Goal: Task Accomplishment & Management: Manage account settings

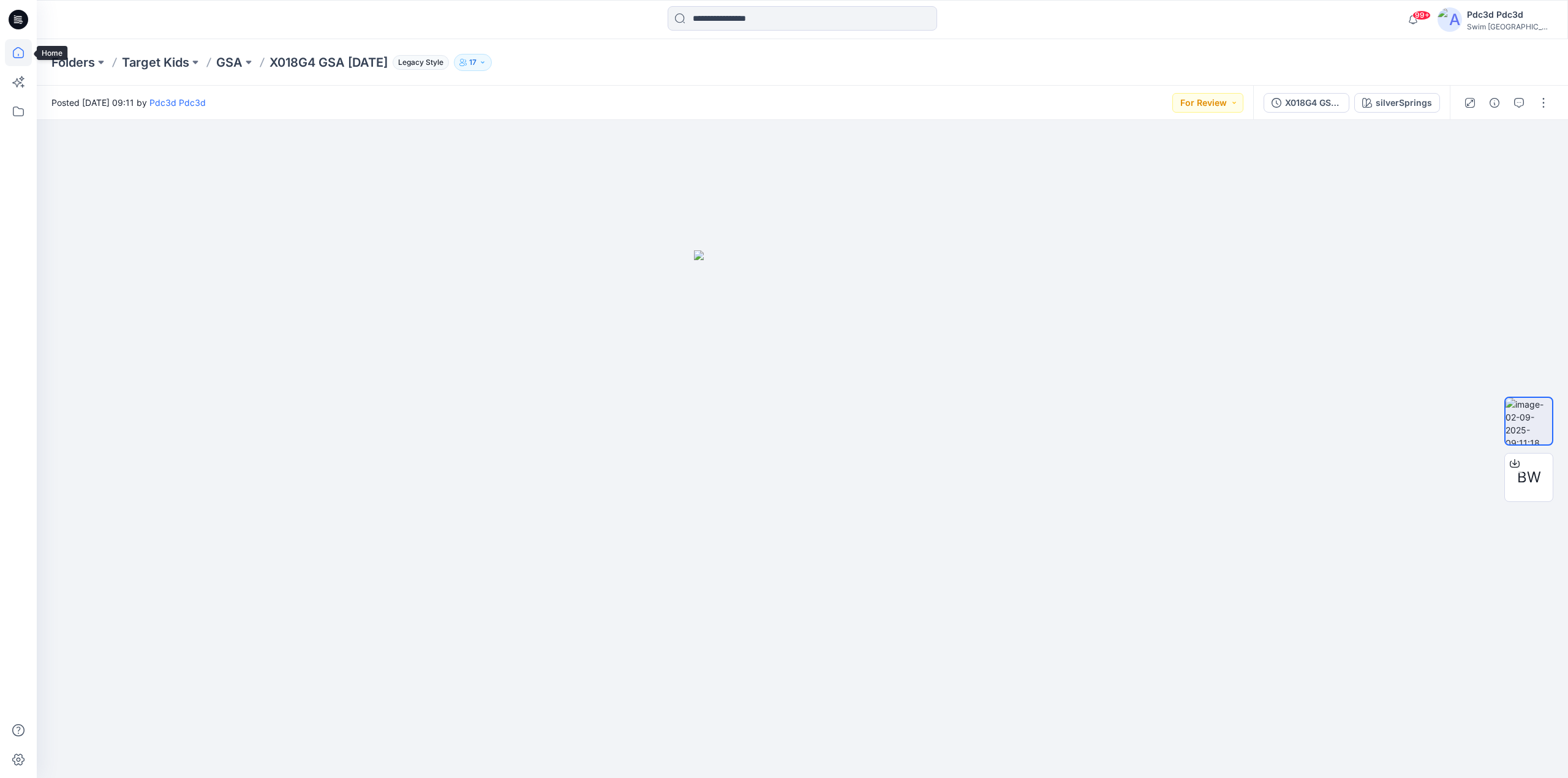
click at [21, 47] on icon at bounding box center [18, 53] width 27 height 27
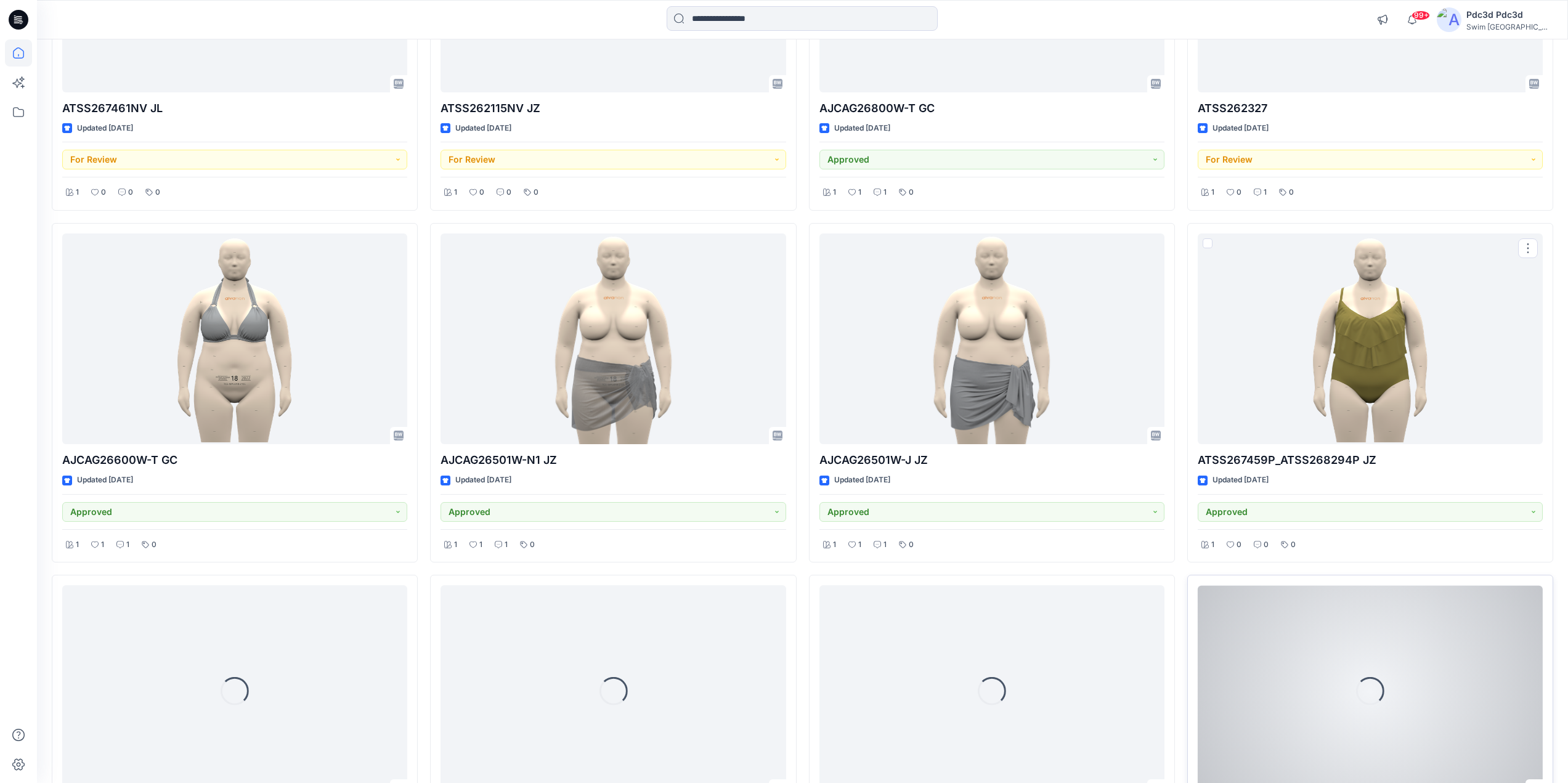
scroll to position [1551, 0]
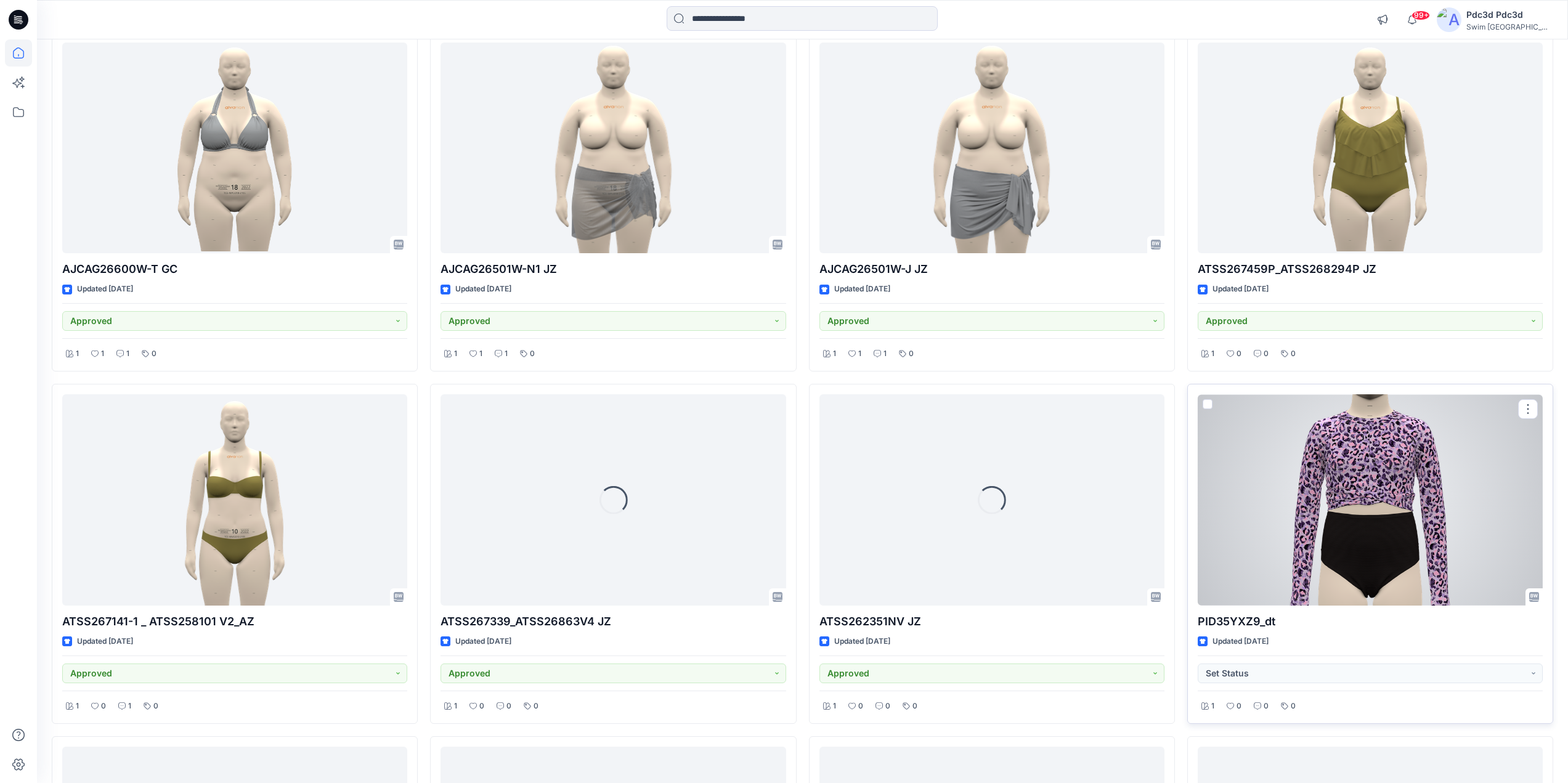
click at [1369, 504] on div at bounding box center [1370, 500] width 345 height 212
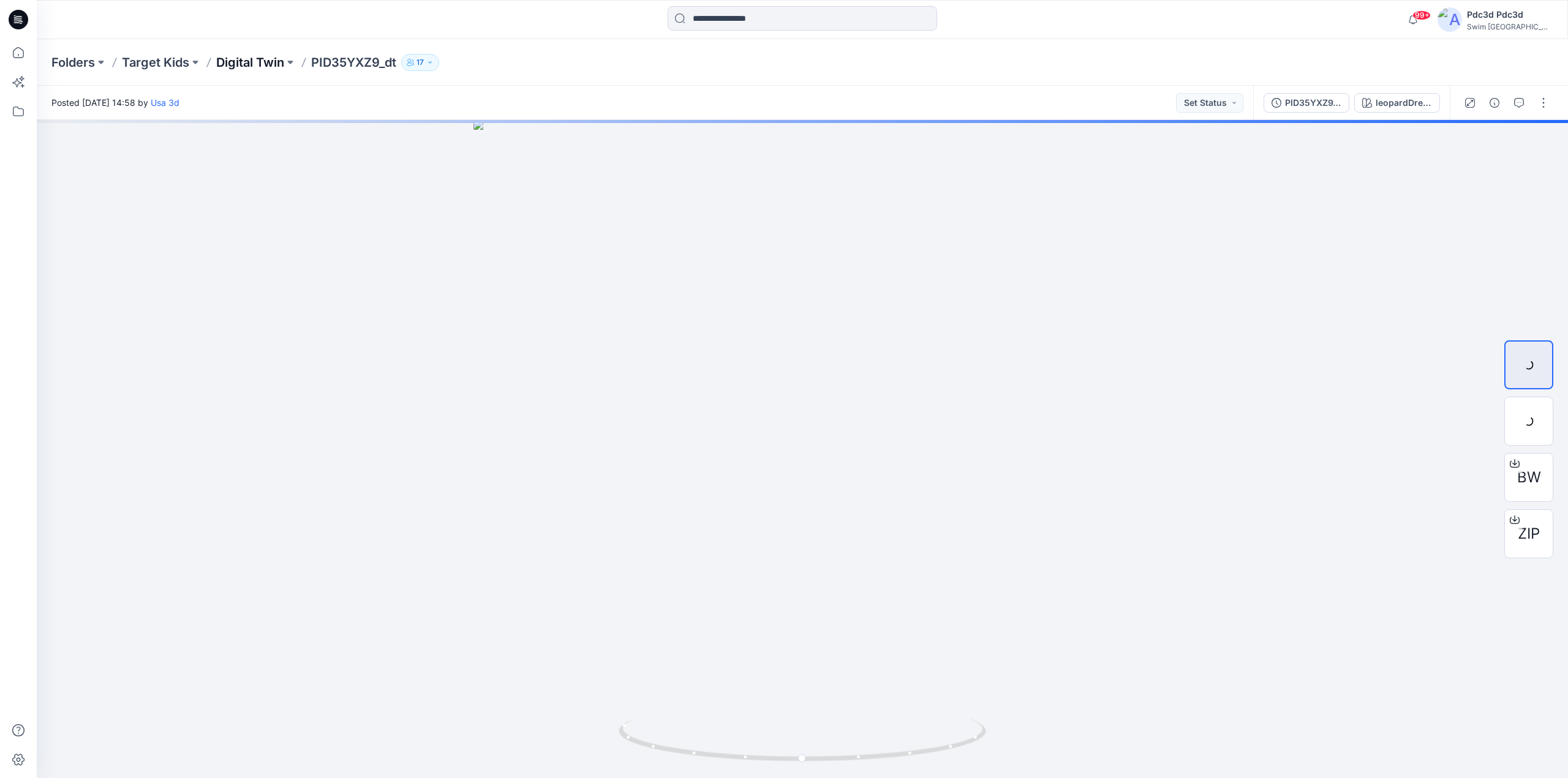
click at [253, 60] on p "Digital Twin" at bounding box center [250, 62] width 68 height 17
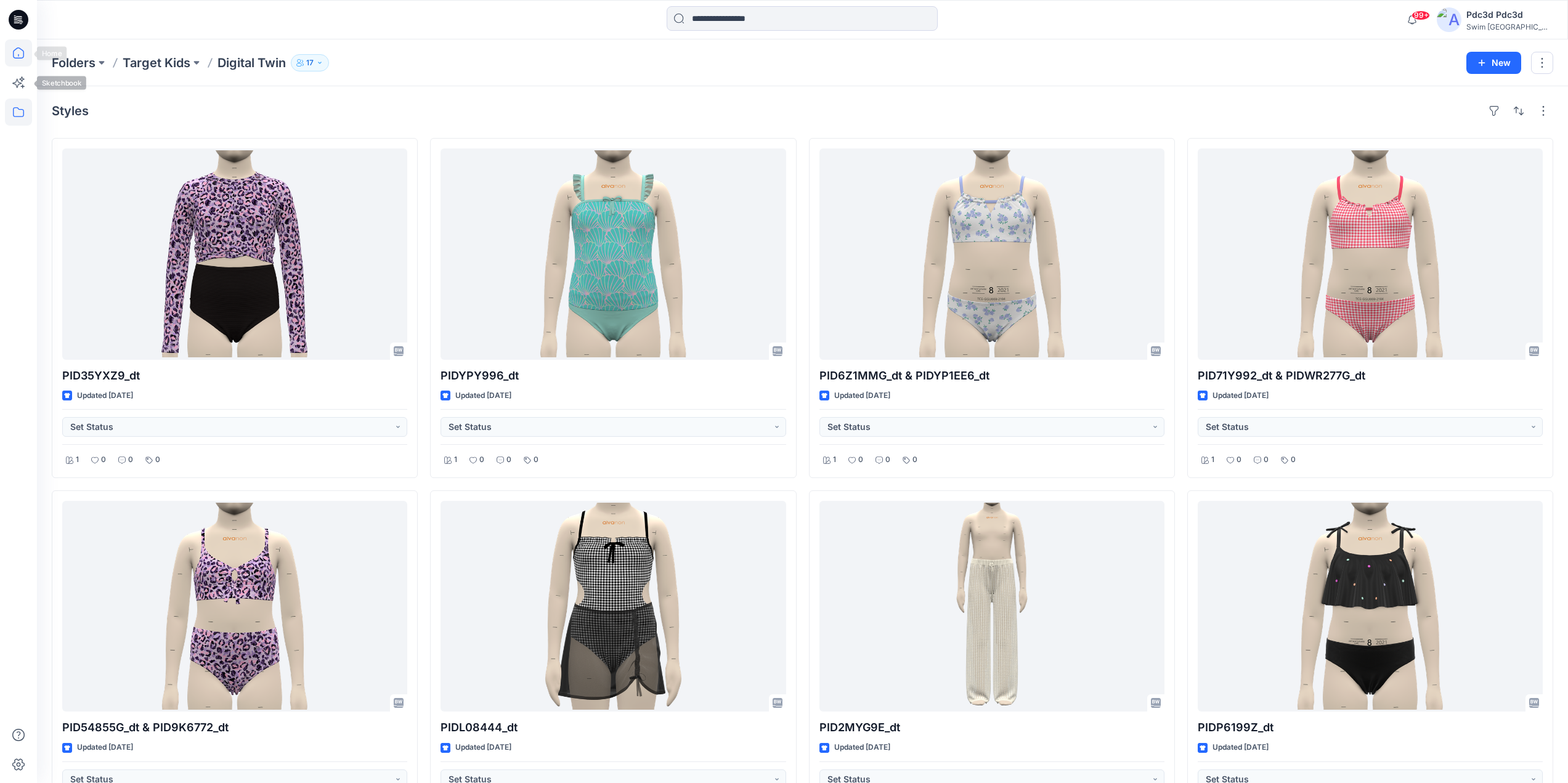
click at [18, 58] on icon at bounding box center [18, 53] width 11 height 11
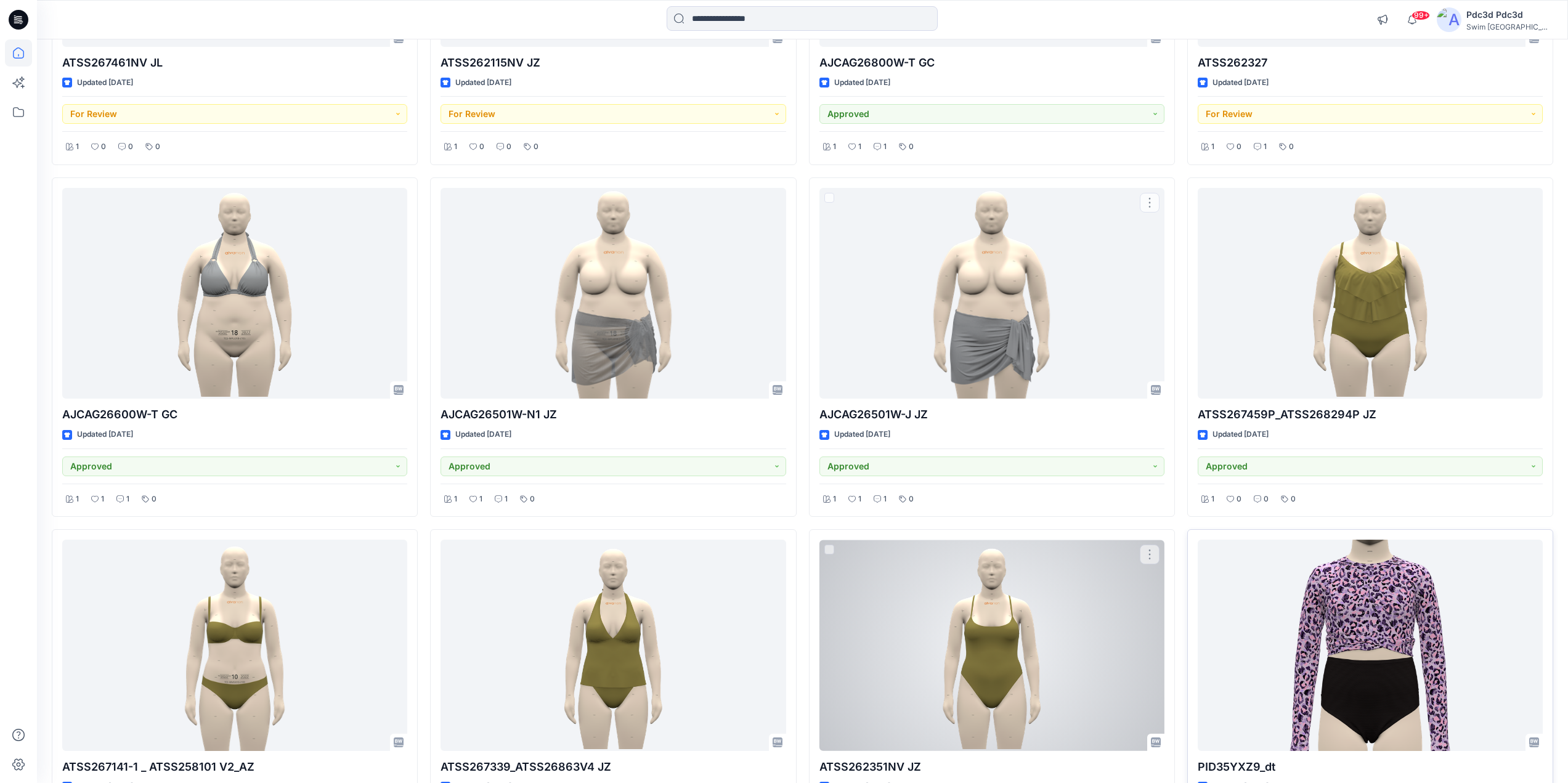
scroll to position [1479, 0]
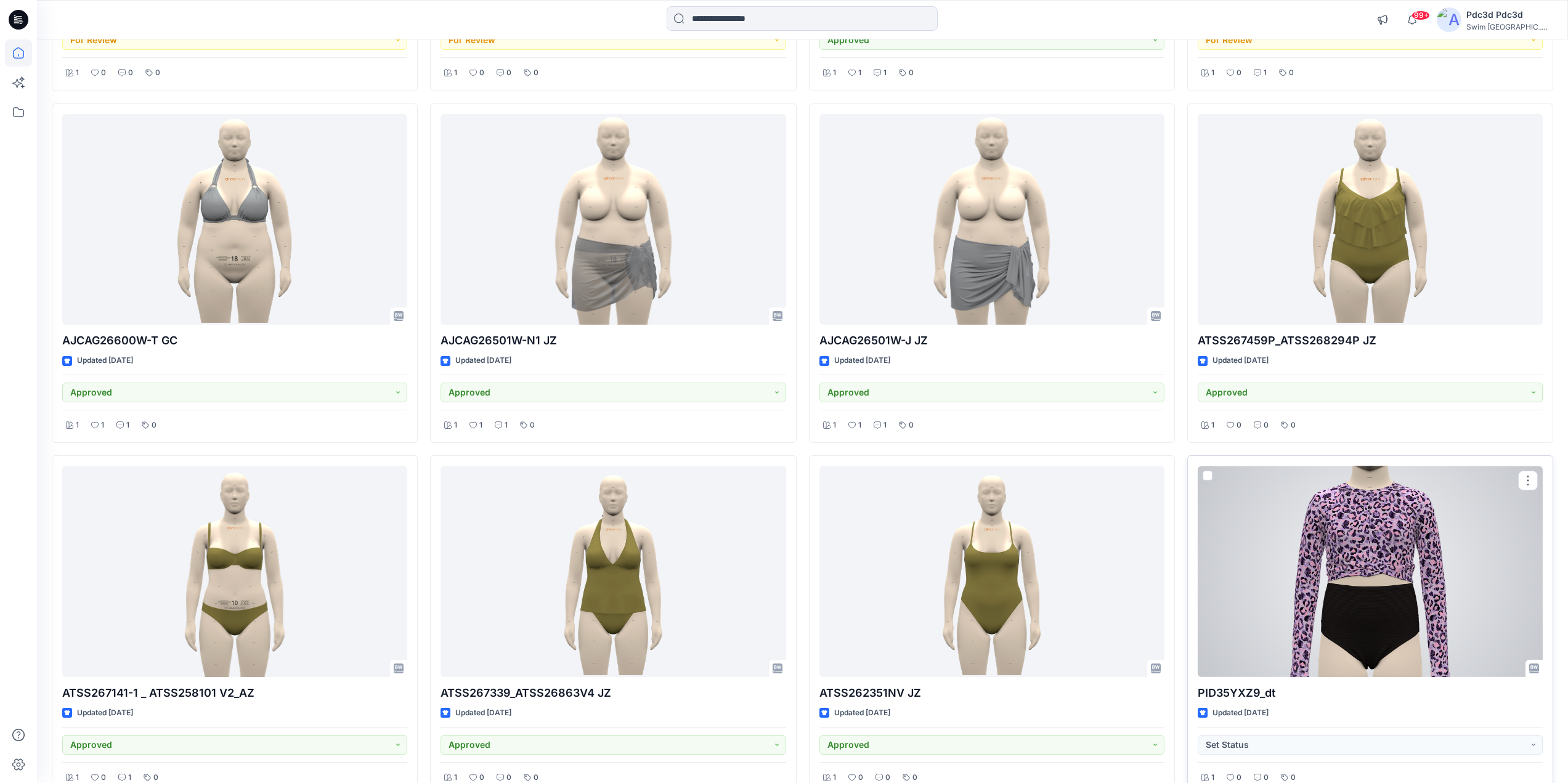
click at [1418, 543] on div at bounding box center [1370, 571] width 345 height 212
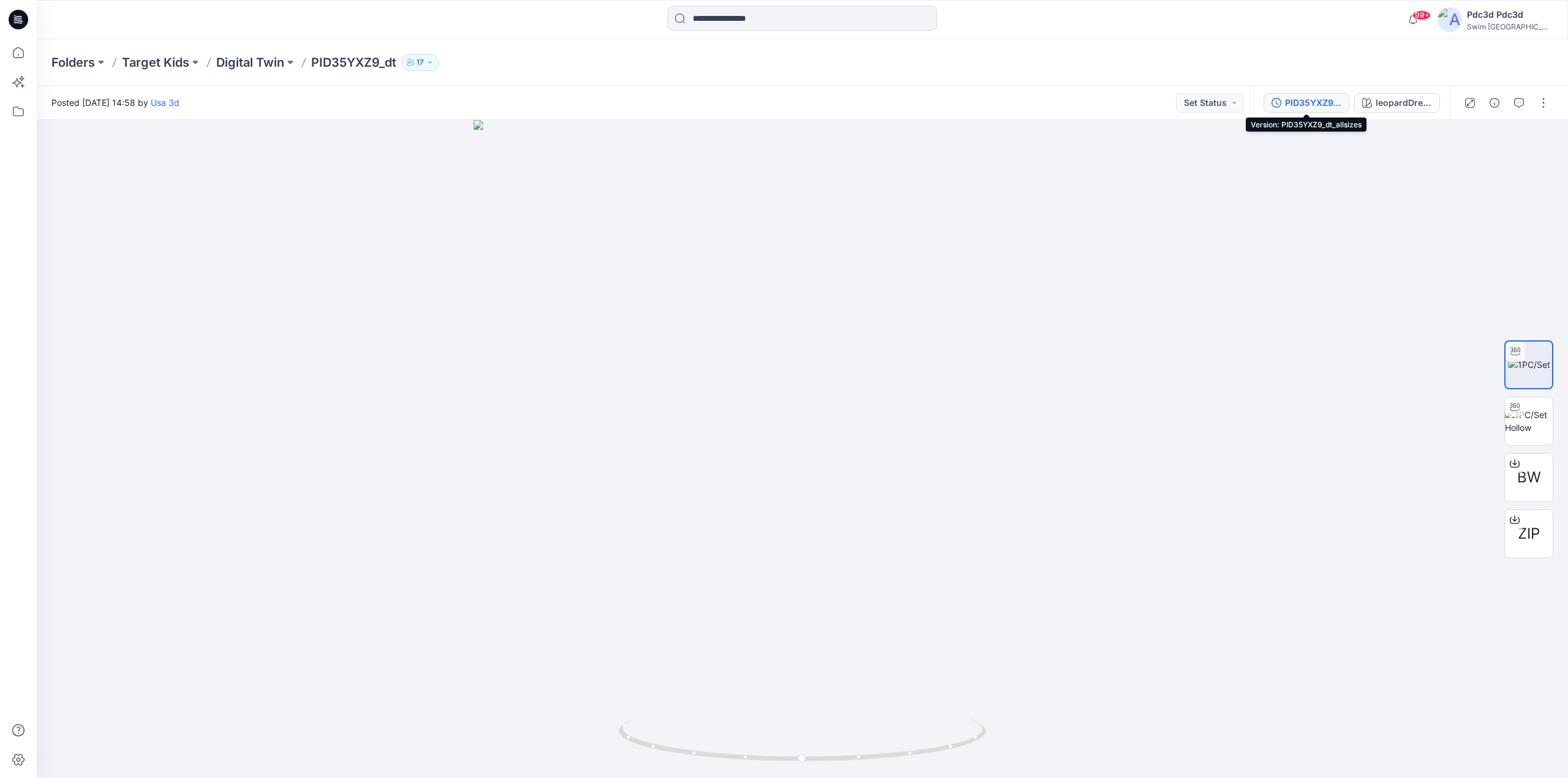
click at [1281, 104] on icon "button" at bounding box center [1276, 103] width 10 height 10
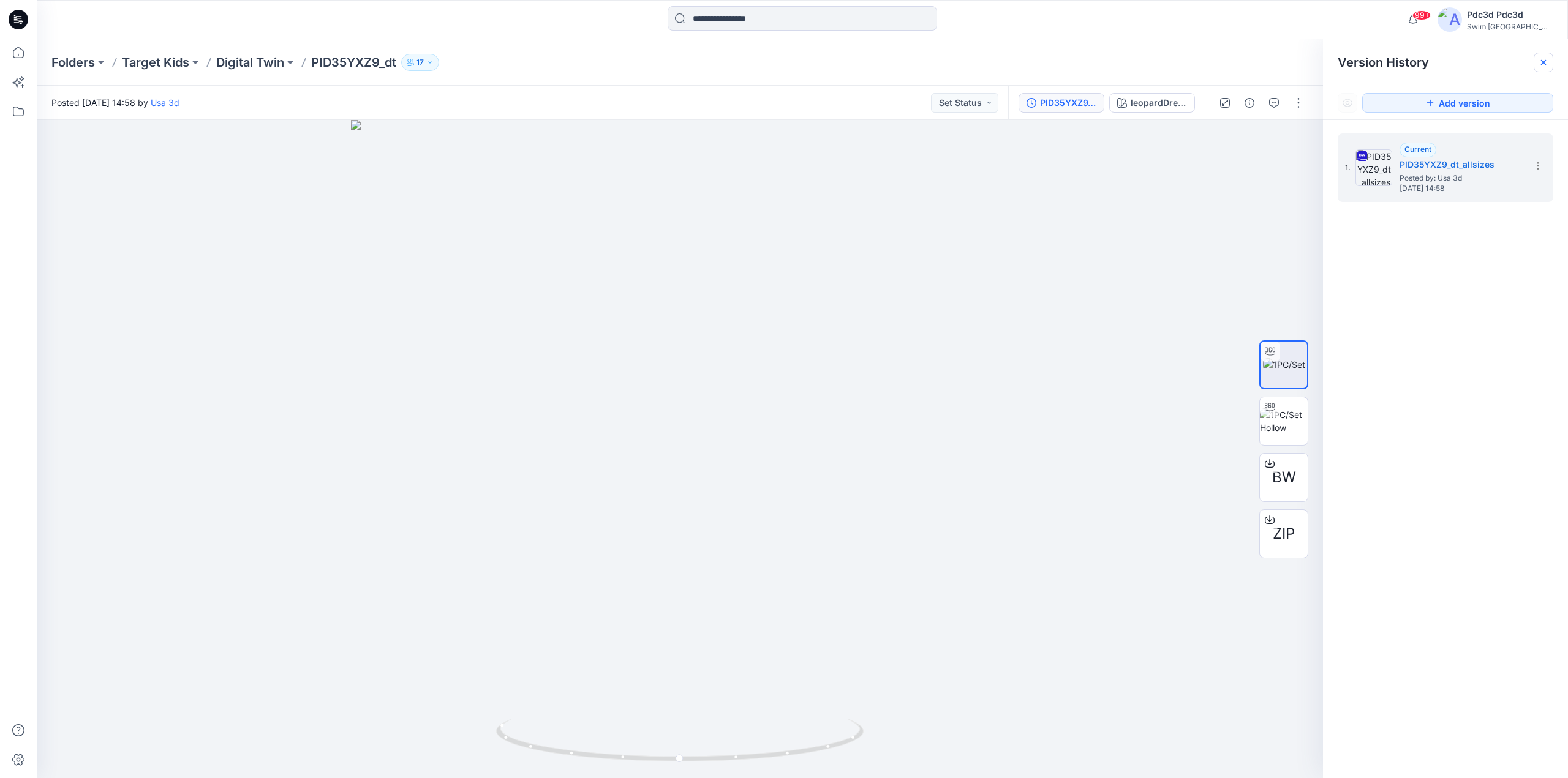
click at [1544, 62] on icon at bounding box center [1544, 62] width 5 height 5
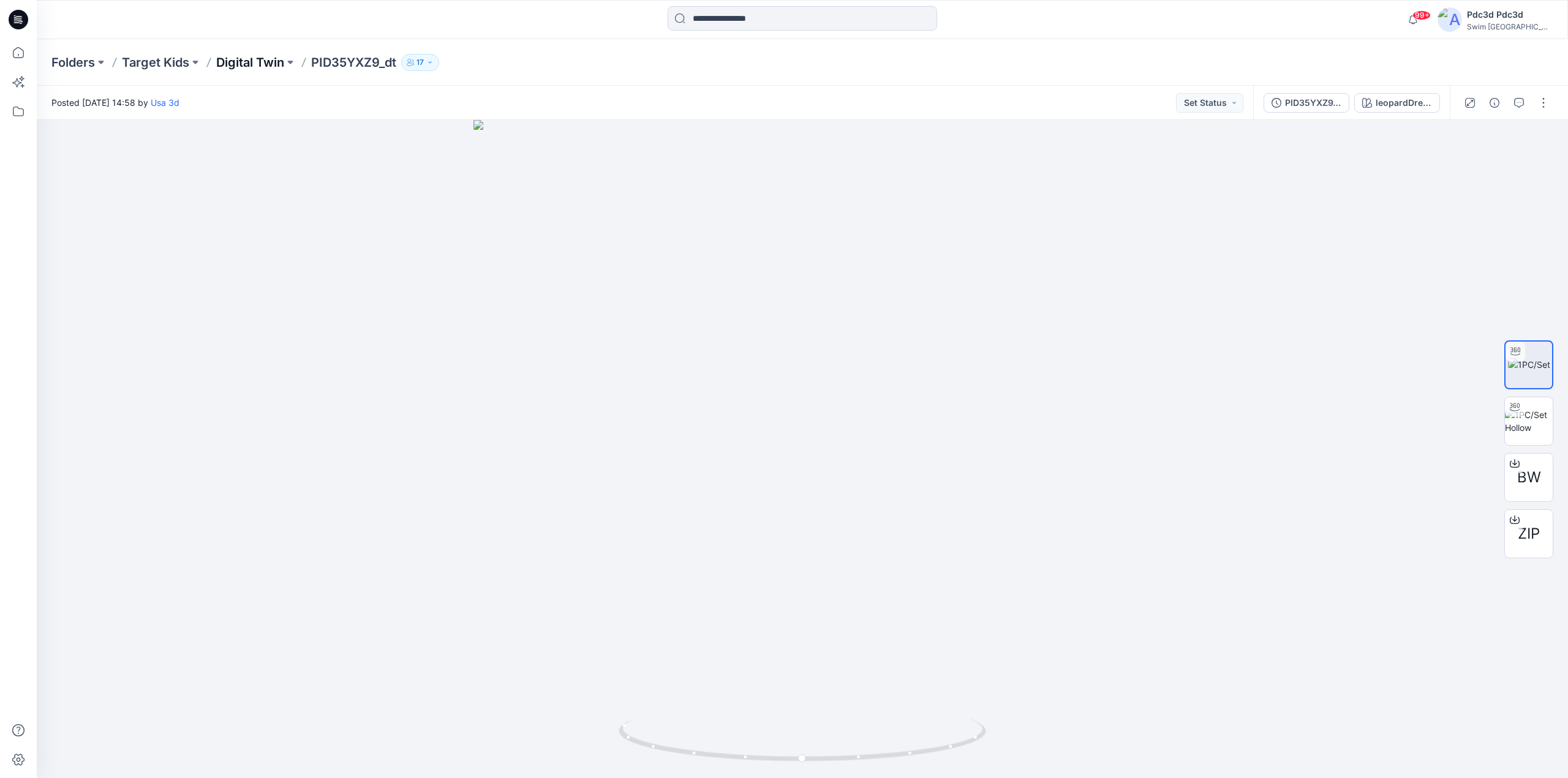
click at [262, 62] on p "Digital Twin" at bounding box center [250, 62] width 68 height 17
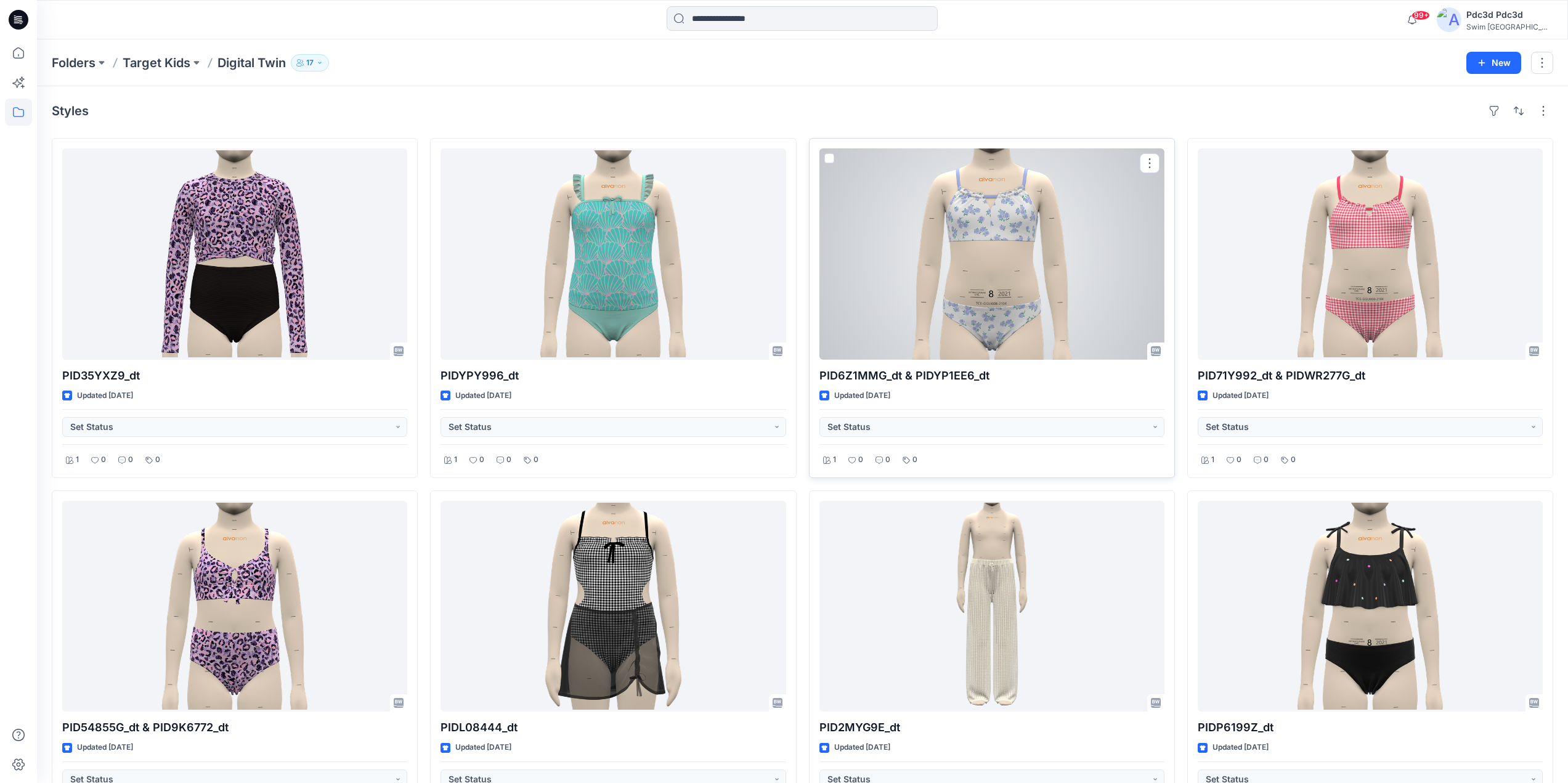
click at [1030, 245] on div at bounding box center [992, 254] width 345 height 212
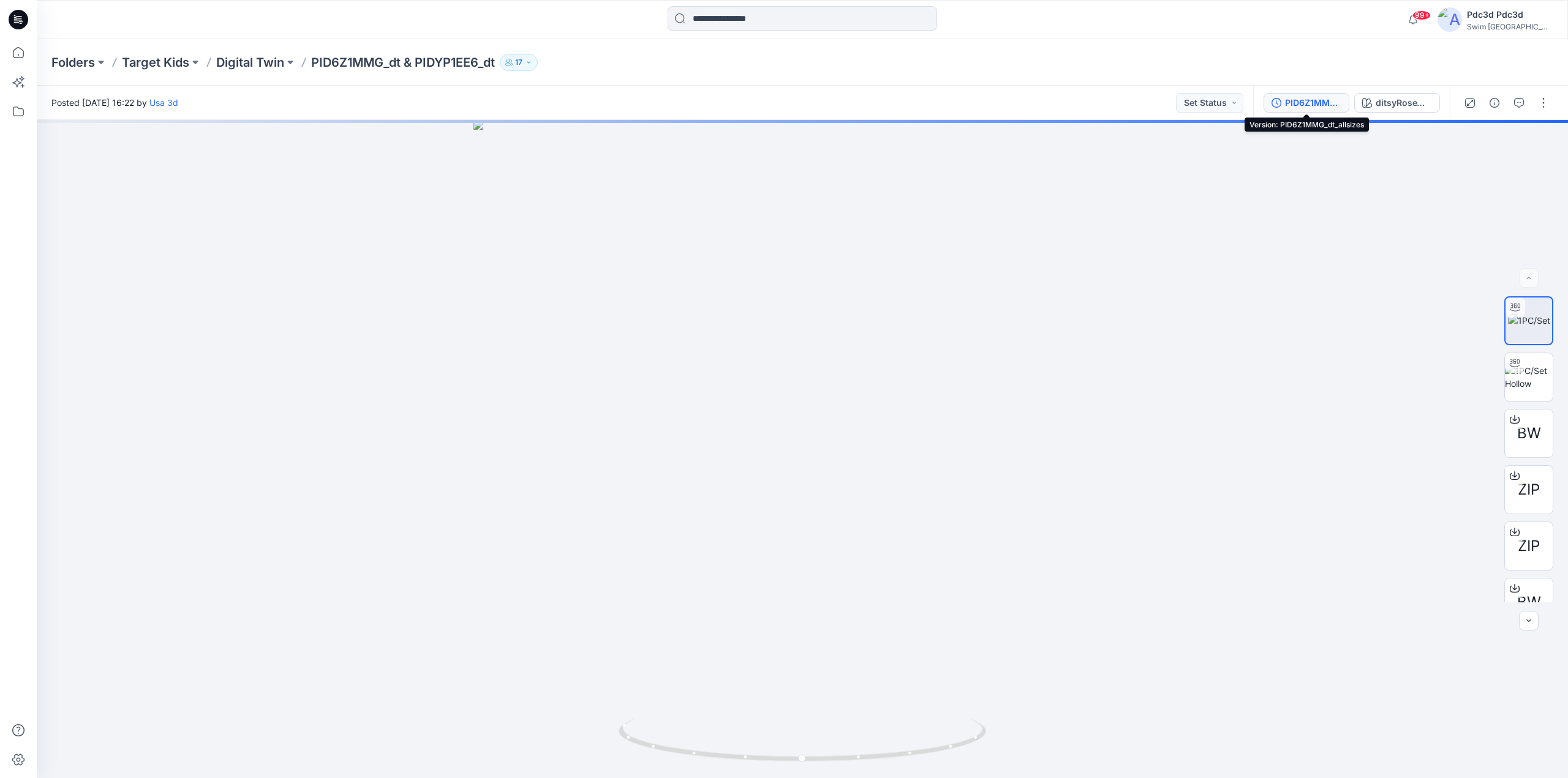
click at [1282, 101] on button "PID6Z1MMG_dt_allsizes" at bounding box center [1306, 103] width 85 height 20
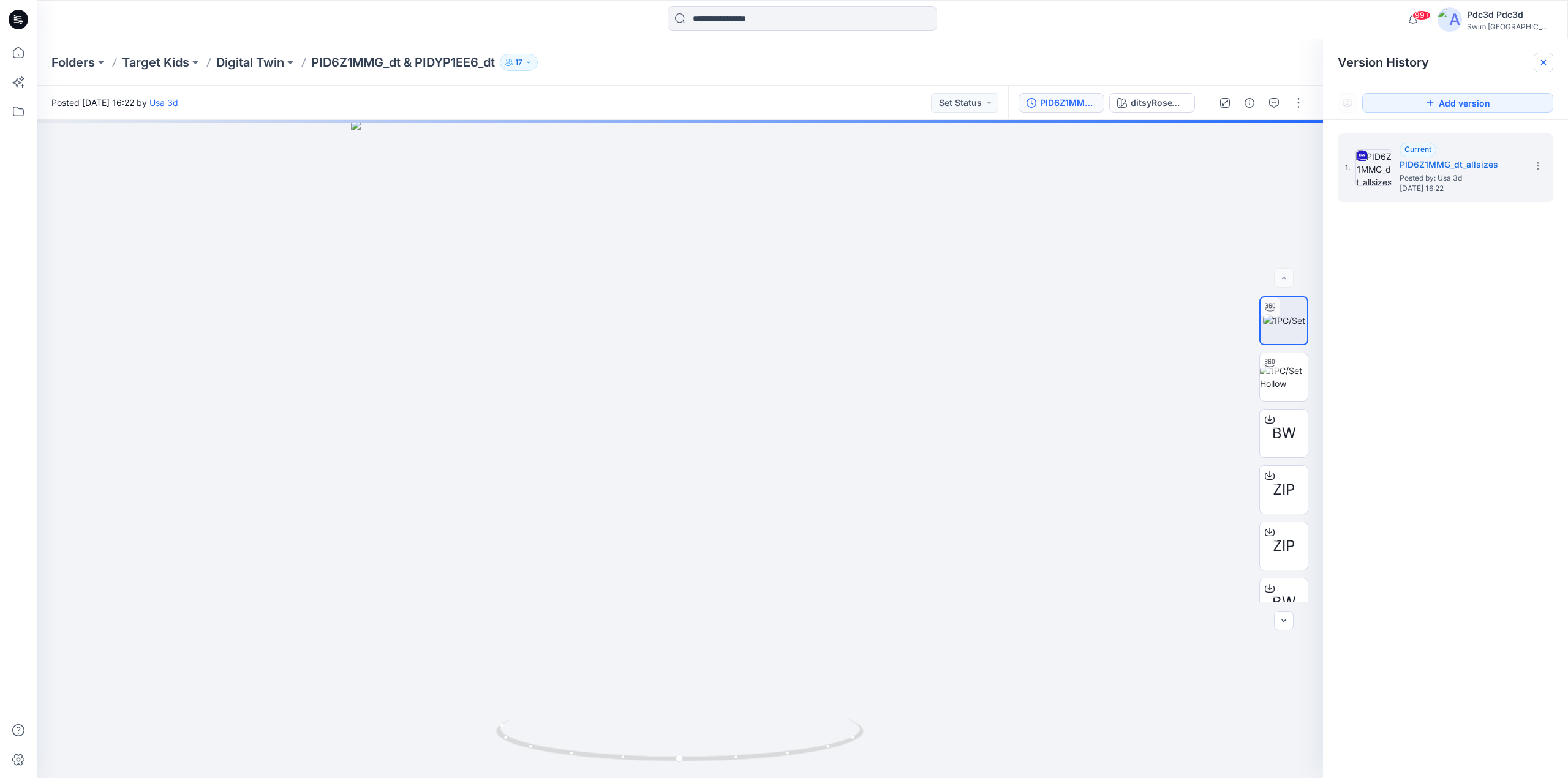
click at [1543, 66] on icon at bounding box center [1543, 62] width 10 height 10
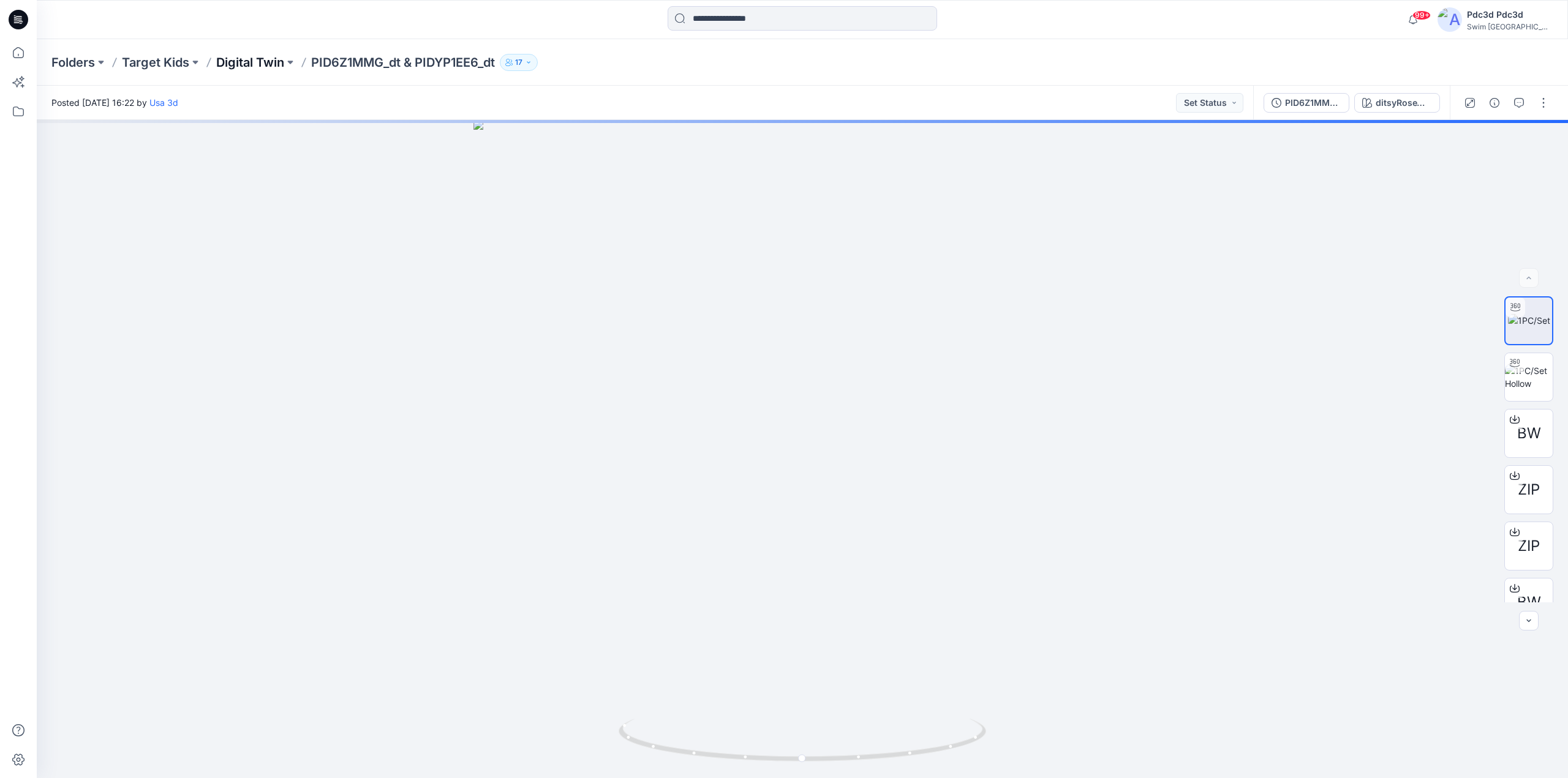
click at [272, 60] on p "Digital Twin" at bounding box center [250, 62] width 68 height 17
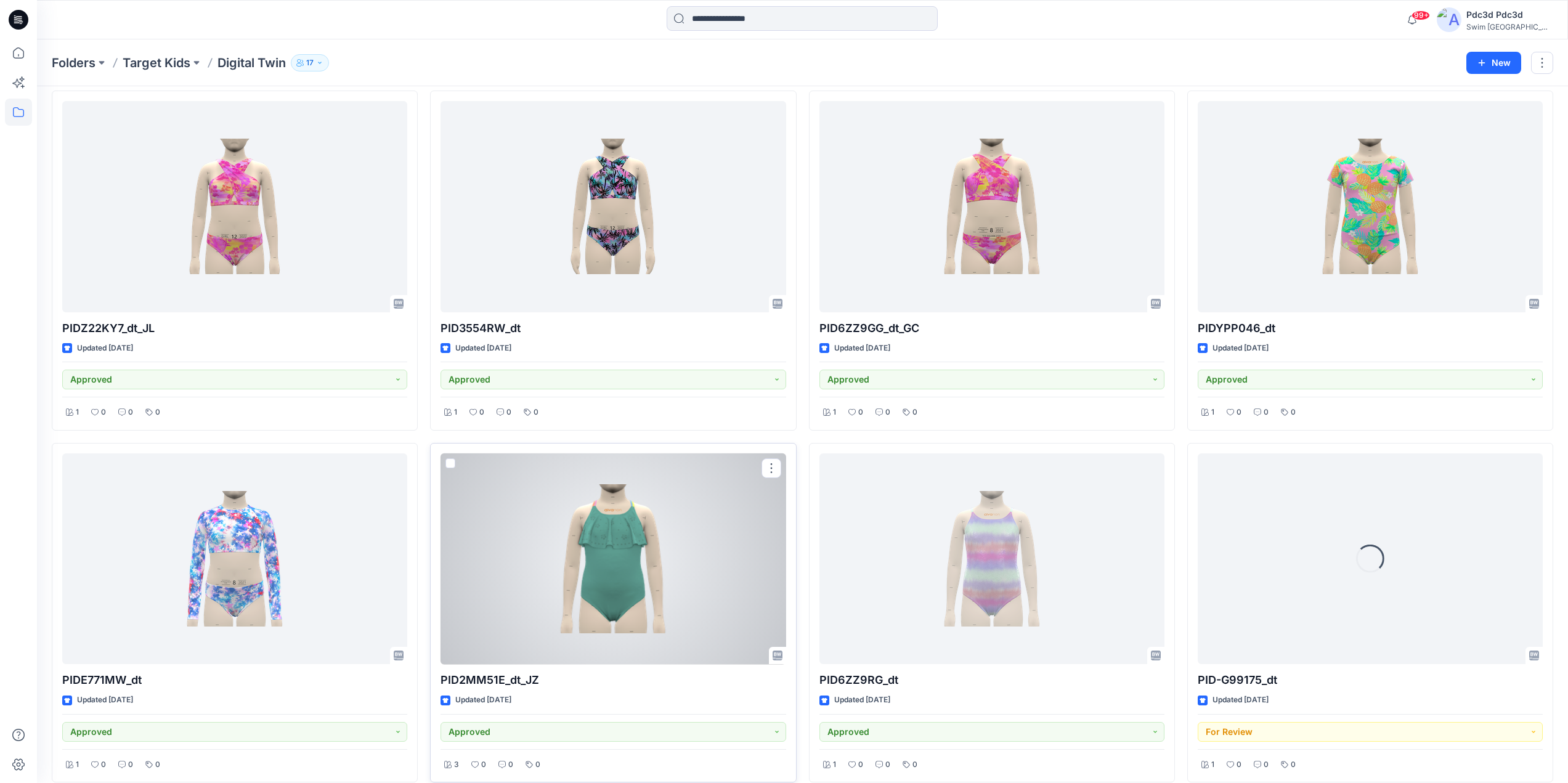
scroll to position [1824, 0]
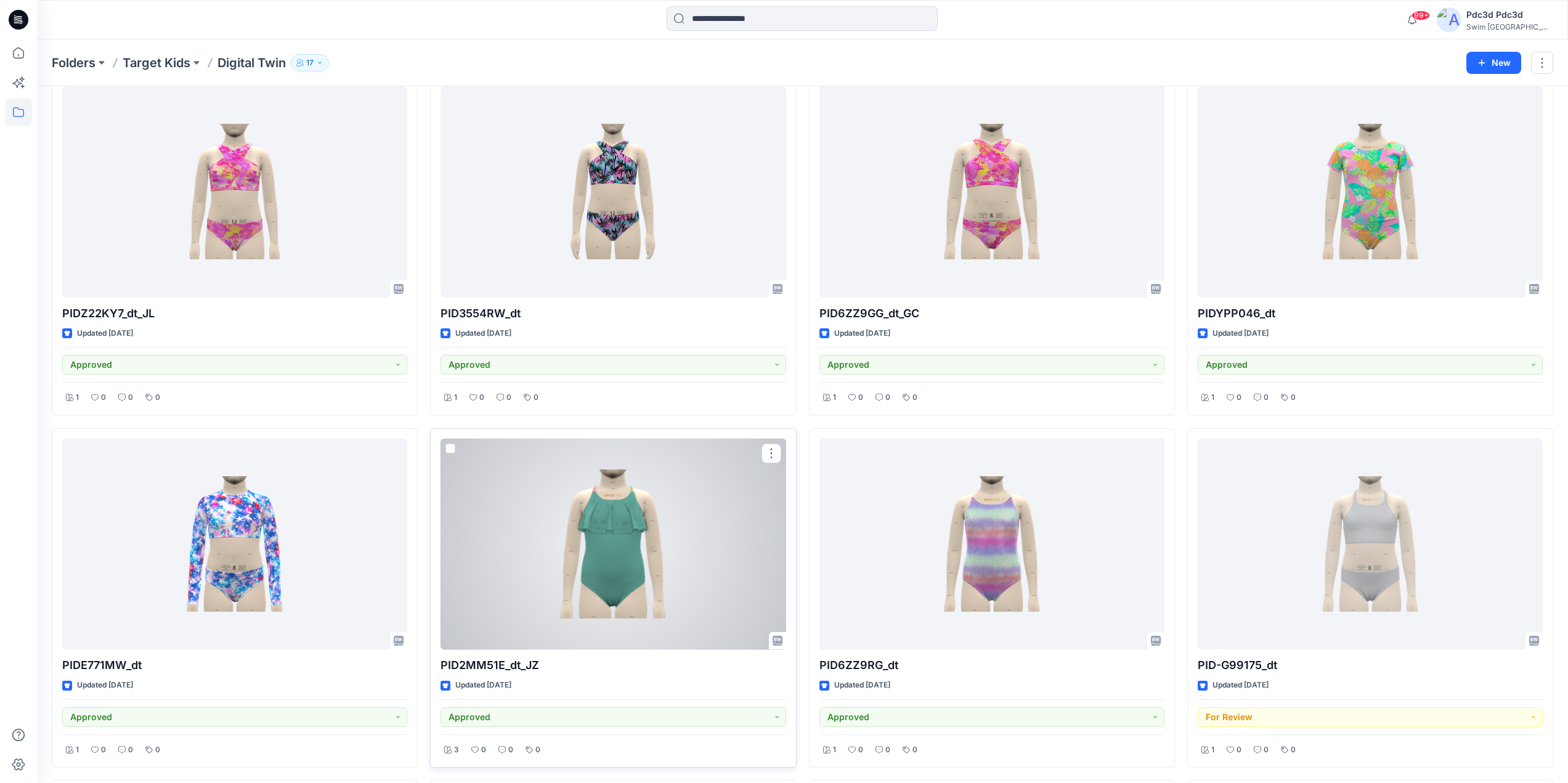
click at [582, 540] on div at bounding box center [613, 545] width 345 height 212
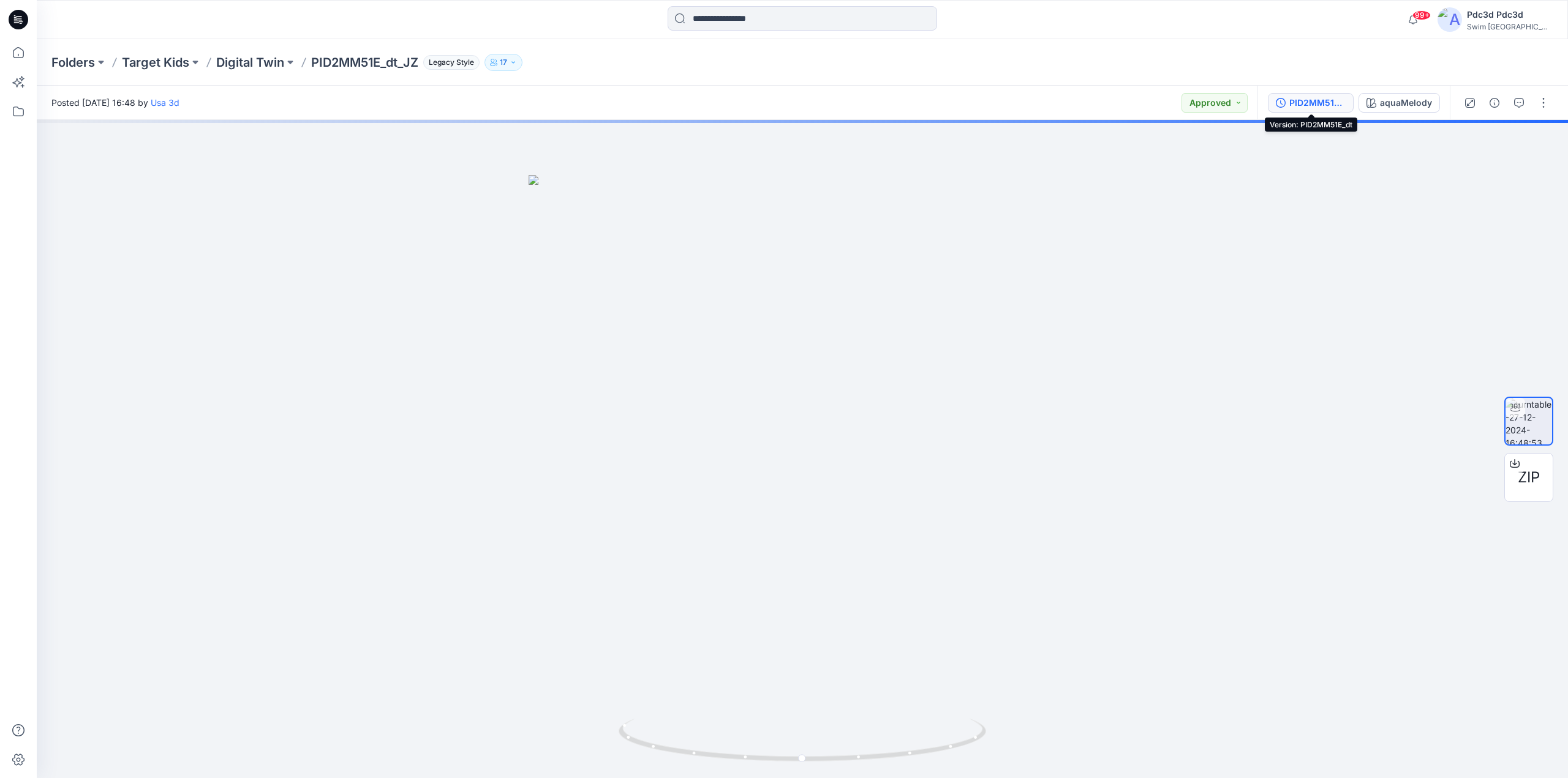
click at [1287, 98] on button "PID2MM51E_dt" at bounding box center [1310, 103] width 85 height 20
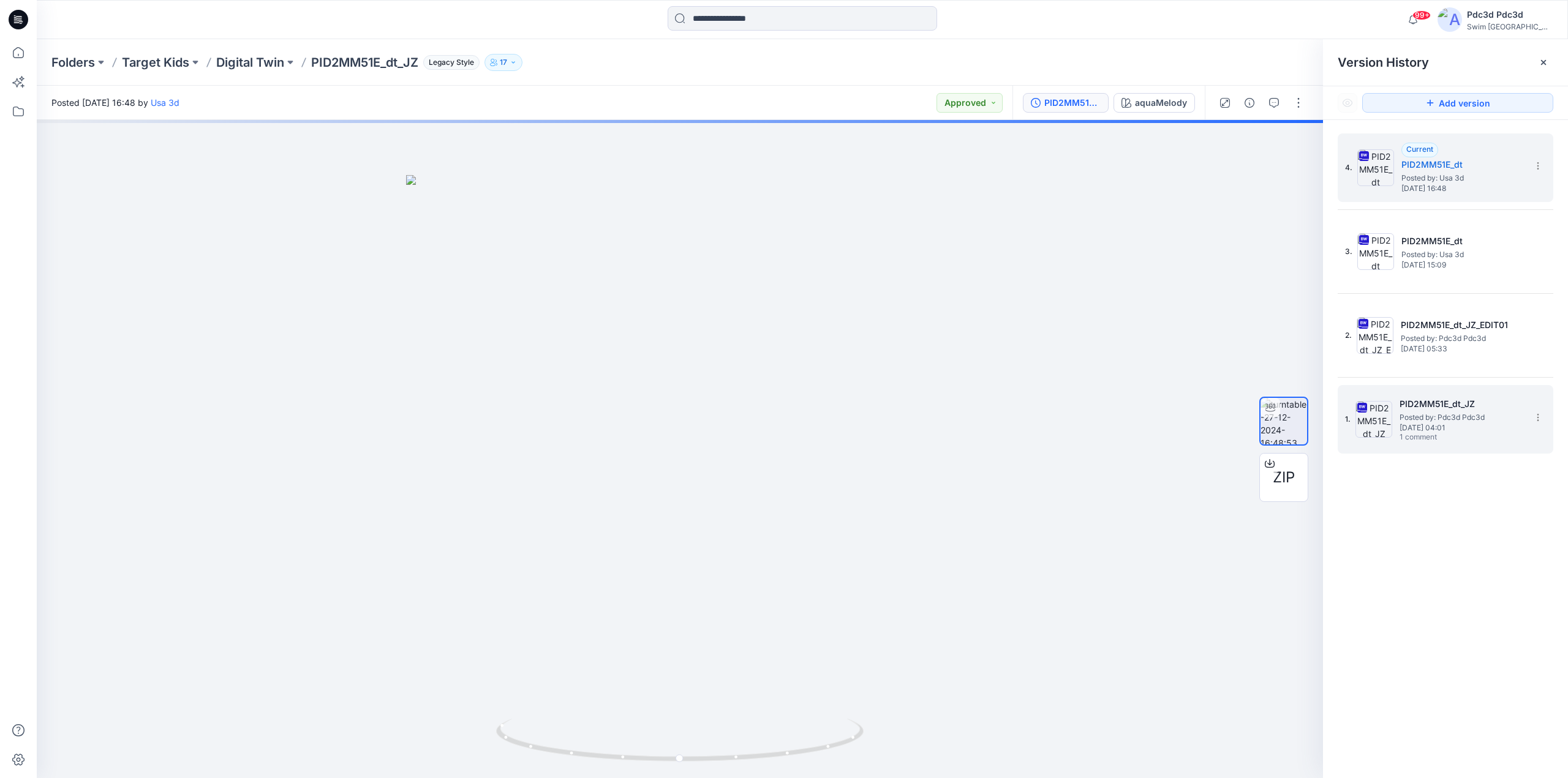
click at [1464, 430] on span "Thursday, November 28, 2024 04:01" at bounding box center [1461, 427] width 123 height 8
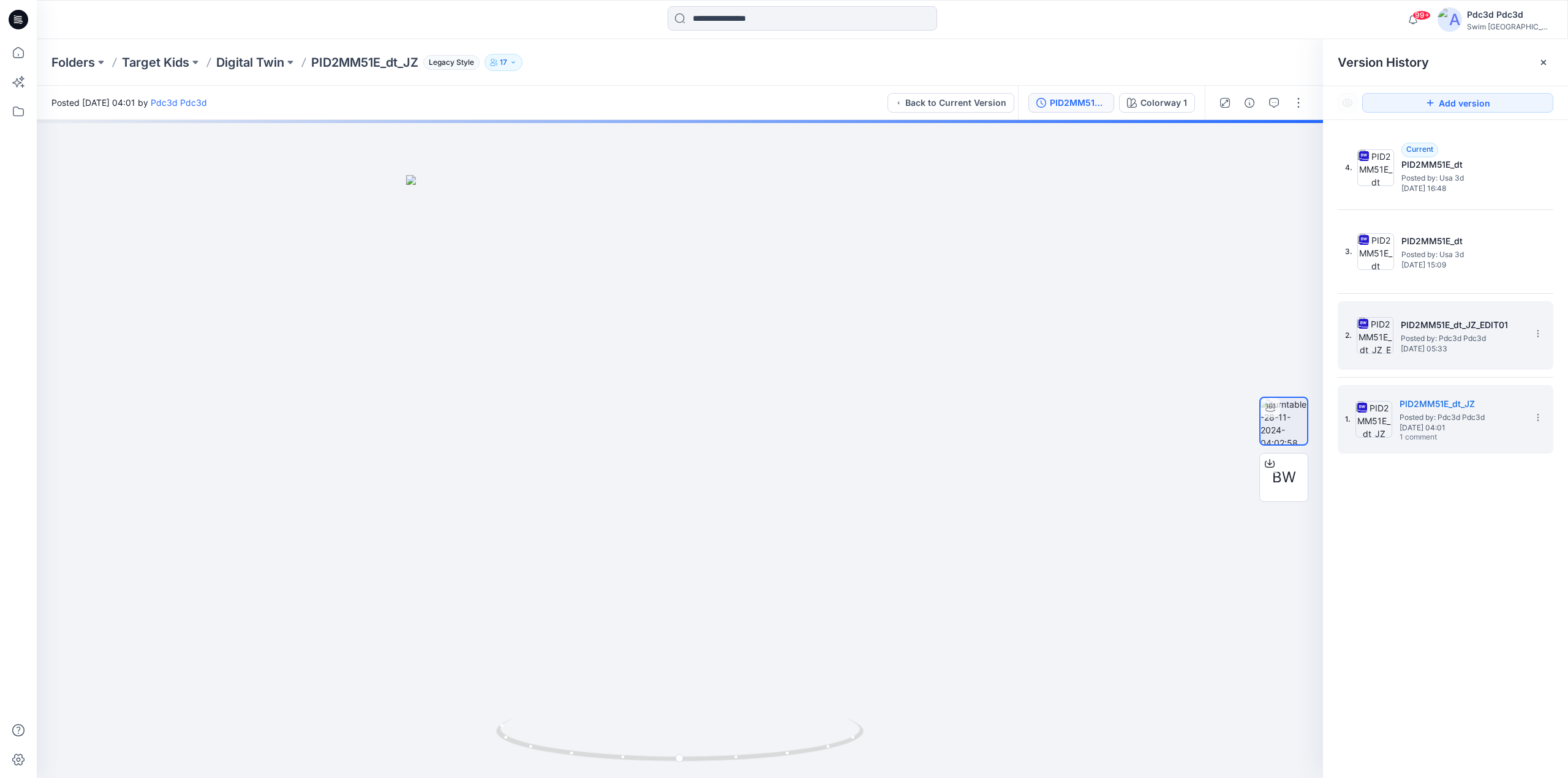
click at [1436, 359] on div "2. PID2MM51E_dt_JZ_EDIT01 Posted by: Pdc3d Pdc3d Thursday, December 05, 2024 05…" at bounding box center [1436, 336] width 184 height 59
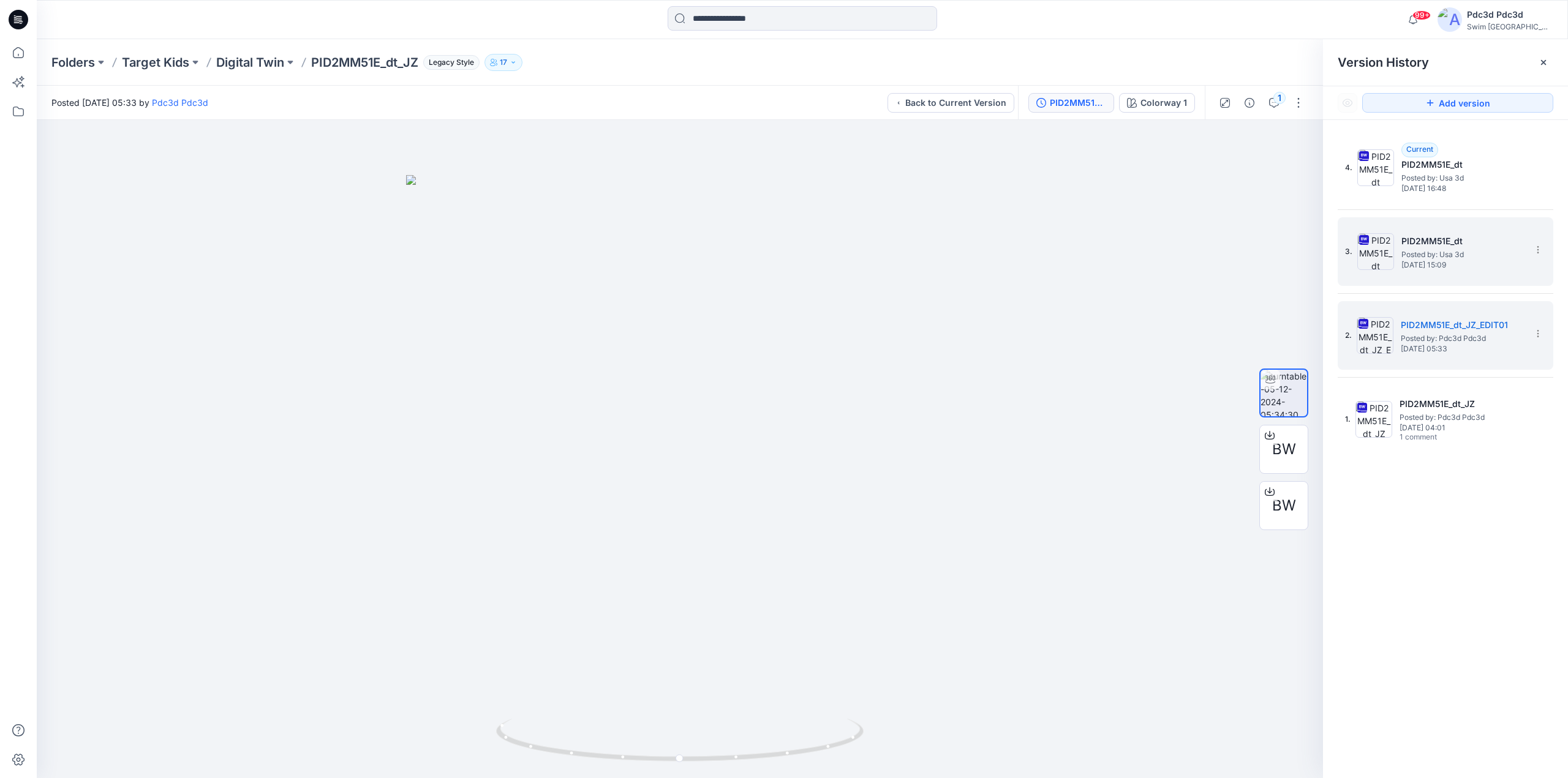
click at [1405, 259] on span "Posted by: Usa 3d" at bounding box center [1463, 255] width 123 height 12
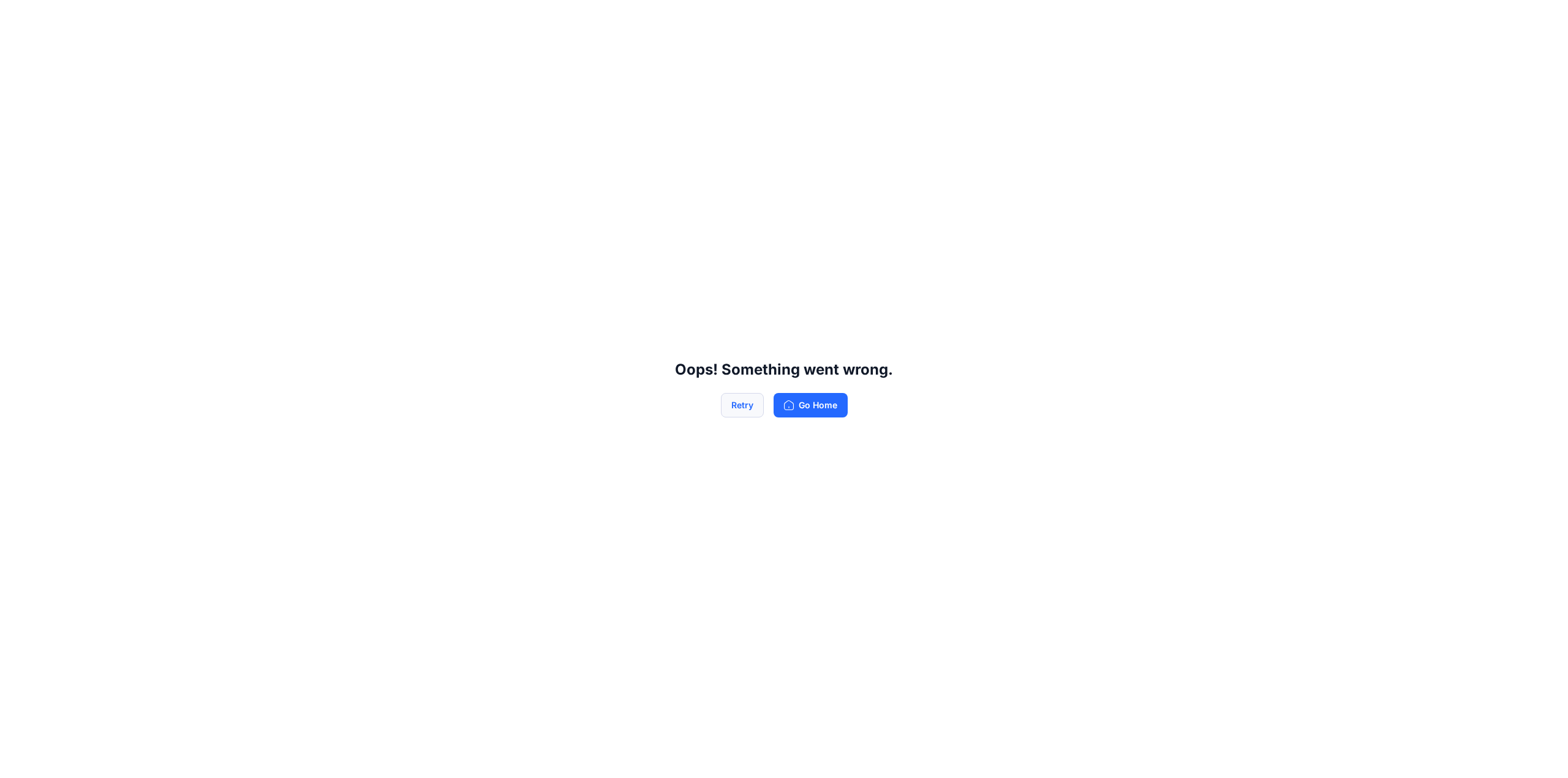
click at [759, 404] on button "Retry" at bounding box center [742, 405] width 43 height 24
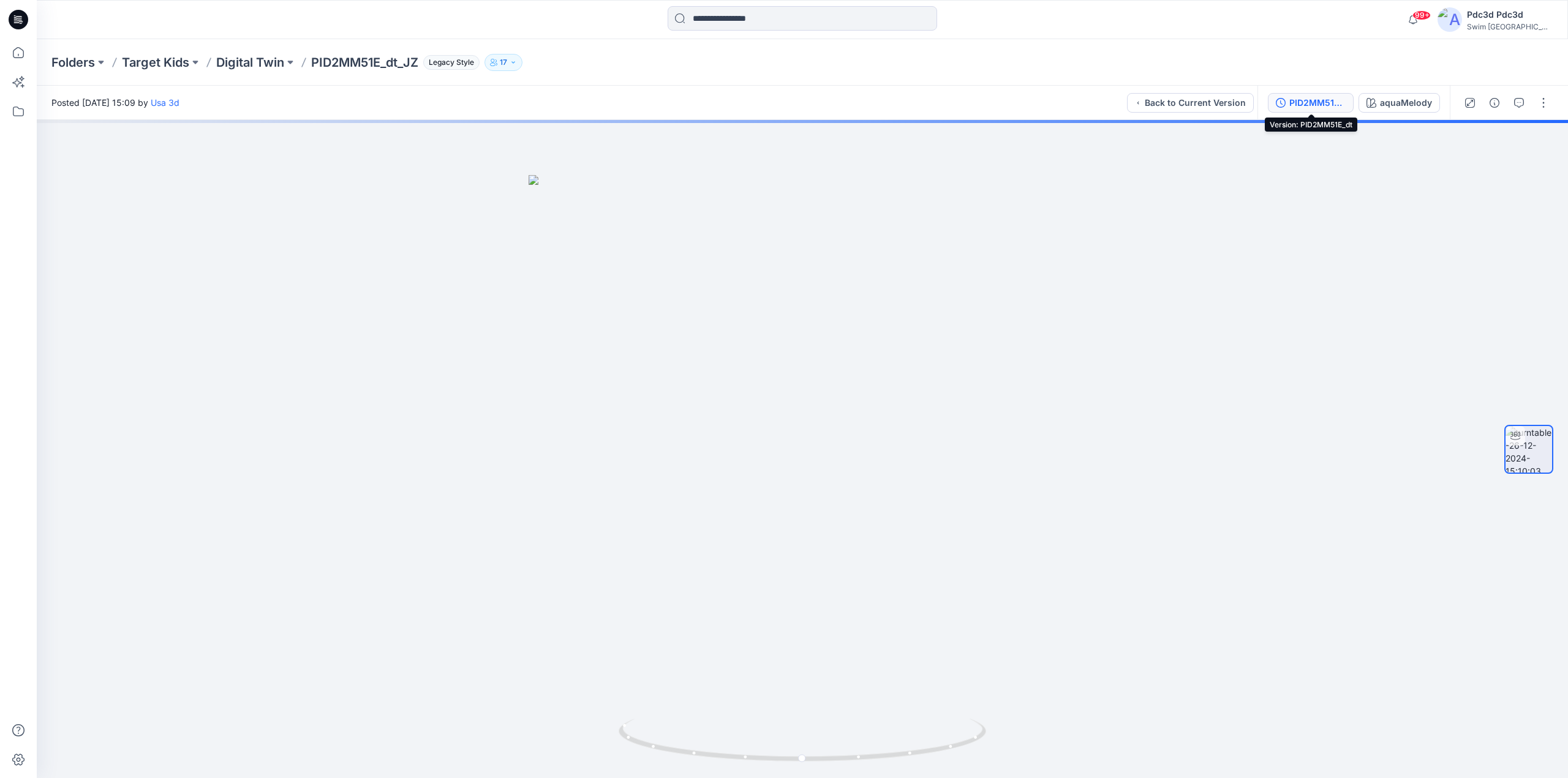
click at [1281, 106] on icon "button" at bounding box center [1281, 103] width 10 height 10
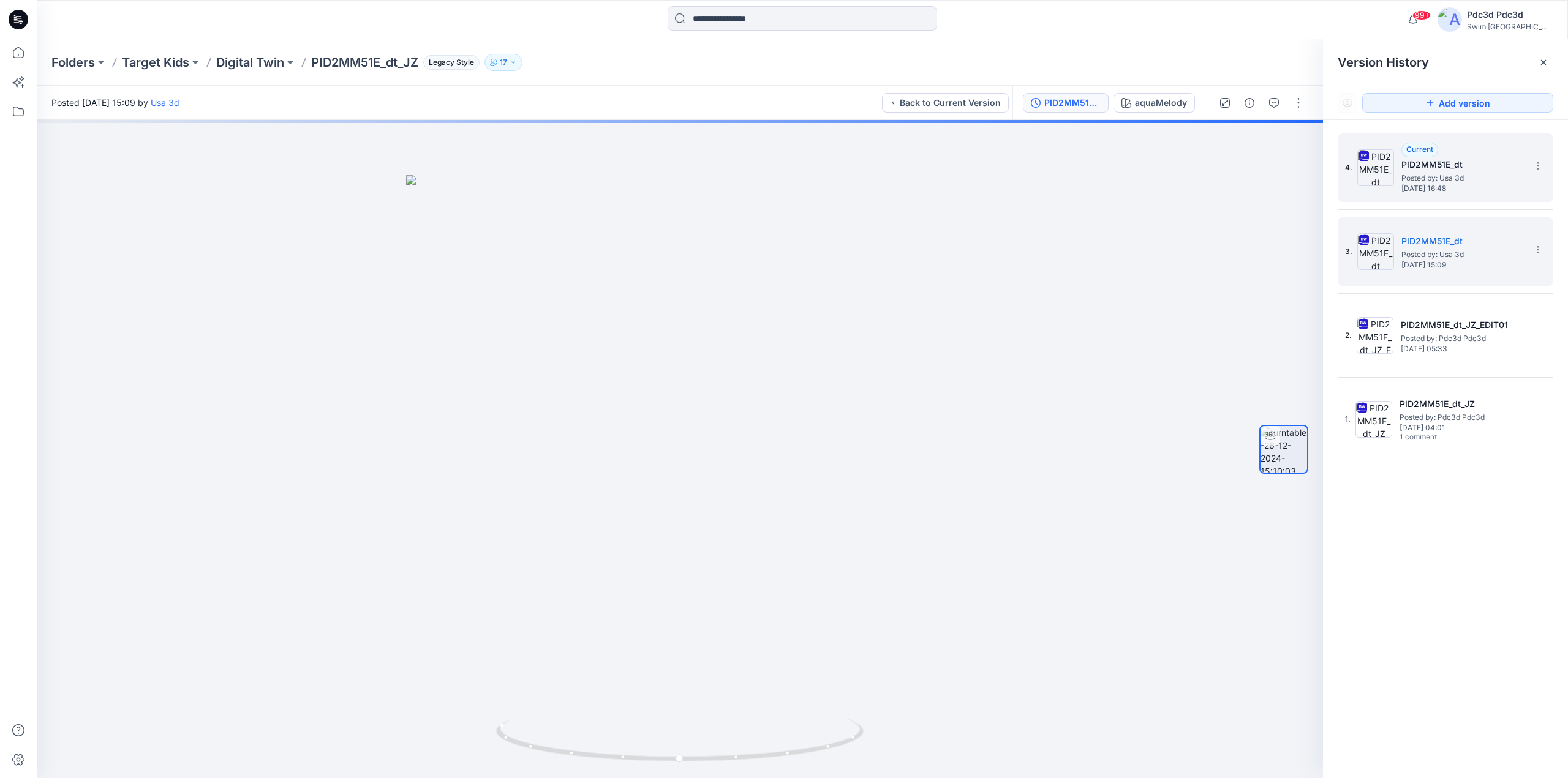
click at [1424, 188] on span "Friday, December 27, 2024 16:48" at bounding box center [1463, 188] width 123 height 8
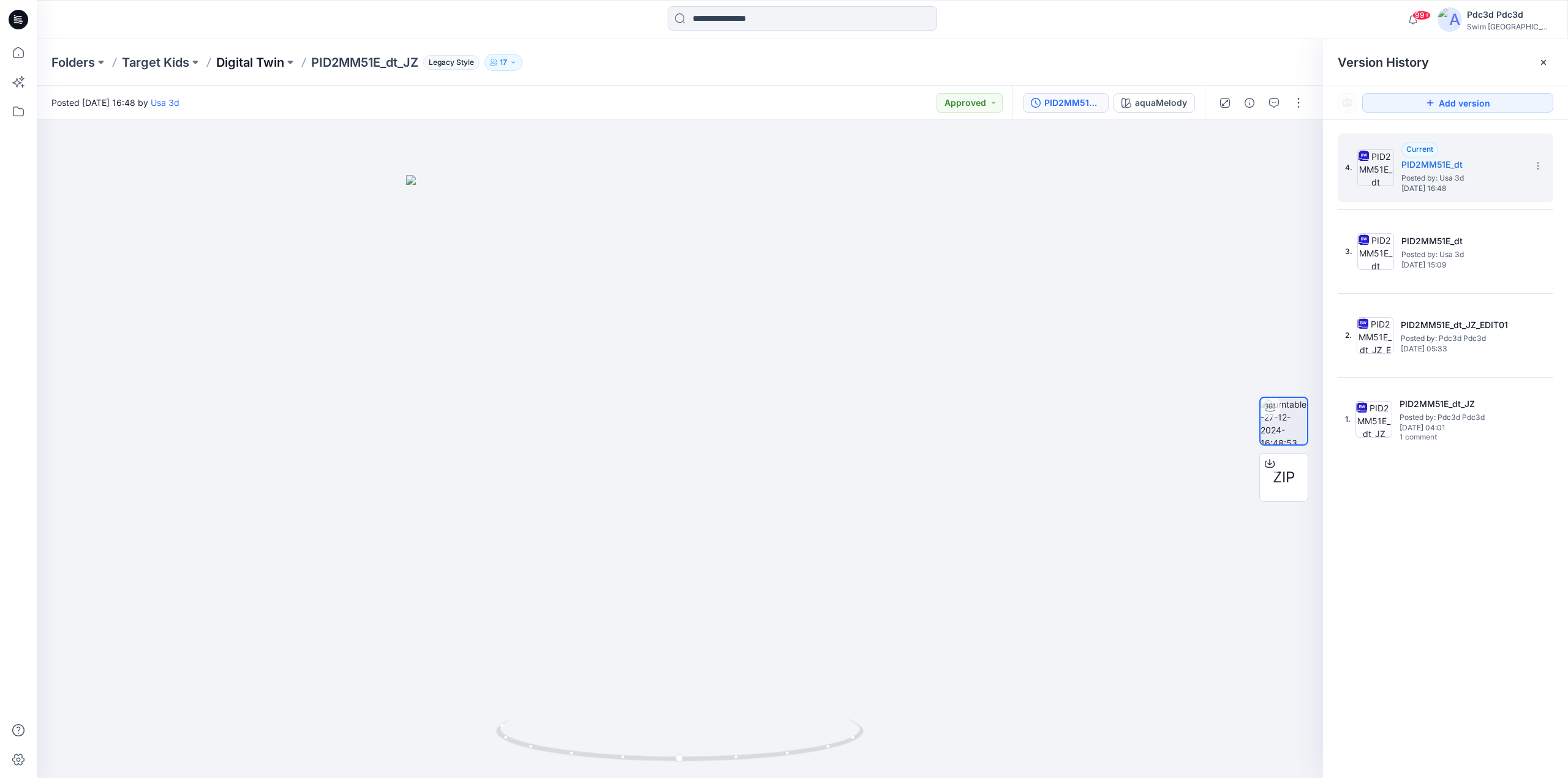
click at [246, 64] on p "Digital Twin" at bounding box center [250, 62] width 68 height 17
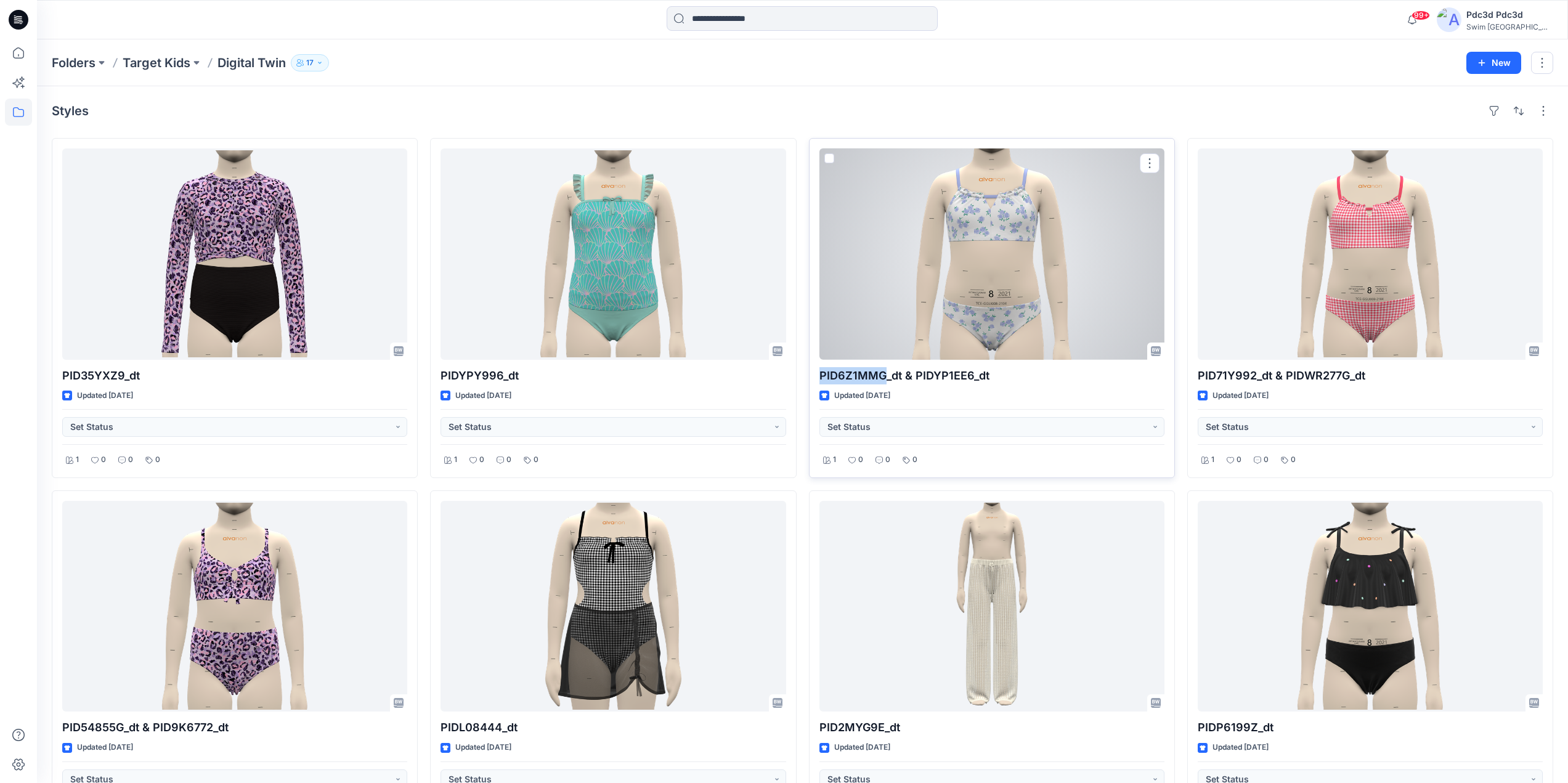
drag, startPoint x: 882, startPoint y: 376, endPoint x: 819, endPoint y: 378, distance: 63.0
click at [819, 378] on p "PID6Z1MMG_dt & PIDYP1EE6_dt" at bounding box center [992, 376] width 345 height 18
copy p "PID6Z1MMG"
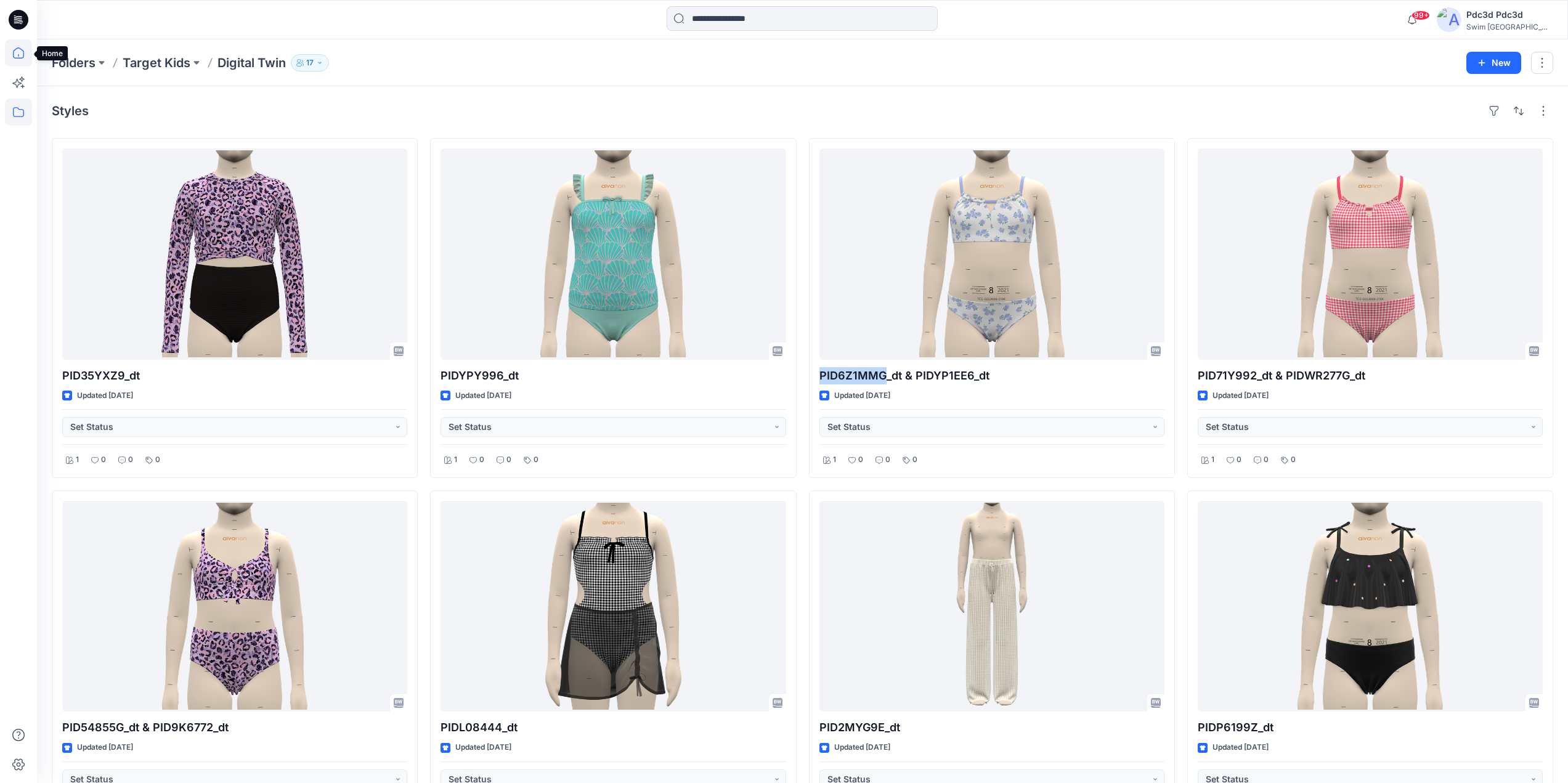
click at [24, 60] on icon at bounding box center [18, 53] width 27 height 27
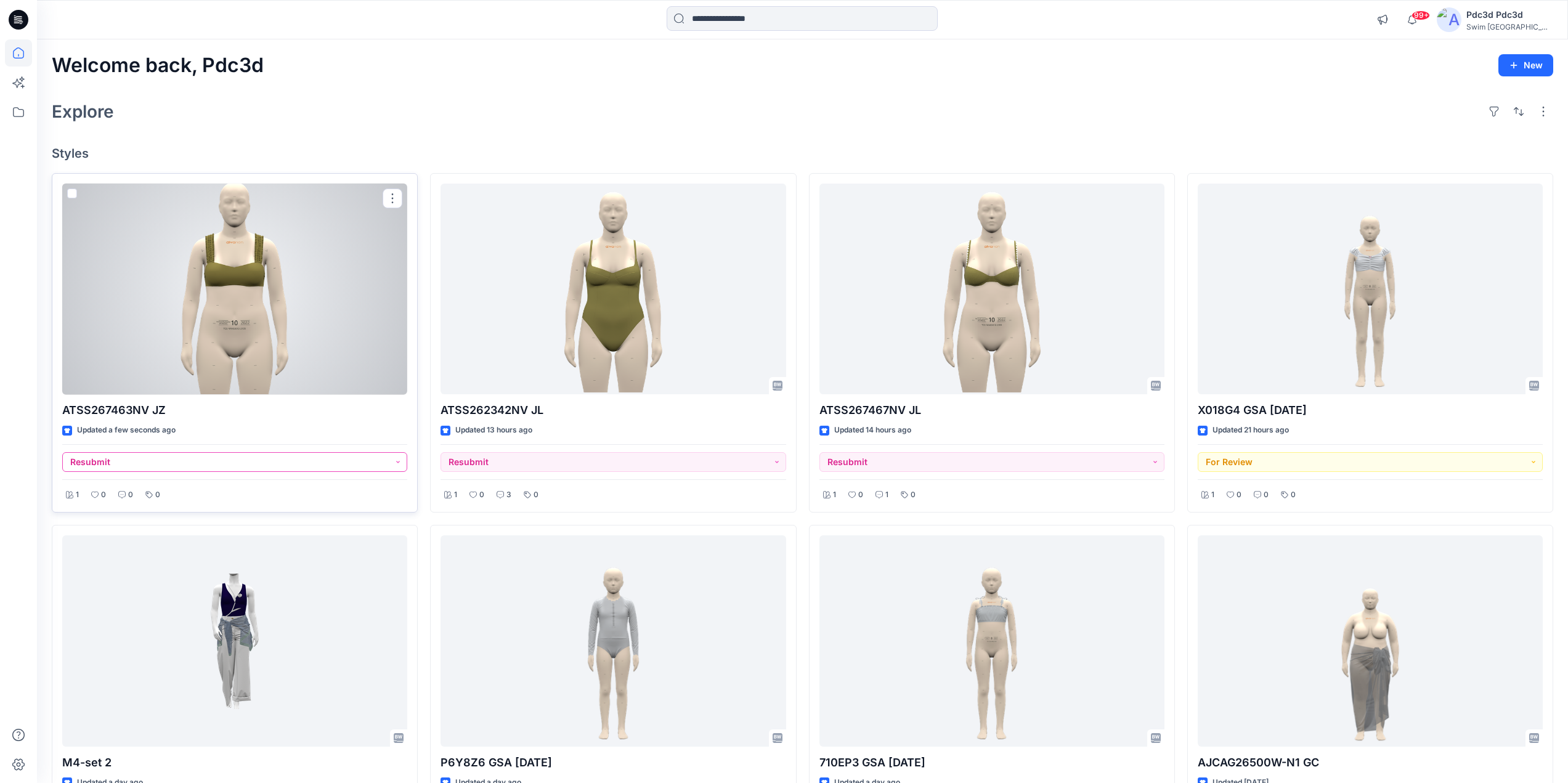
click at [397, 464] on button "Resubmit" at bounding box center [235, 462] width 345 height 20
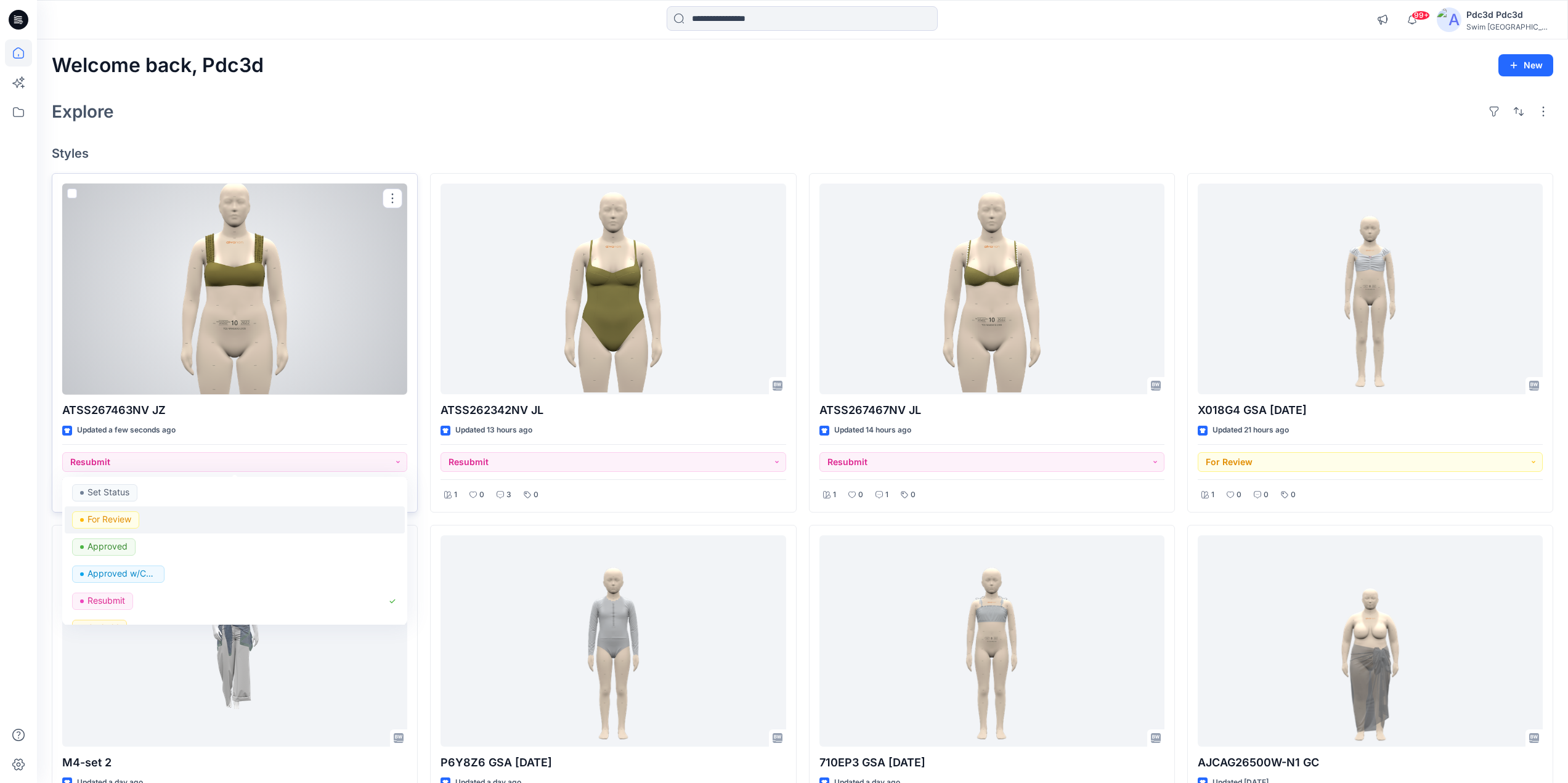
drag, startPoint x: 113, startPoint y: 520, endPoint x: 130, endPoint y: 507, distance: 21.4
click at [113, 520] on p "For Review" at bounding box center [109, 519] width 43 height 16
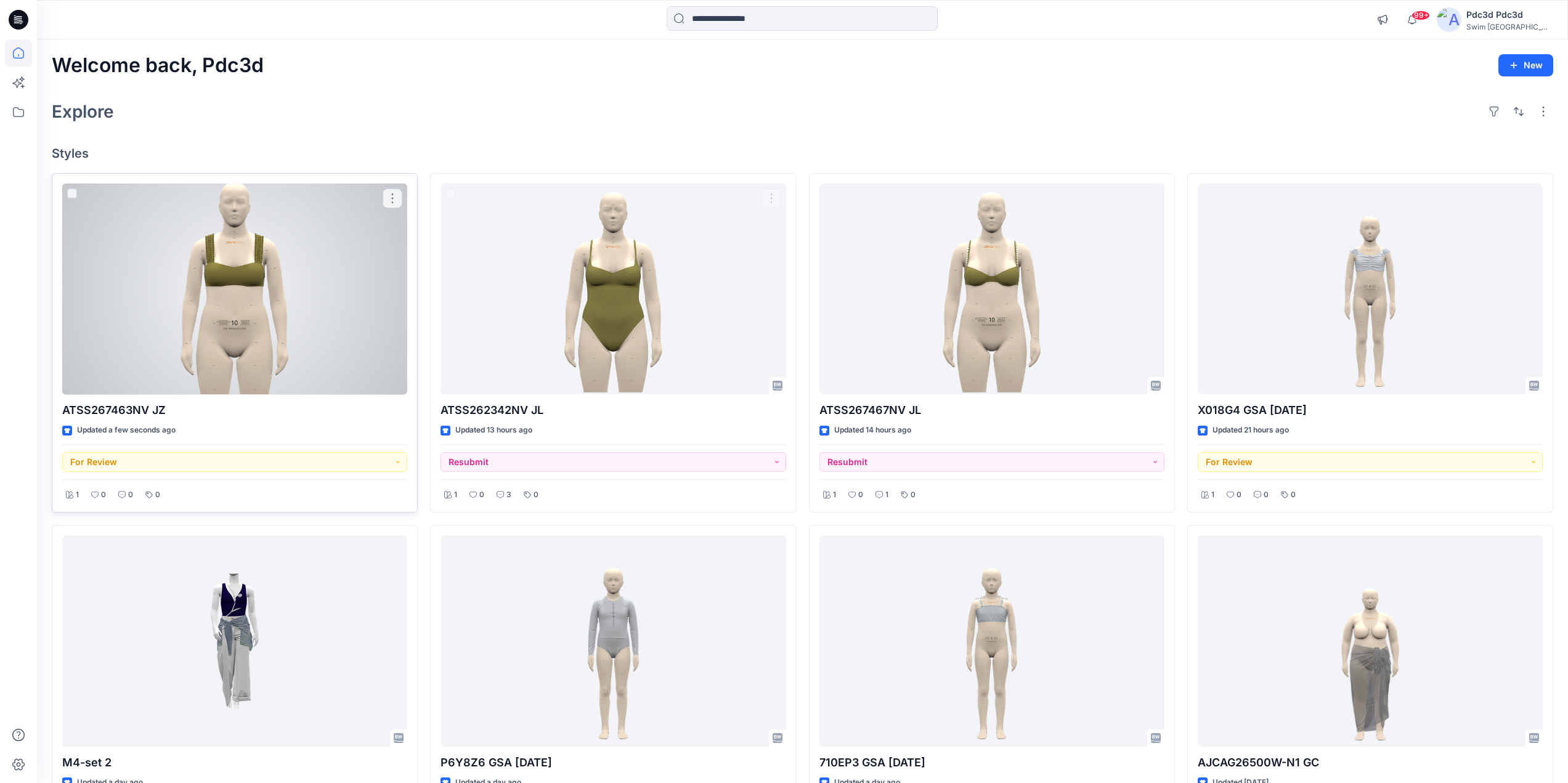
click at [293, 299] on div at bounding box center [235, 289] width 345 height 212
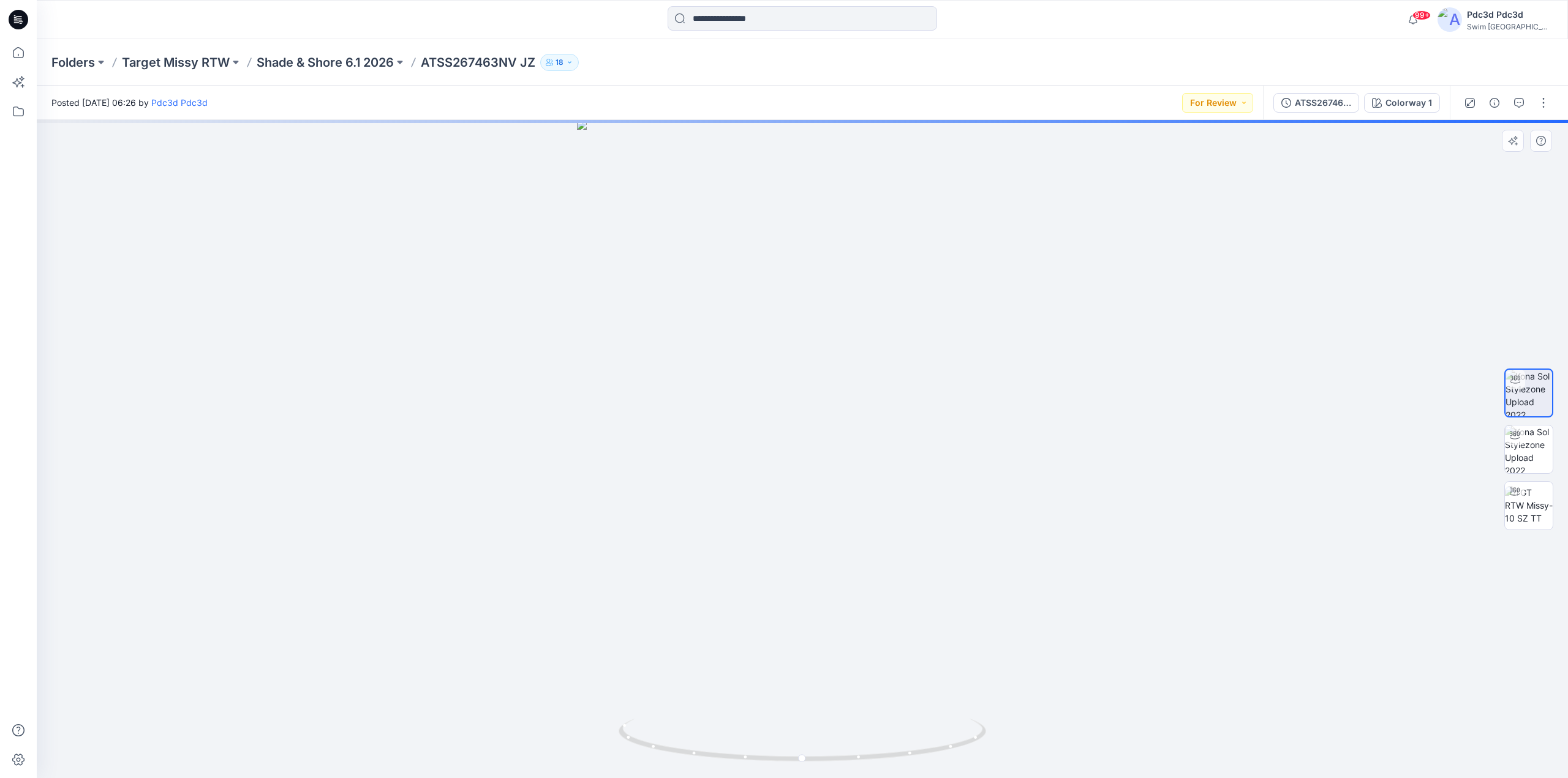
drag, startPoint x: 817, startPoint y: 302, endPoint x: 812, endPoint y: 449, distance: 147.1
click at [812, 449] on img at bounding box center [803, 449] width 452 height 659
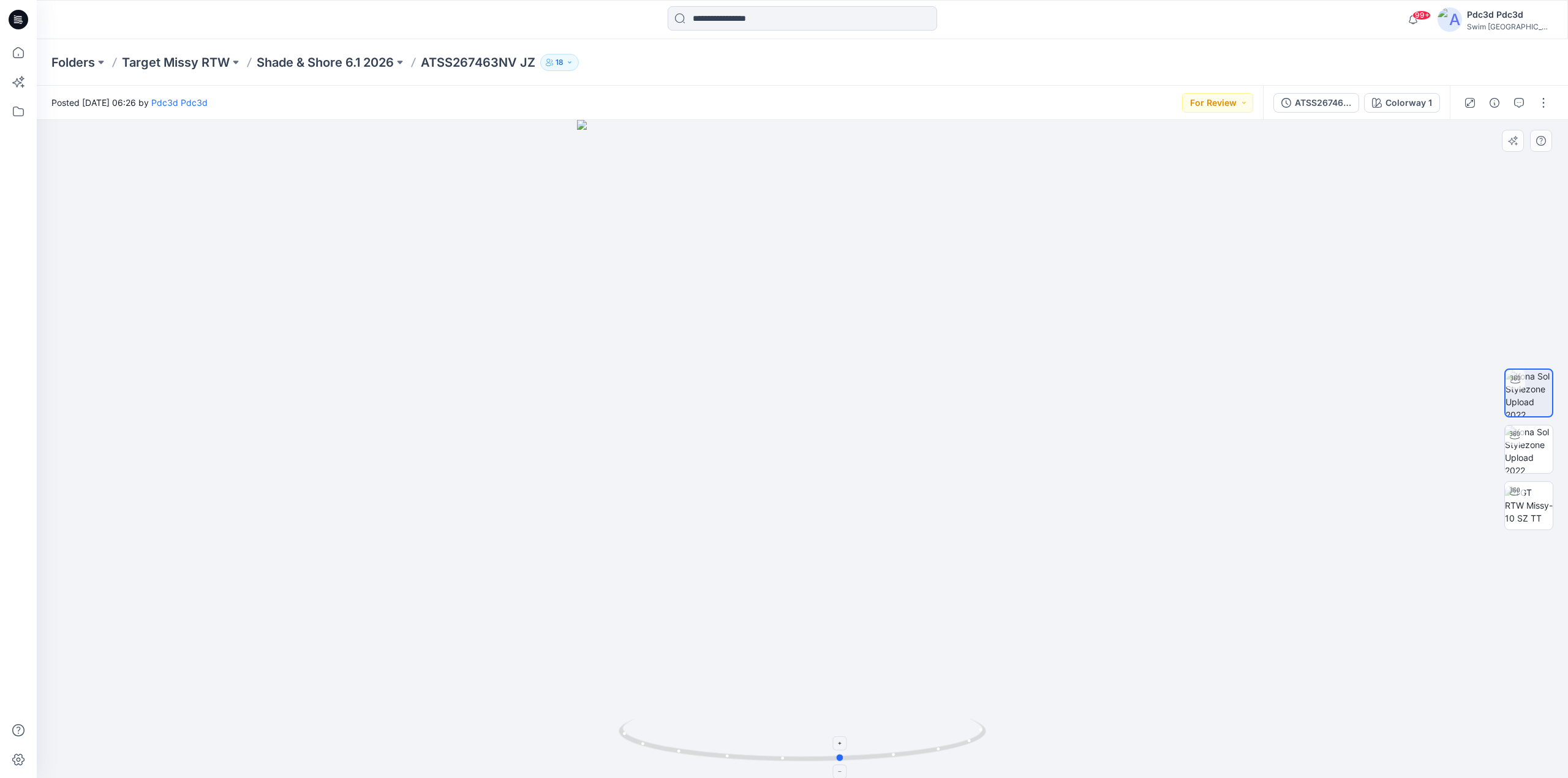
drag, startPoint x: 936, startPoint y: 751, endPoint x: 975, endPoint y: 746, distance: 39.3
click at [975, 746] on icon at bounding box center [804, 742] width 371 height 46
click at [352, 68] on p "Shade & Shore 6.1 2026" at bounding box center [324, 62] width 137 height 17
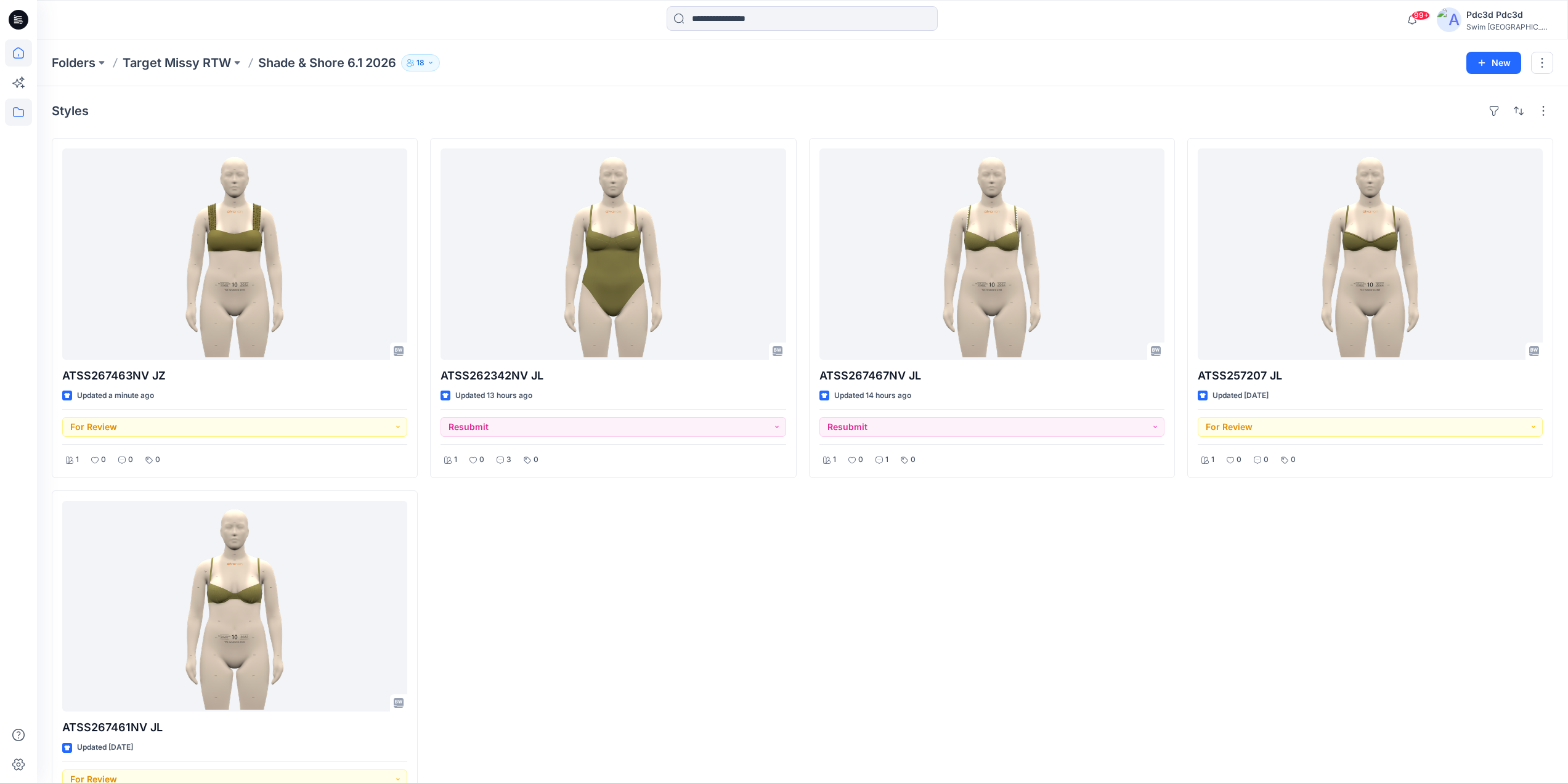
click at [27, 56] on icon at bounding box center [18, 53] width 27 height 27
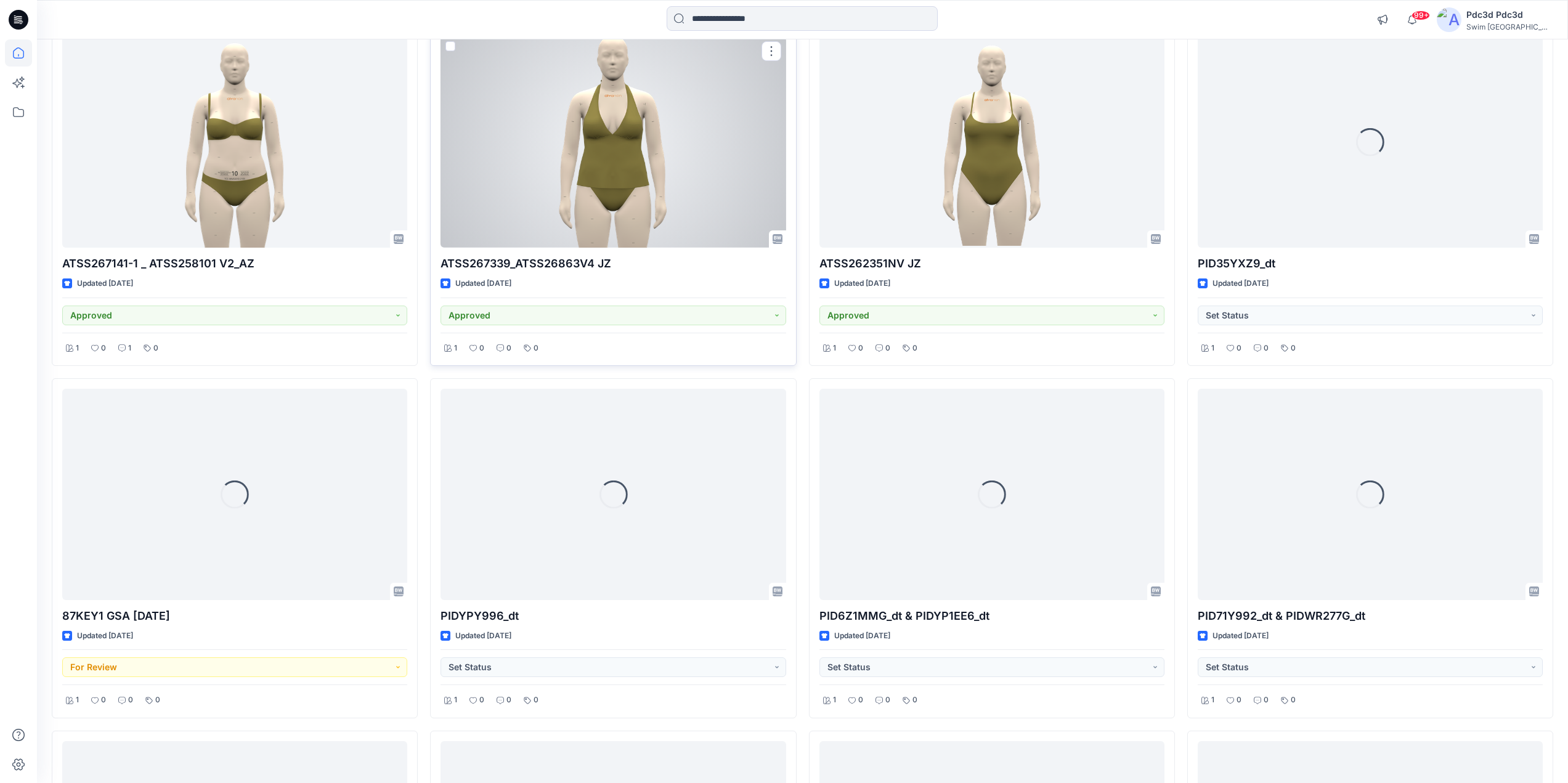
scroll to position [1921, 0]
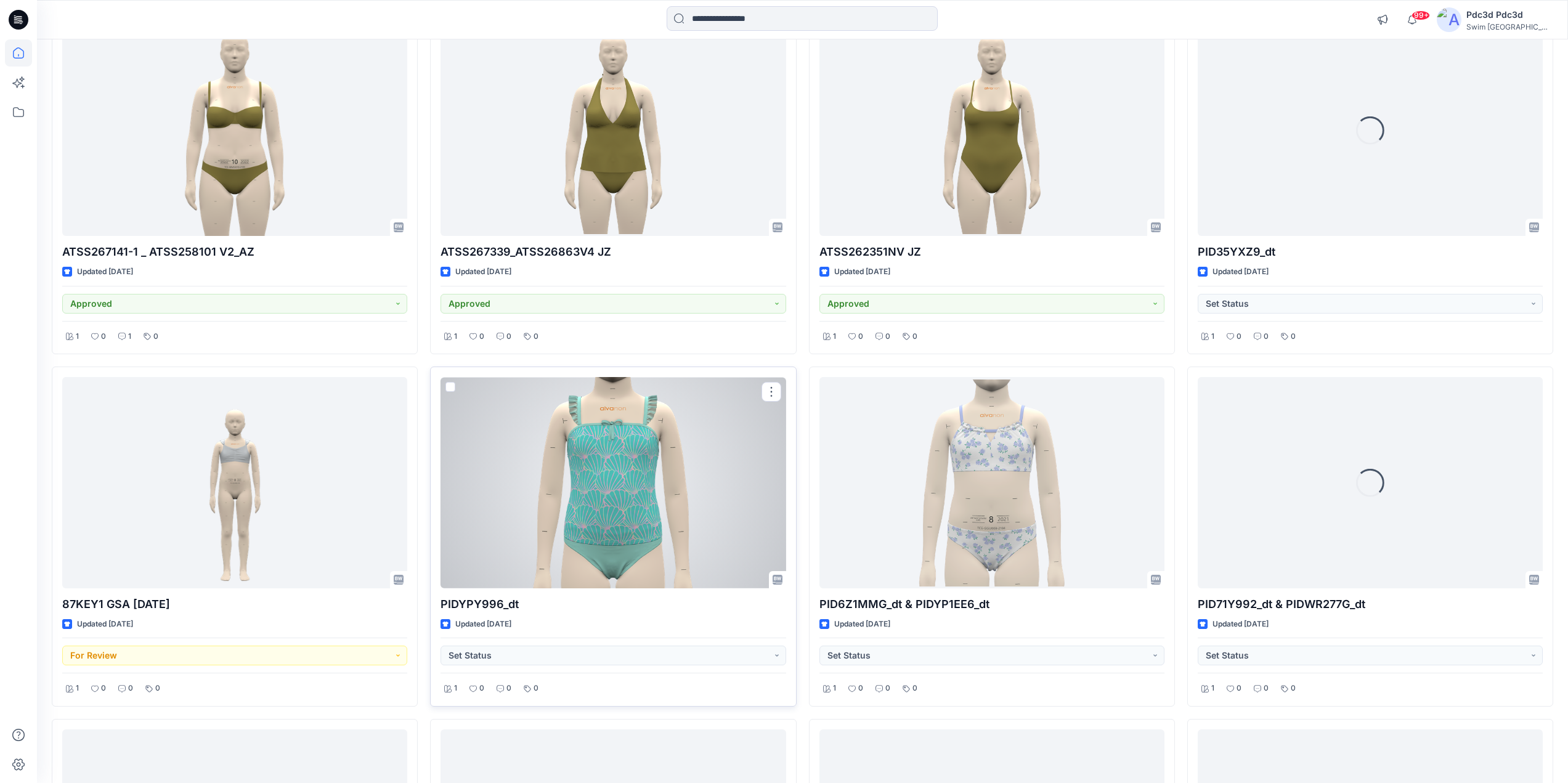
click at [691, 498] on div at bounding box center [613, 483] width 345 height 212
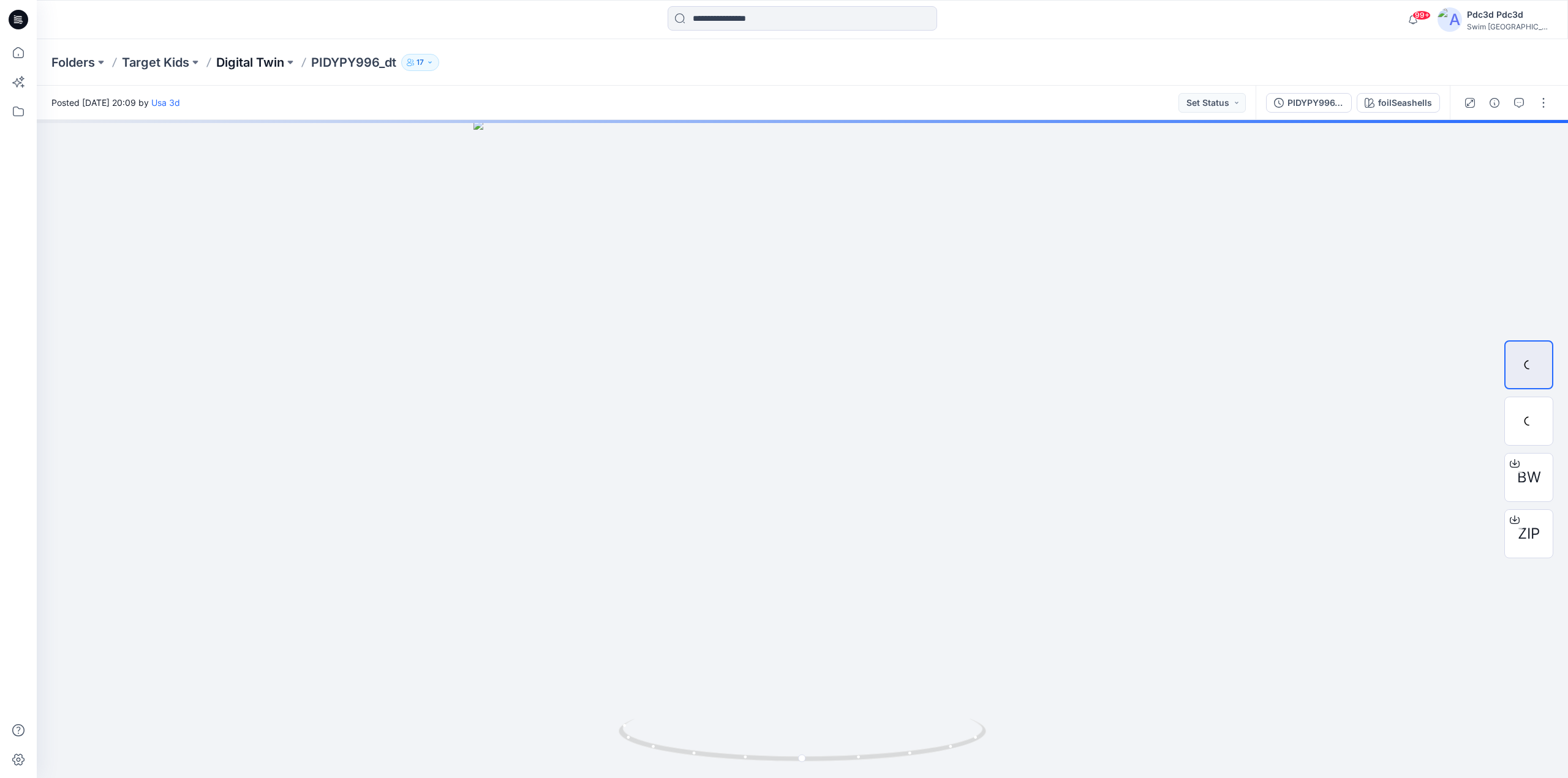
click at [228, 66] on p "Digital Twin" at bounding box center [250, 62] width 68 height 17
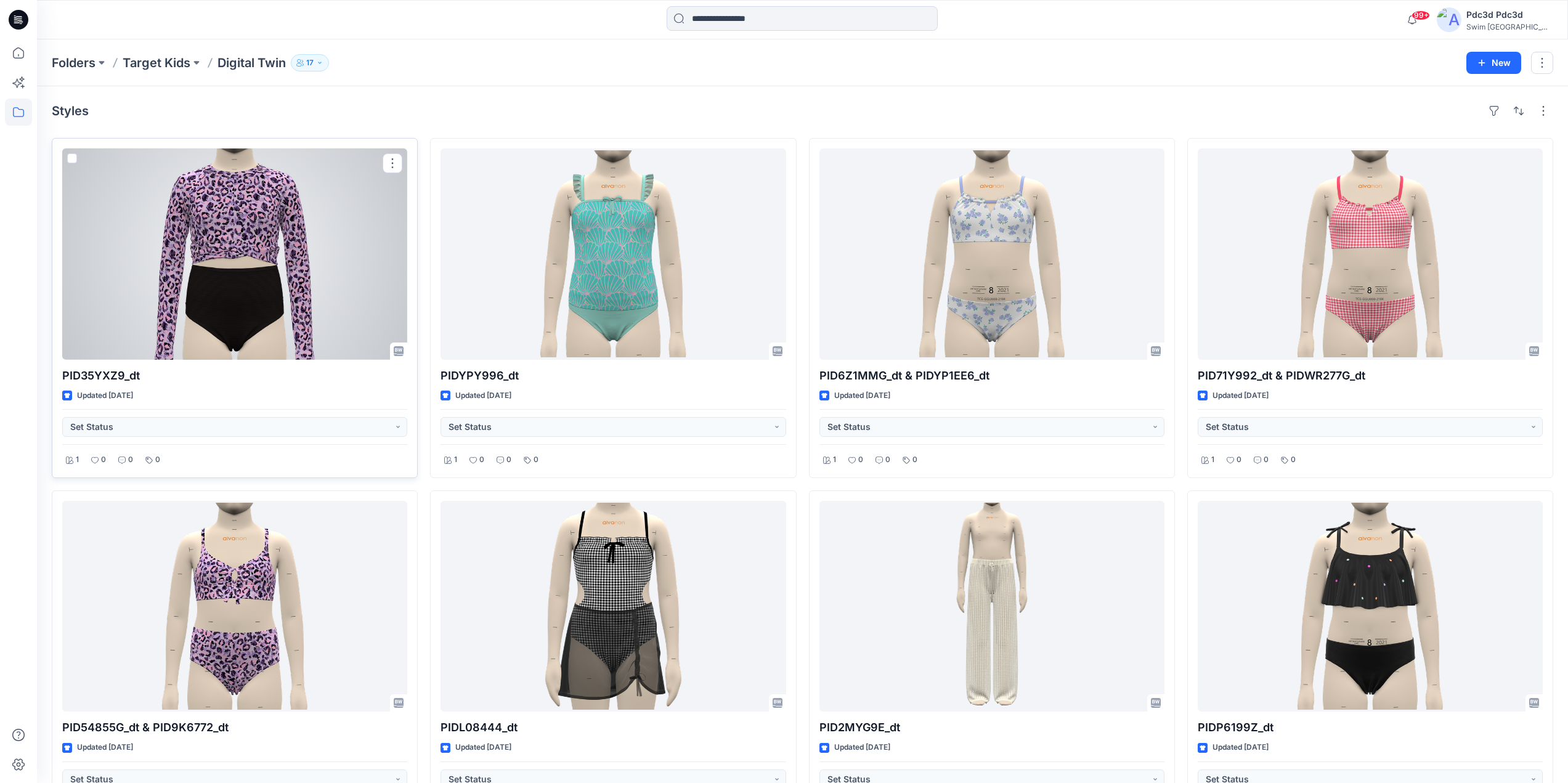
click at [257, 232] on div at bounding box center [235, 254] width 345 height 212
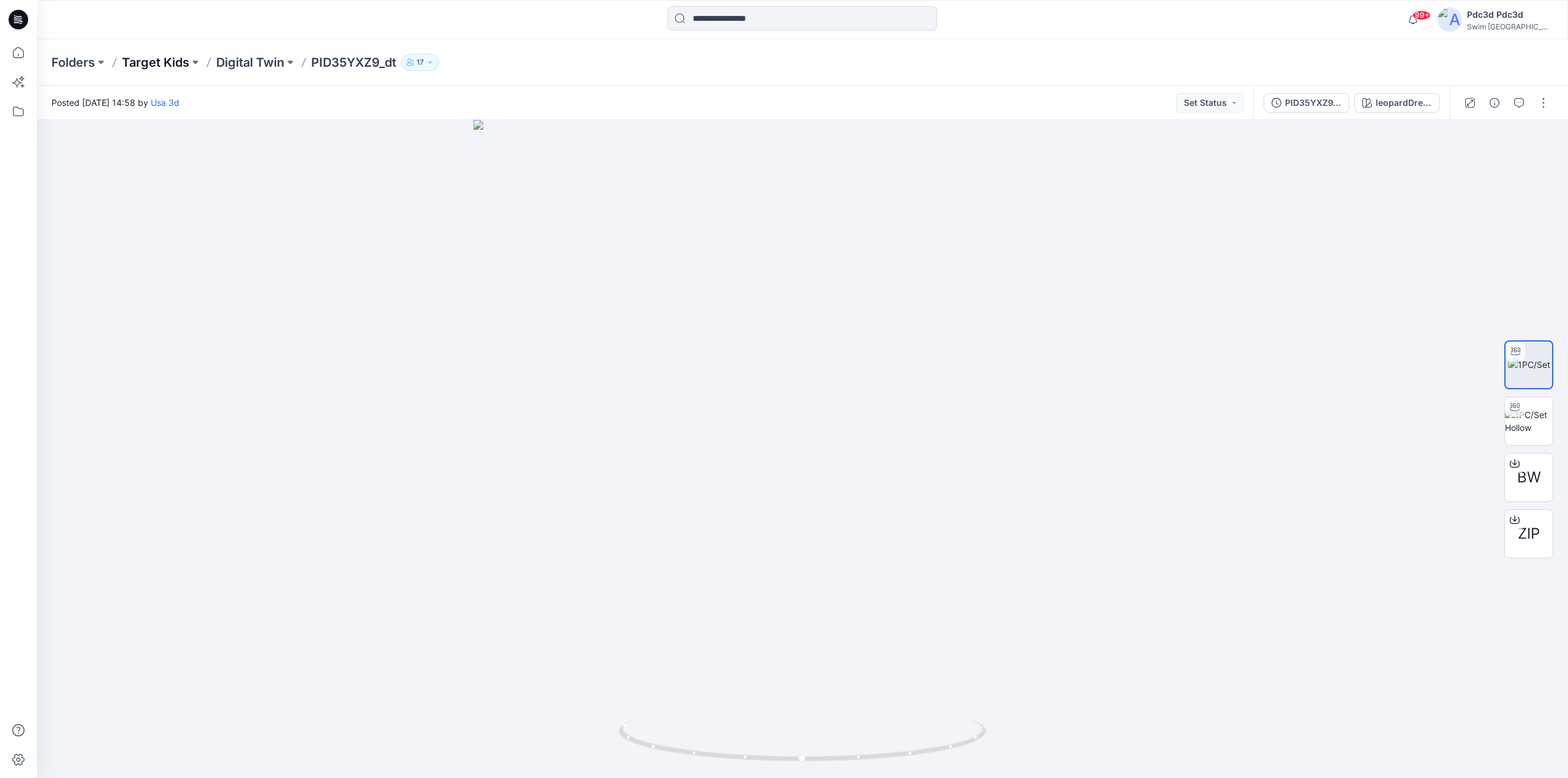
click at [171, 59] on p "Target Kids" at bounding box center [155, 62] width 67 height 17
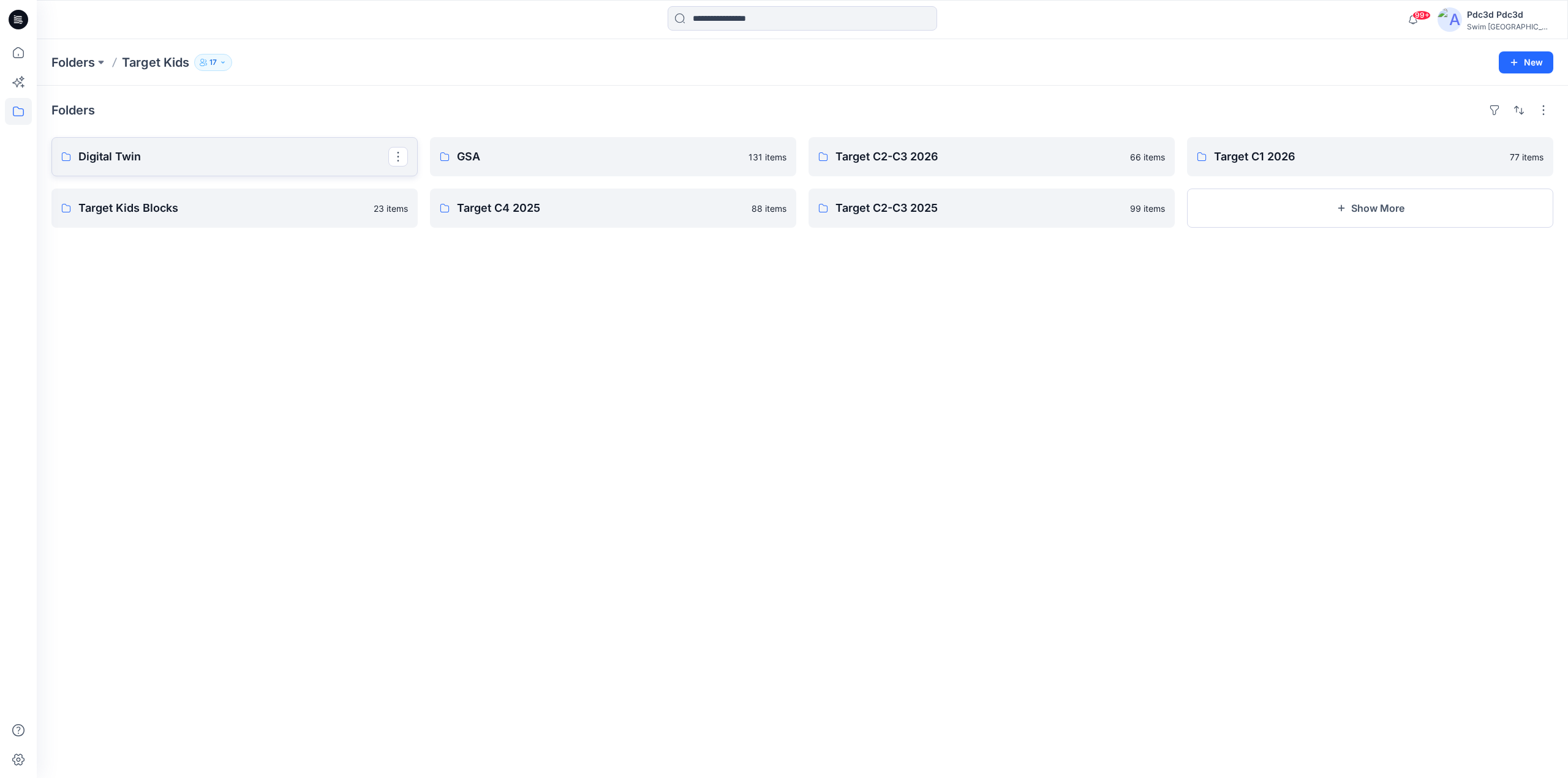
click at [208, 160] on p "Digital Twin" at bounding box center [234, 157] width 310 height 17
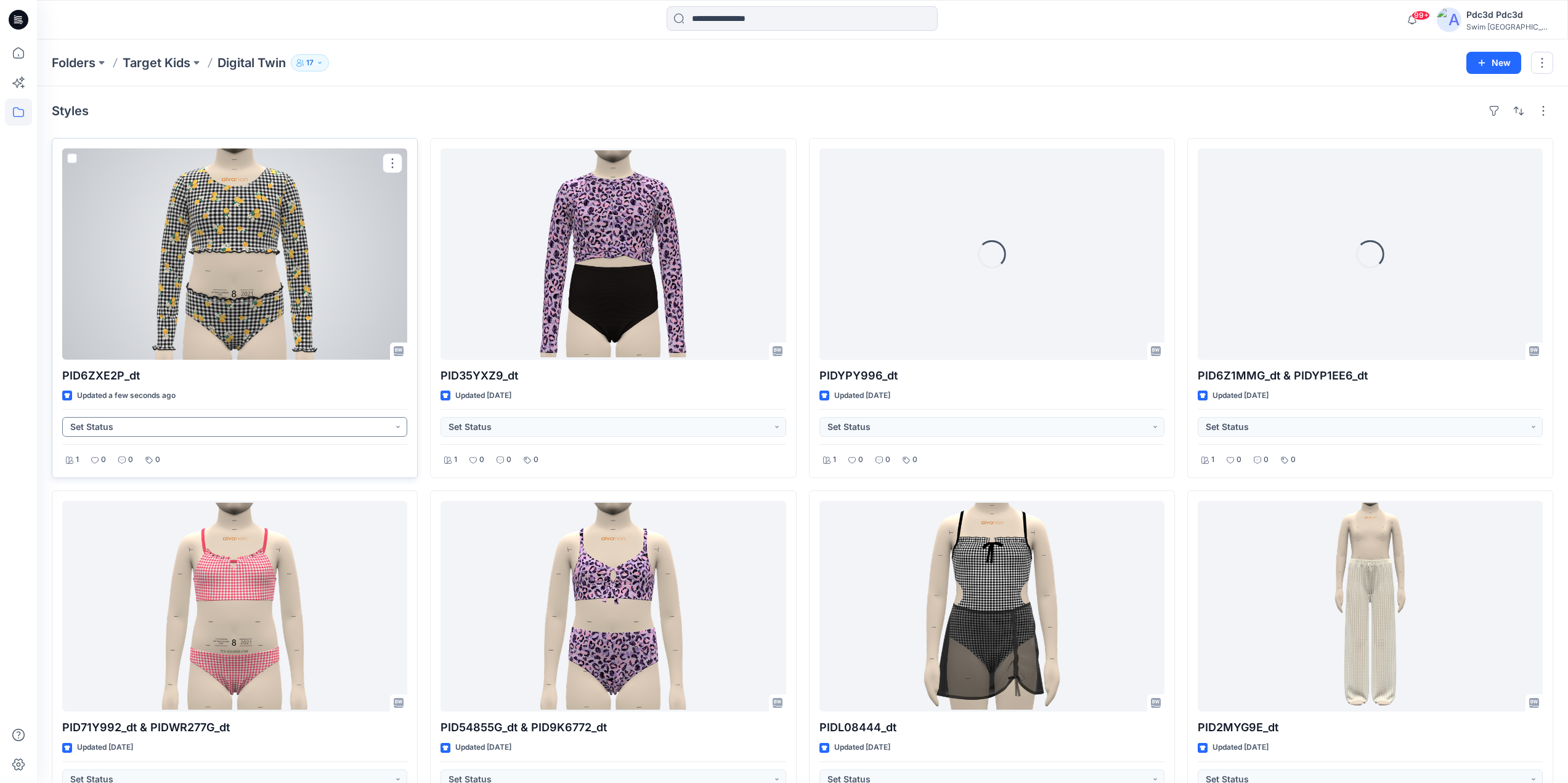
click at [397, 424] on button "Set Status" at bounding box center [235, 427] width 345 height 20
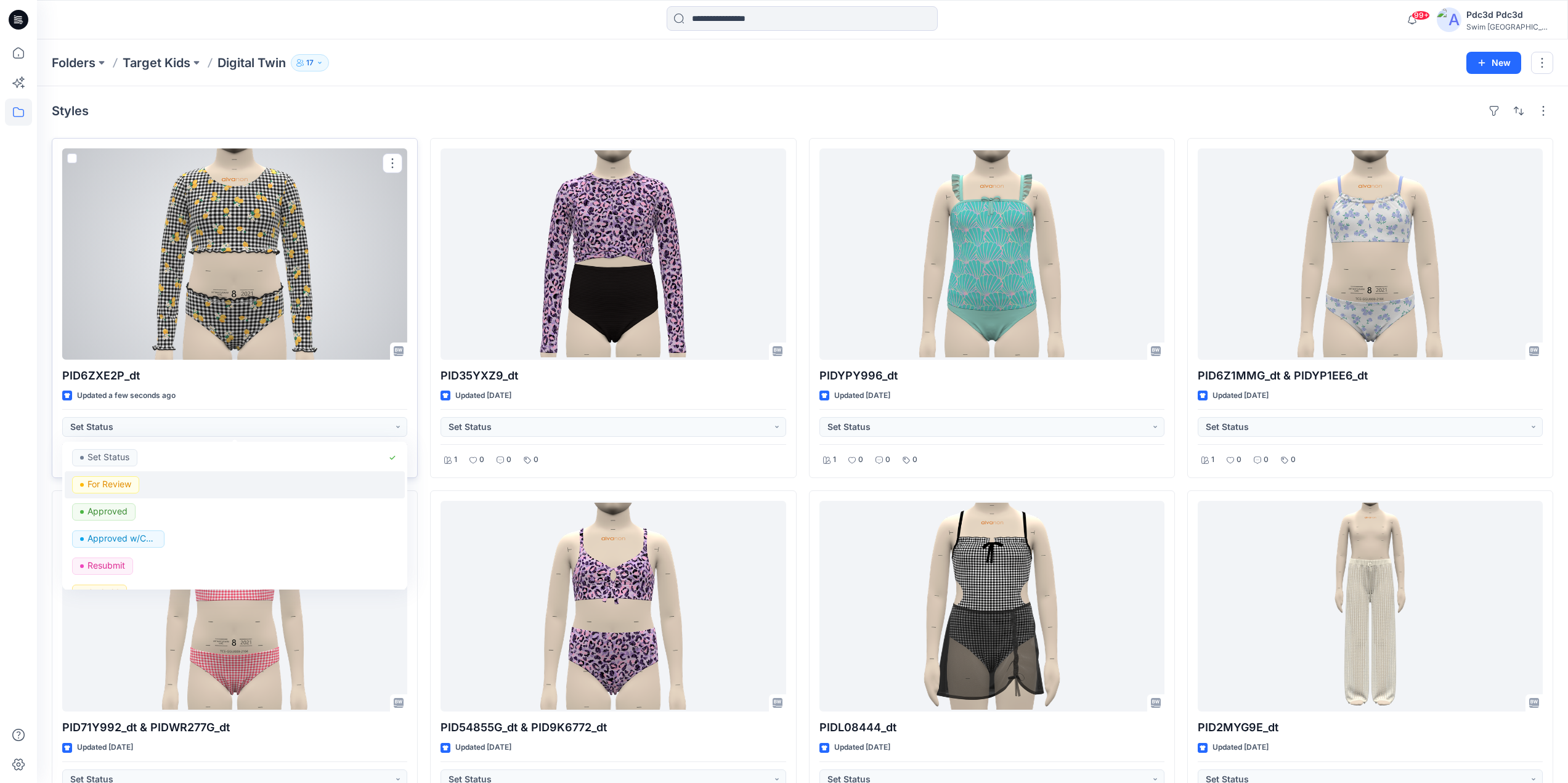
click at [118, 483] on p "For Review" at bounding box center [109, 484] width 43 height 16
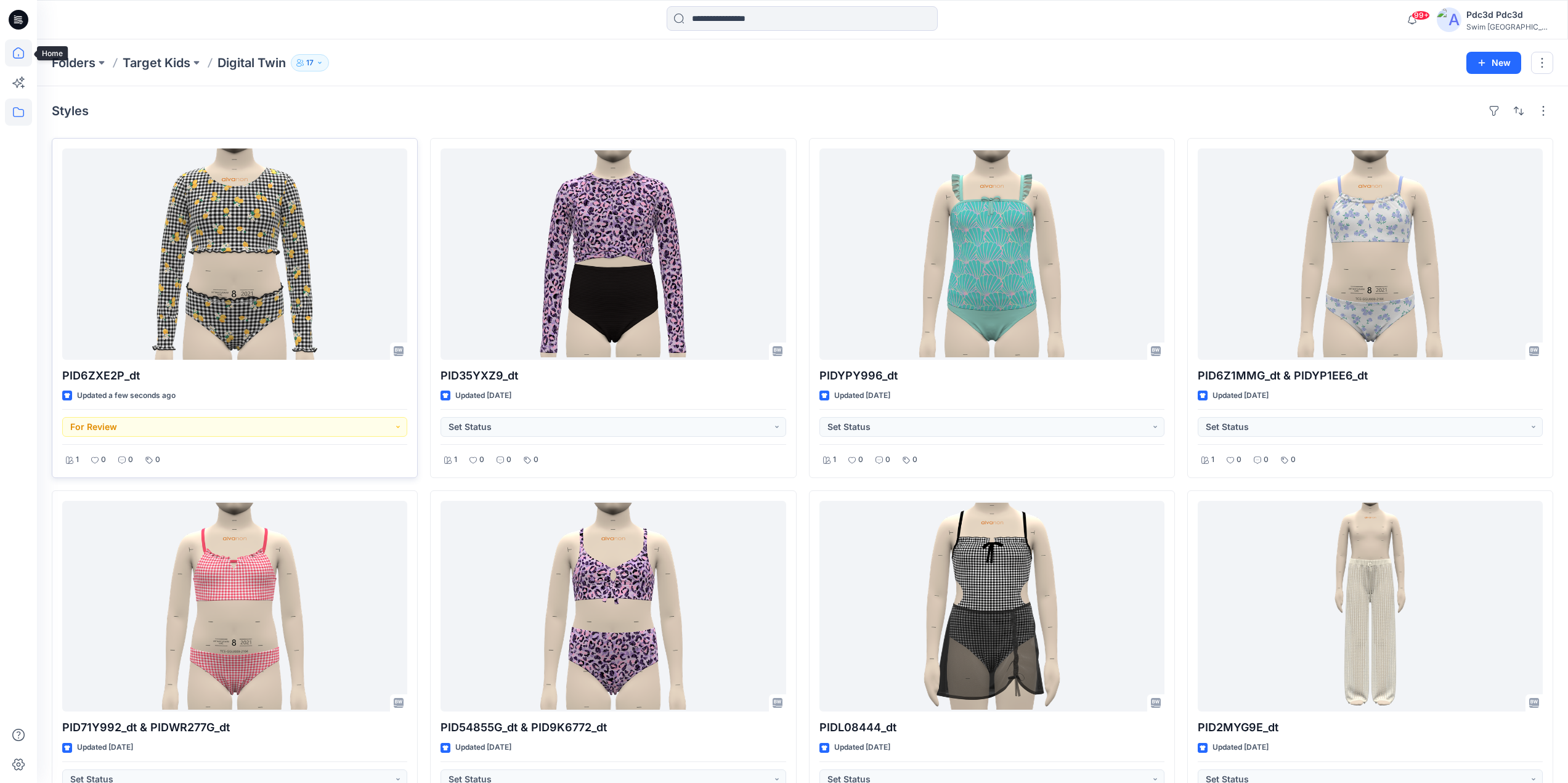
click at [18, 53] on icon at bounding box center [18, 53] width 27 height 27
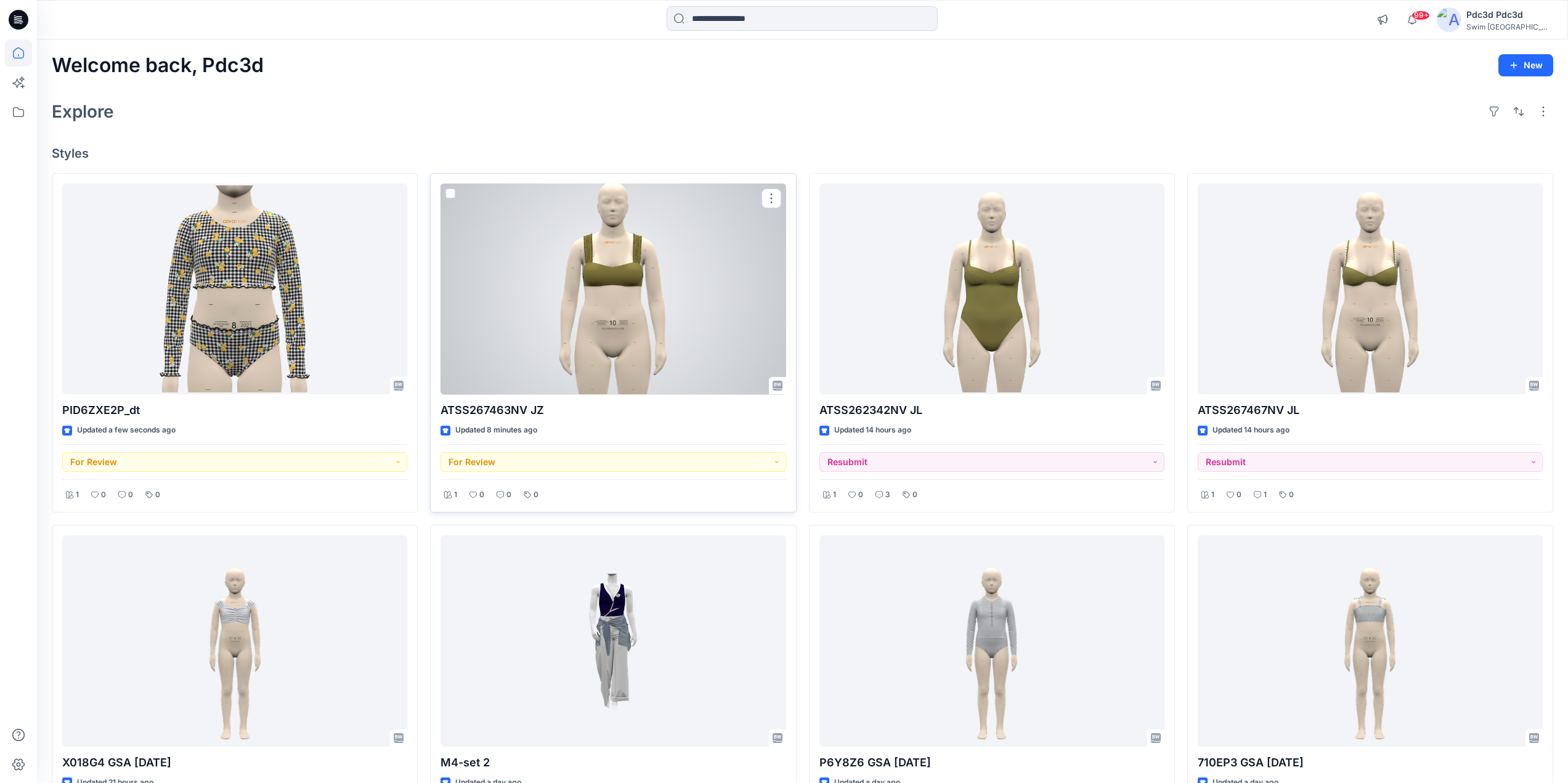
click at [568, 330] on div at bounding box center [613, 289] width 345 height 212
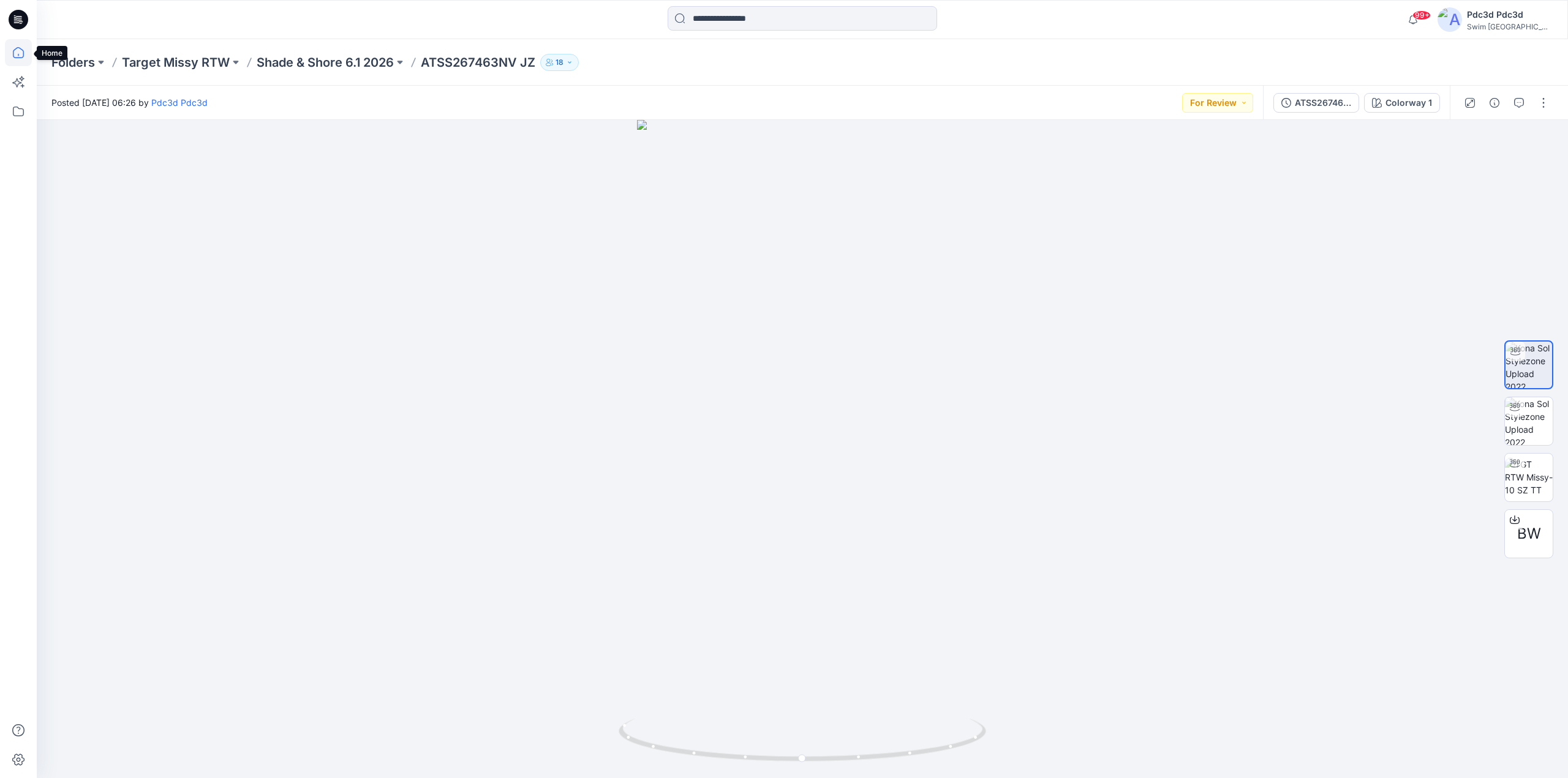
click at [21, 57] on icon at bounding box center [18, 53] width 27 height 27
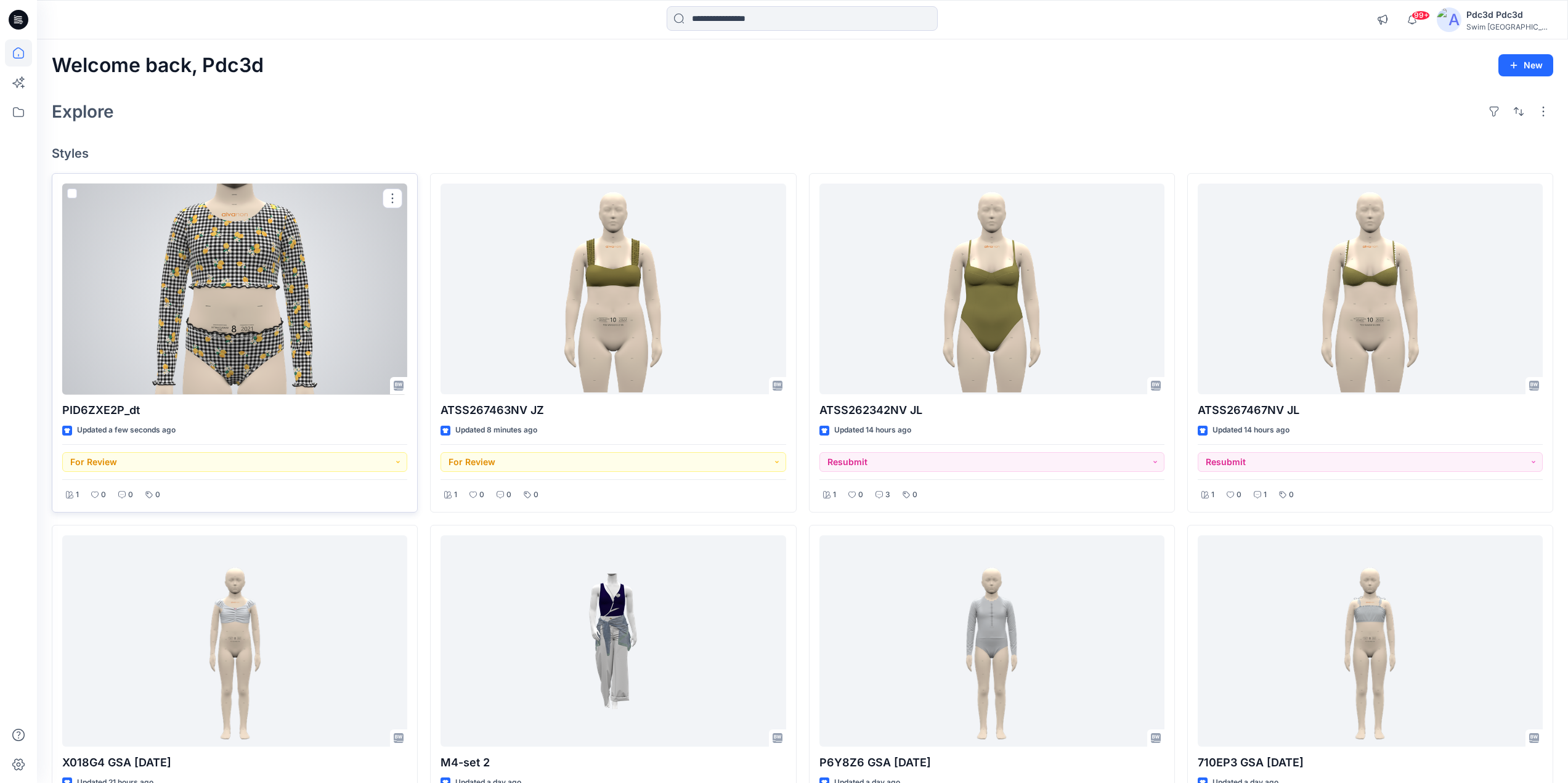
click at [238, 265] on div at bounding box center [235, 289] width 345 height 212
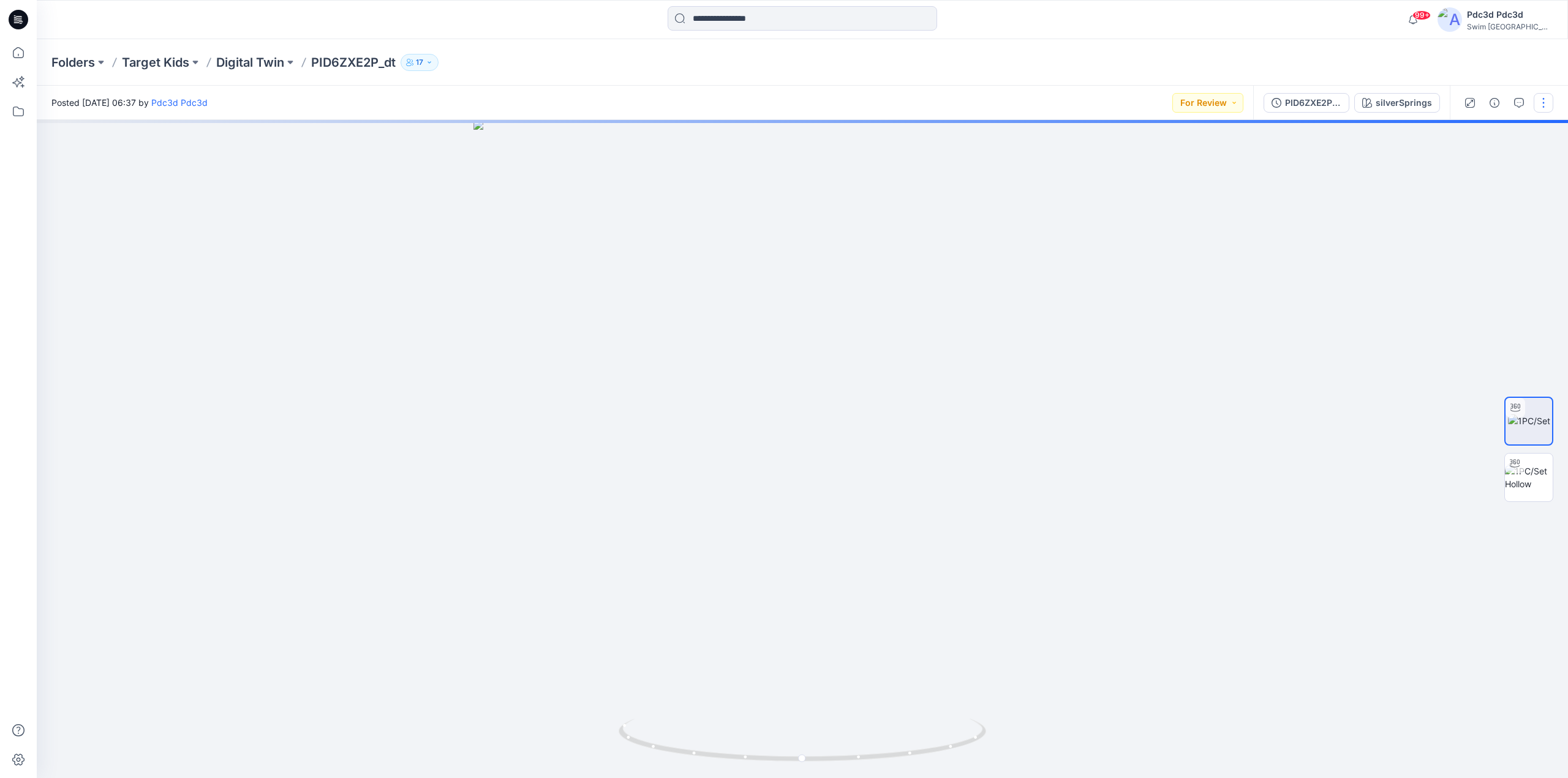
click at [1535, 101] on button "button" at bounding box center [1544, 103] width 20 height 20
click at [1465, 164] on p "Edit" at bounding box center [1465, 166] width 15 height 13
click at [1542, 100] on button "button" at bounding box center [1544, 103] width 20 height 20
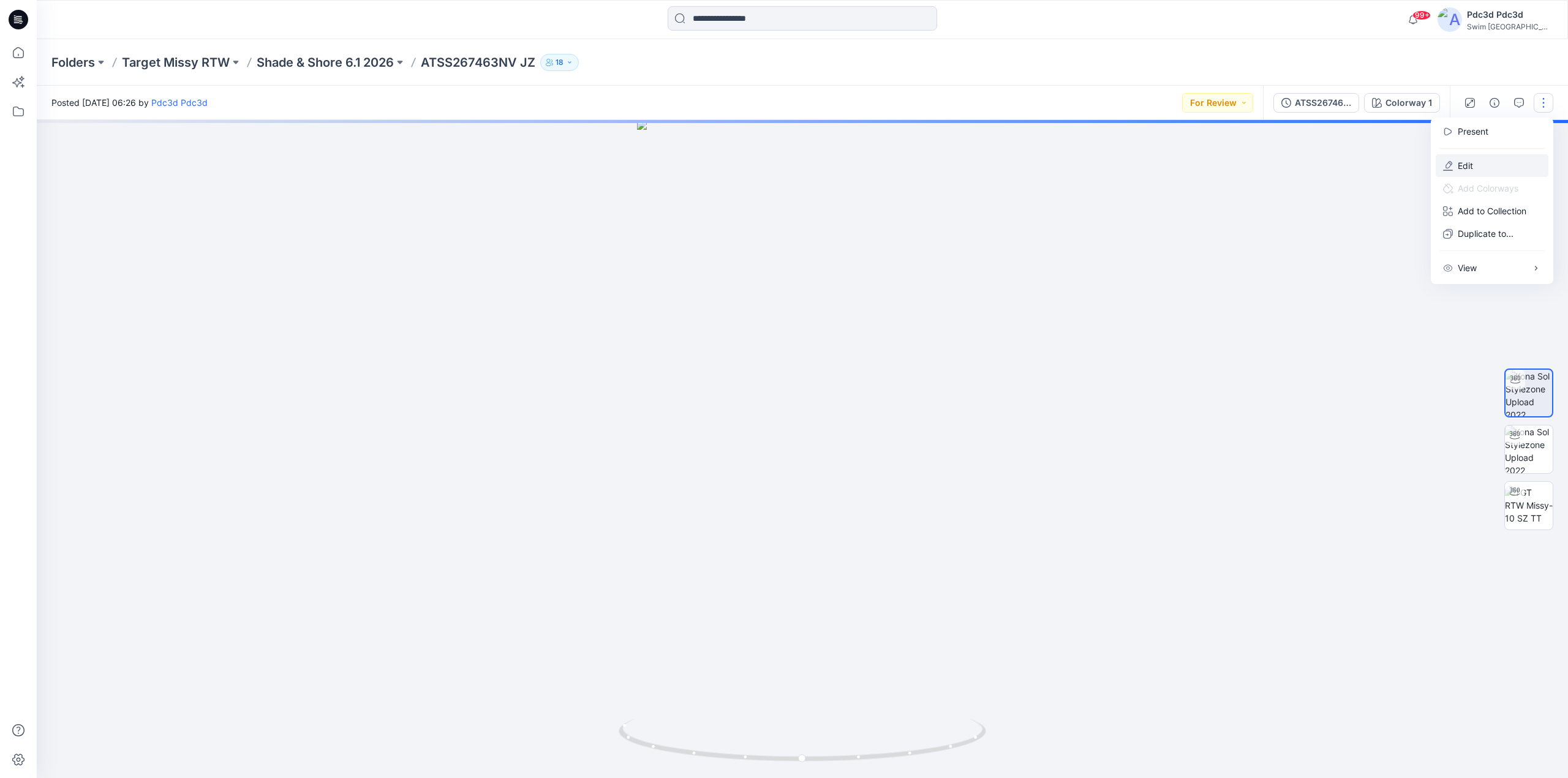
click at [1467, 168] on p "Edit" at bounding box center [1465, 166] width 15 height 13
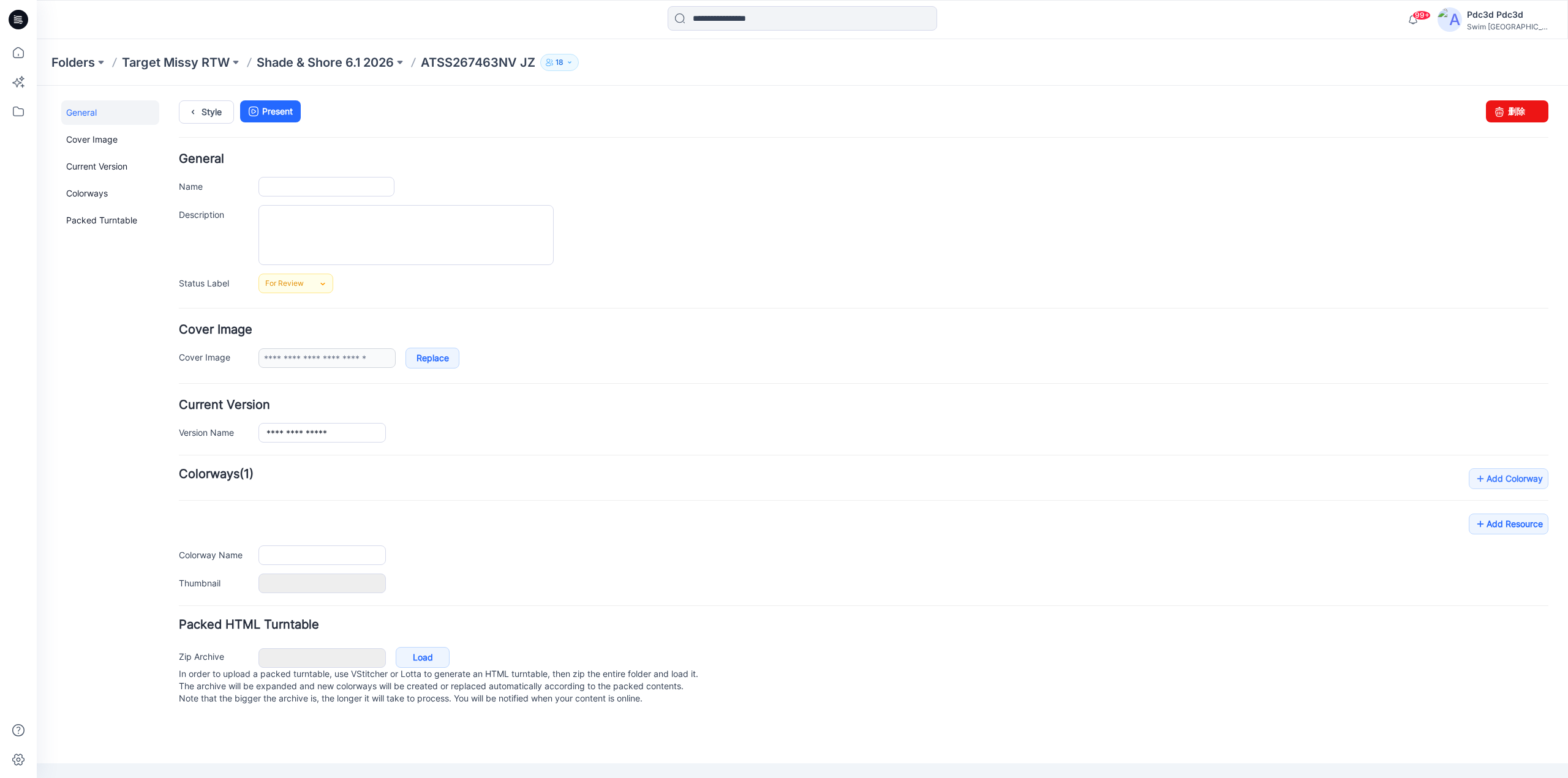
type input "**********"
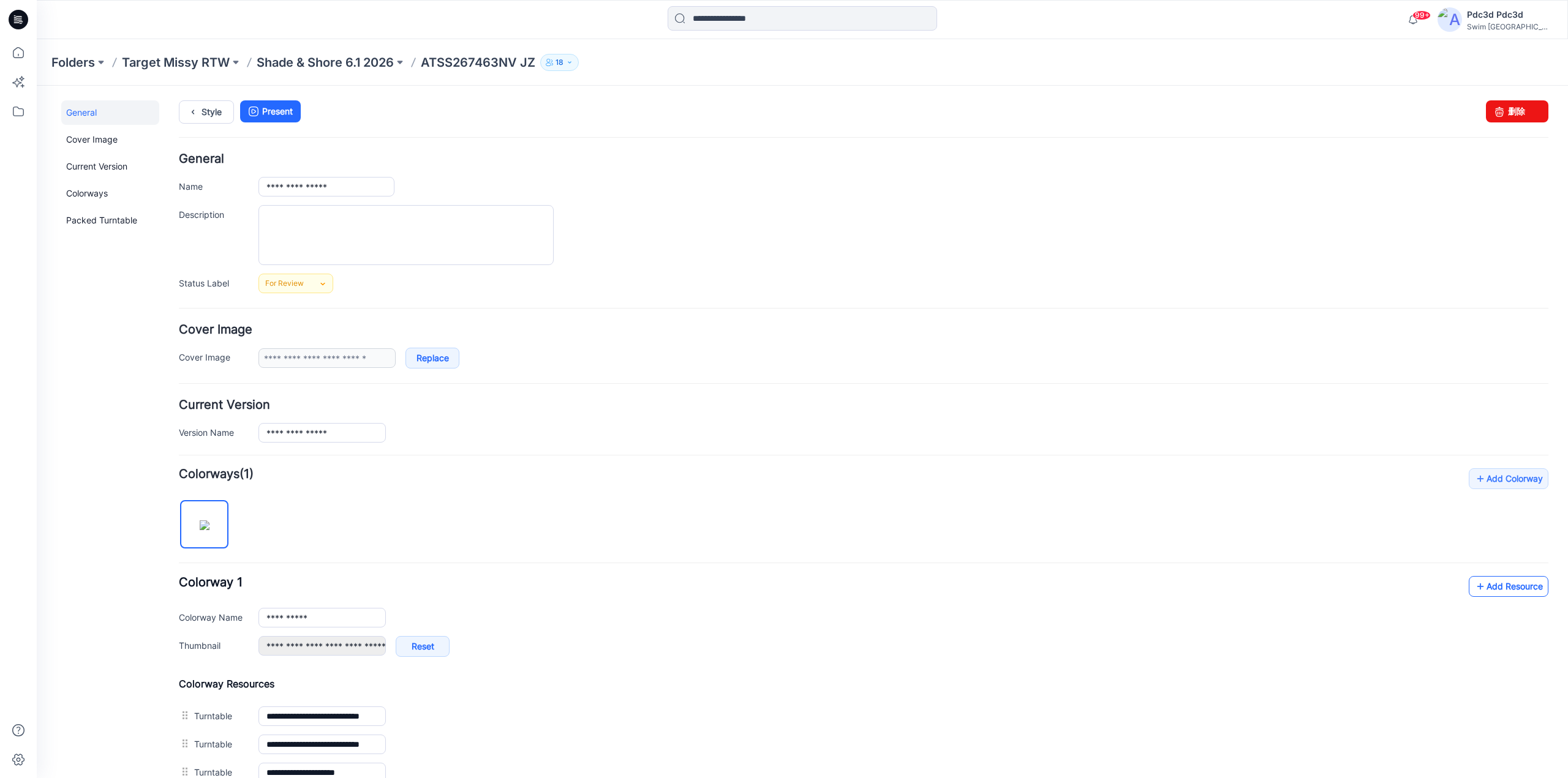
click at [1475, 586] on icon at bounding box center [1480, 587] width 12 height 20
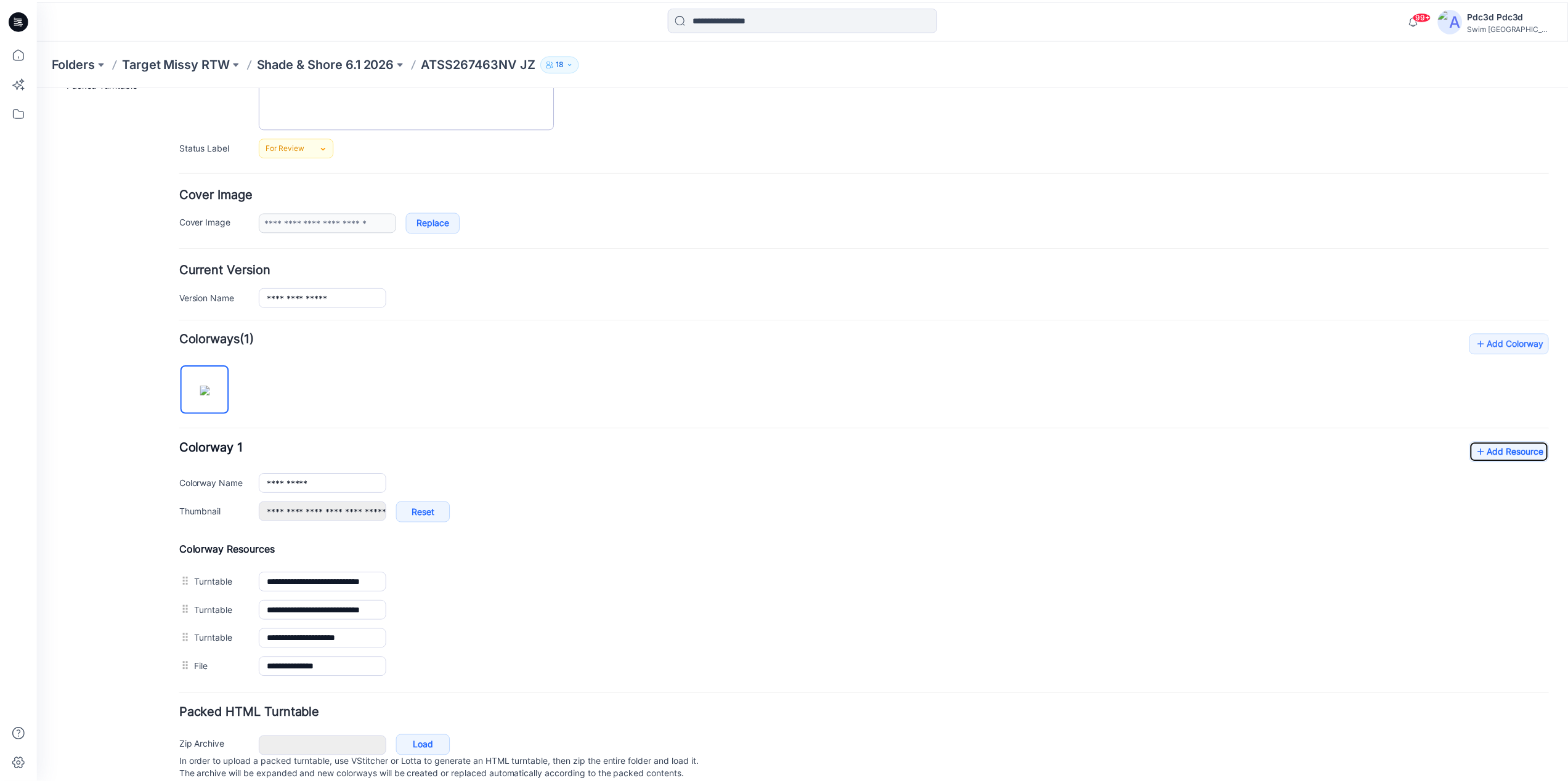
scroll to position [116, 0]
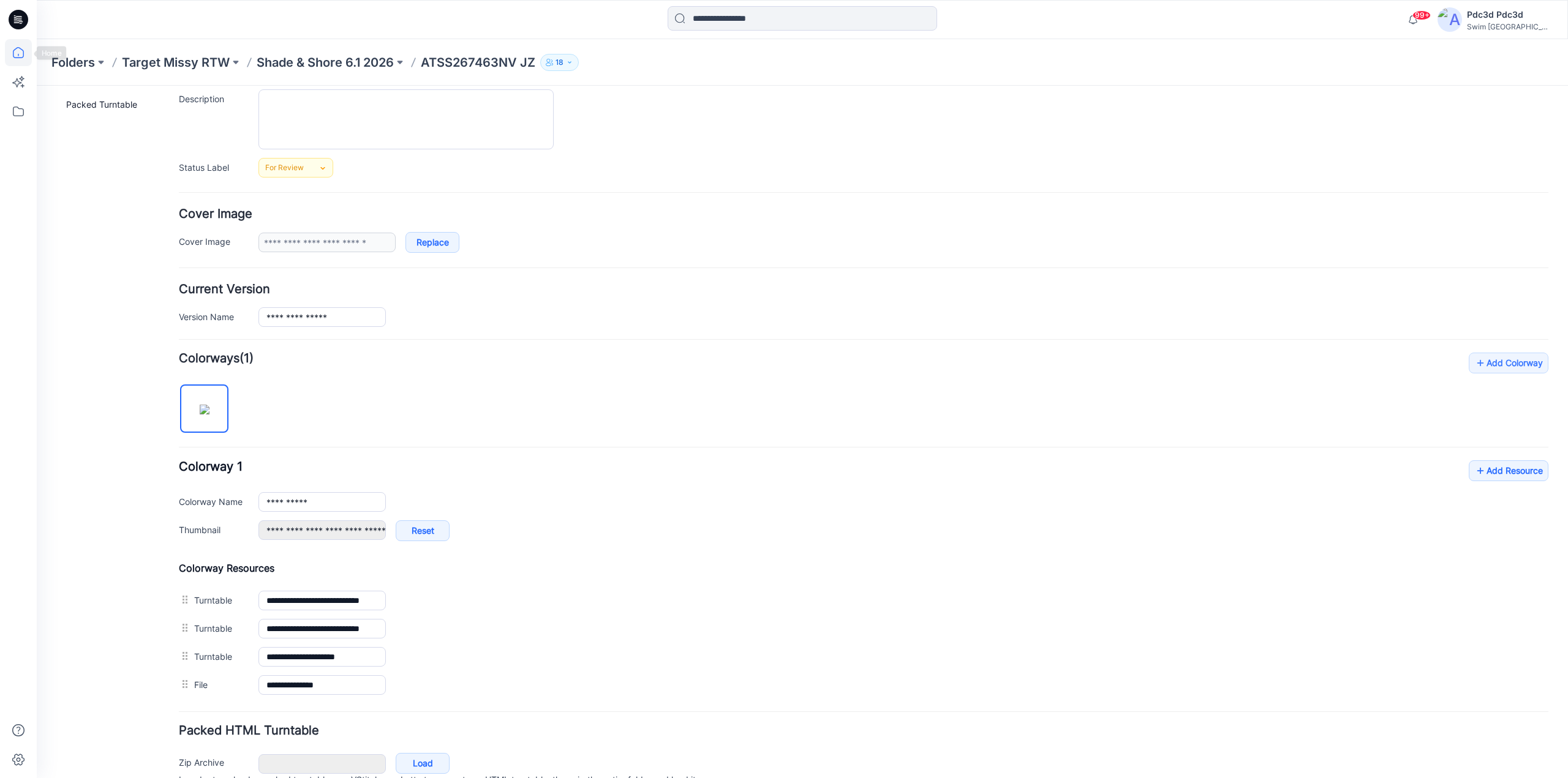
click at [20, 54] on icon at bounding box center [18, 53] width 27 height 27
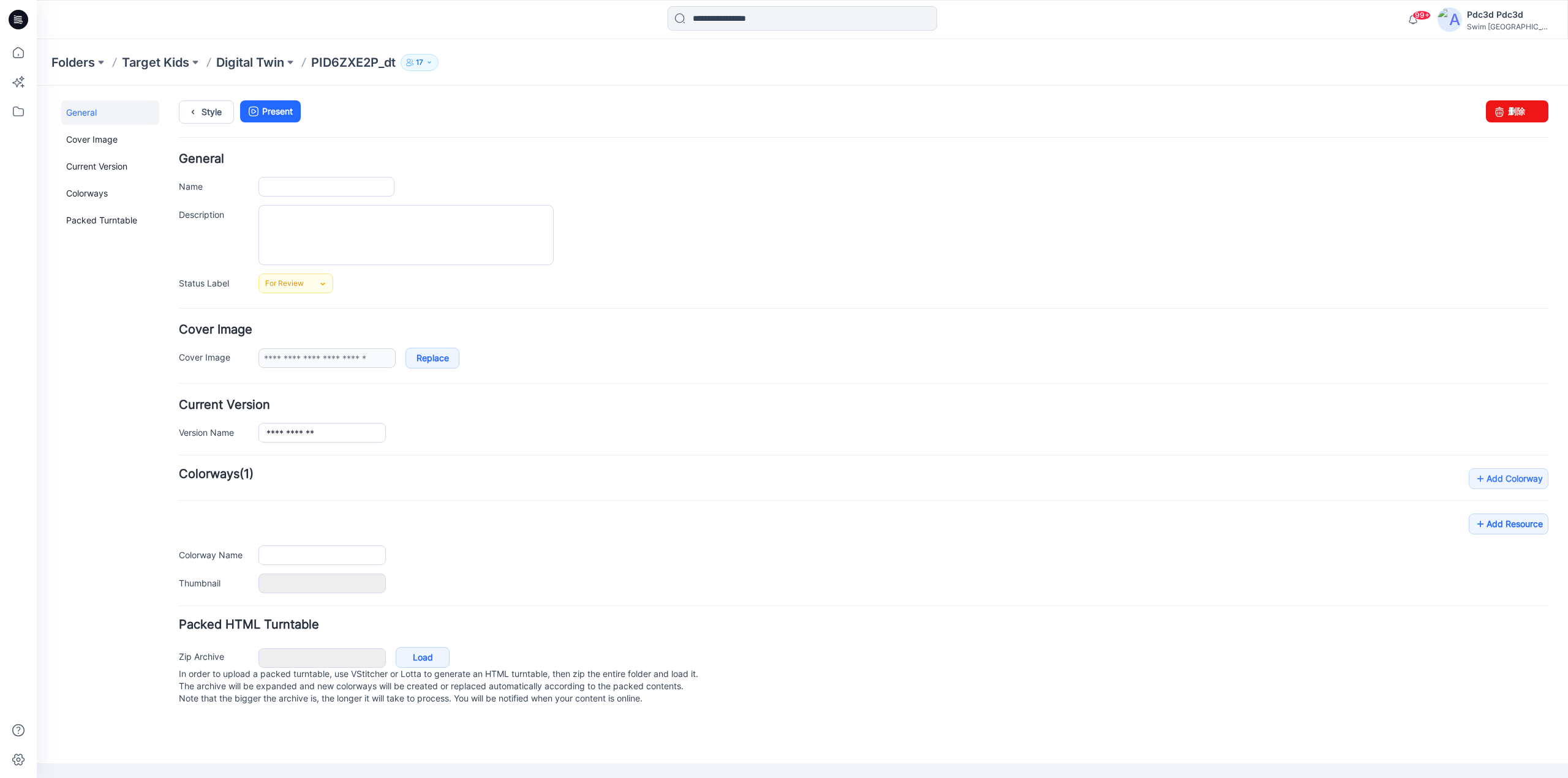
type input "**********"
type input "*******"
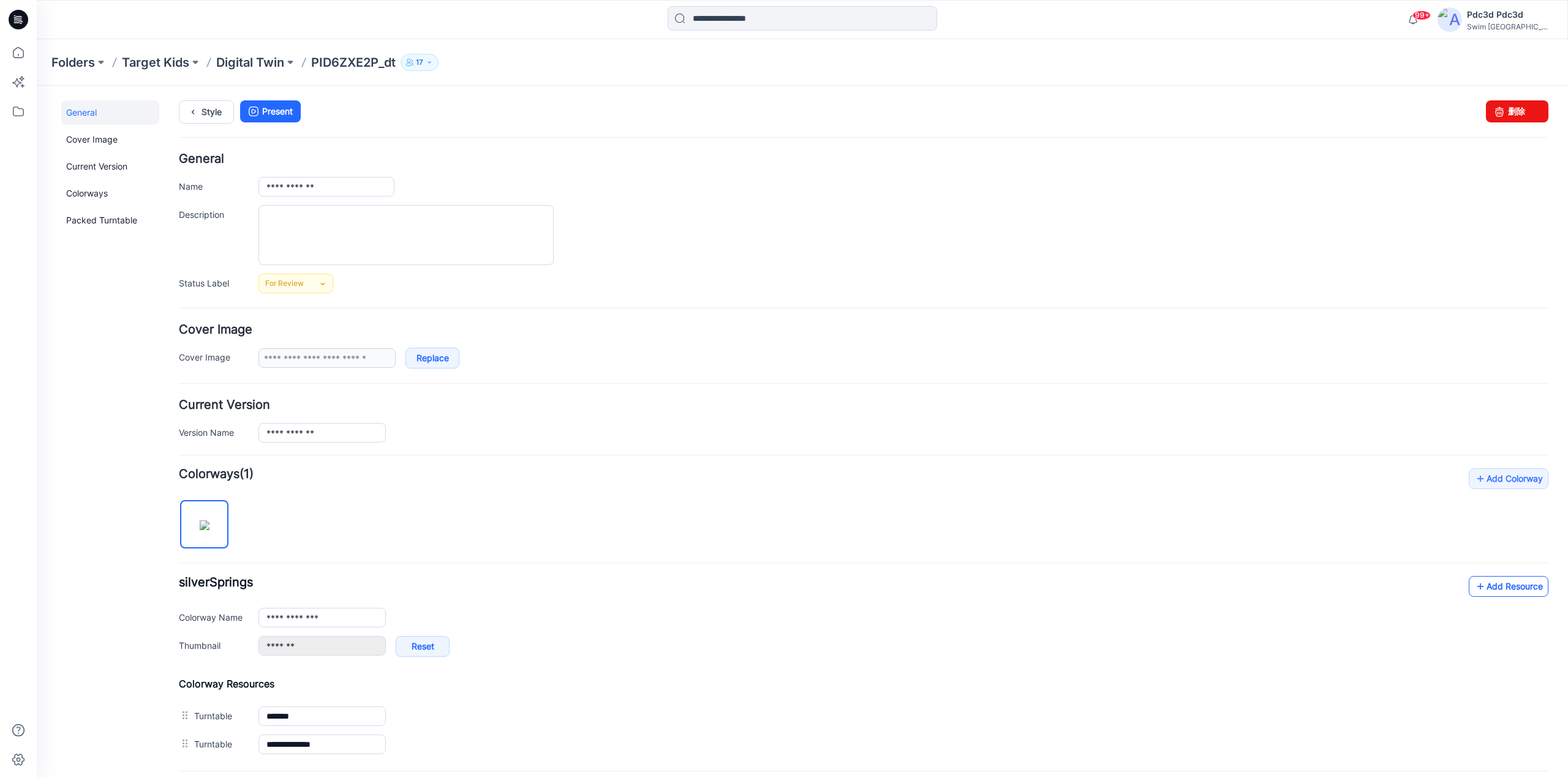
click at [1474, 585] on icon at bounding box center [1480, 587] width 12 height 20
drag, startPoint x: 313, startPoint y: 64, endPoint x: 378, endPoint y: 66, distance: 65.0
click at [378, 66] on p "PID6ZXE2P_dt" at bounding box center [353, 62] width 85 height 17
copy p "PID6ZXE2P"
click at [14, 58] on icon at bounding box center [18, 53] width 27 height 27
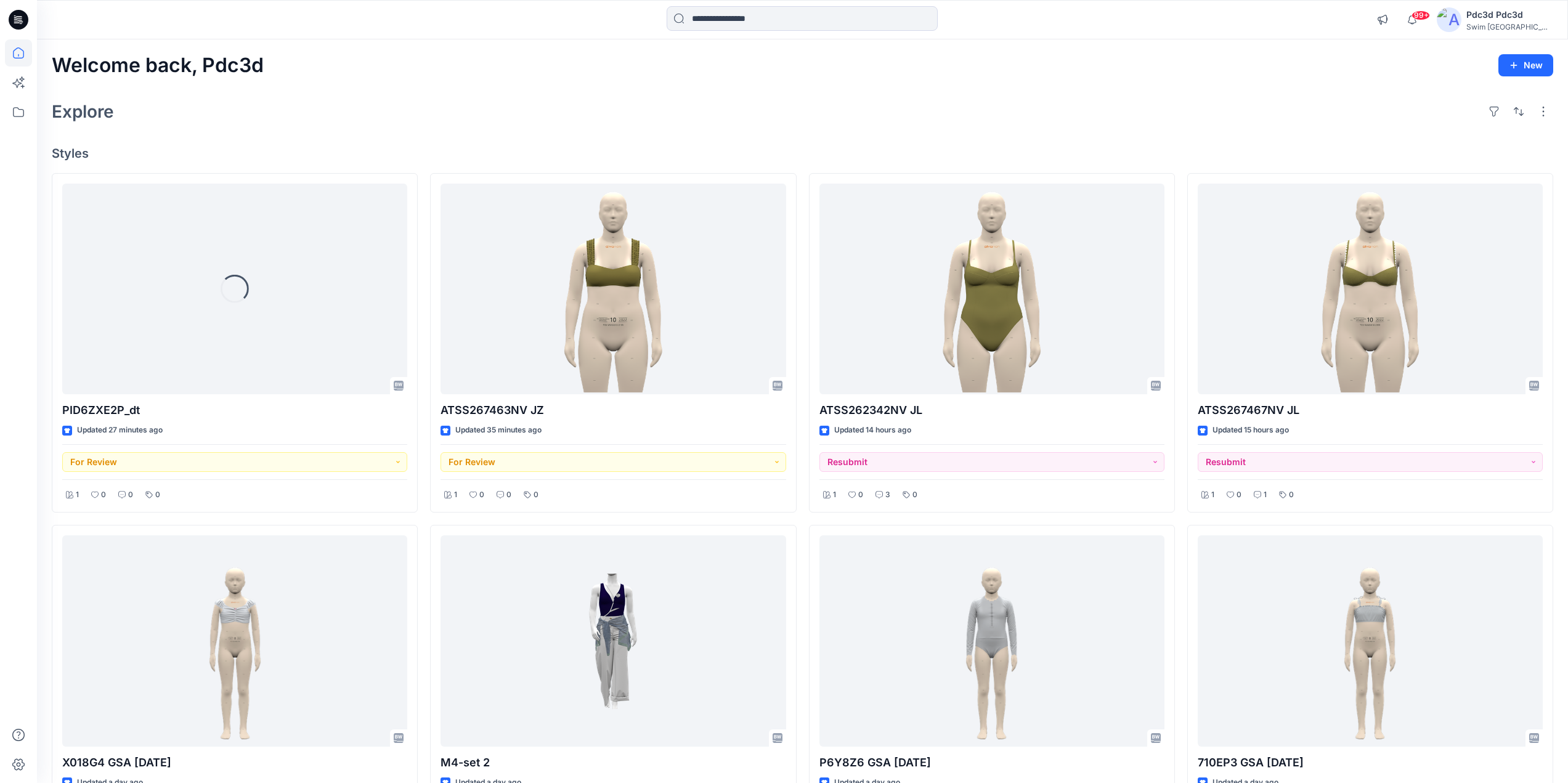
click at [336, 132] on div "Welcome back, Pdc3d New Explore Styles Loading... PID6ZXE2P_dt Updated 27 minut…" at bounding box center [803, 658] width 1531 height 1237
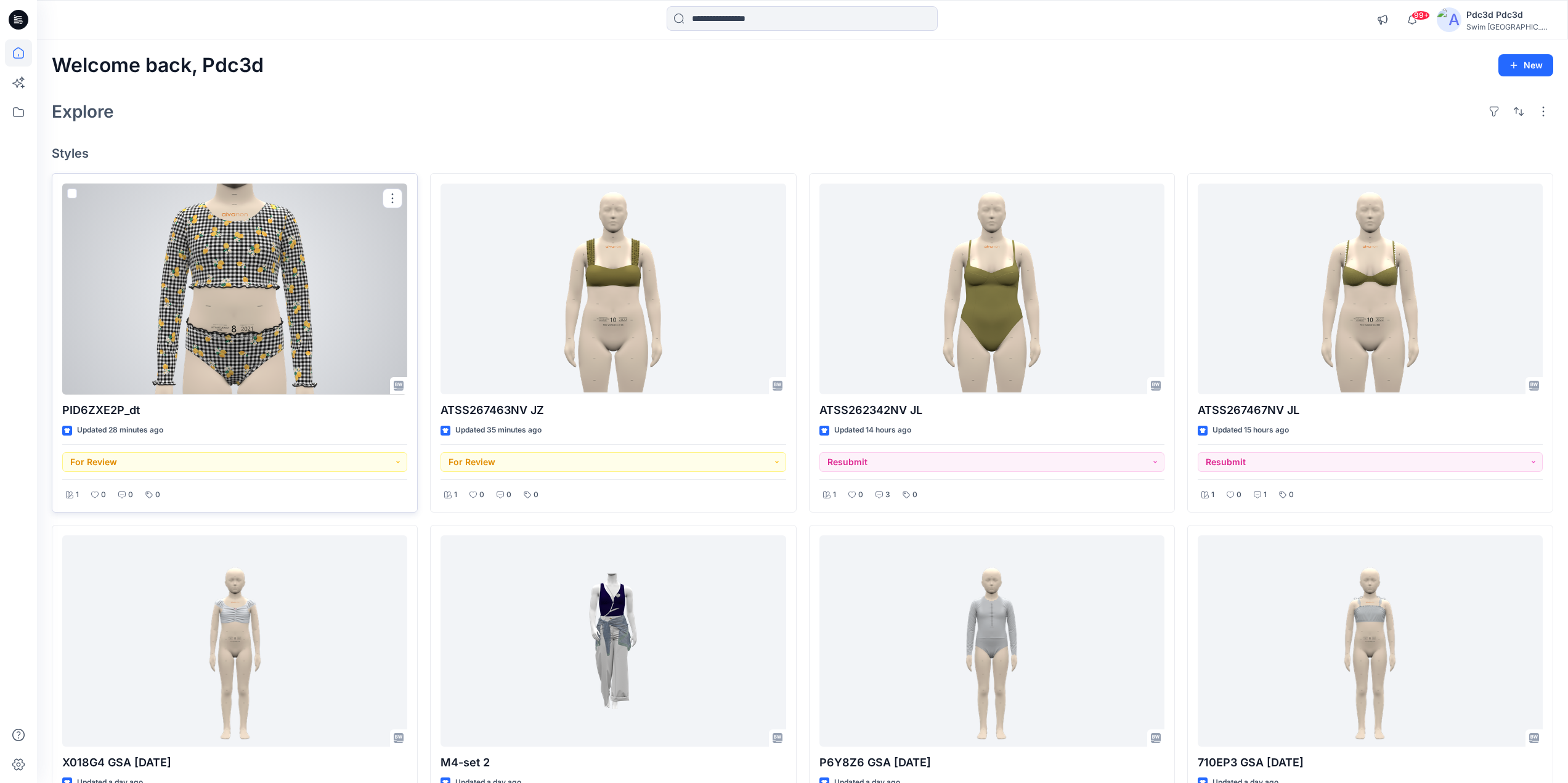
click at [294, 316] on div at bounding box center [235, 289] width 345 height 212
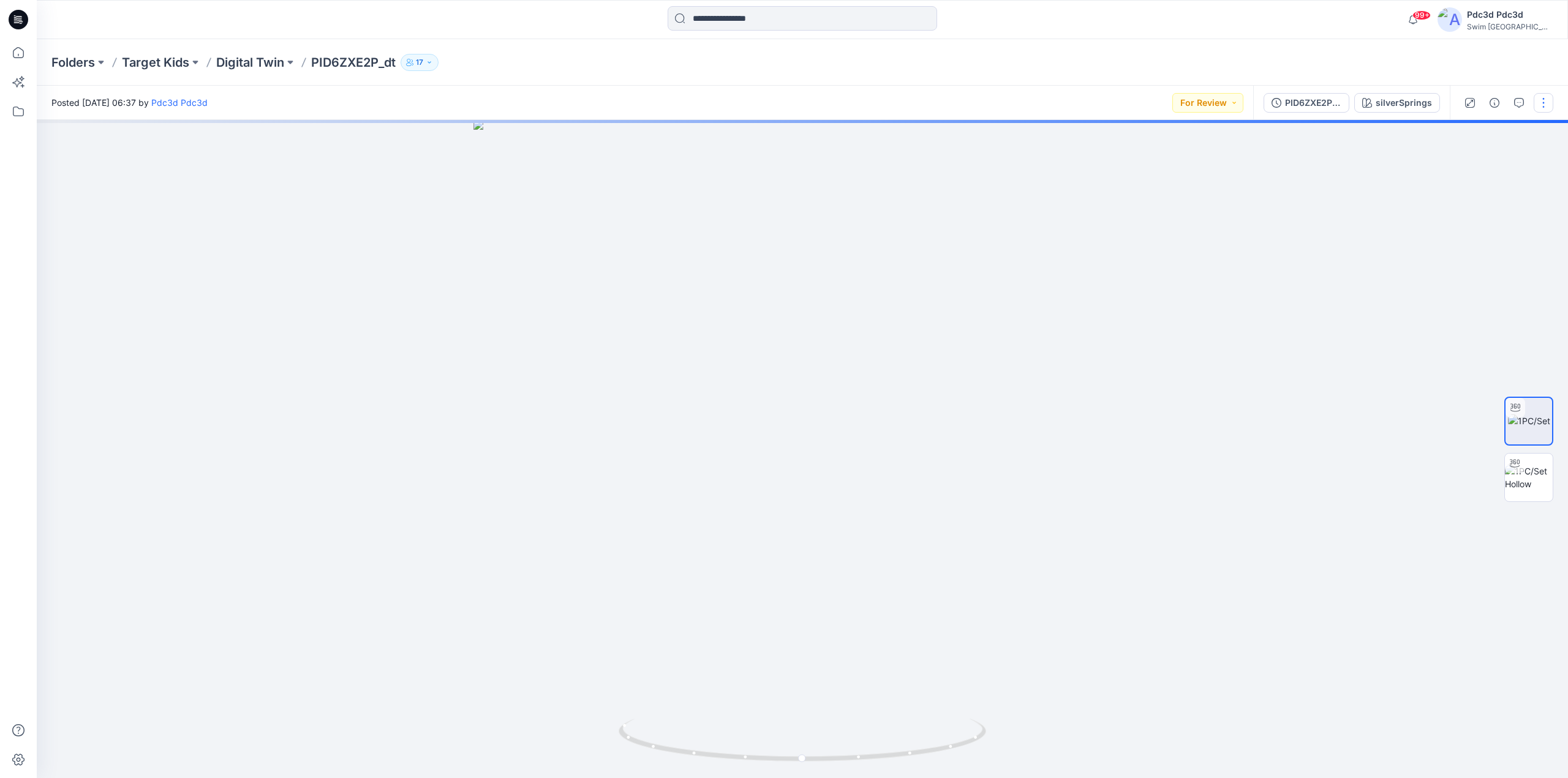
click at [1551, 101] on button "button" at bounding box center [1544, 103] width 20 height 20
click at [1467, 162] on p "Edit" at bounding box center [1465, 166] width 15 height 13
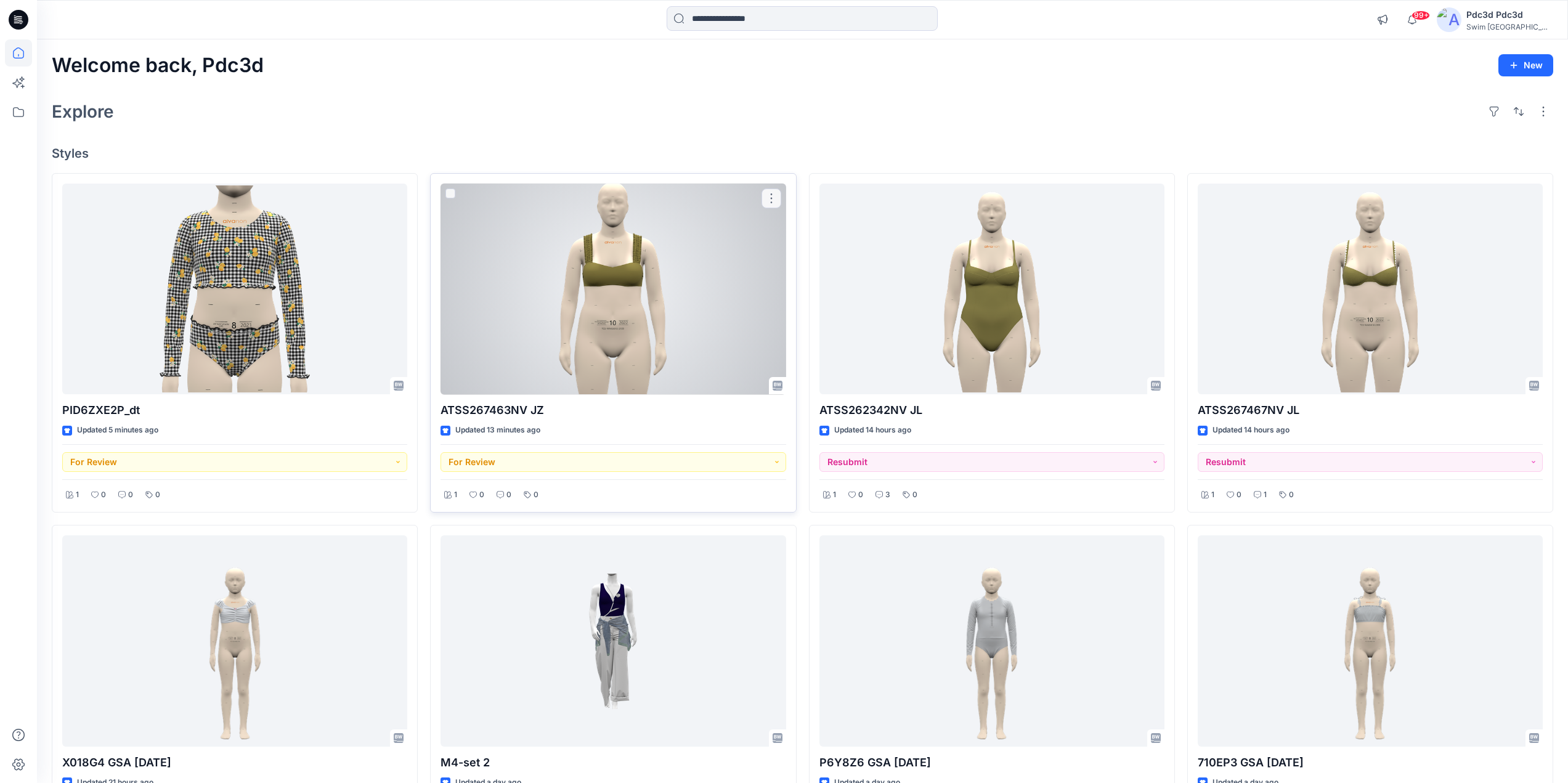
click at [561, 320] on div at bounding box center [613, 289] width 345 height 212
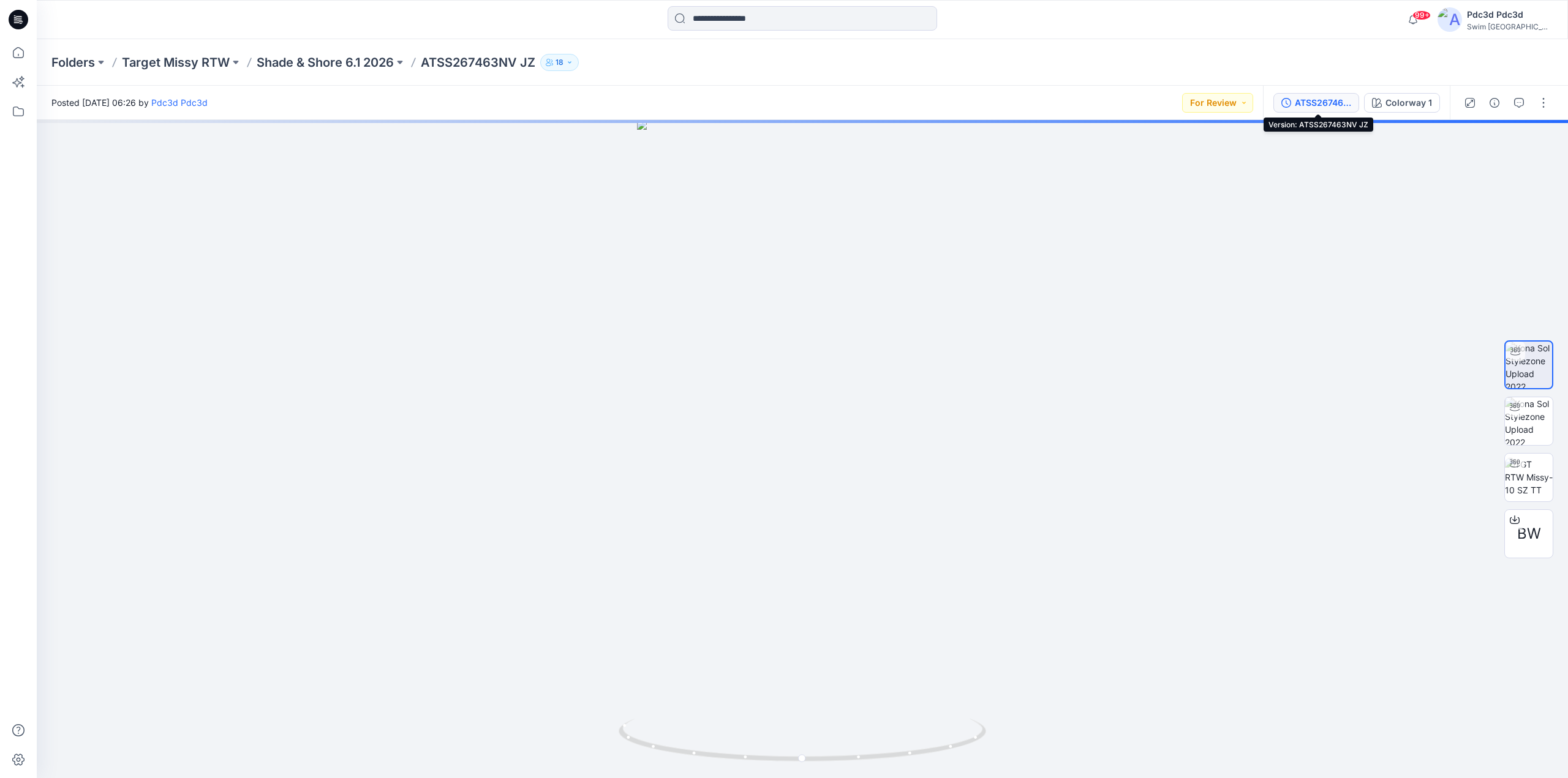
click at [1289, 99] on icon "button" at bounding box center [1286, 103] width 10 height 10
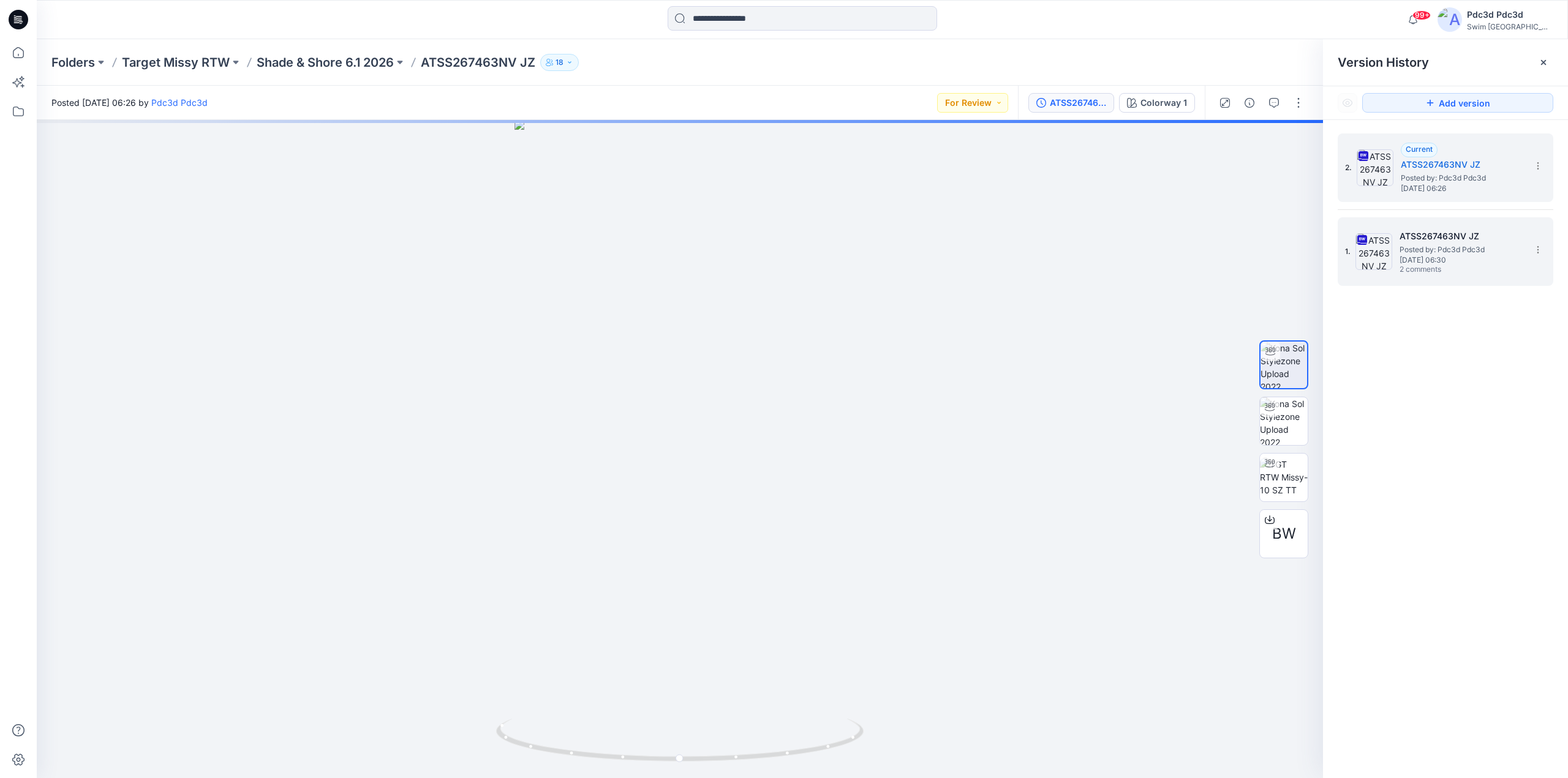
click at [1432, 255] on span "Posted by: Pdc3d Pdc3d" at bounding box center [1461, 250] width 123 height 12
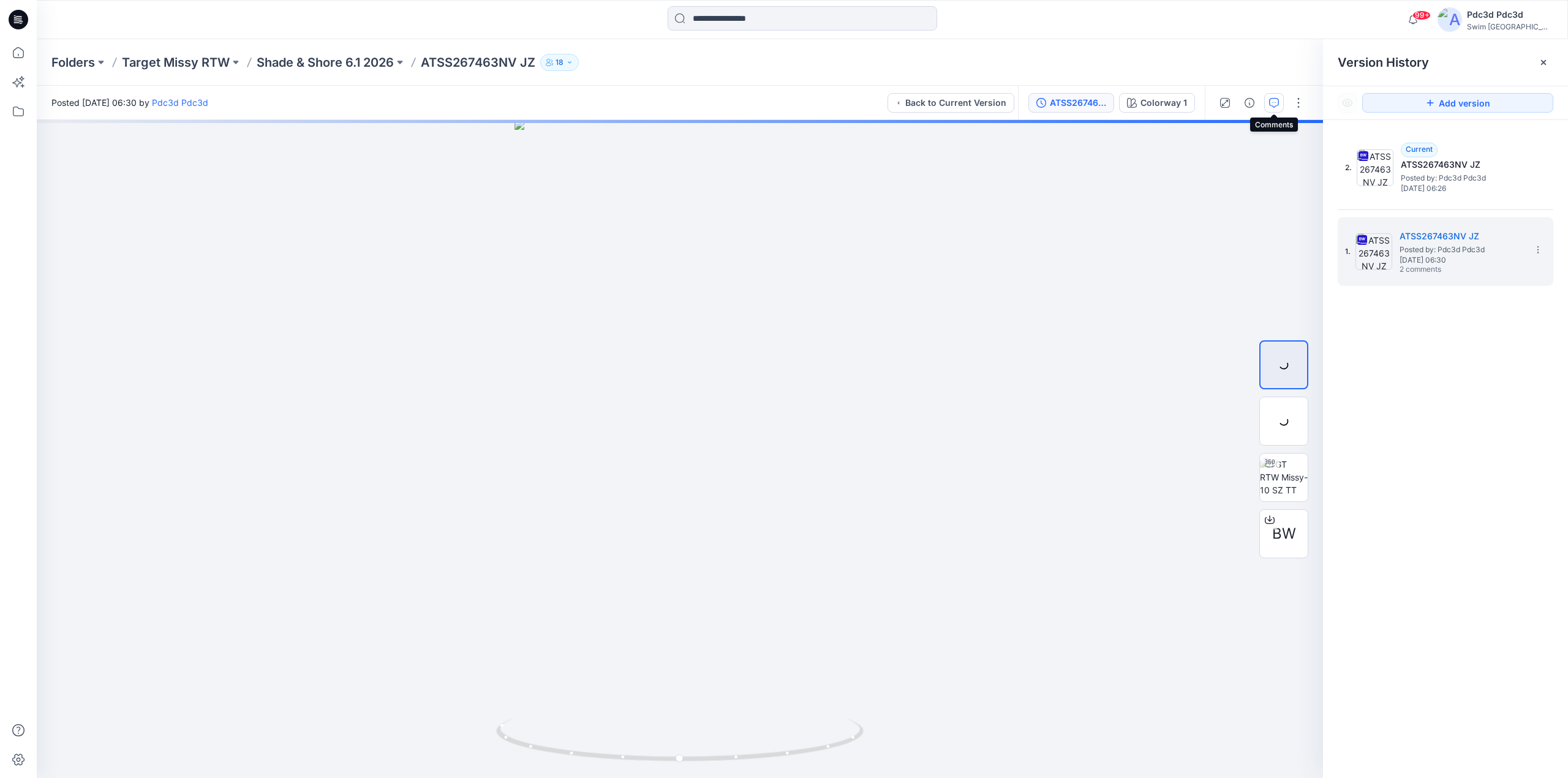
click at [1275, 104] on icon "button" at bounding box center [1274, 103] width 10 height 10
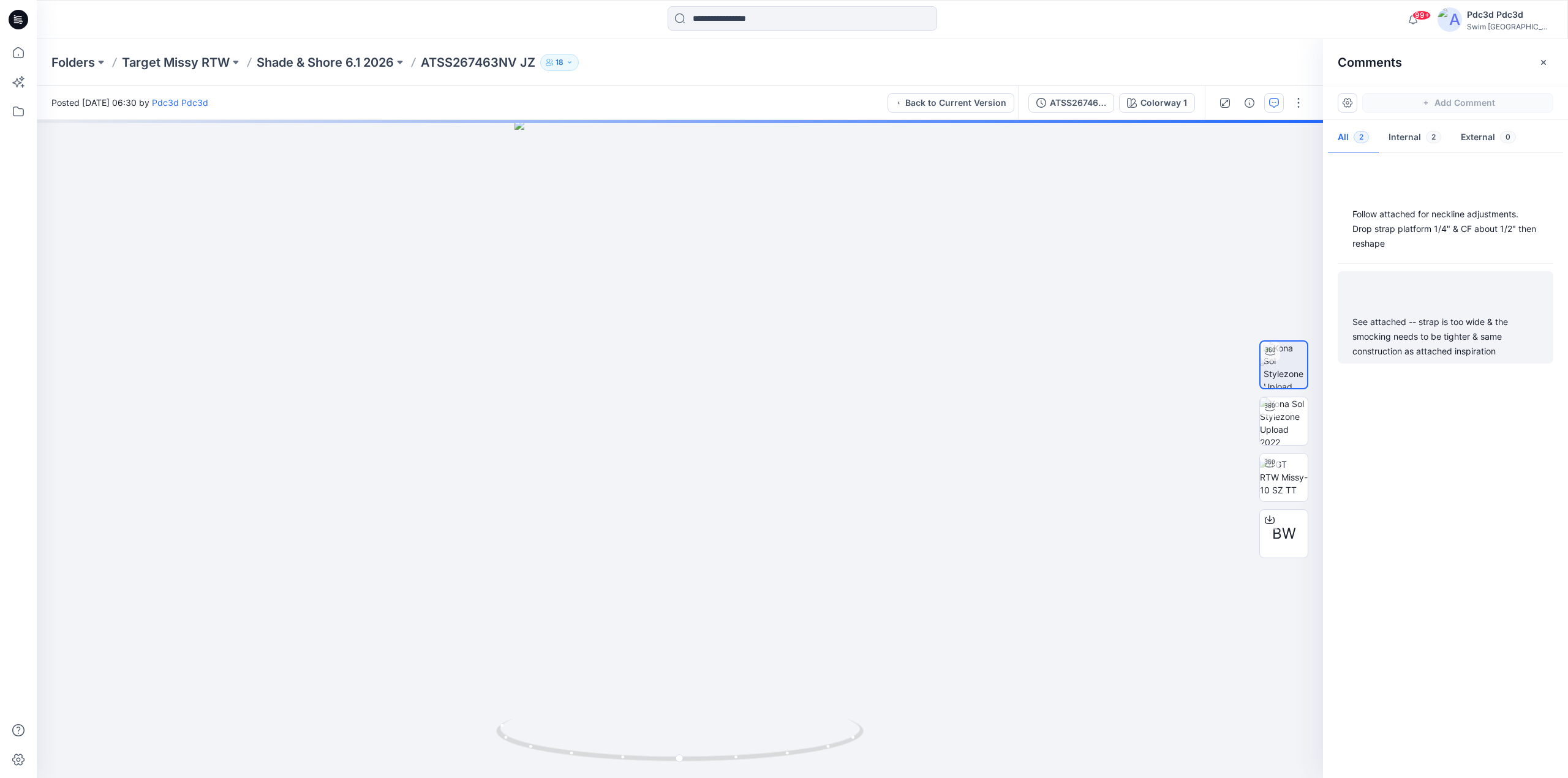
click at [1435, 202] on div at bounding box center [1445, 185] width 201 height 34
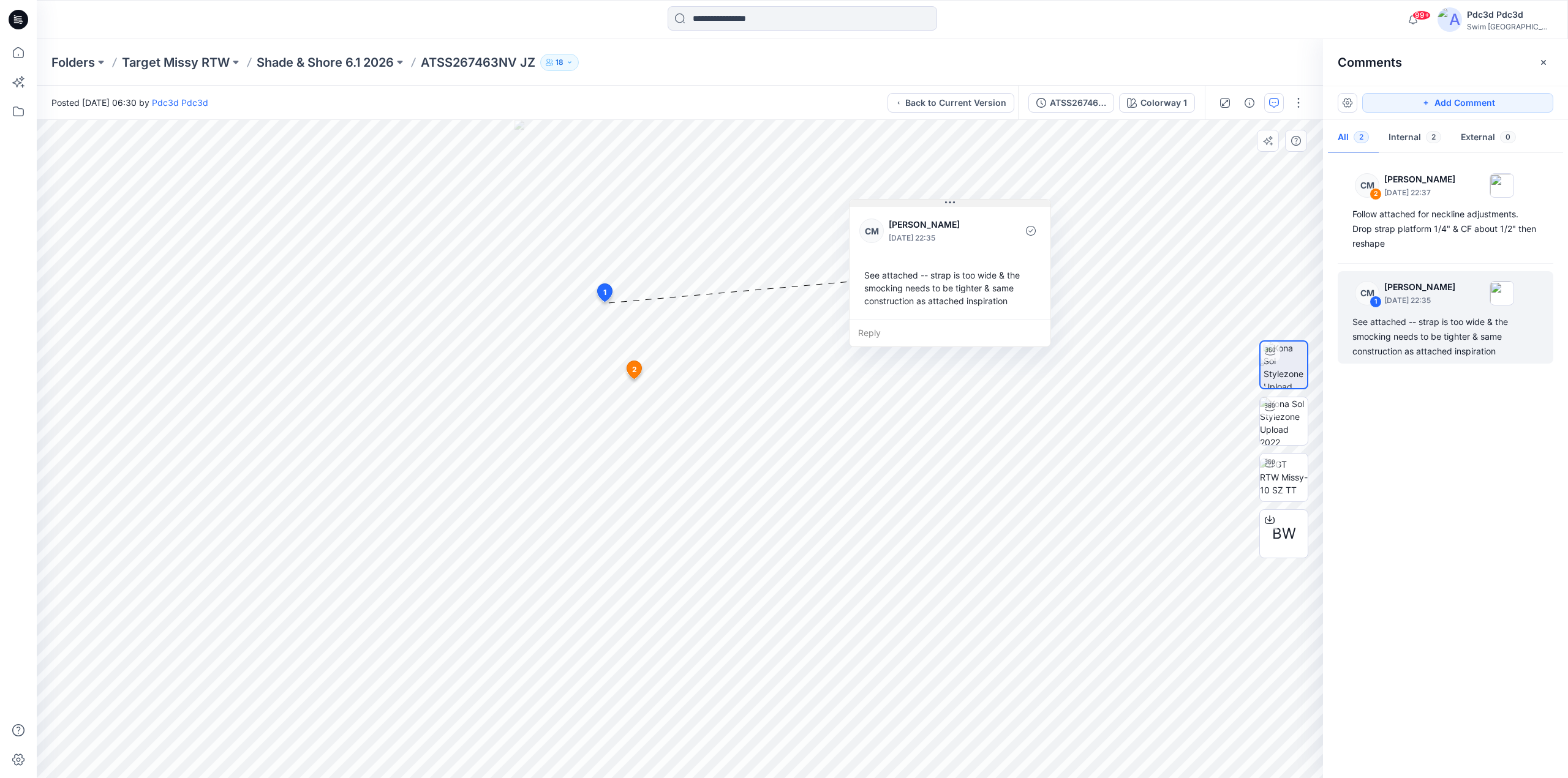
drag, startPoint x: 716, startPoint y: 313, endPoint x: 977, endPoint y: 209, distance: 281.0
click at [977, 207] on button at bounding box center [950, 203] width 201 height 8
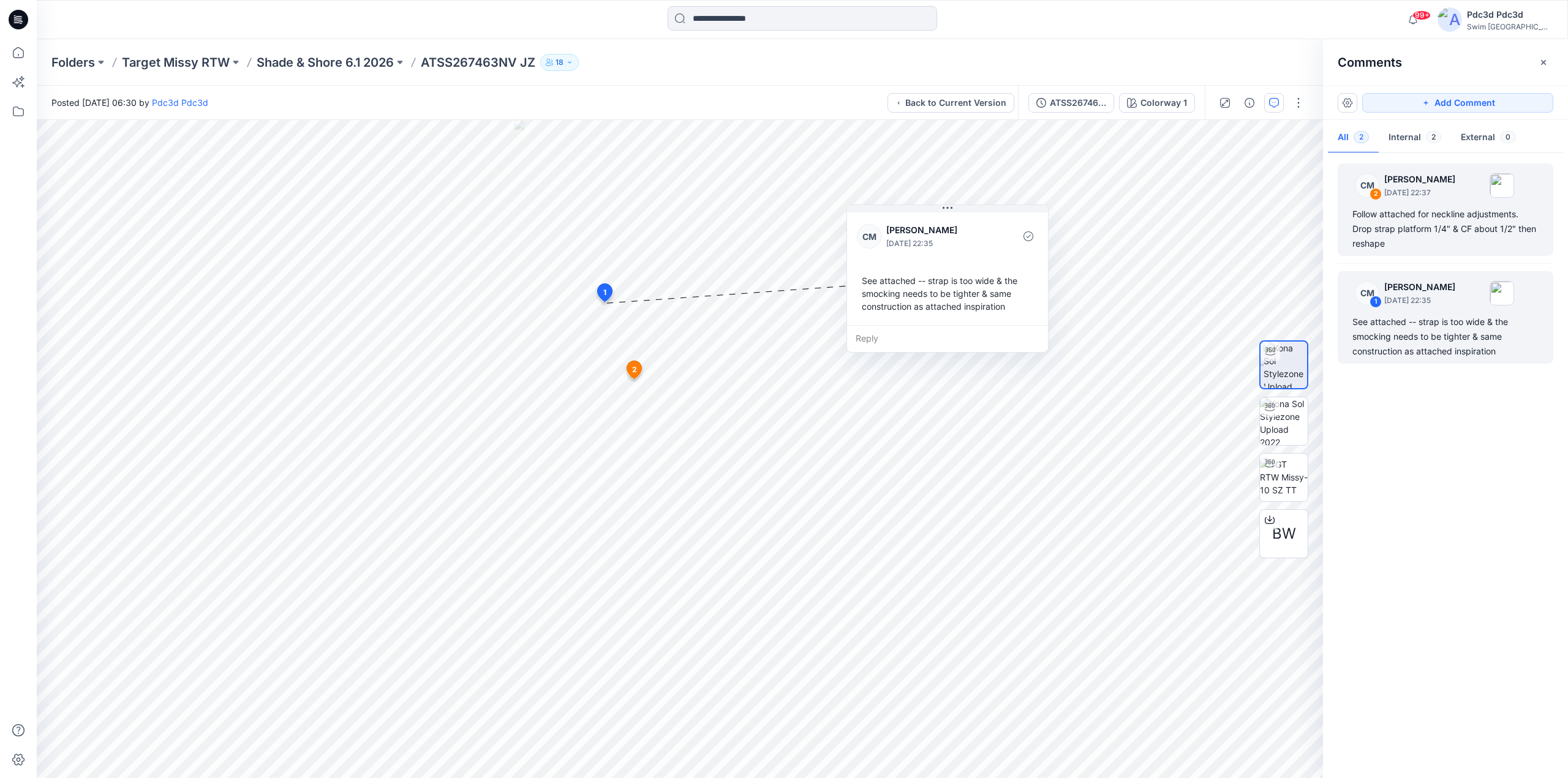
click at [1432, 231] on div "Follow attached for neckline adjustments. Drop strap platform 1/4" & CF about 1…" at bounding box center [1445, 229] width 186 height 44
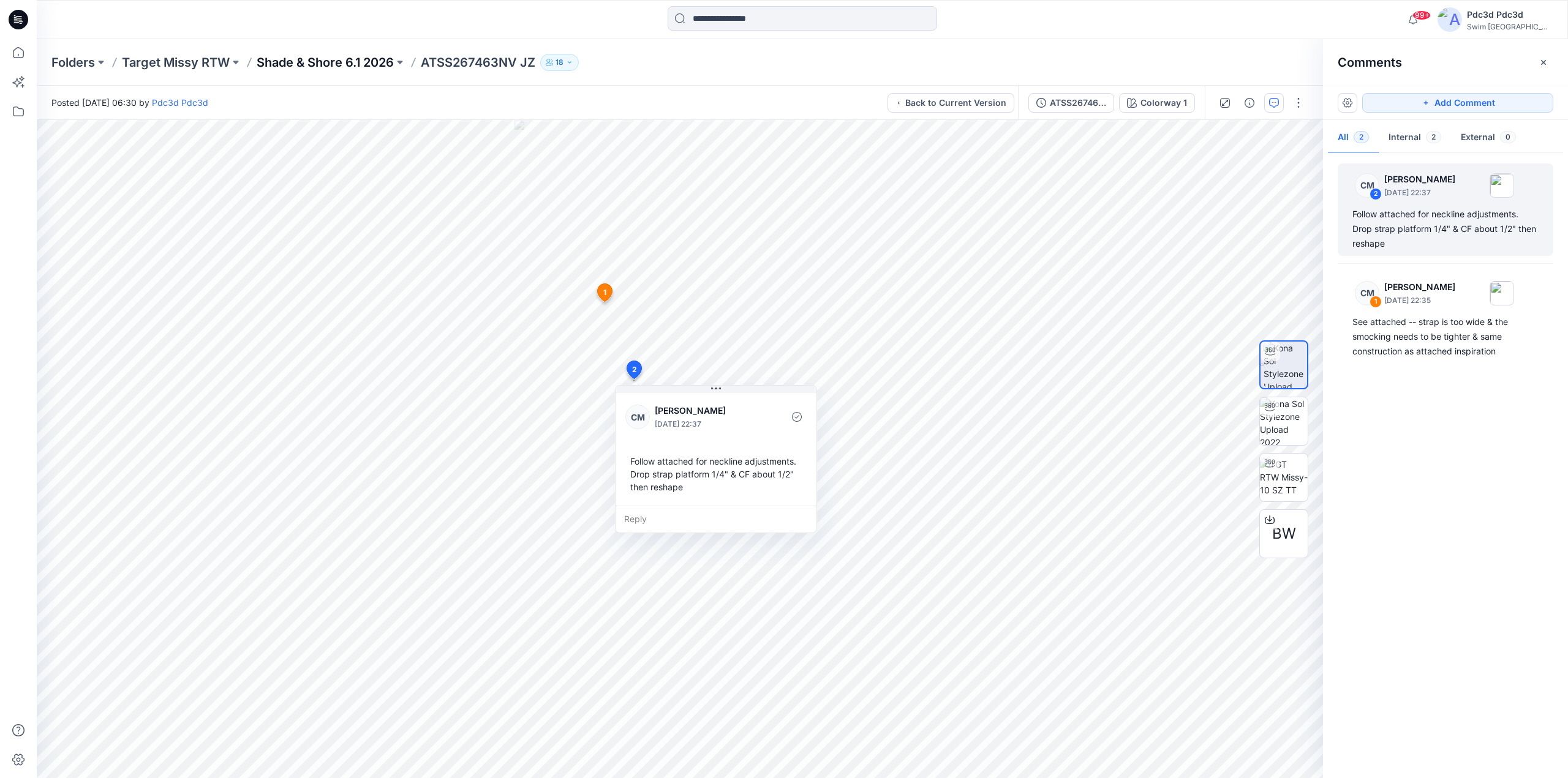
click at [329, 63] on p "Shade & Shore 6.1 2026" at bounding box center [324, 62] width 137 height 17
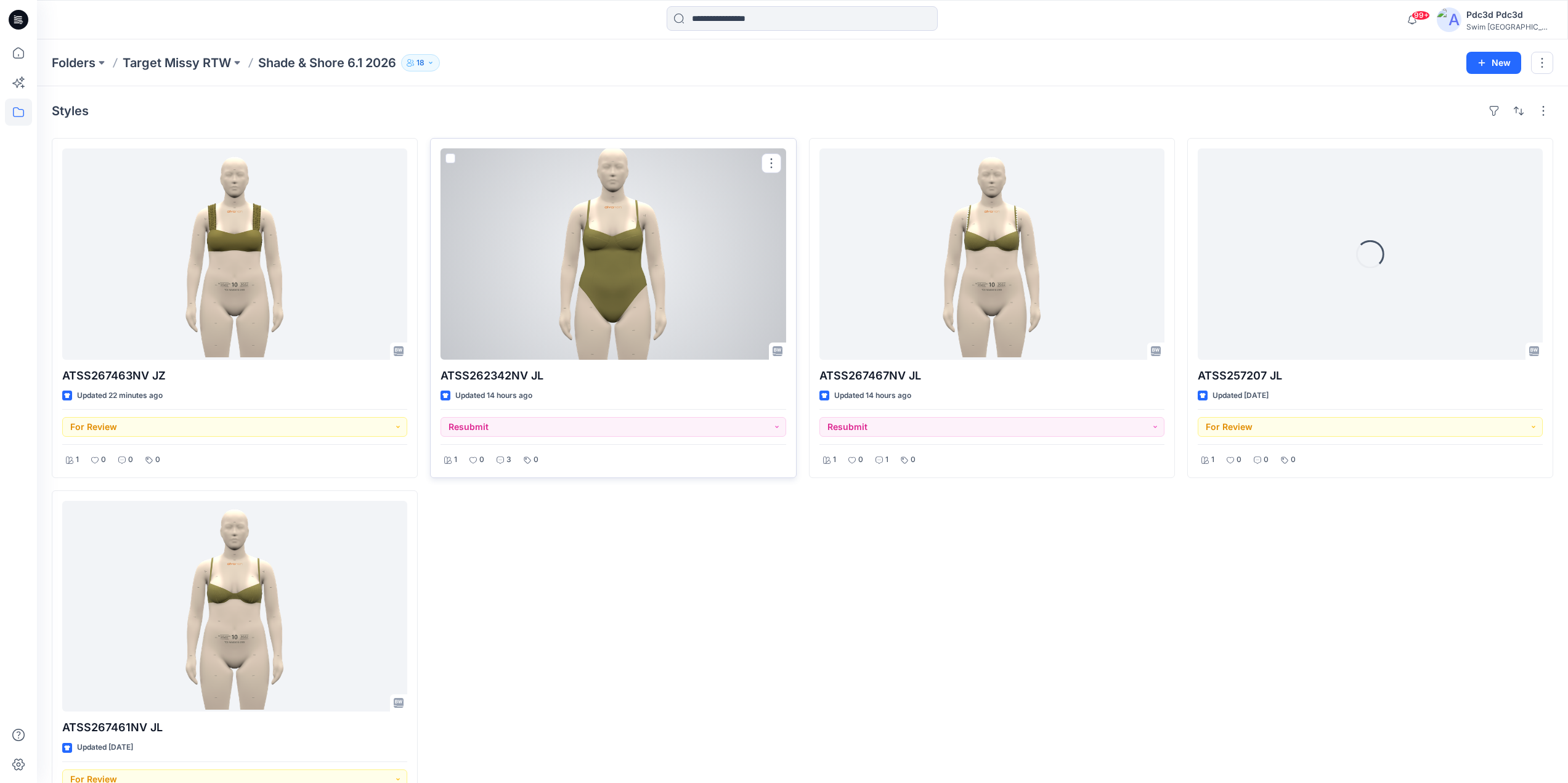
click at [593, 251] on div at bounding box center [613, 254] width 345 height 212
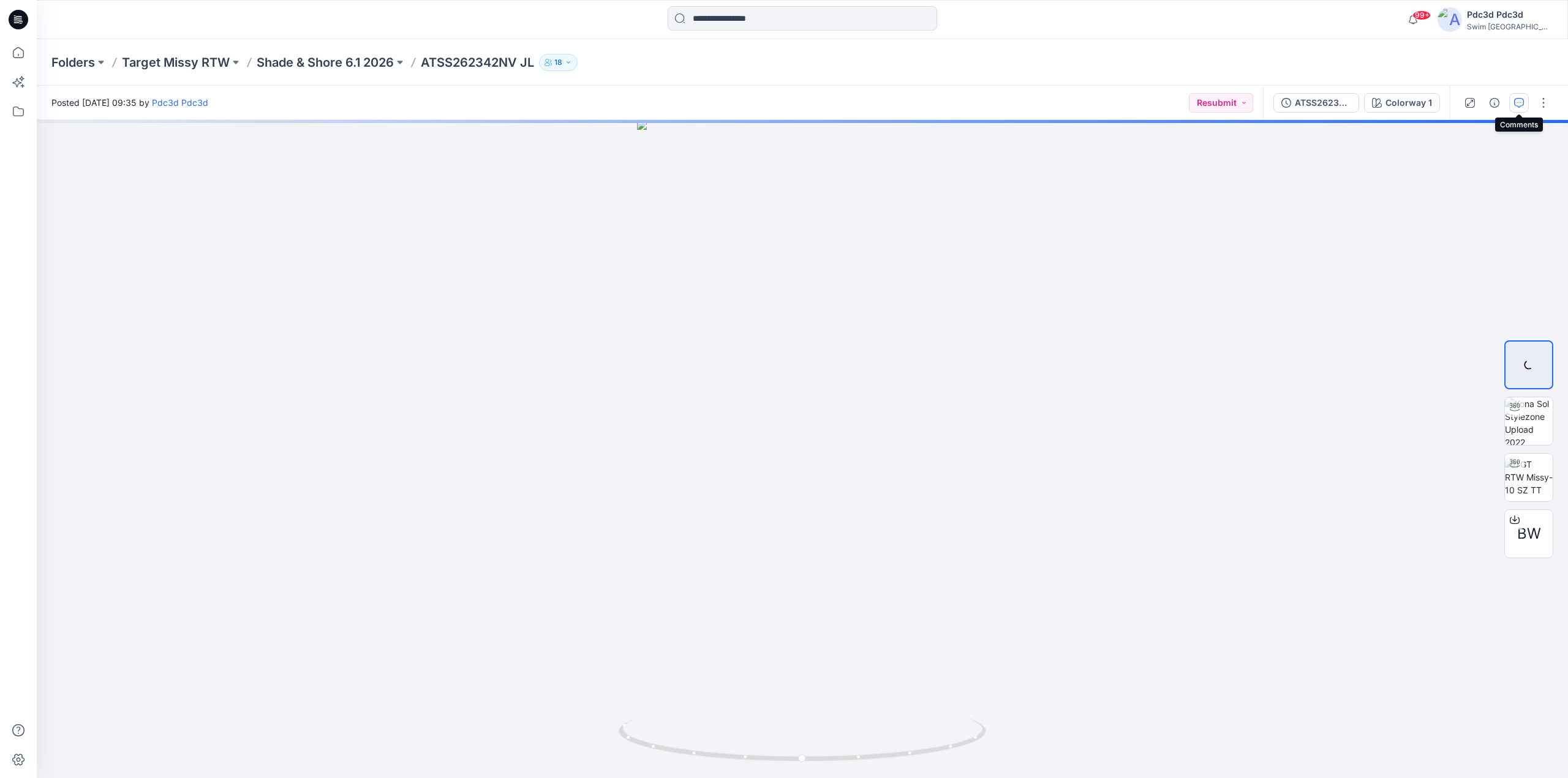
click at [1521, 96] on button "button" at bounding box center [1519, 103] width 20 height 20
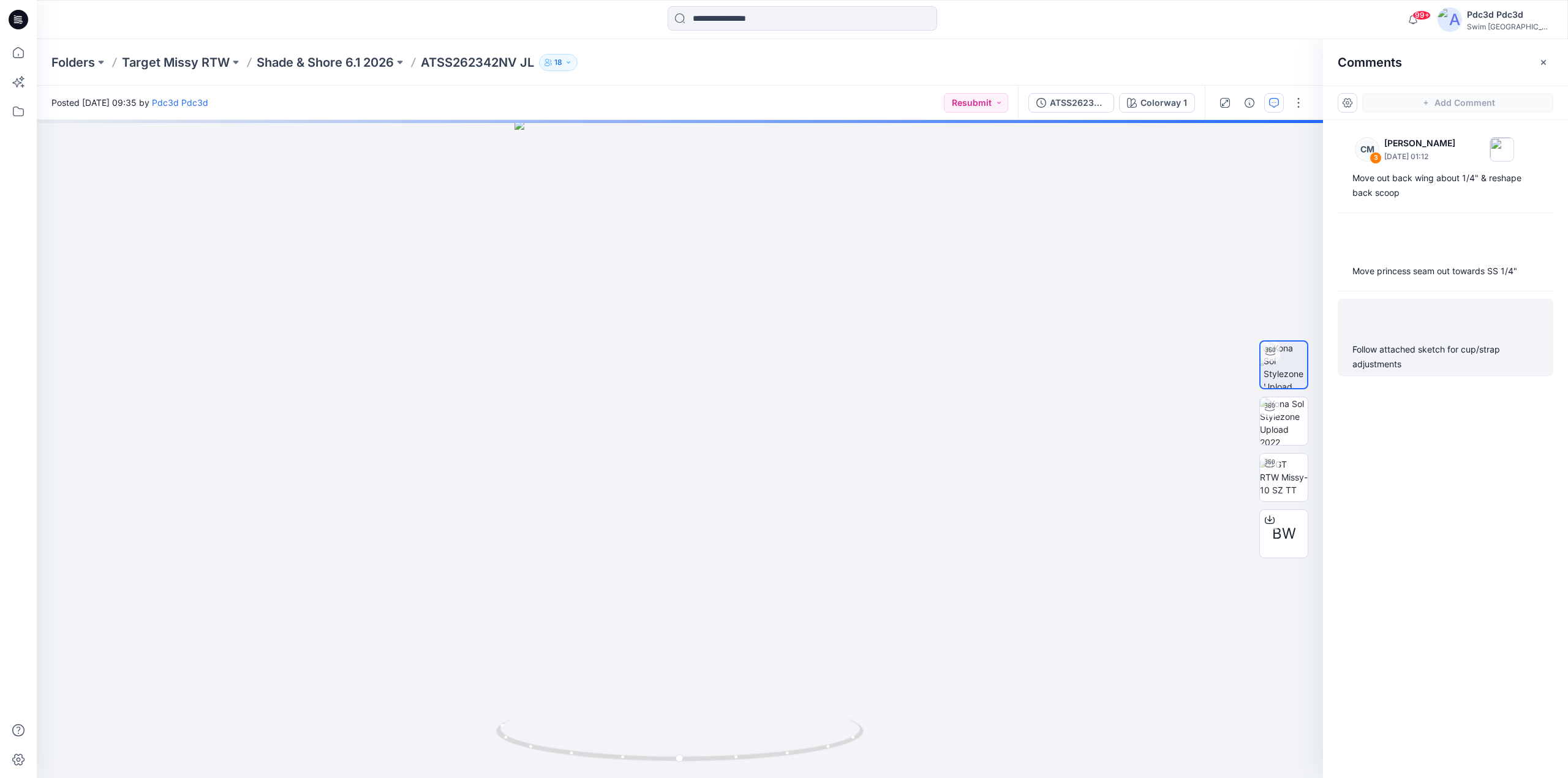
click at [1414, 363] on div "Follow attached sketch for cup/strap adjustments" at bounding box center [1445, 357] width 186 height 29
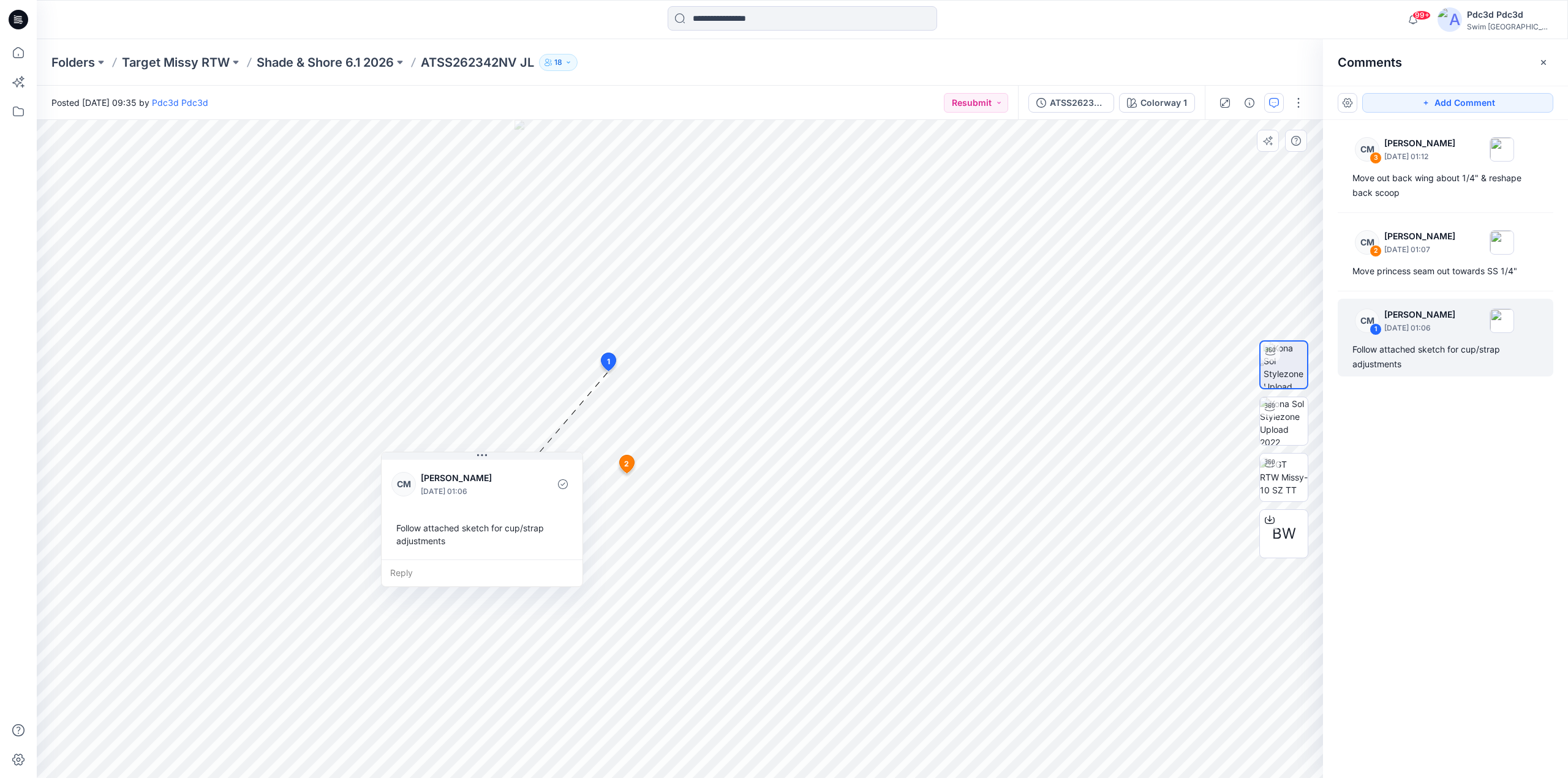
drag, startPoint x: 708, startPoint y: 385, endPoint x: 549, endPoint y: 483, distance: 186.8
click at [501, 460] on button at bounding box center [483, 456] width 201 height 8
click at [1383, 166] on div "CM 2 Caitlin Magrane September 03, 2025 01:07" at bounding box center [1430, 149] width 169 height 34
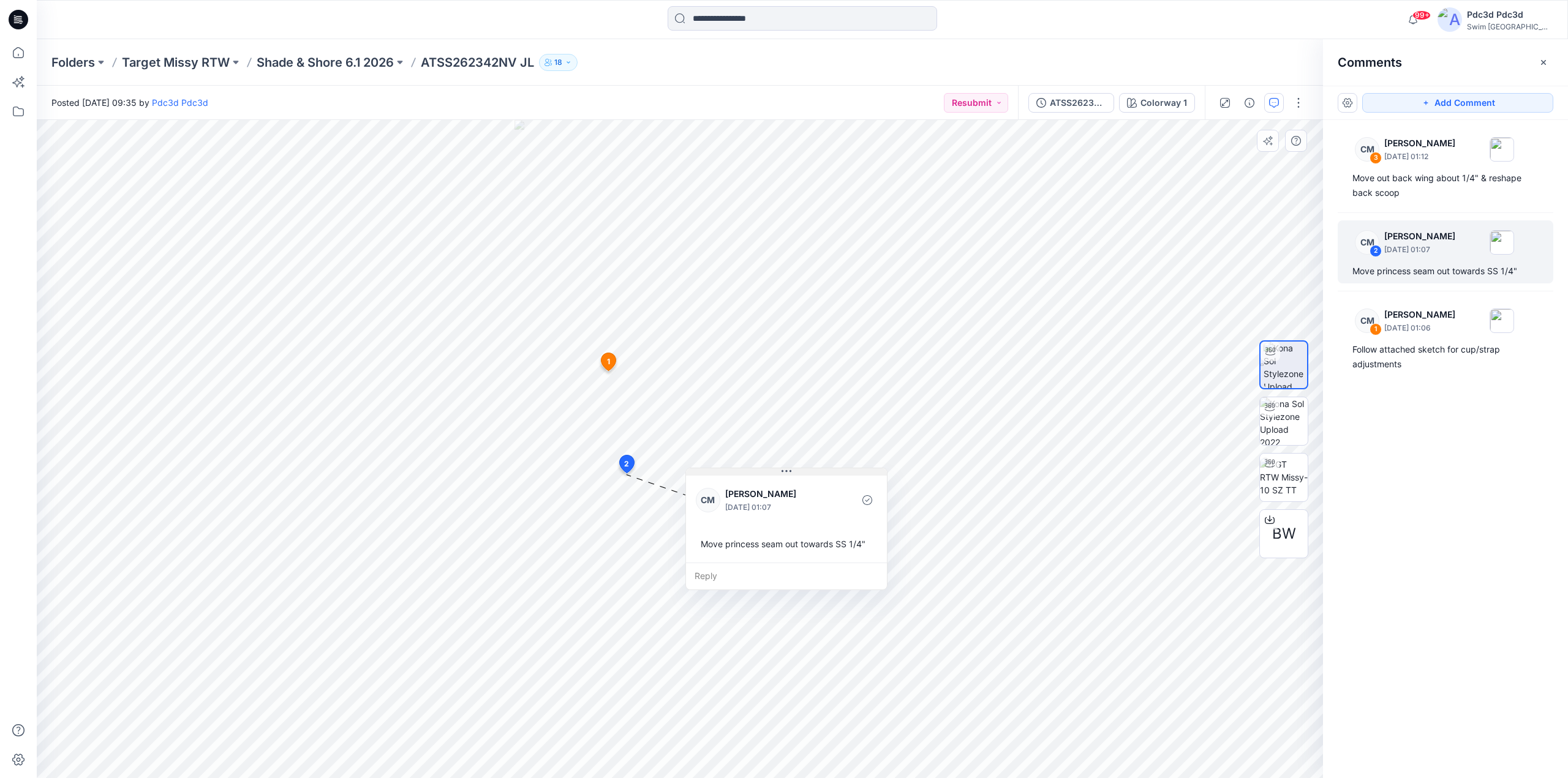
drag, startPoint x: 684, startPoint y: 482, endPoint x: 762, endPoint y: 470, distance: 78.9
click at [762, 470] on button at bounding box center [787, 473] width 201 height 8
drag, startPoint x: 754, startPoint y: 469, endPoint x: 722, endPoint y: 494, distance: 40.6
click at [722, 497] on button at bounding box center [753, 501] width 201 height 8
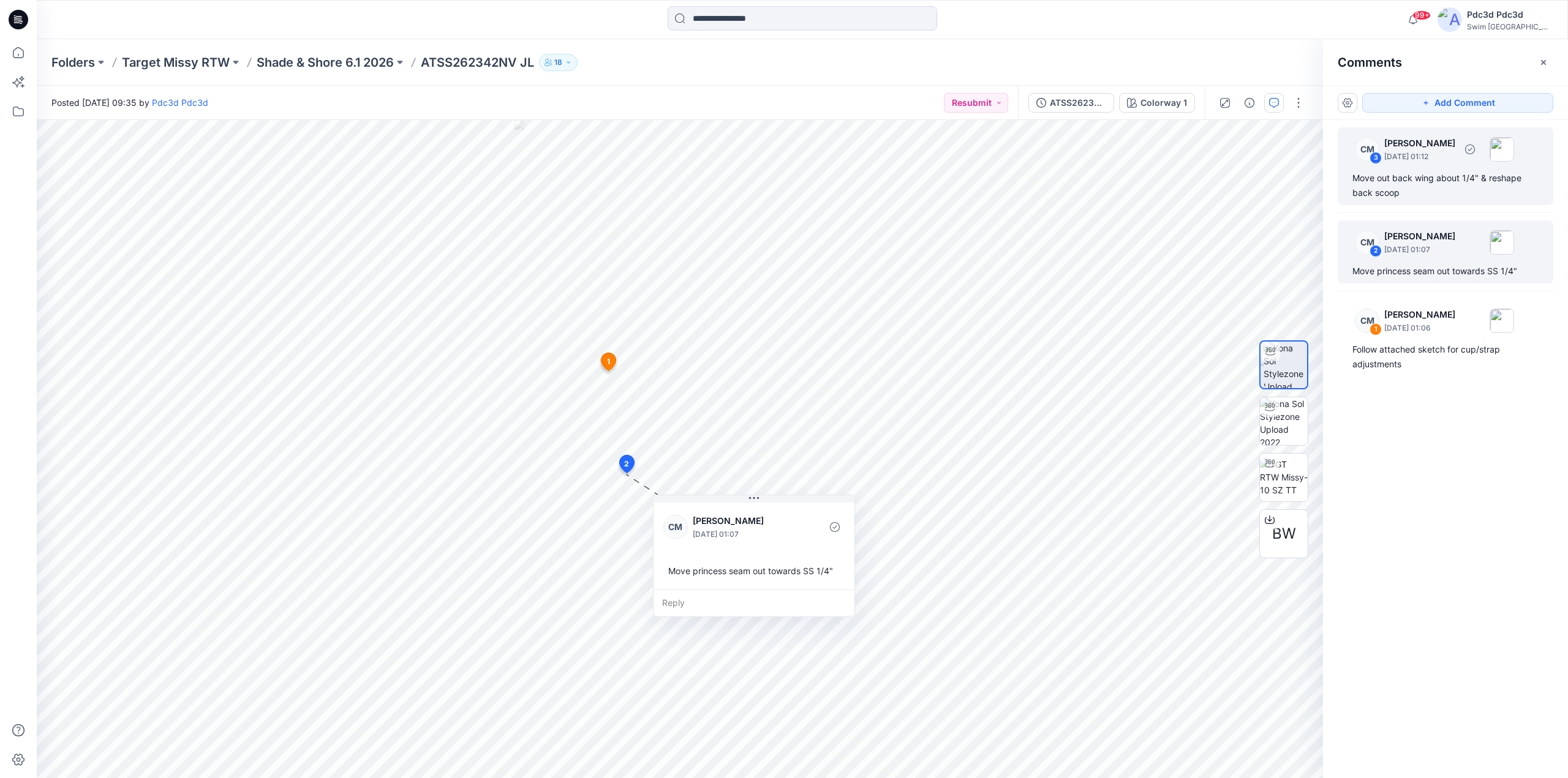
click at [1421, 178] on div "Move out back wing about 1/4" & reshape back scoop" at bounding box center [1445, 185] width 186 height 29
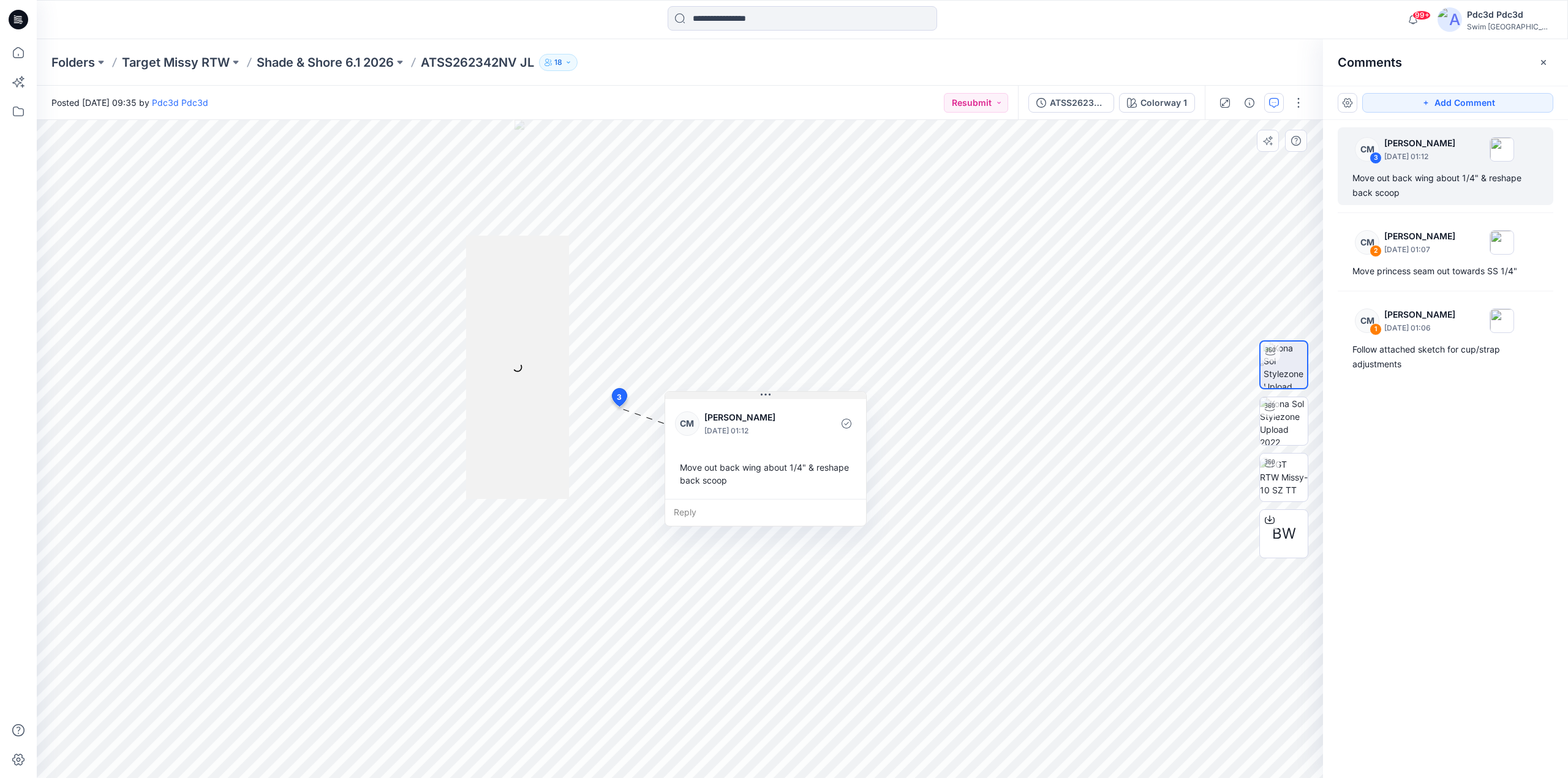
drag, startPoint x: 683, startPoint y: 415, endPoint x: 747, endPoint y: 394, distance: 67.4
click at [747, 394] on button at bounding box center [766, 395] width 201 height 8
drag, startPoint x: 703, startPoint y: 397, endPoint x: 680, endPoint y: 318, distance: 82.3
click at [680, 318] on button at bounding box center [742, 317] width 201 height 8
click at [332, 71] on div "Folders Target Missy RTW Shade & Shore 6.1 2026 ATSS262342NV JL 18" at bounding box center [803, 63] width 1532 height 47
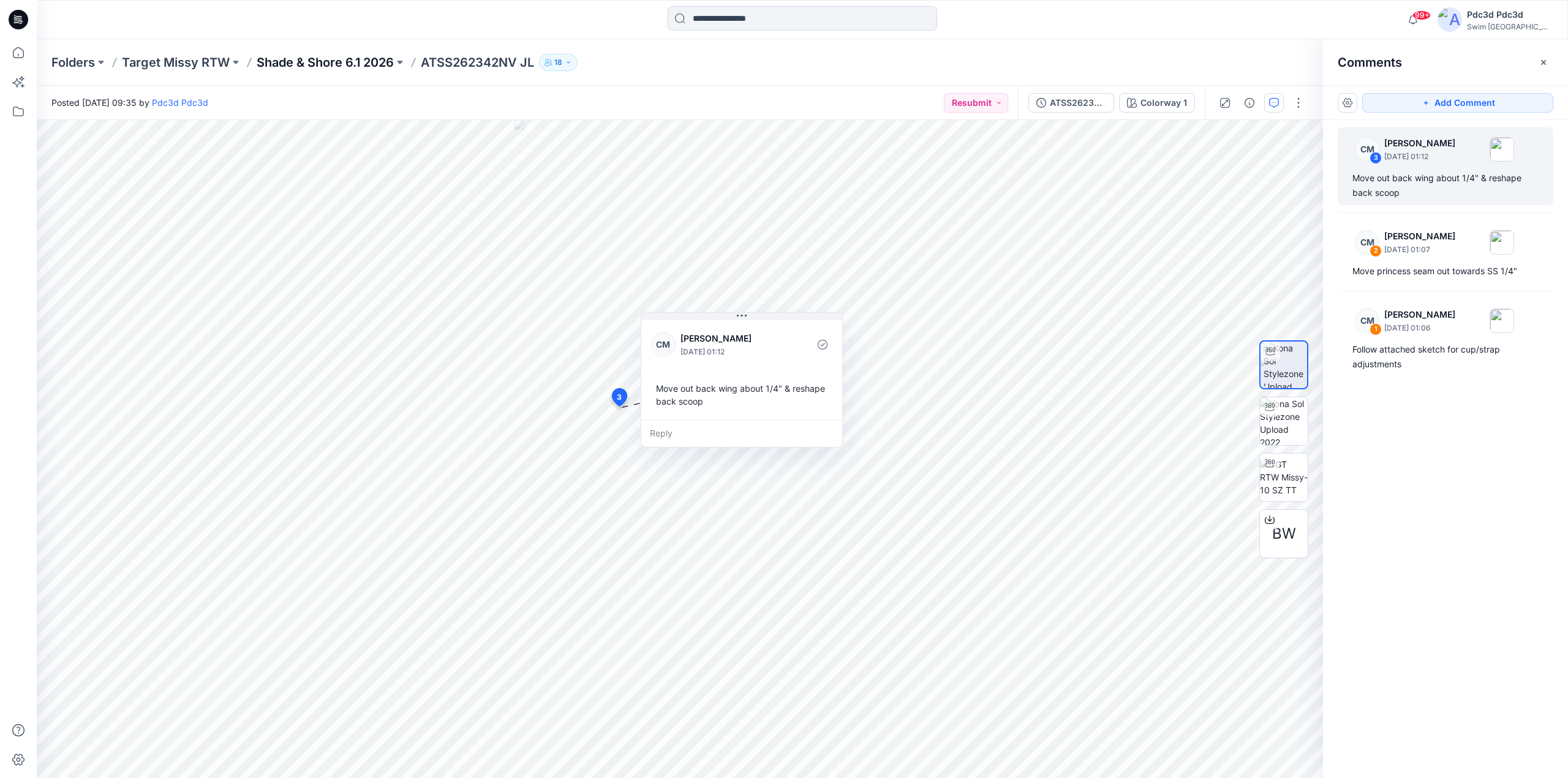
click at [336, 67] on p "Shade & Shore 6.1 2026" at bounding box center [324, 62] width 137 height 17
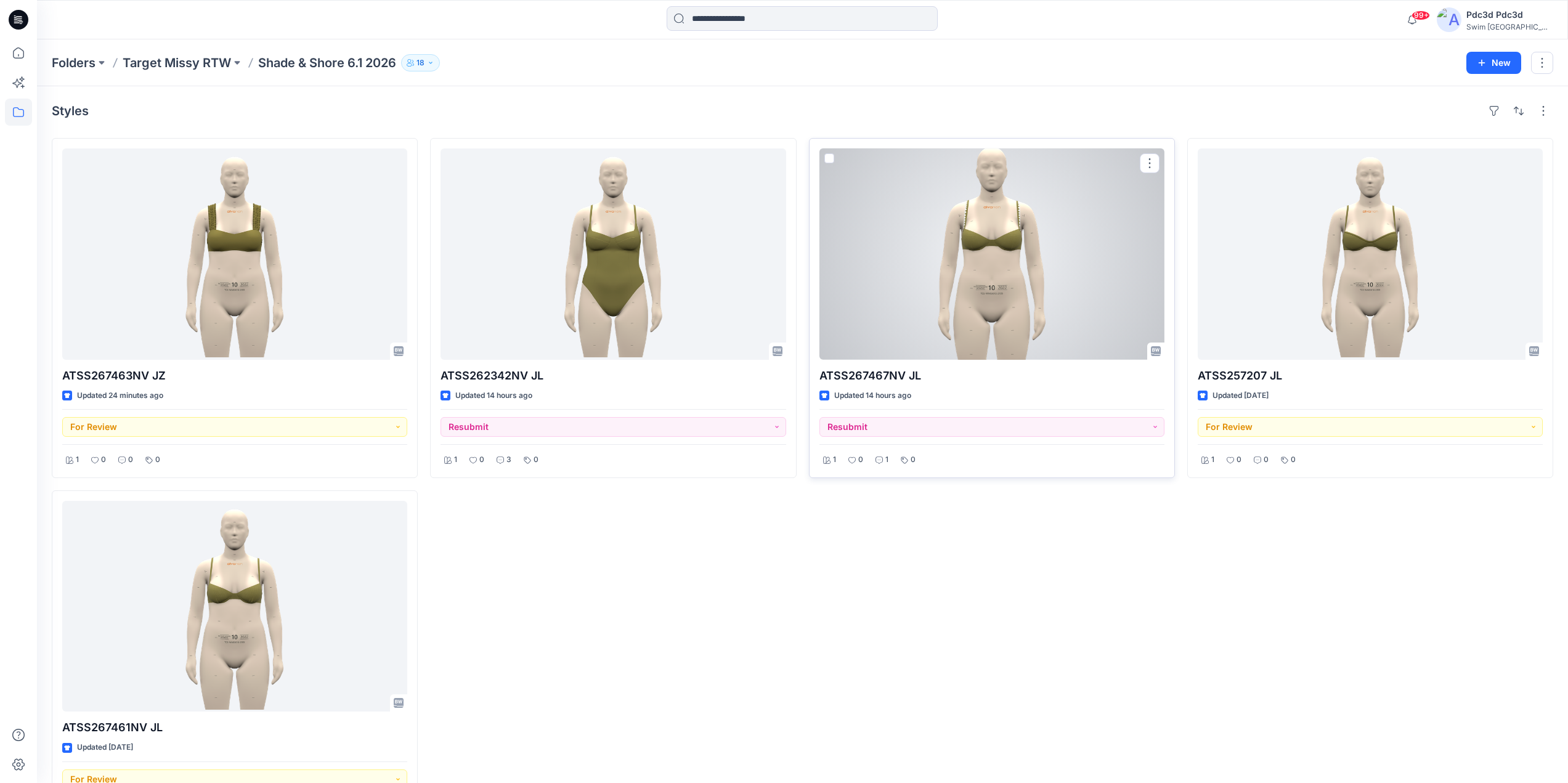
click at [1000, 269] on div at bounding box center [992, 254] width 345 height 212
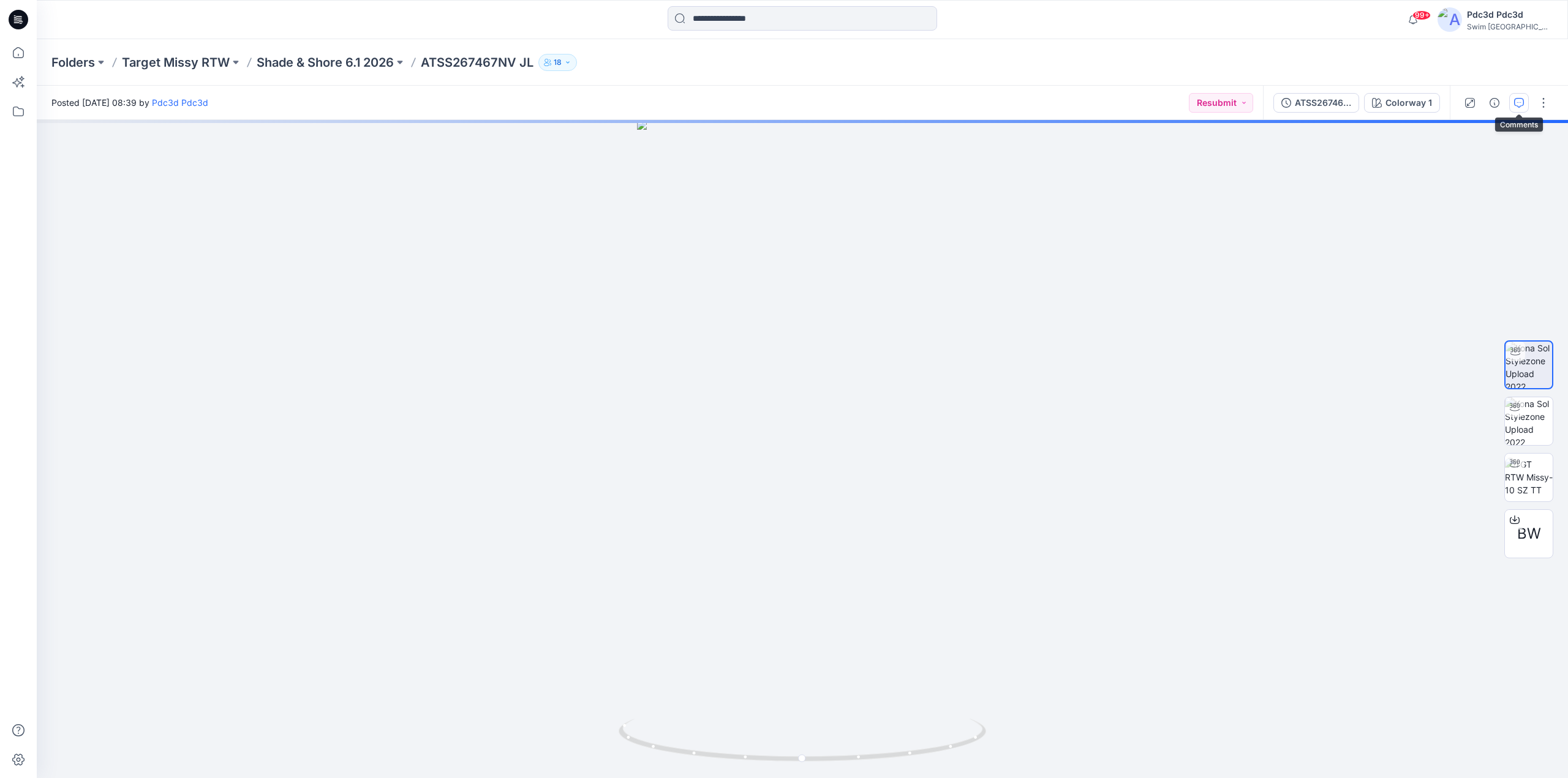
click at [1523, 107] on icon "button" at bounding box center [1519, 103] width 10 height 10
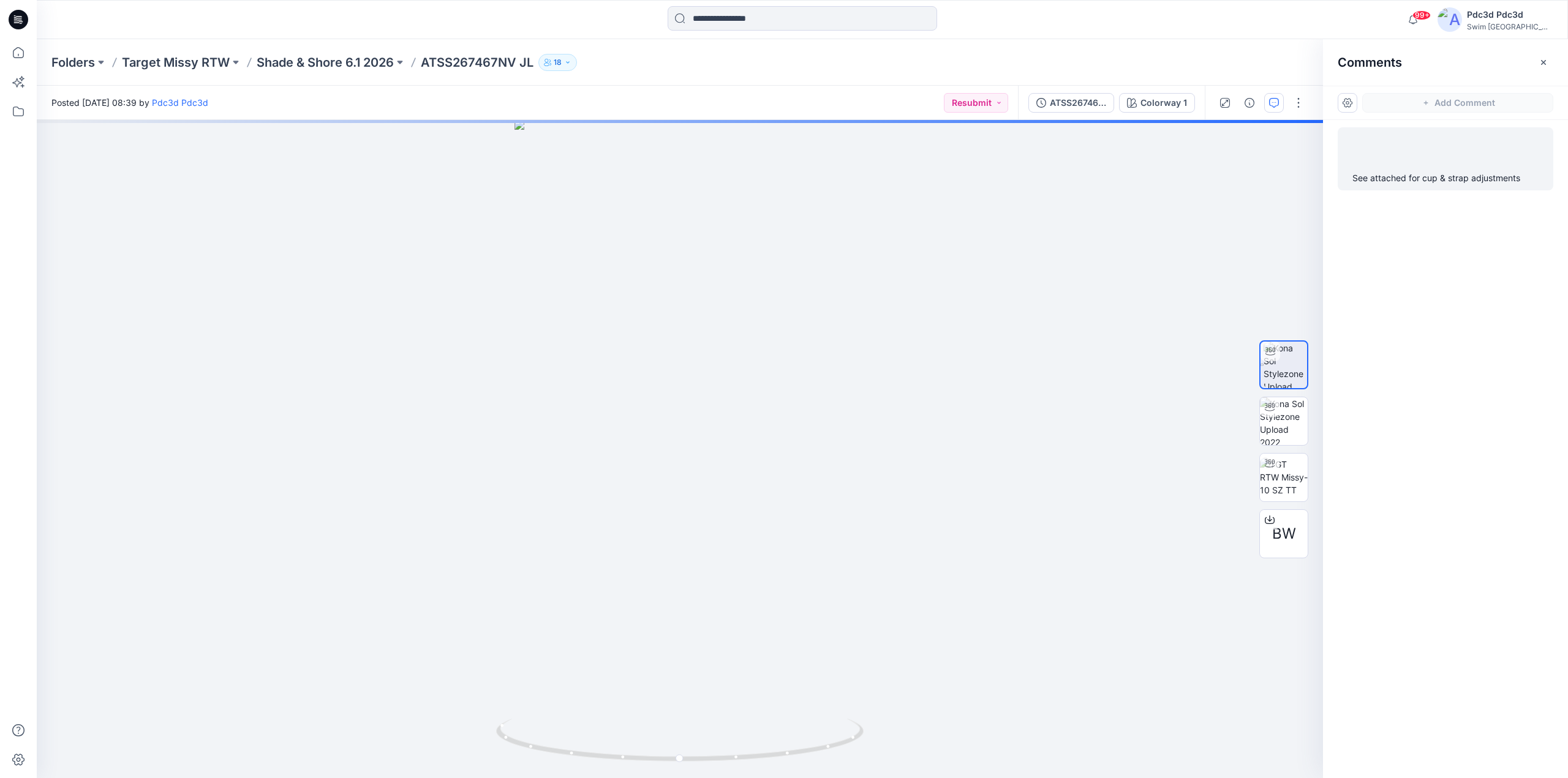
click at [1418, 173] on div "See attached for cup & strap adjustments" at bounding box center [1445, 178] width 186 height 14
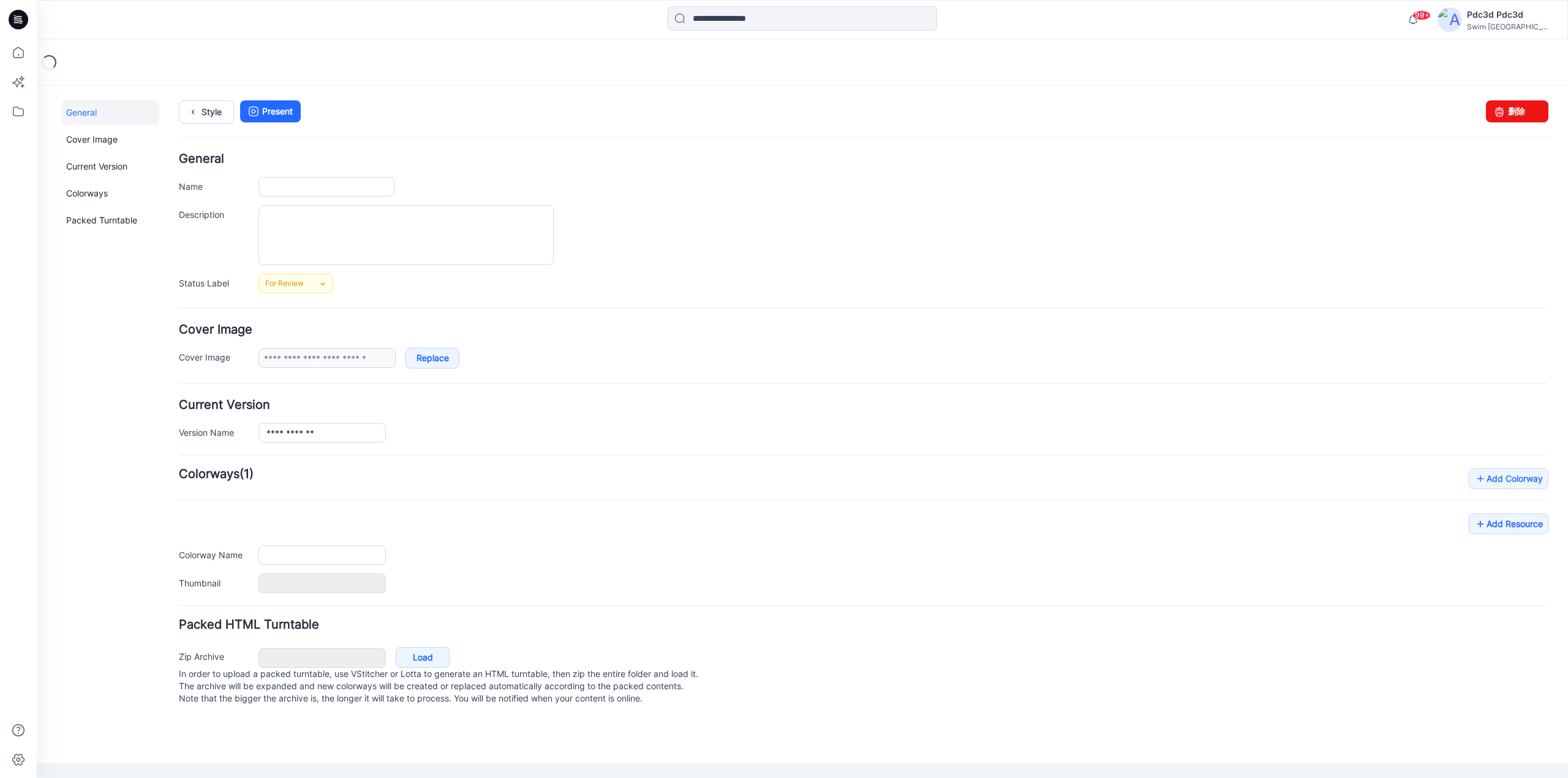
type input "**********"
type input "*******"
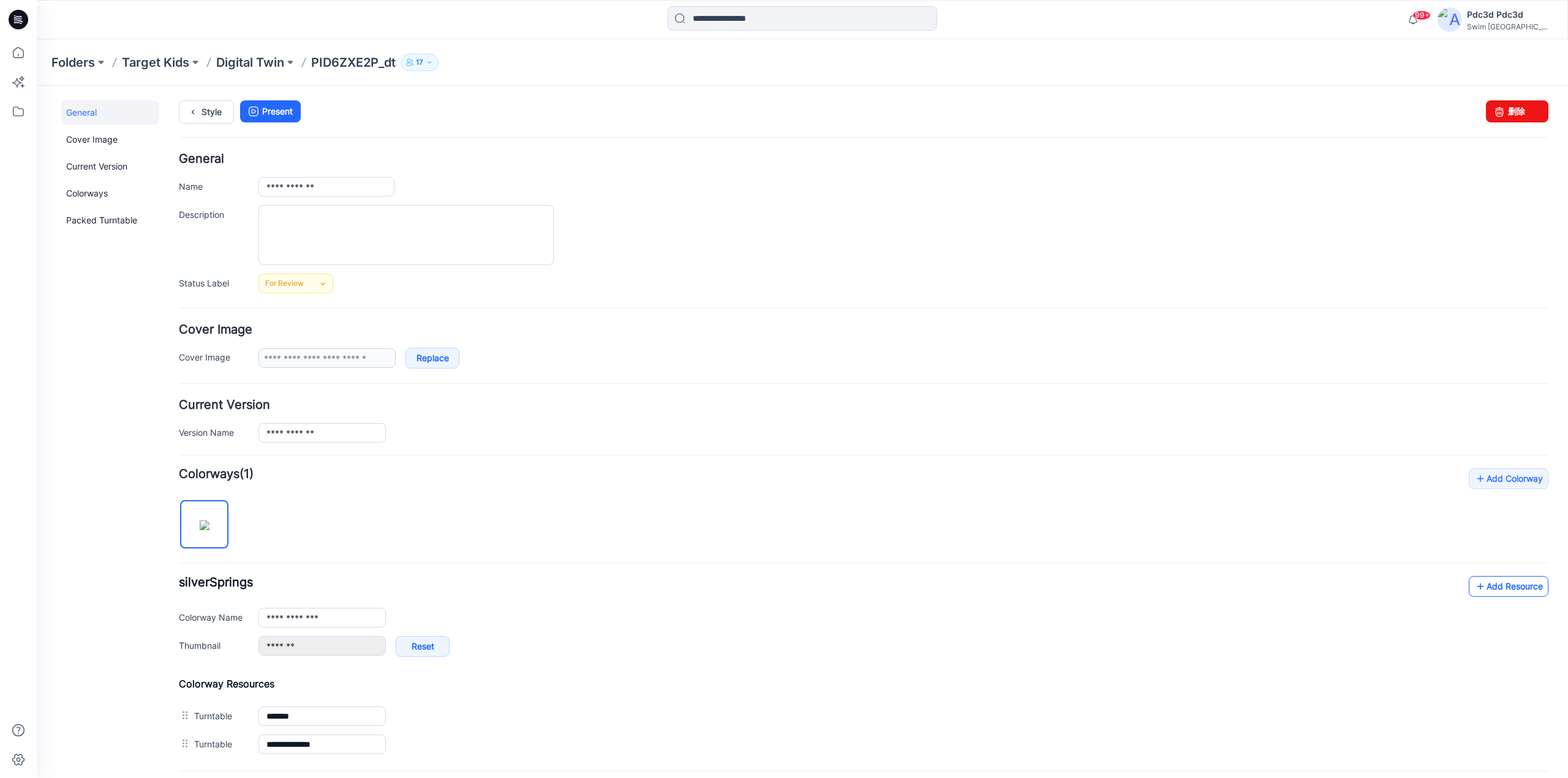
click at [1474, 587] on icon at bounding box center [1480, 587] width 12 height 20
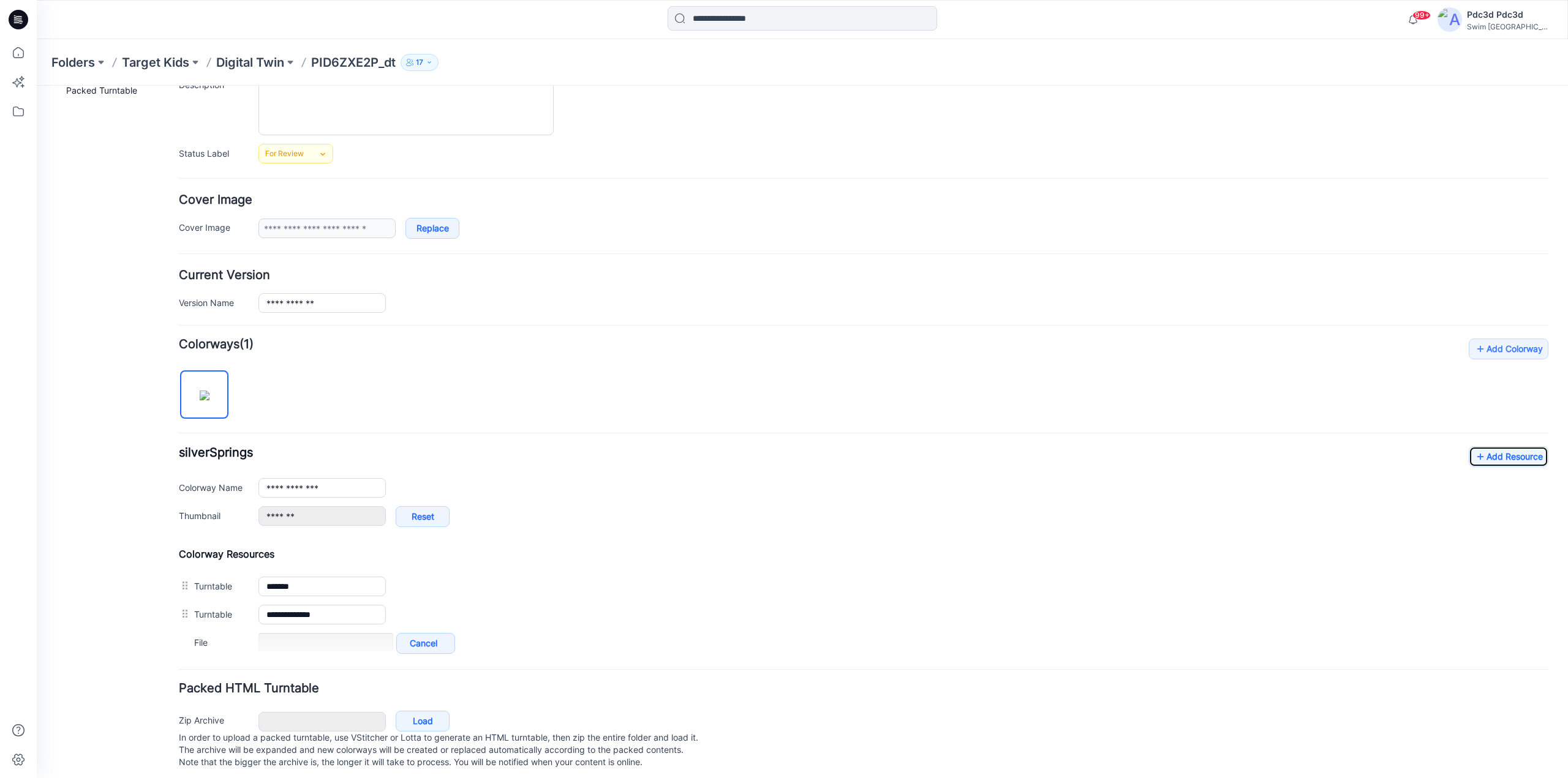
scroll to position [149, 0]
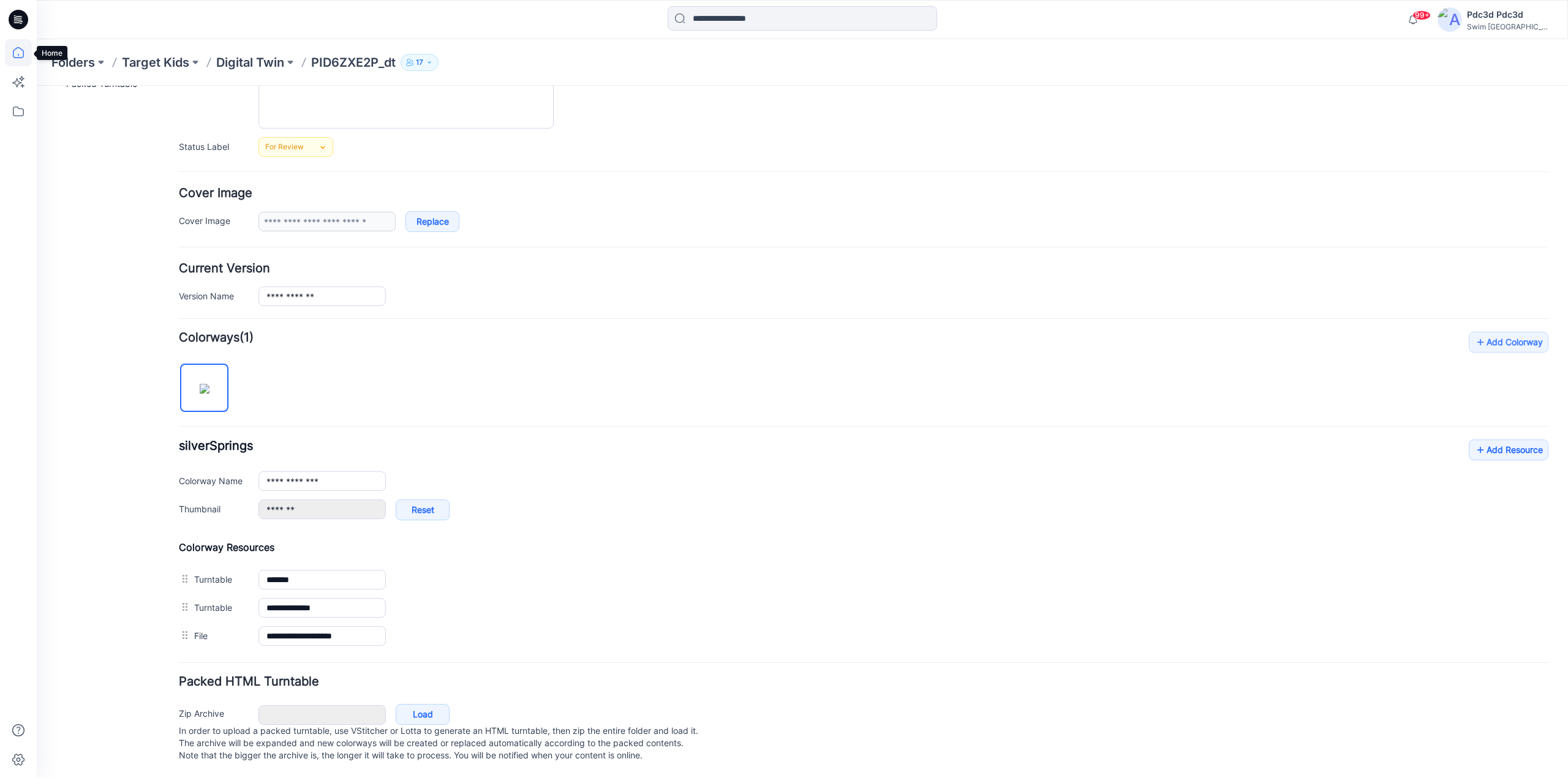
click at [20, 50] on icon at bounding box center [18, 53] width 27 height 27
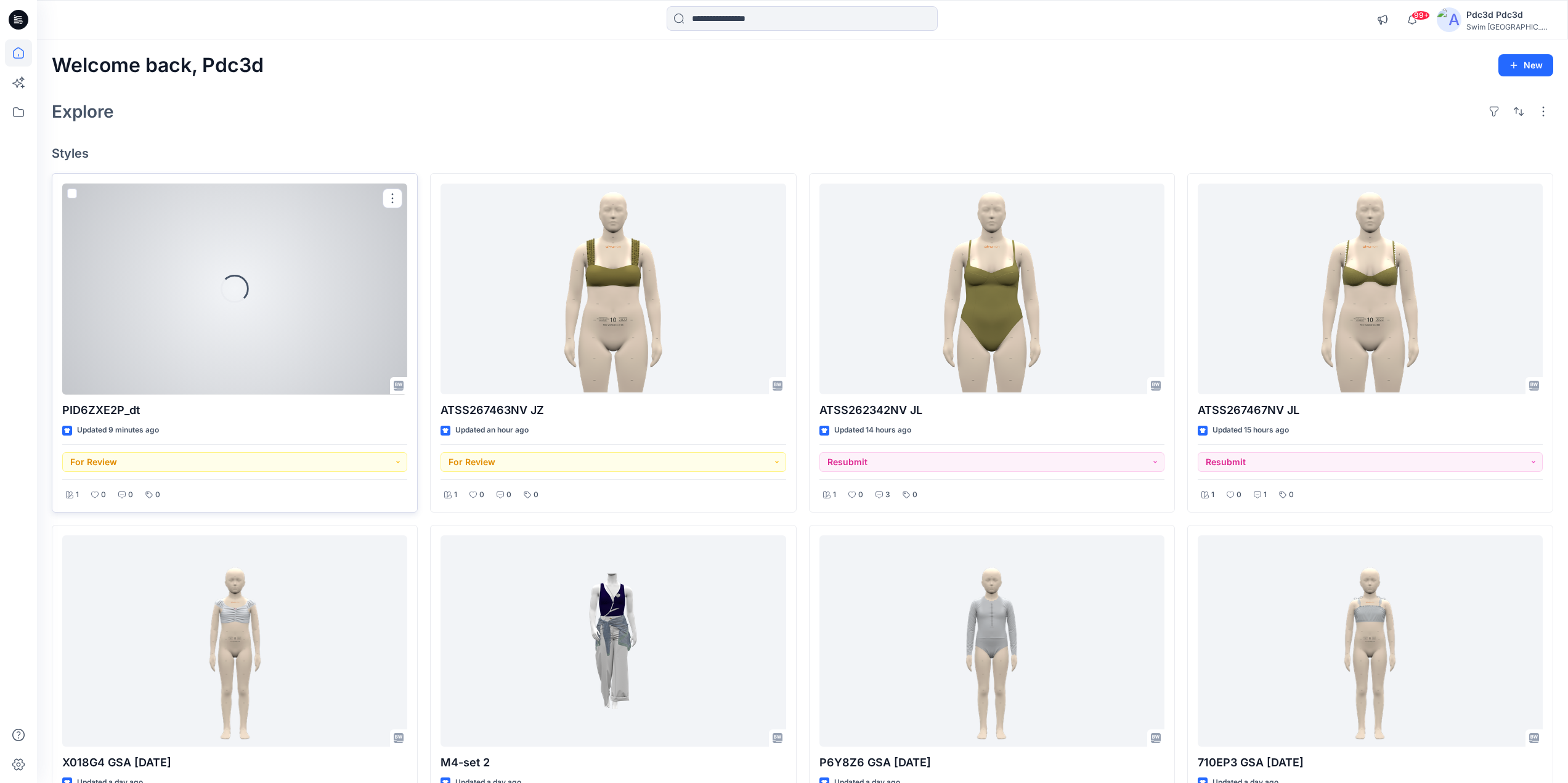
click at [268, 295] on div "Loading..." at bounding box center [235, 289] width 345 height 212
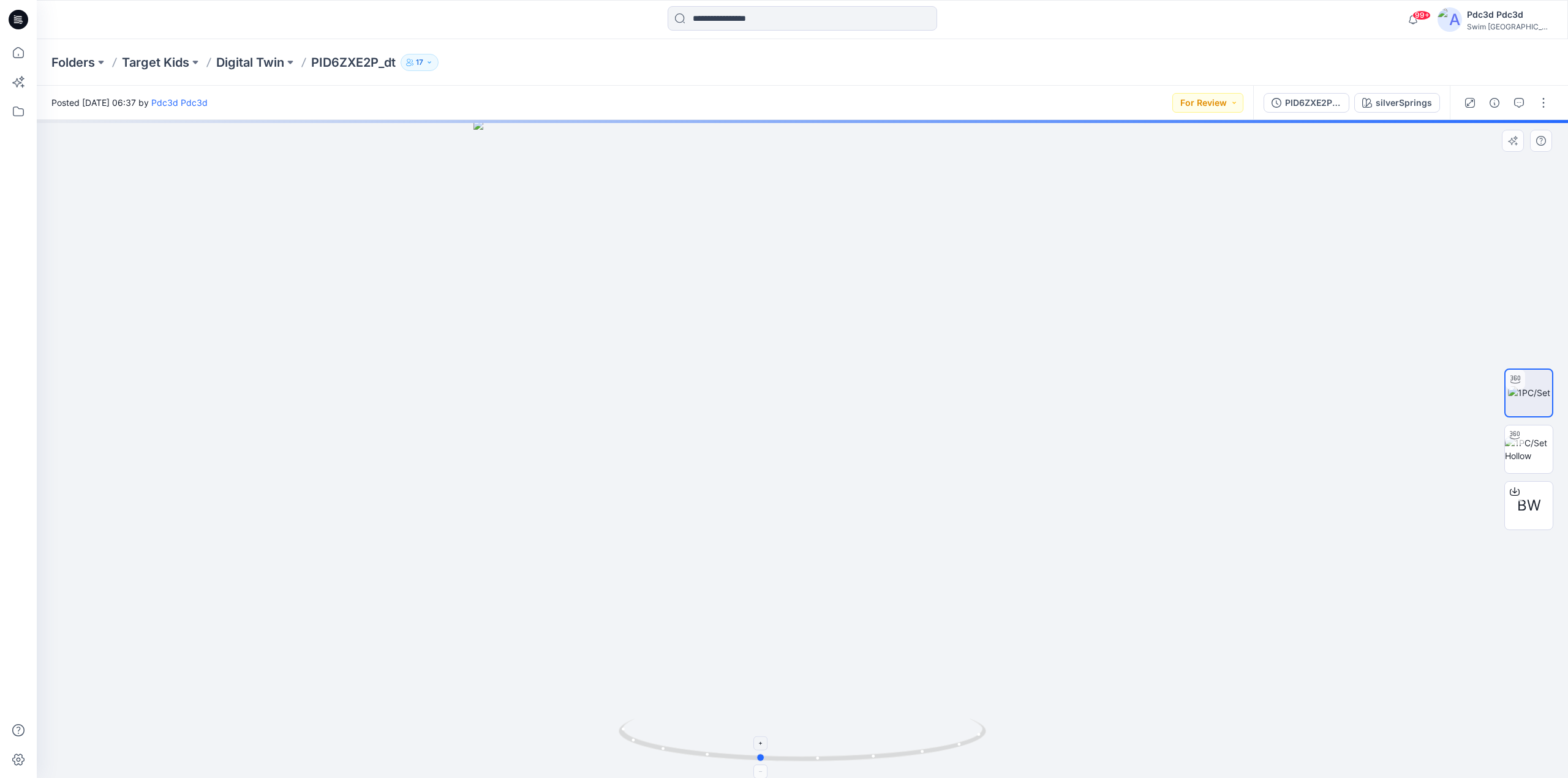
drag, startPoint x: 942, startPoint y: 747, endPoint x: 917, endPoint y: 727, distance: 32.0
click at [913, 729] on icon at bounding box center [804, 742] width 371 height 46
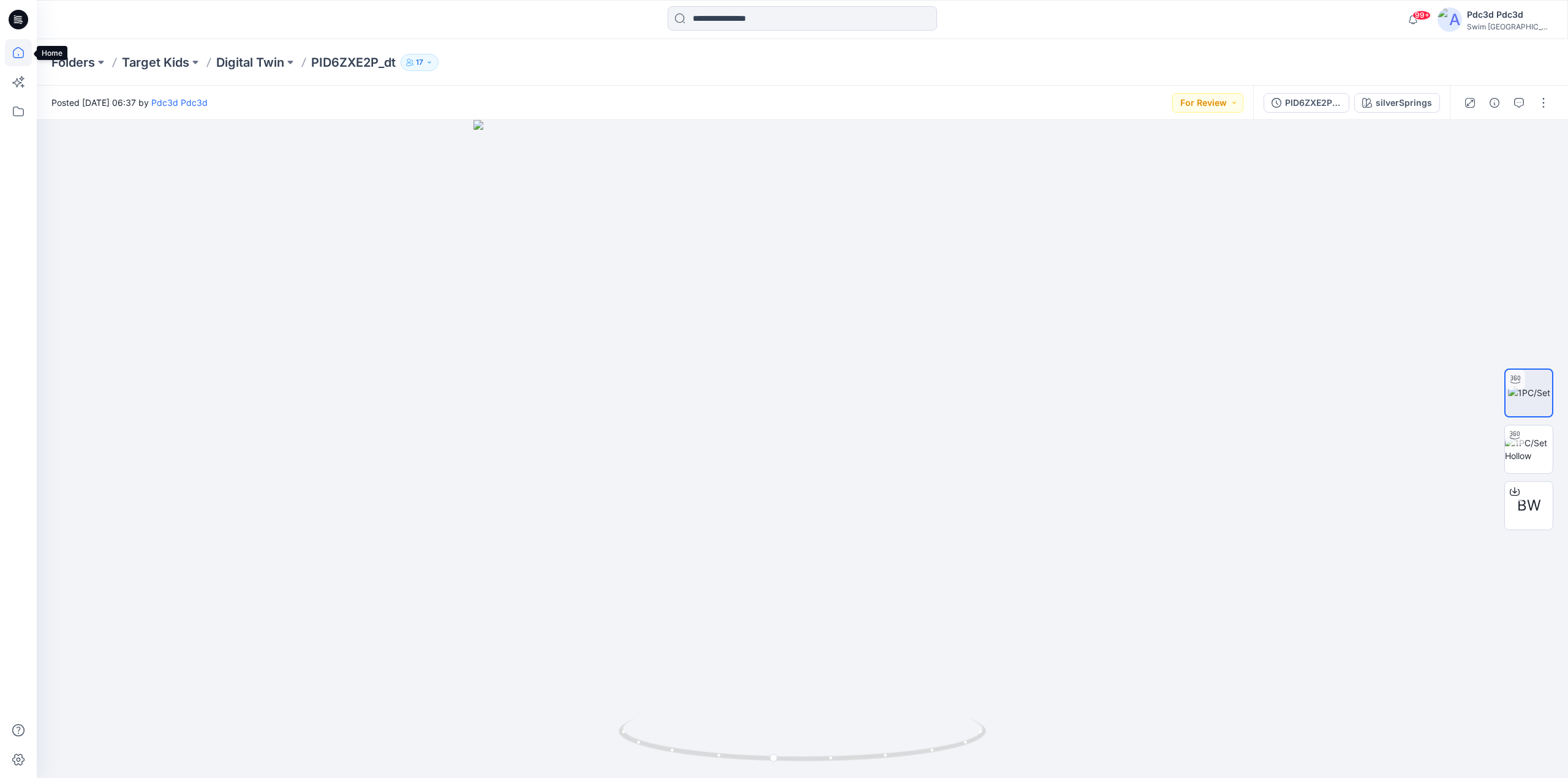
click at [14, 60] on icon at bounding box center [18, 53] width 27 height 27
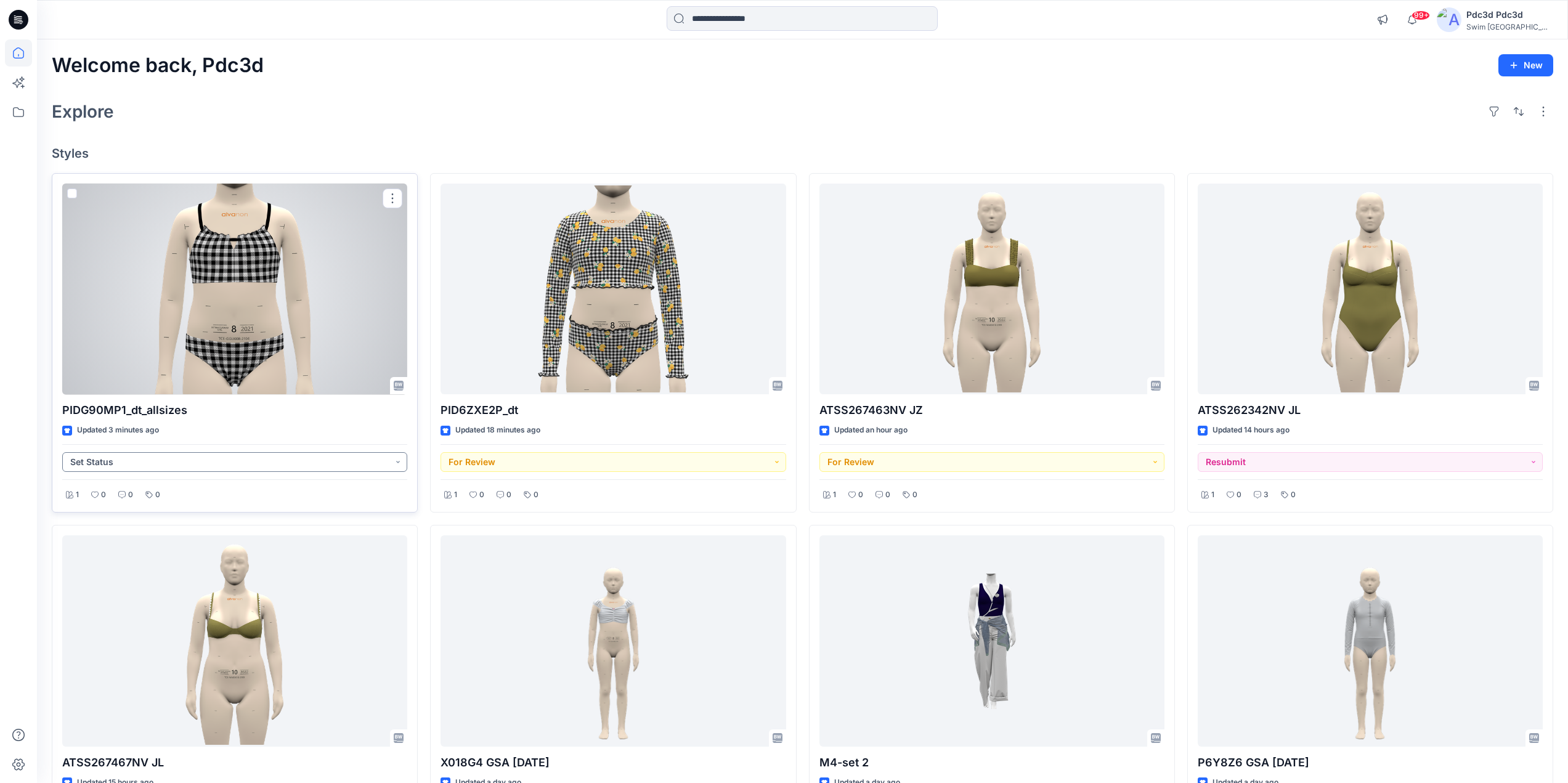
click at [397, 463] on button "Set Status" at bounding box center [235, 462] width 345 height 20
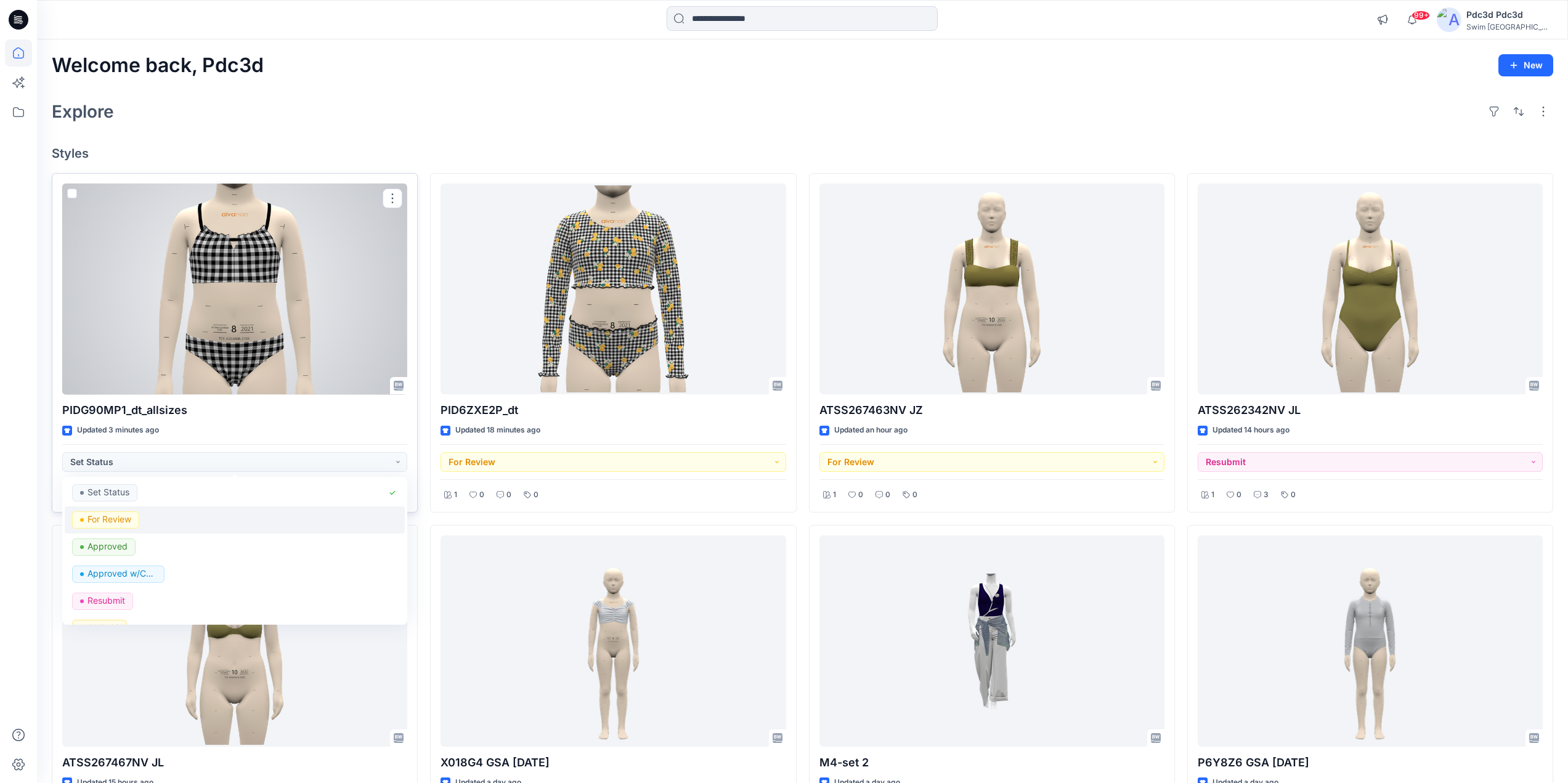
click at [114, 522] on p "For Review" at bounding box center [109, 519] width 43 height 16
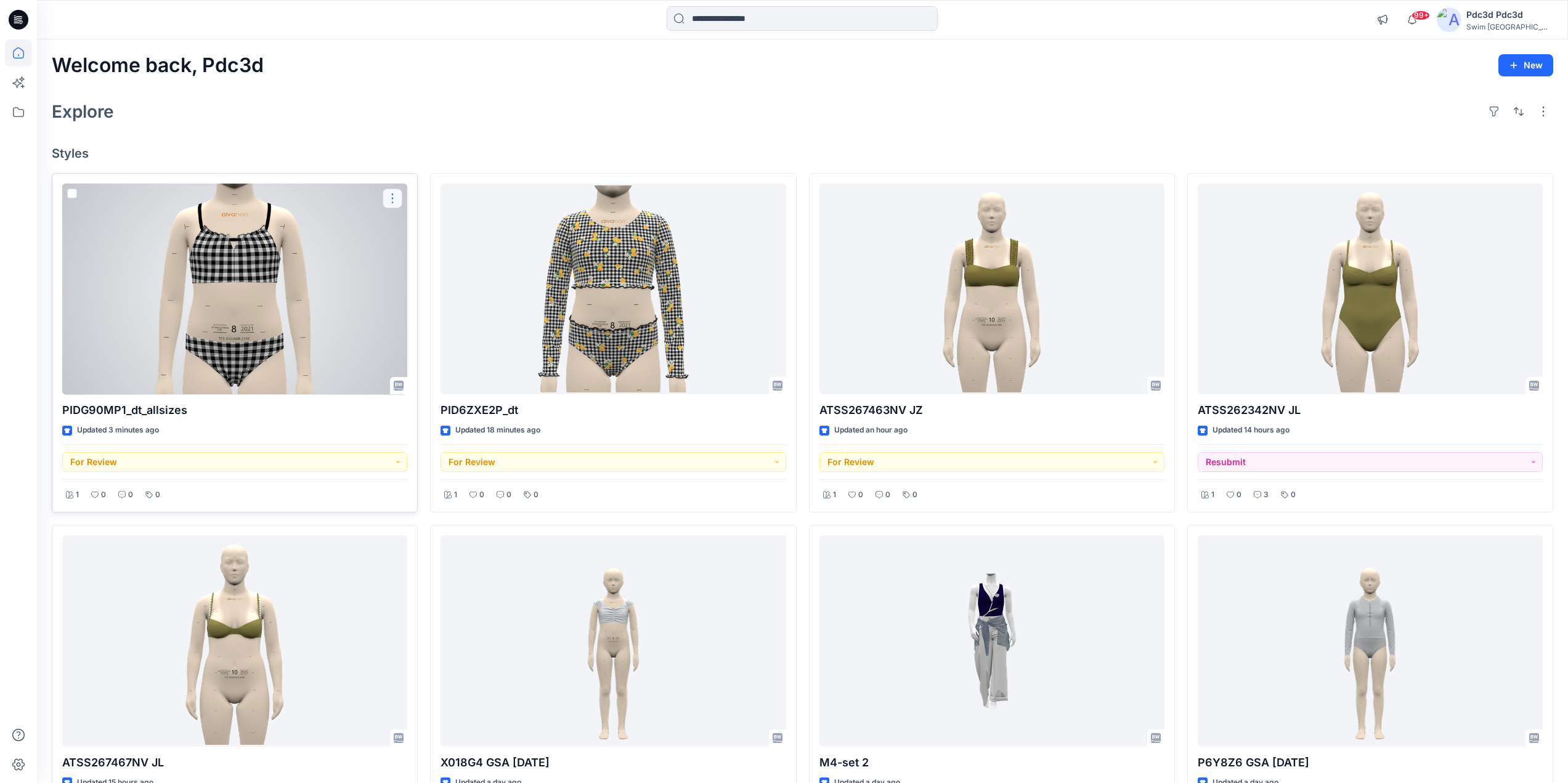
click at [390, 199] on button "button" at bounding box center [393, 199] width 20 height 20
click at [408, 228] on p "Edit" at bounding box center [415, 227] width 15 height 13
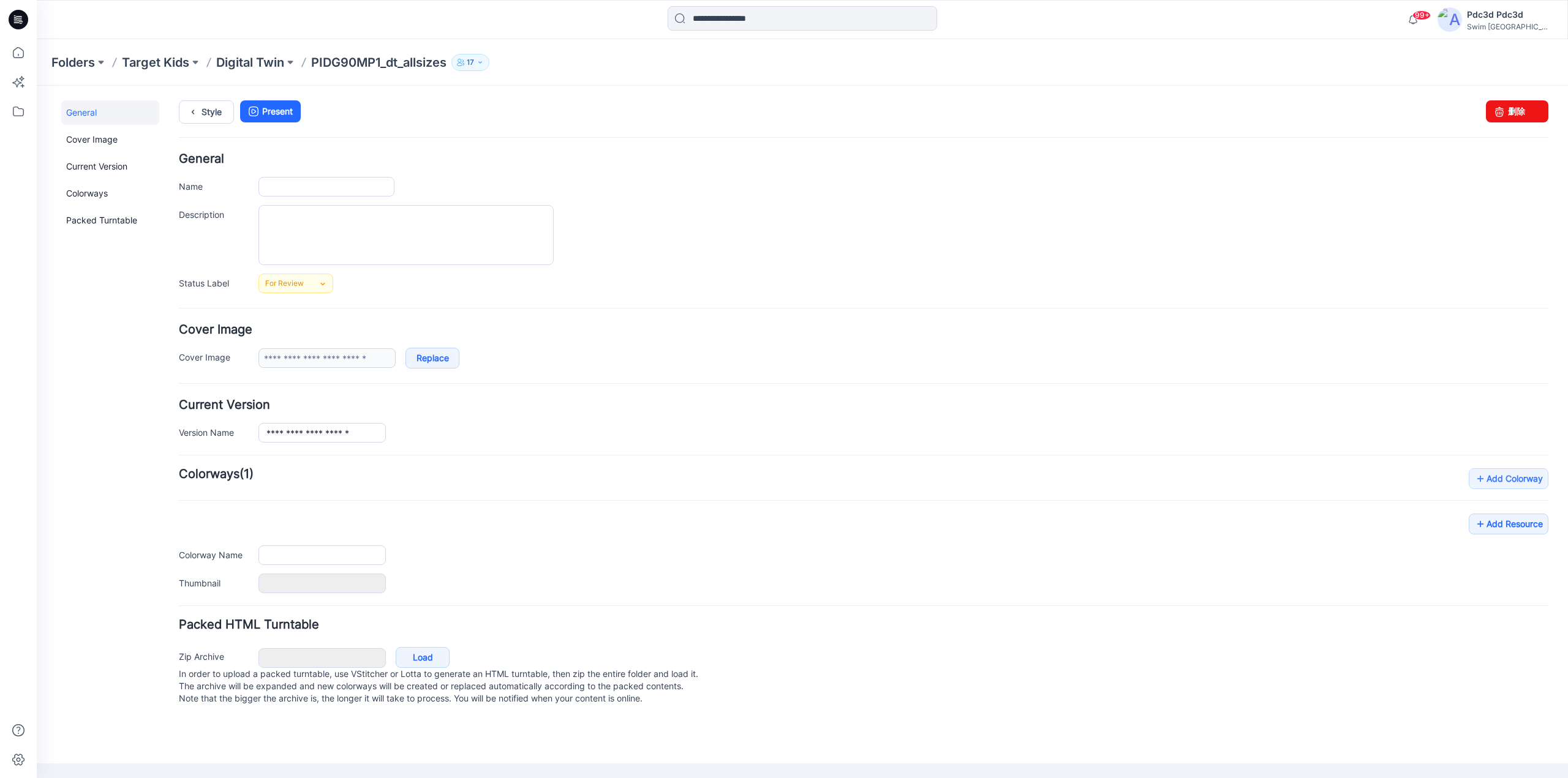
type input "**********"
type input "*******"
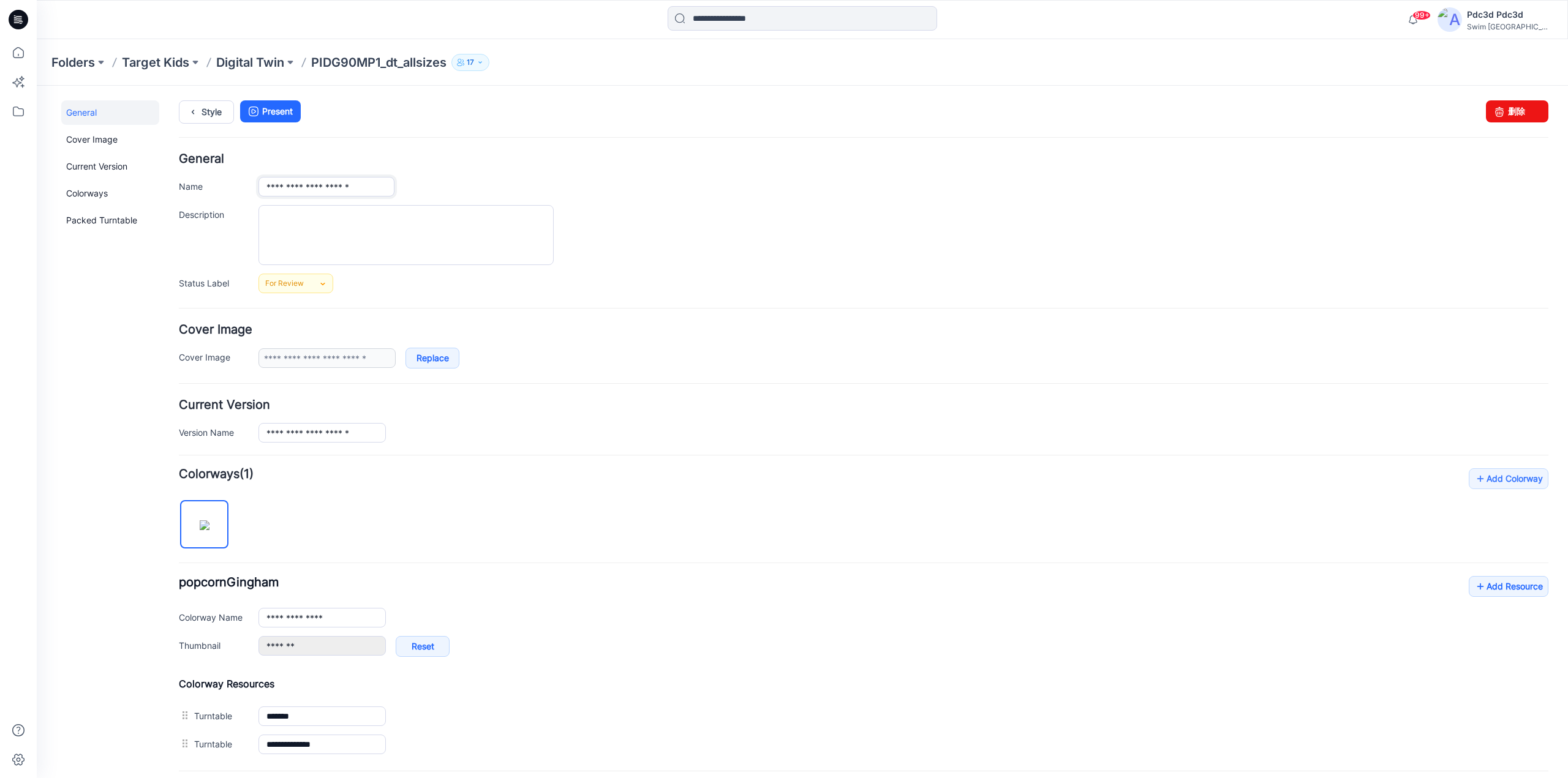
drag, startPoint x: 328, startPoint y: 187, endPoint x: 380, endPoint y: 191, distance: 52.2
click at [380, 191] on input "**********" at bounding box center [327, 187] width 136 height 20
paste input "******"
drag, startPoint x: 380, startPoint y: 185, endPoint x: 347, endPoint y: 185, distance: 33.0
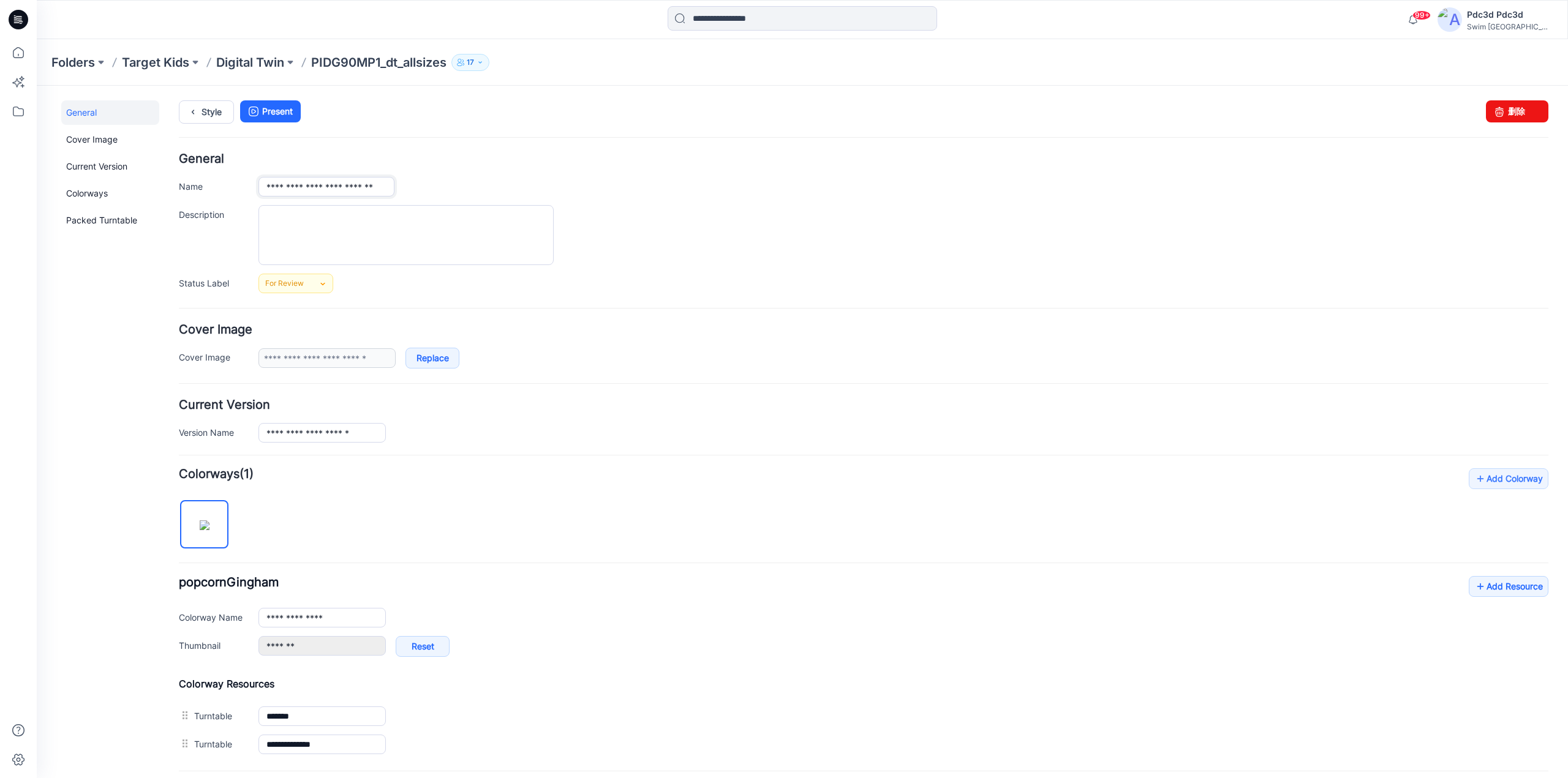
click at [347, 185] on input "**********" at bounding box center [327, 187] width 136 height 20
click at [384, 189] on input "**********" at bounding box center [327, 187] width 136 height 20
type input "**********"
click at [647, 261] on div at bounding box center [904, 234] width 1290 height 60
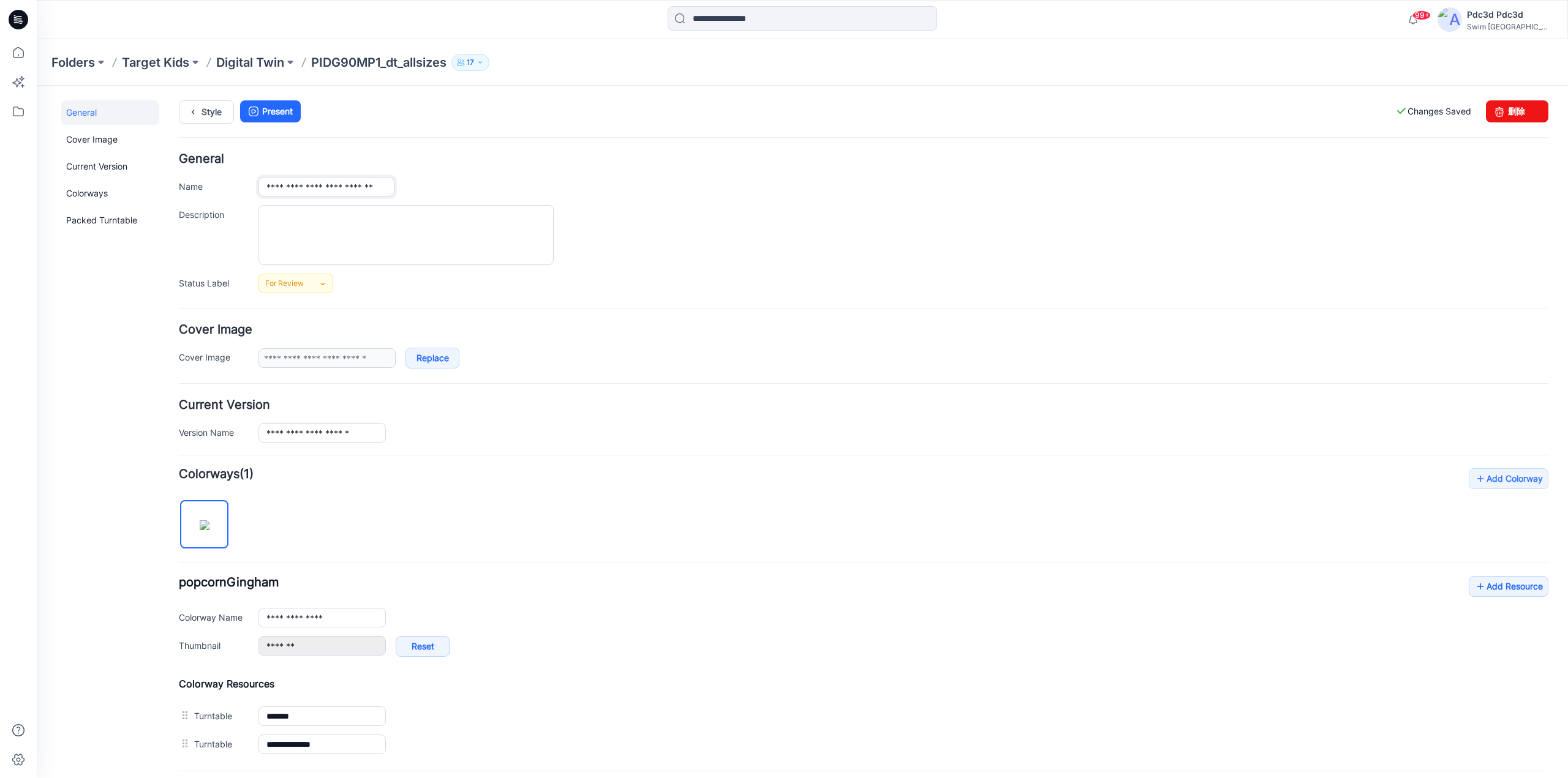
click at [324, 178] on input "**********" at bounding box center [327, 187] width 136 height 20
drag, startPoint x: 362, startPoint y: 437, endPoint x: 237, endPoint y: 433, distance: 125.1
click at [237, 433] on div "**********" at bounding box center [863, 433] width 1370 height 20
paste input "******"
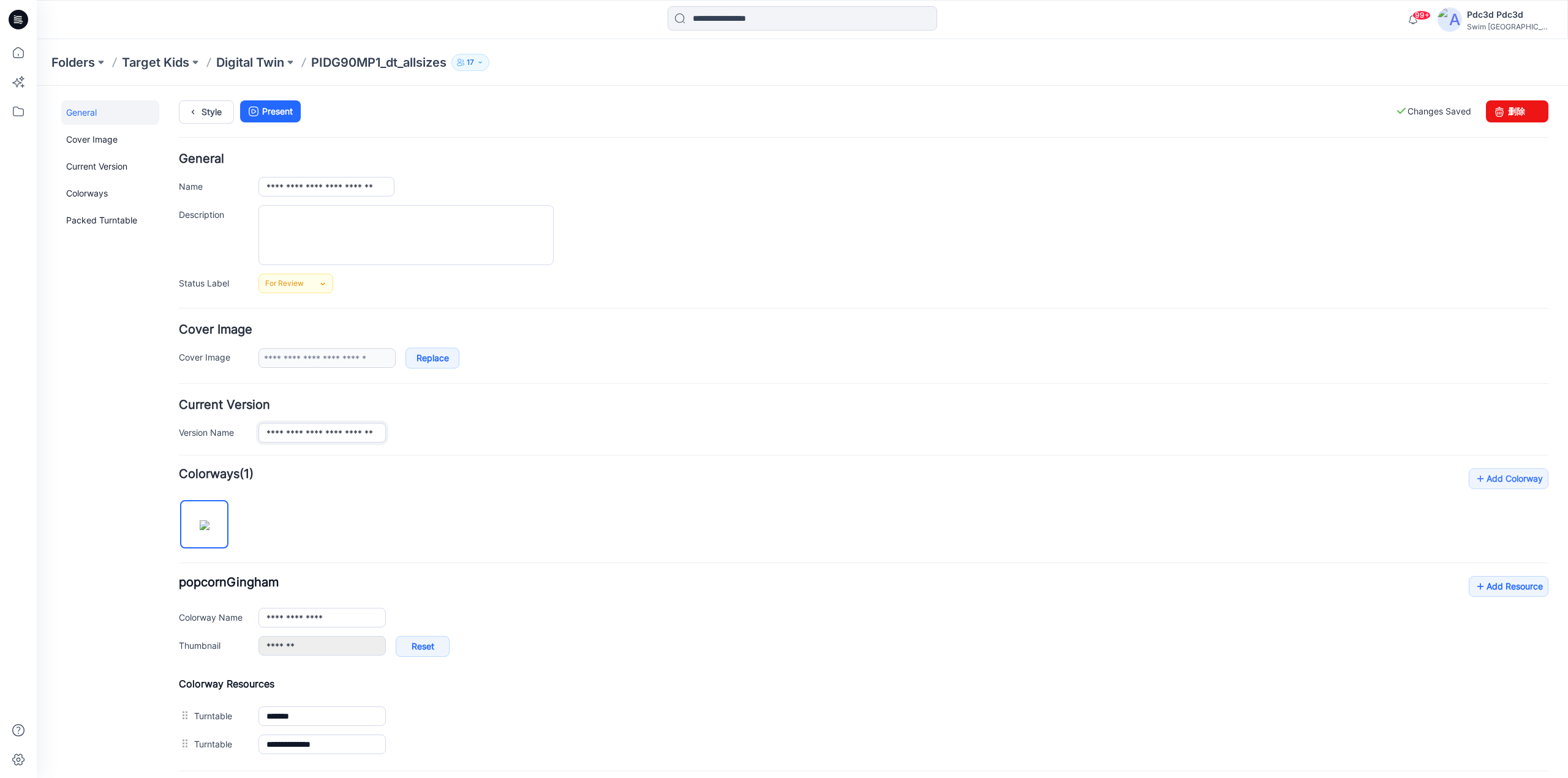
type input "**********"
click at [418, 515] on div "**********" at bounding box center [863, 614] width 1370 height 290
click at [263, 63] on p "Digital Twin" at bounding box center [250, 62] width 68 height 17
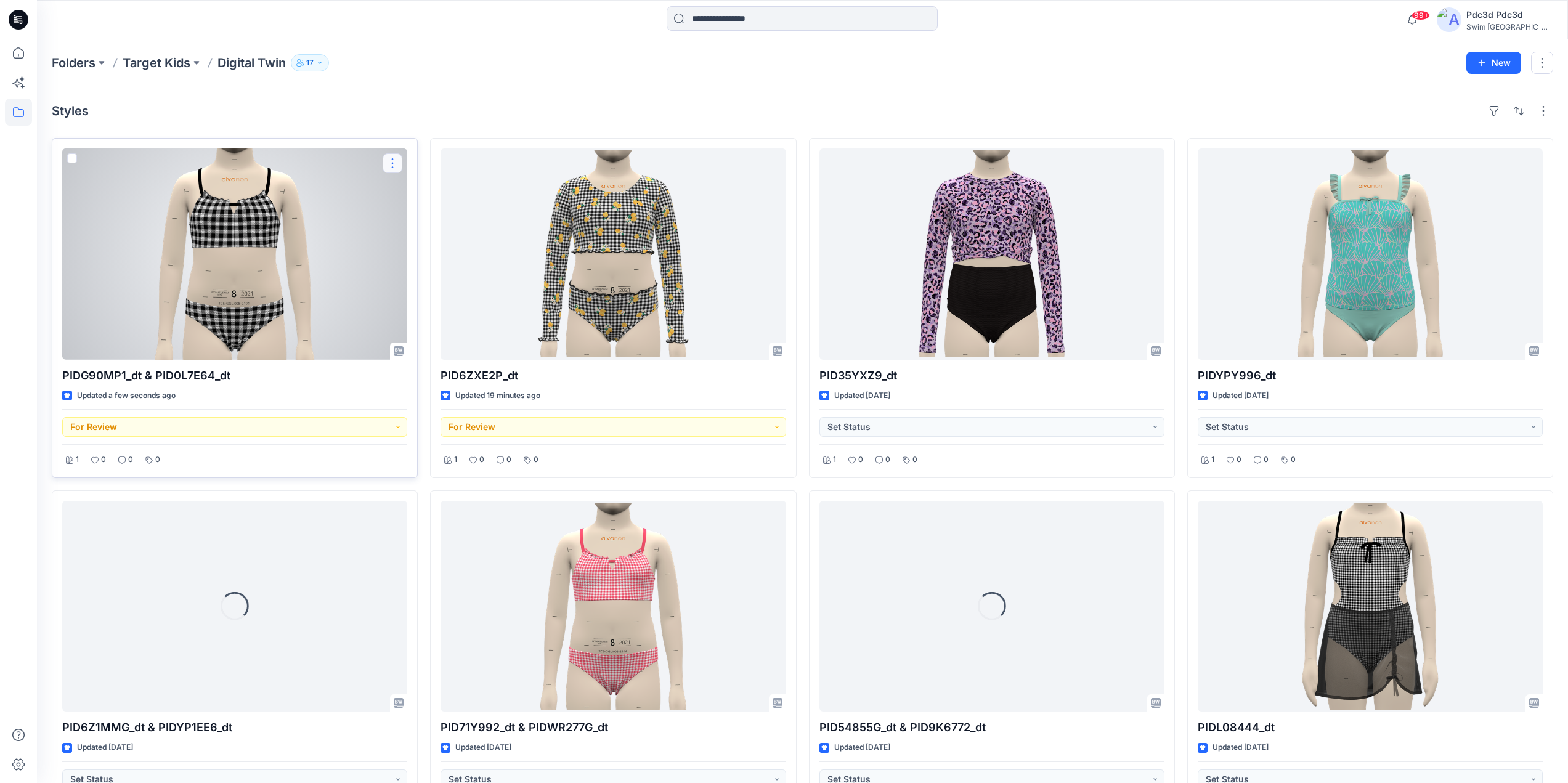
click at [396, 160] on button "button" at bounding box center [393, 164] width 20 height 20
click at [416, 189] on p "Edit" at bounding box center [415, 192] width 15 height 13
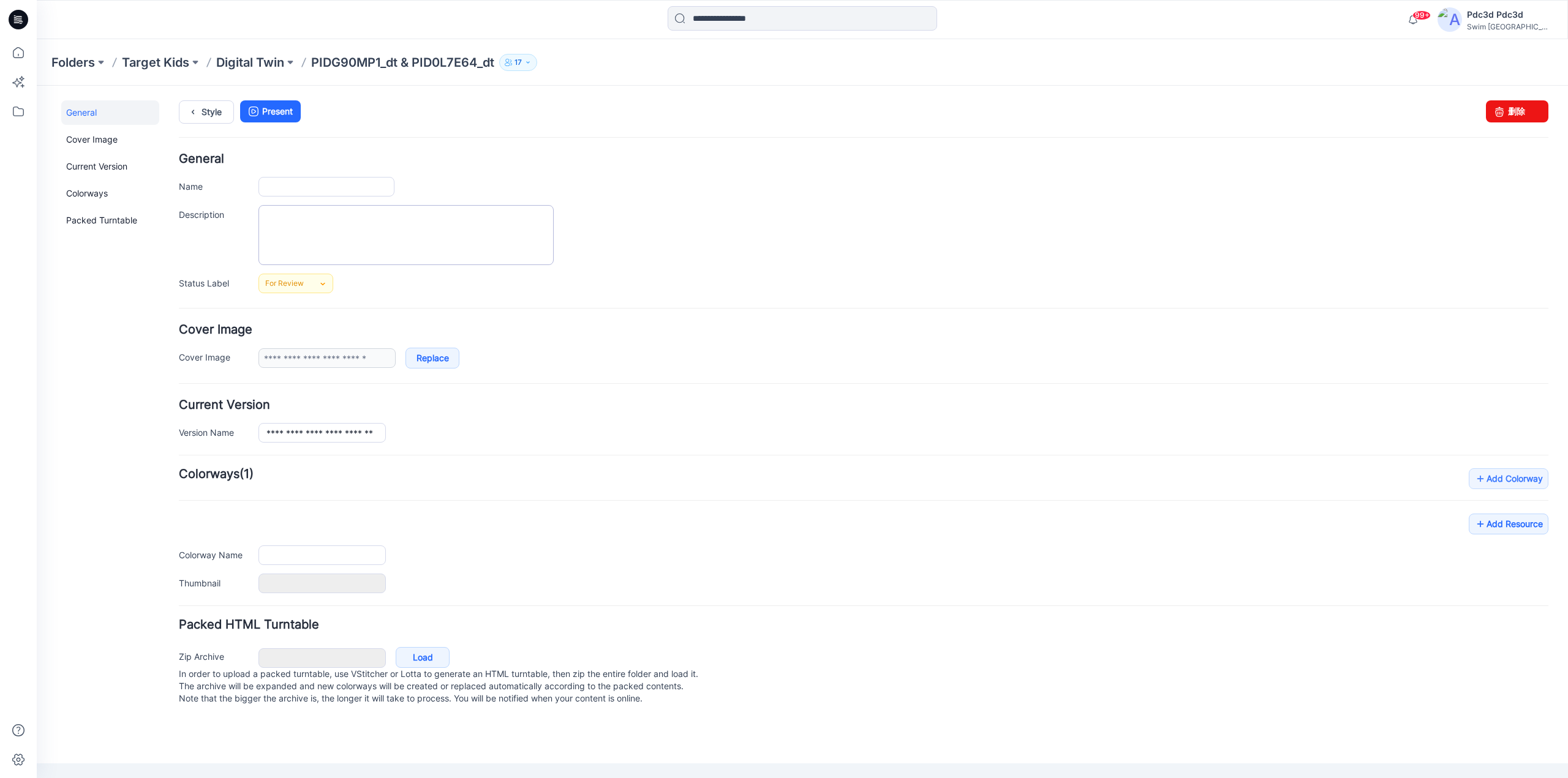
type input "**********"
type input "*******"
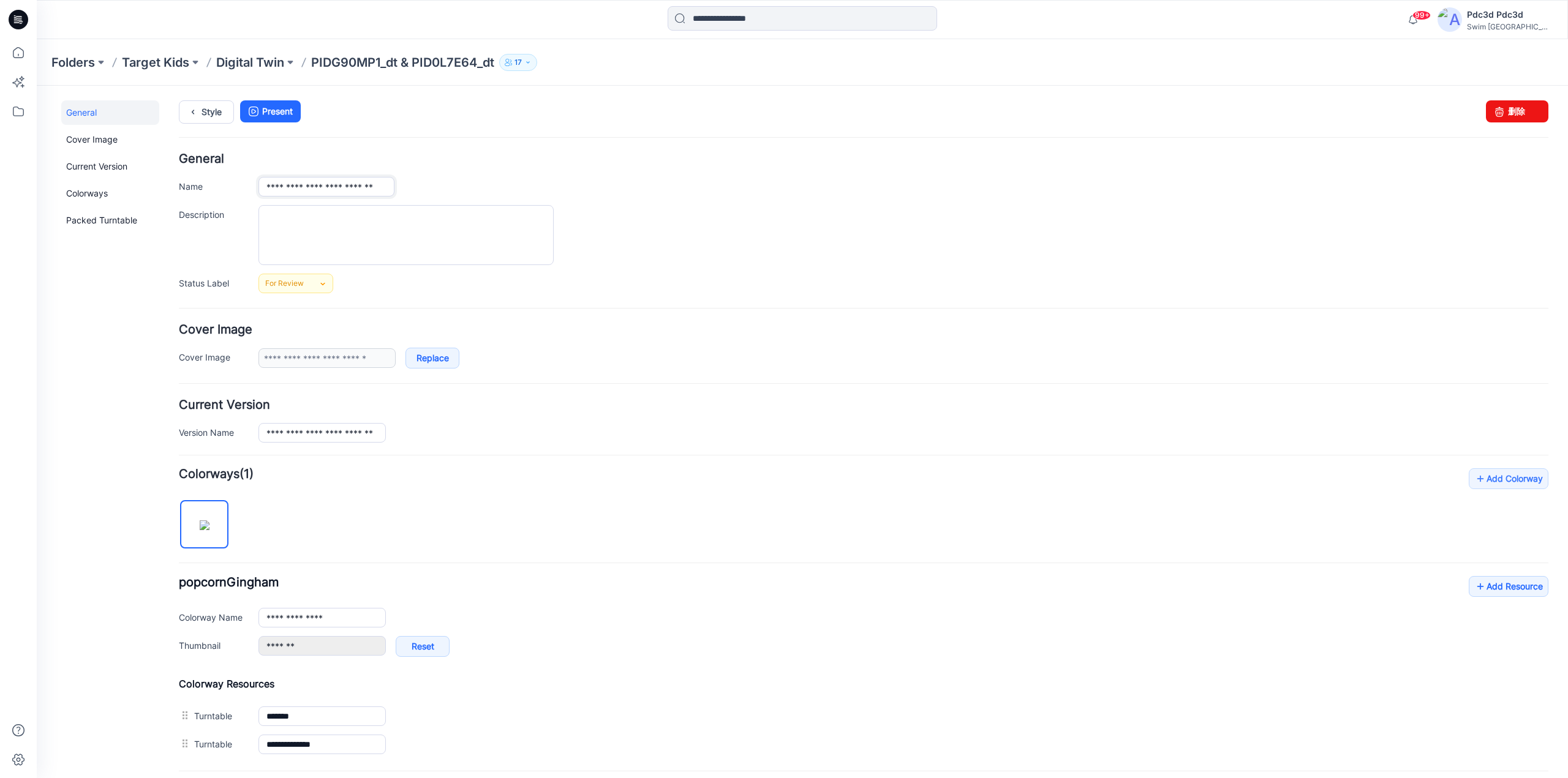
drag, startPoint x: 349, startPoint y: 185, endPoint x: 380, endPoint y: 188, distance: 31.1
click at [380, 188] on input "**********" at bounding box center [327, 187] width 136 height 20
click at [337, 188] on input "**********" at bounding box center [327, 187] width 136 height 20
type input "**********"
click at [349, 426] on input "**********" at bounding box center [322, 433] width 127 height 20
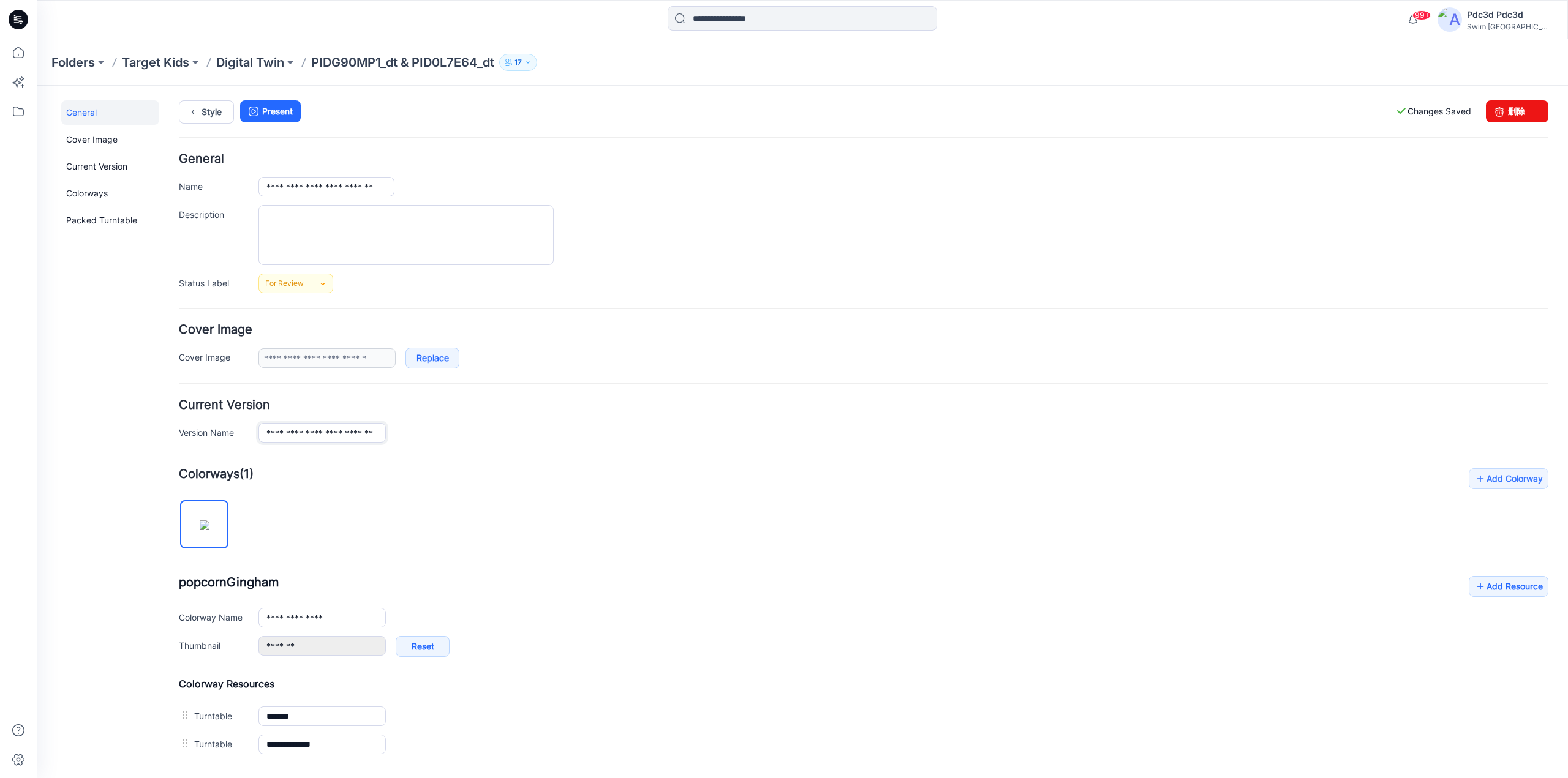
paste input "text"
type input "**********"
click at [507, 504] on div "**********" at bounding box center [863, 614] width 1370 height 290
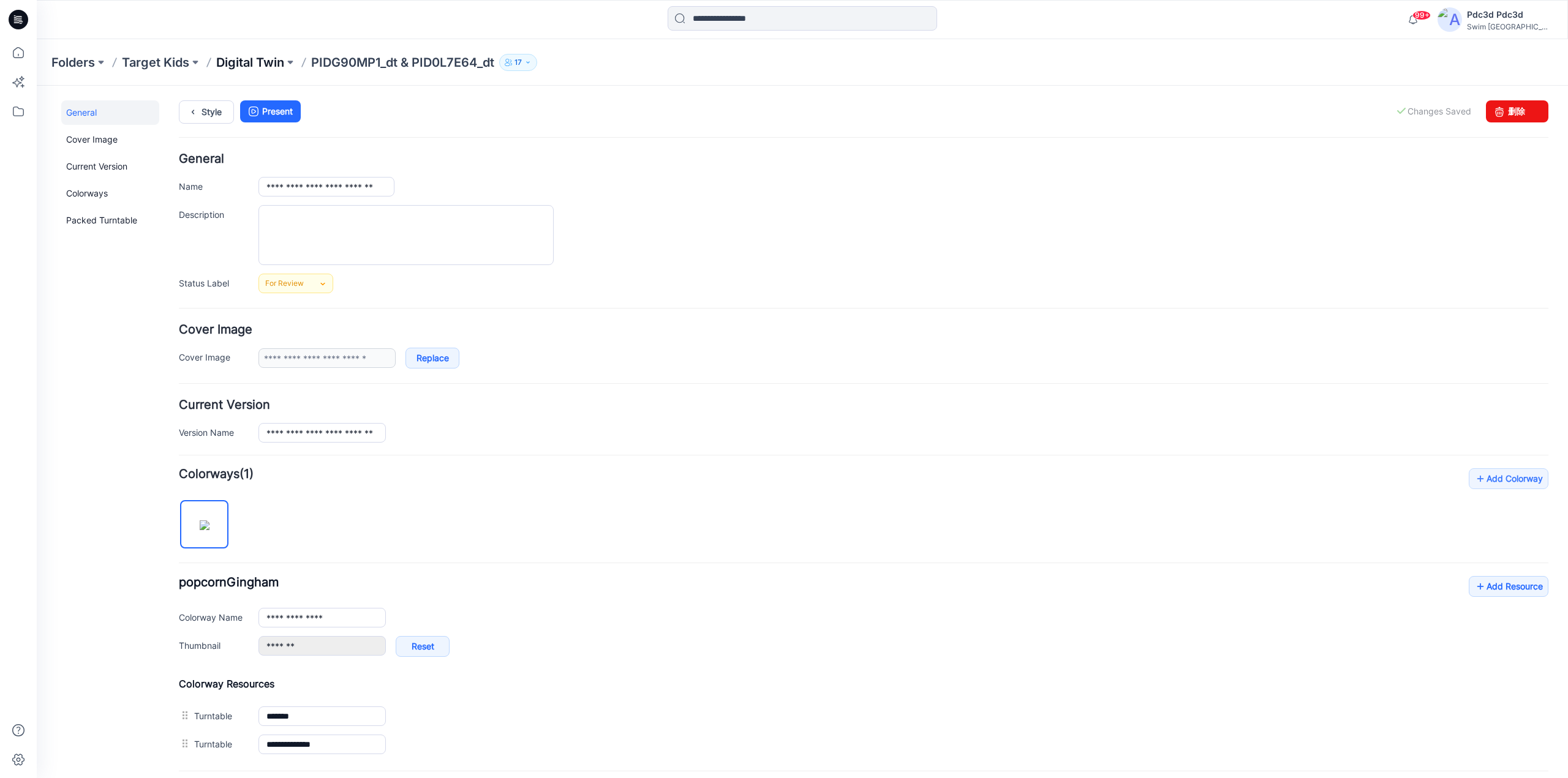
click at [245, 54] on p "Digital Twin" at bounding box center [250, 62] width 68 height 17
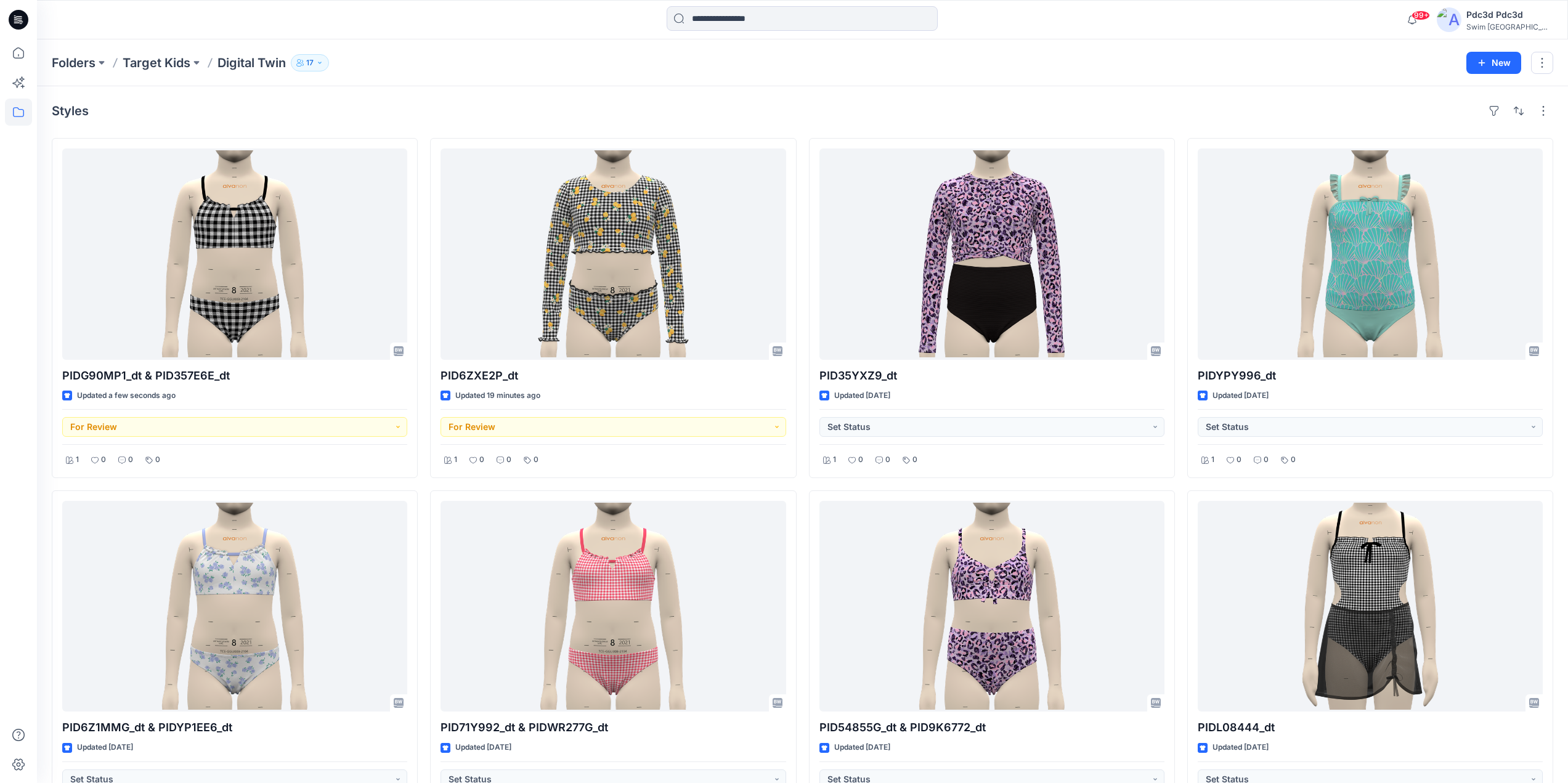
click at [407, 91] on div "Styles PIDG90MP1_dt & PID357E6E_dt Updated a few seconds ago For Review 1 0 0 0…" at bounding box center [803, 664] width 1531 height 1155
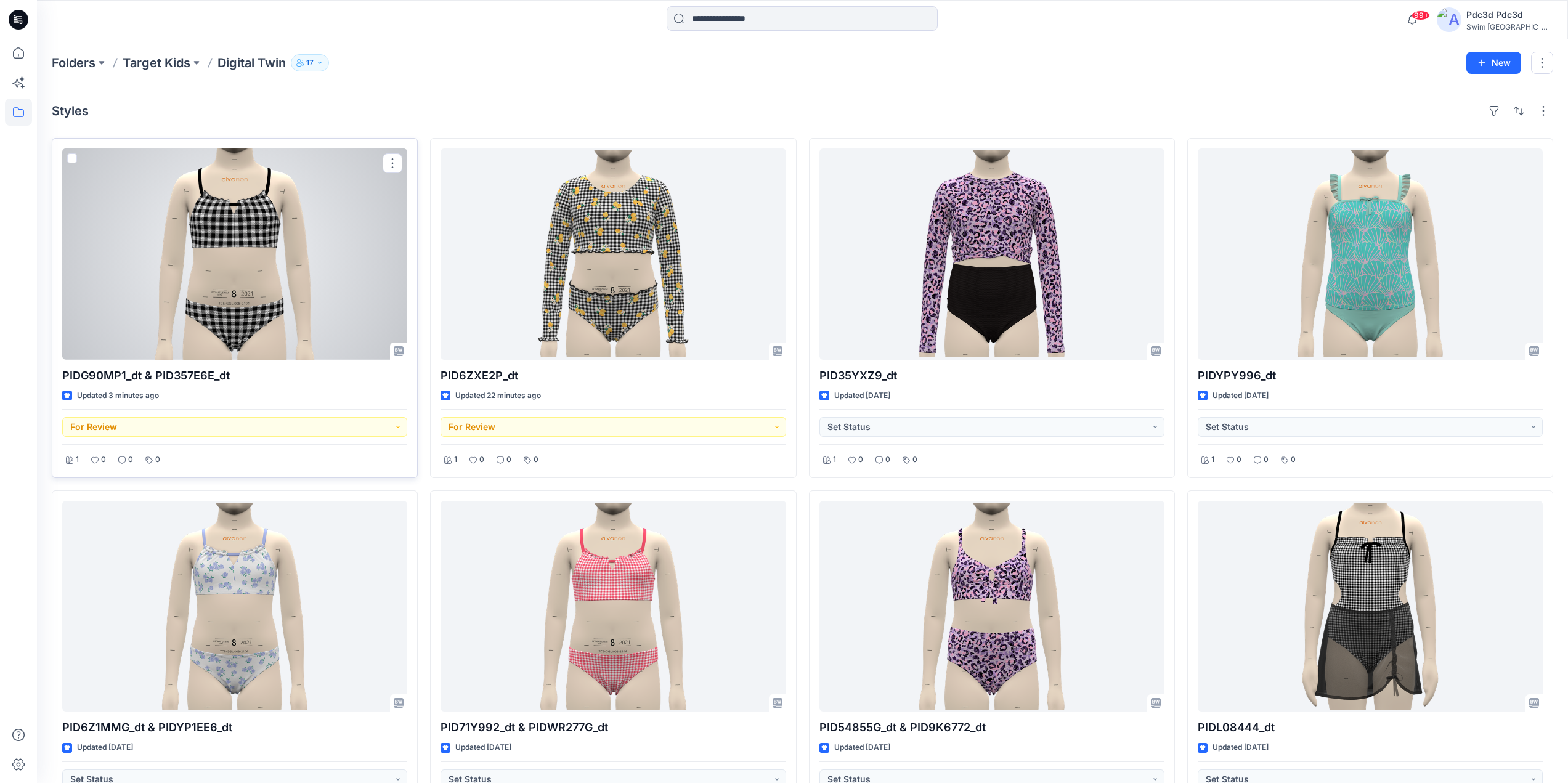
click at [229, 266] on div at bounding box center [235, 254] width 345 height 212
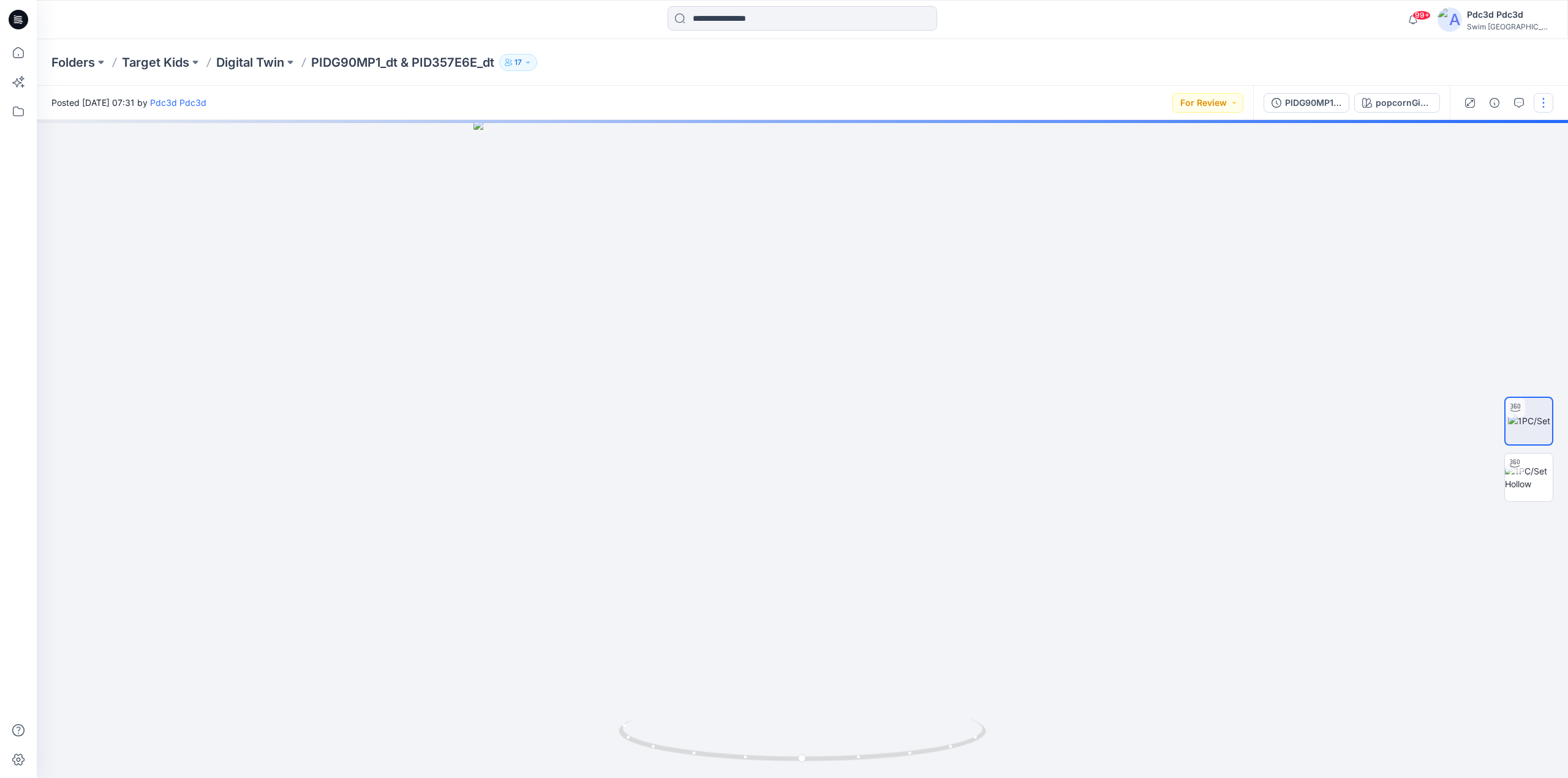
click at [1544, 96] on button "button" at bounding box center [1544, 103] width 20 height 20
click at [1461, 166] on p "Edit" at bounding box center [1465, 166] width 15 height 13
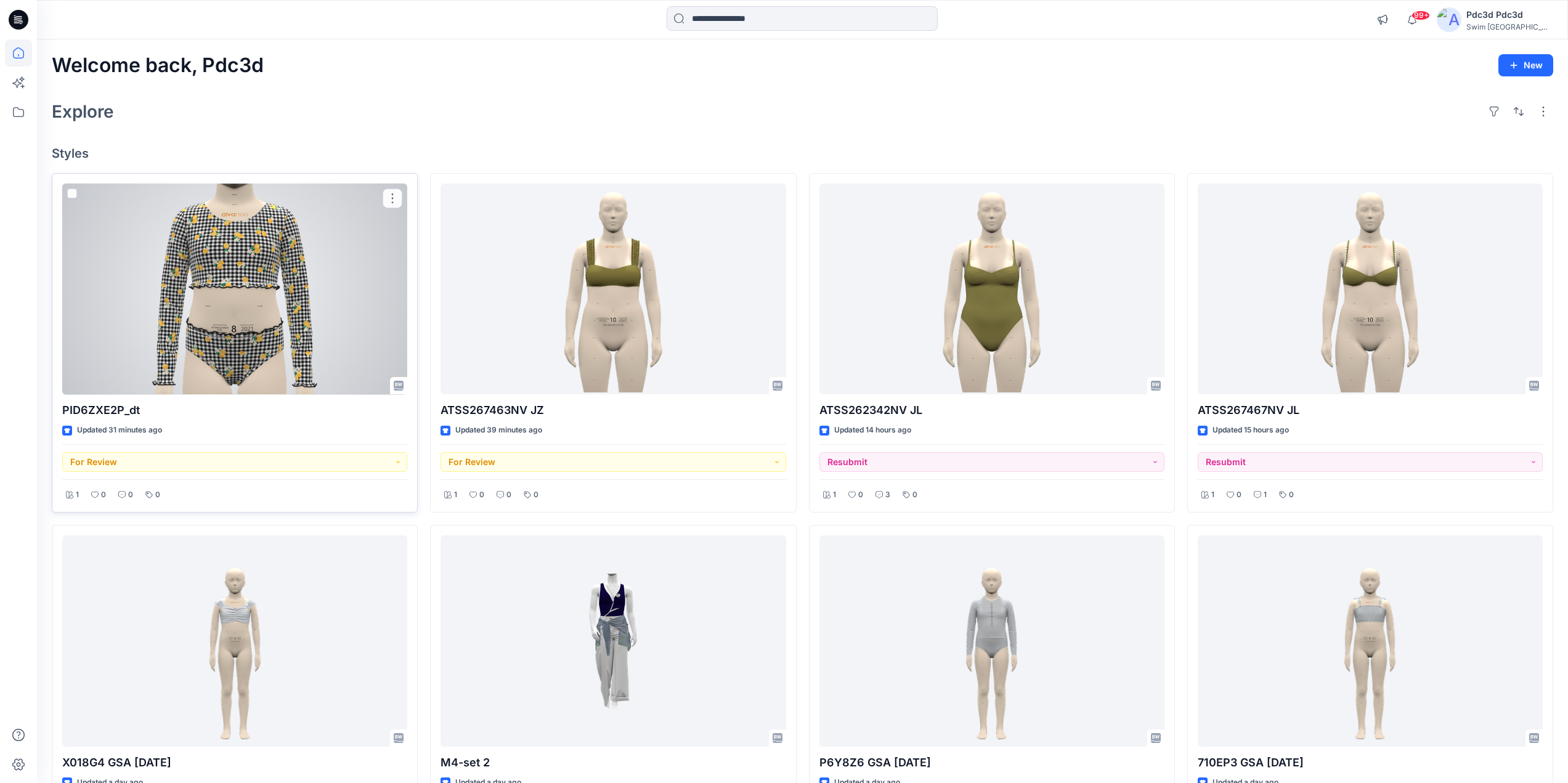
click at [251, 303] on div at bounding box center [235, 289] width 345 height 212
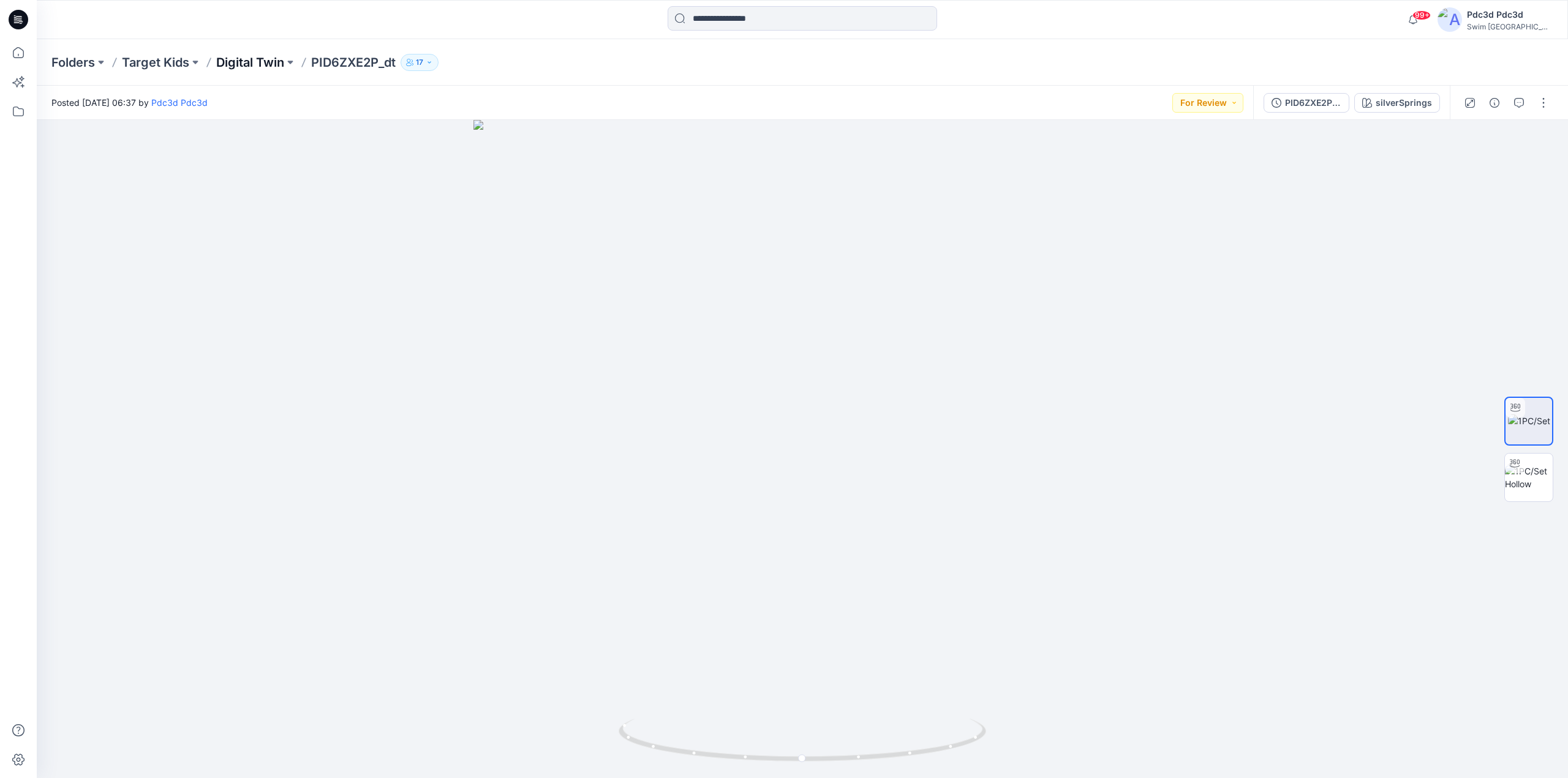
click at [272, 60] on p "Digital Twin" at bounding box center [250, 62] width 68 height 17
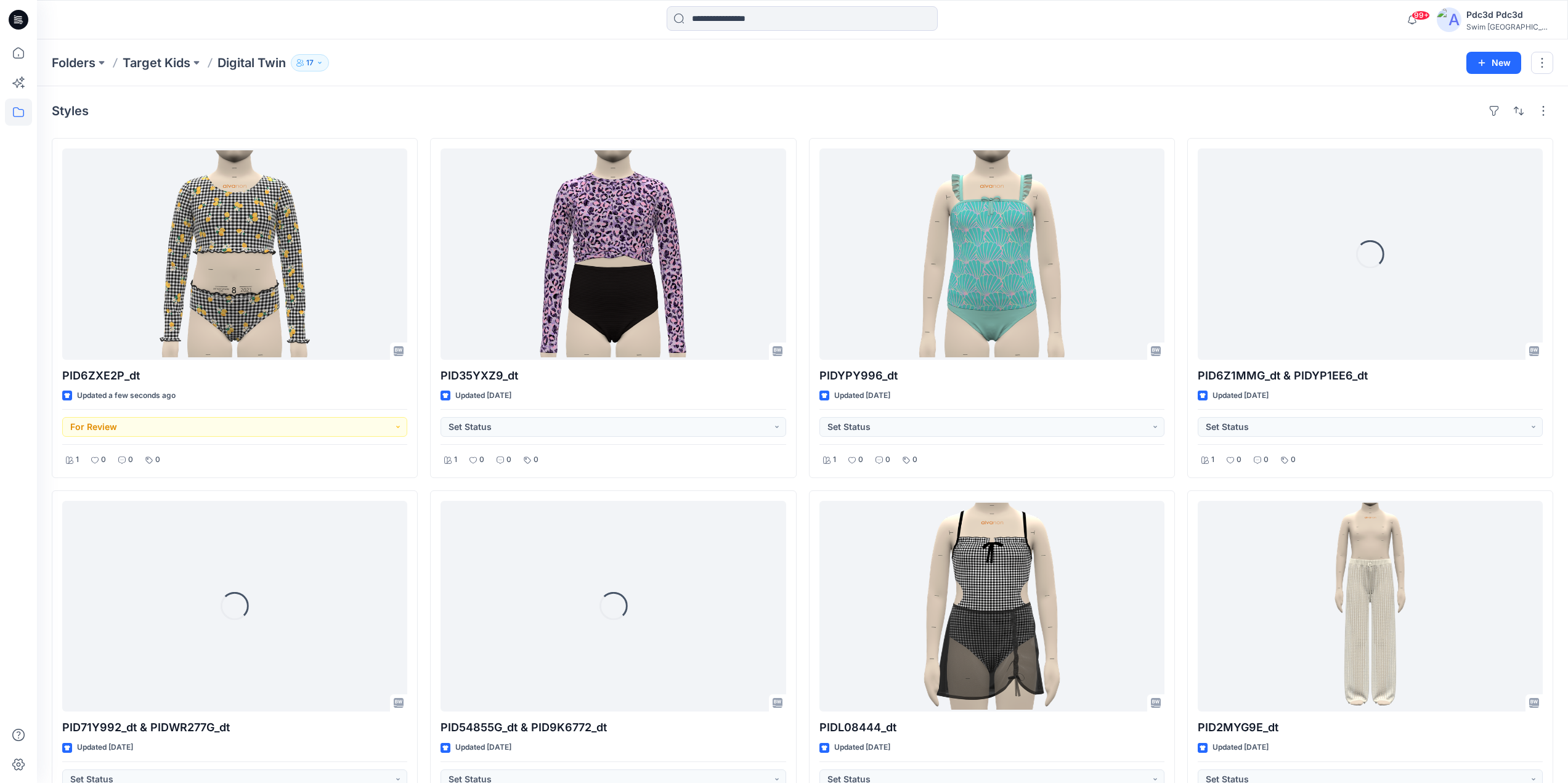
click at [1135, 115] on div "Styles" at bounding box center [803, 111] width 1502 height 20
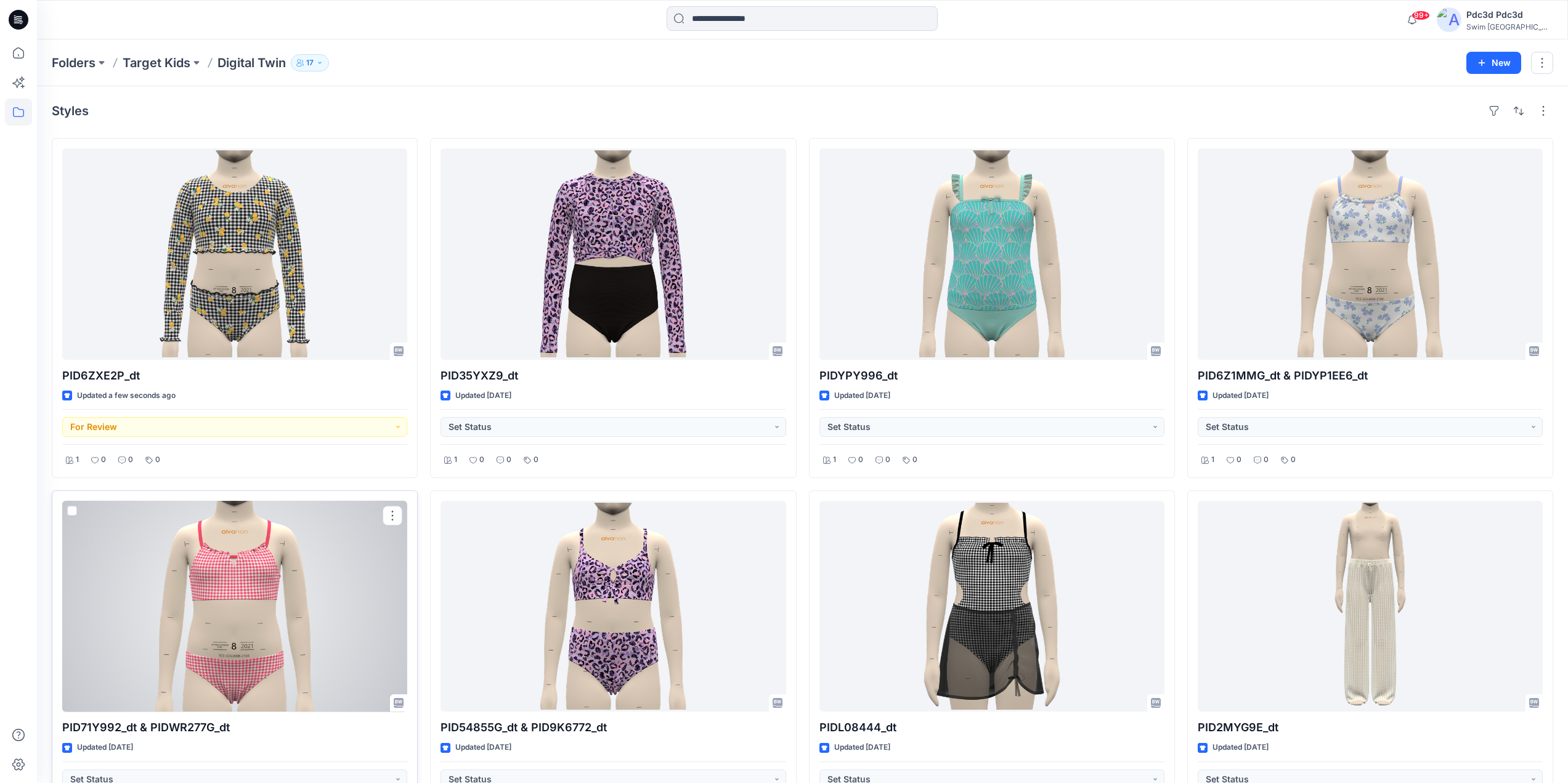
click at [287, 587] on div at bounding box center [235, 606] width 345 height 212
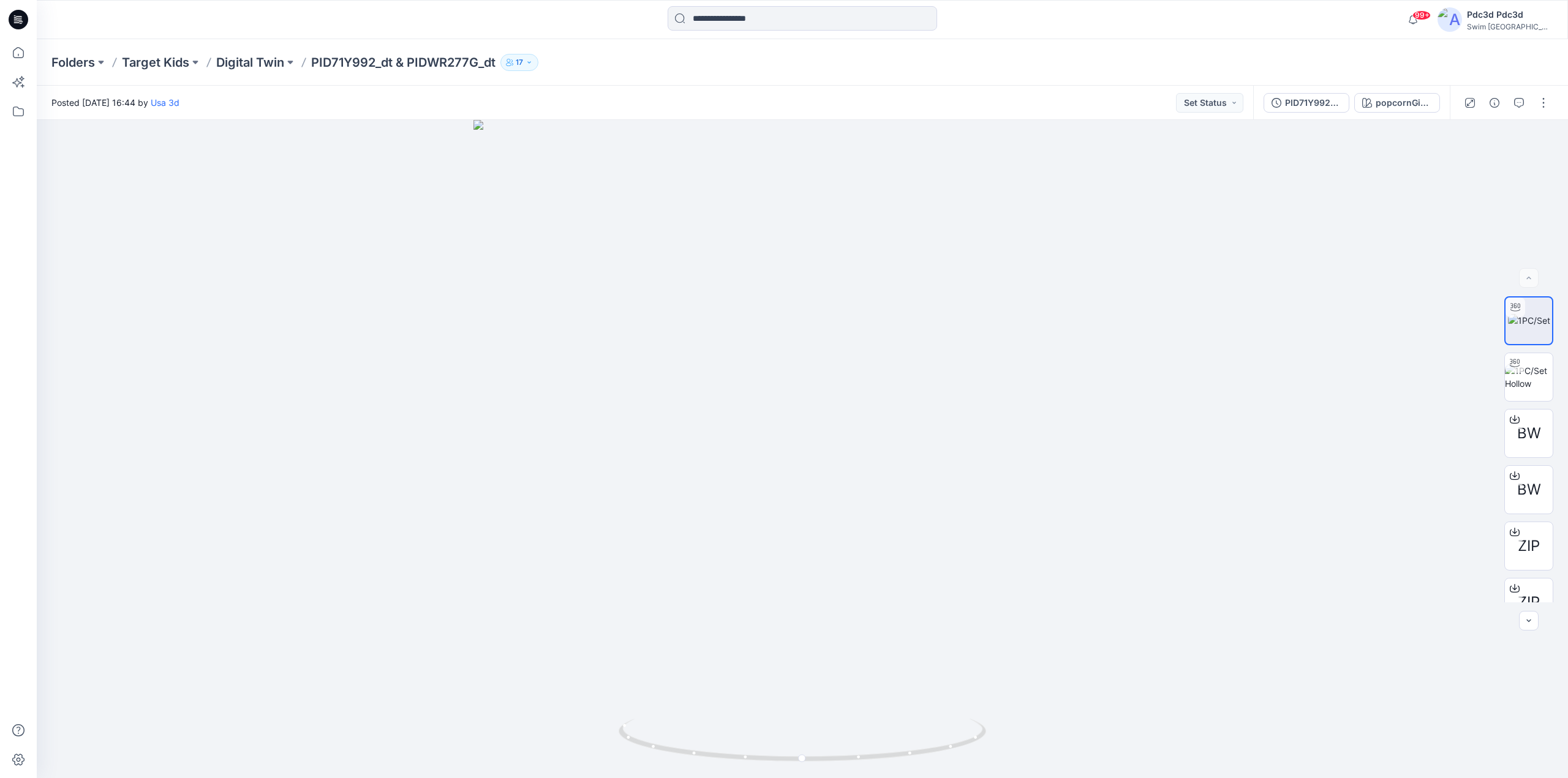
click at [248, 72] on div "Folders Target Kids Digital Twin PID71Y992_dt & PIDWR277G_dt 17" at bounding box center [803, 63] width 1532 height 47
drag, startPoint x: 394, startPoint y: 63, endPoint x: 497, endPoint y: 67, distance: 103.1
click at [495, 67] on p "PID71Y992_dt & PIDWR277G_dt" at bounding box center [403, 62] width 185 height 17
copy p "& PIDWR277G_dt"
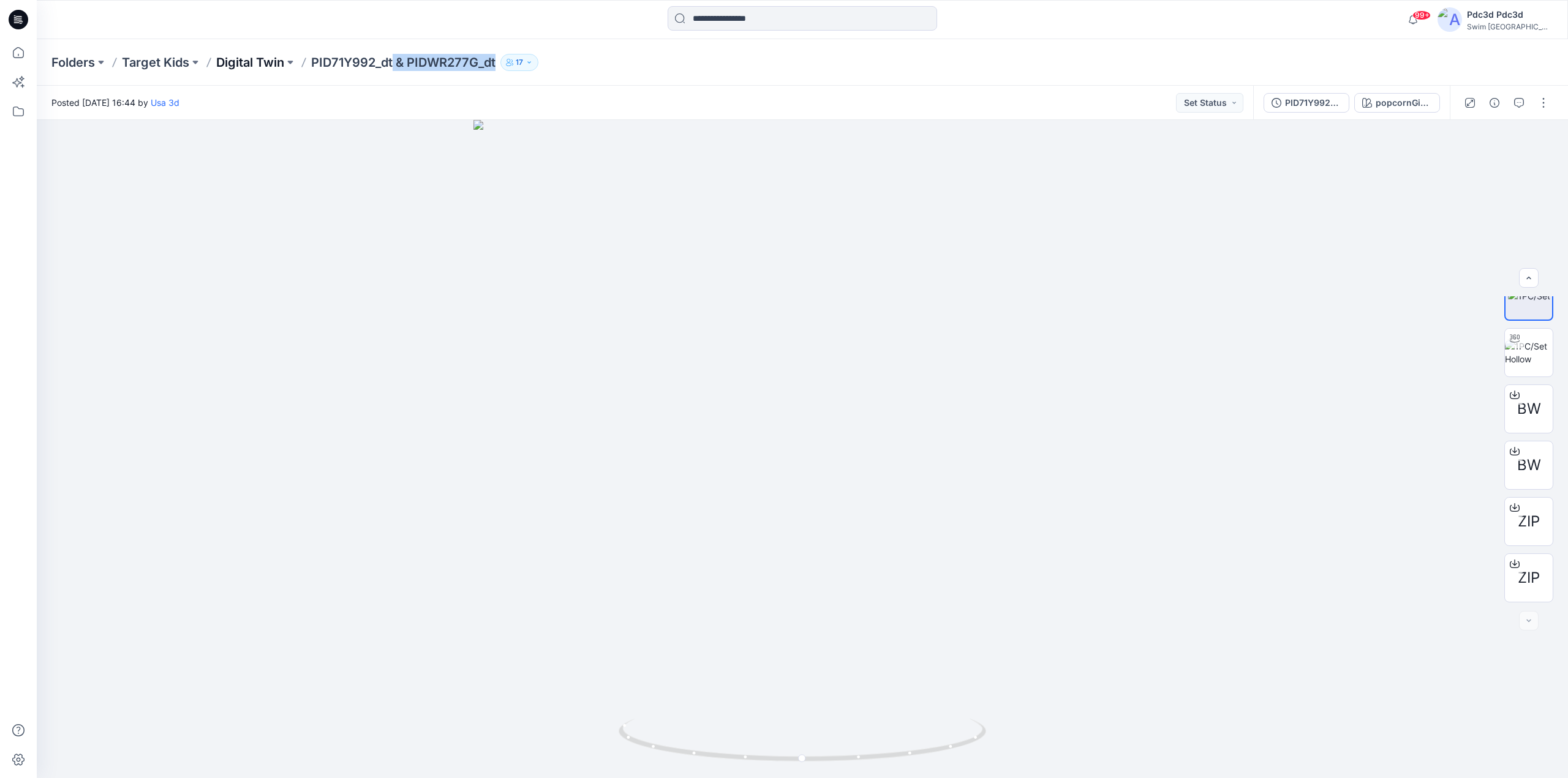
click at [253, 66] on p "Digital Twin" at bounding box center [250, 62] width 68 height 17
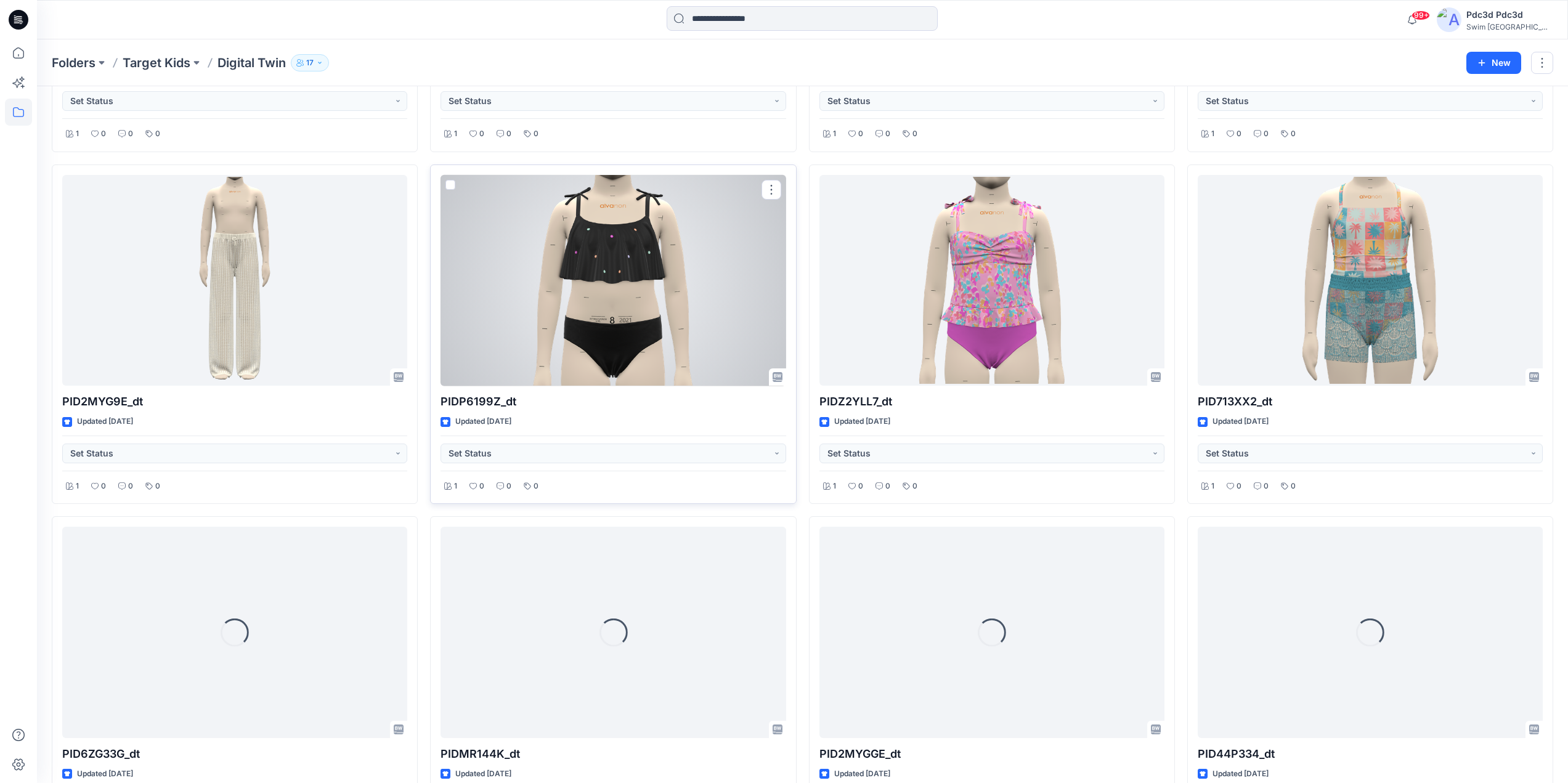
scroll to position [766, 0]
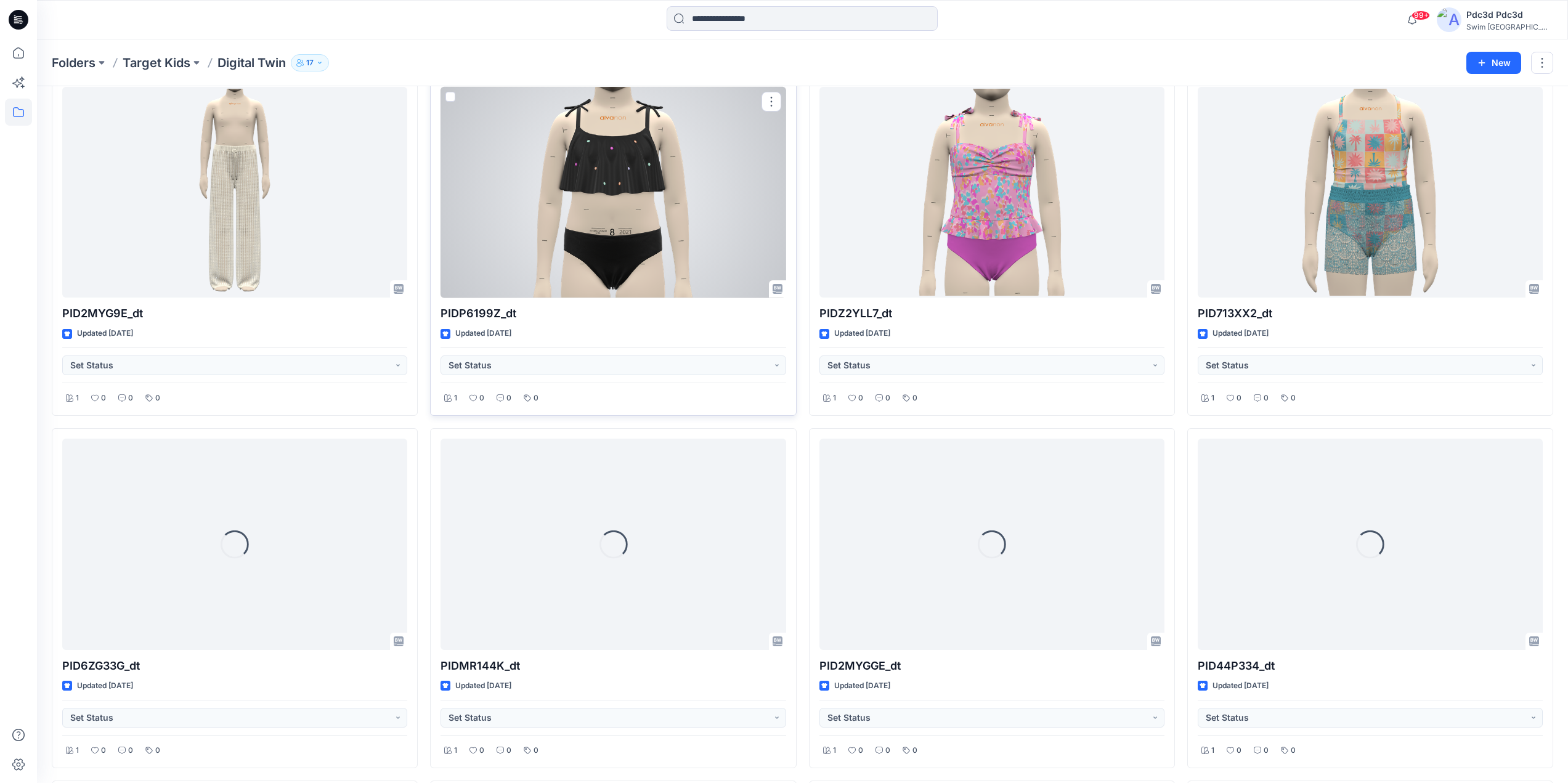
click at [627, 194] on div at bounding box center [613, 193] width 345 height 212
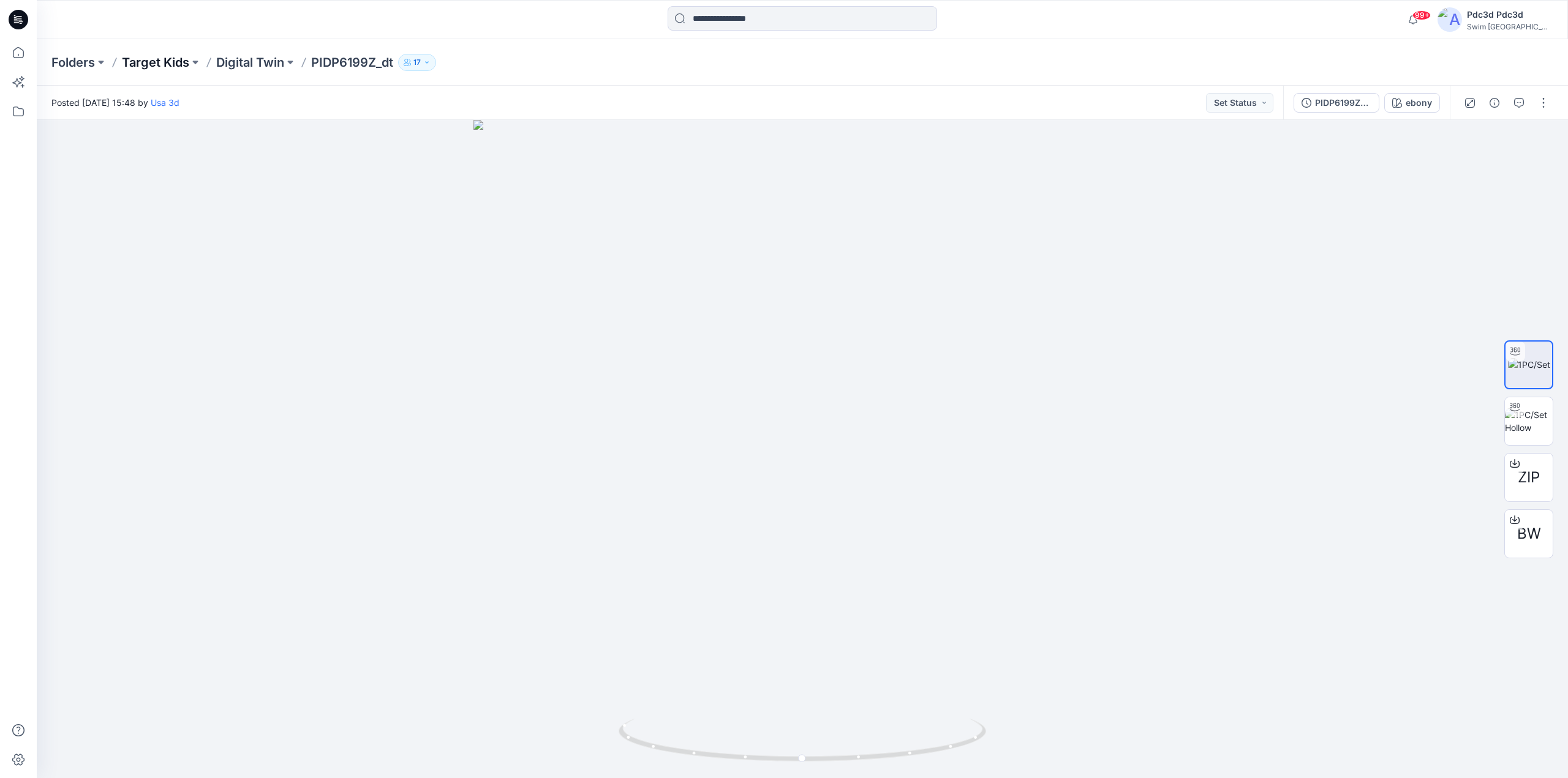
click at [179, 60] on p "Target Kids" at bounding box center [155, 62] width 67 height 17
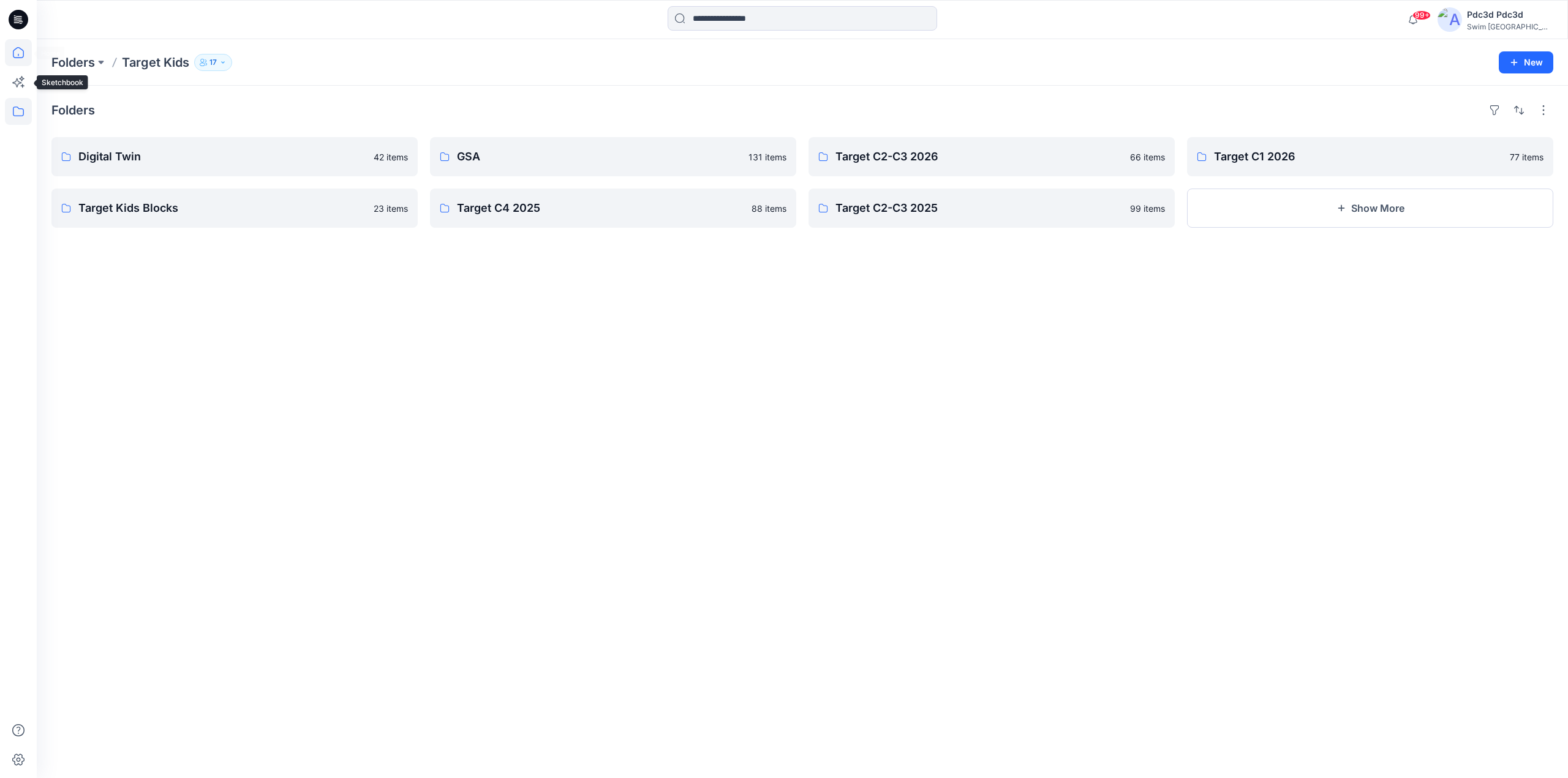
click at [17, 54] on icon at bounding box center [18, 53] width 27 height 27
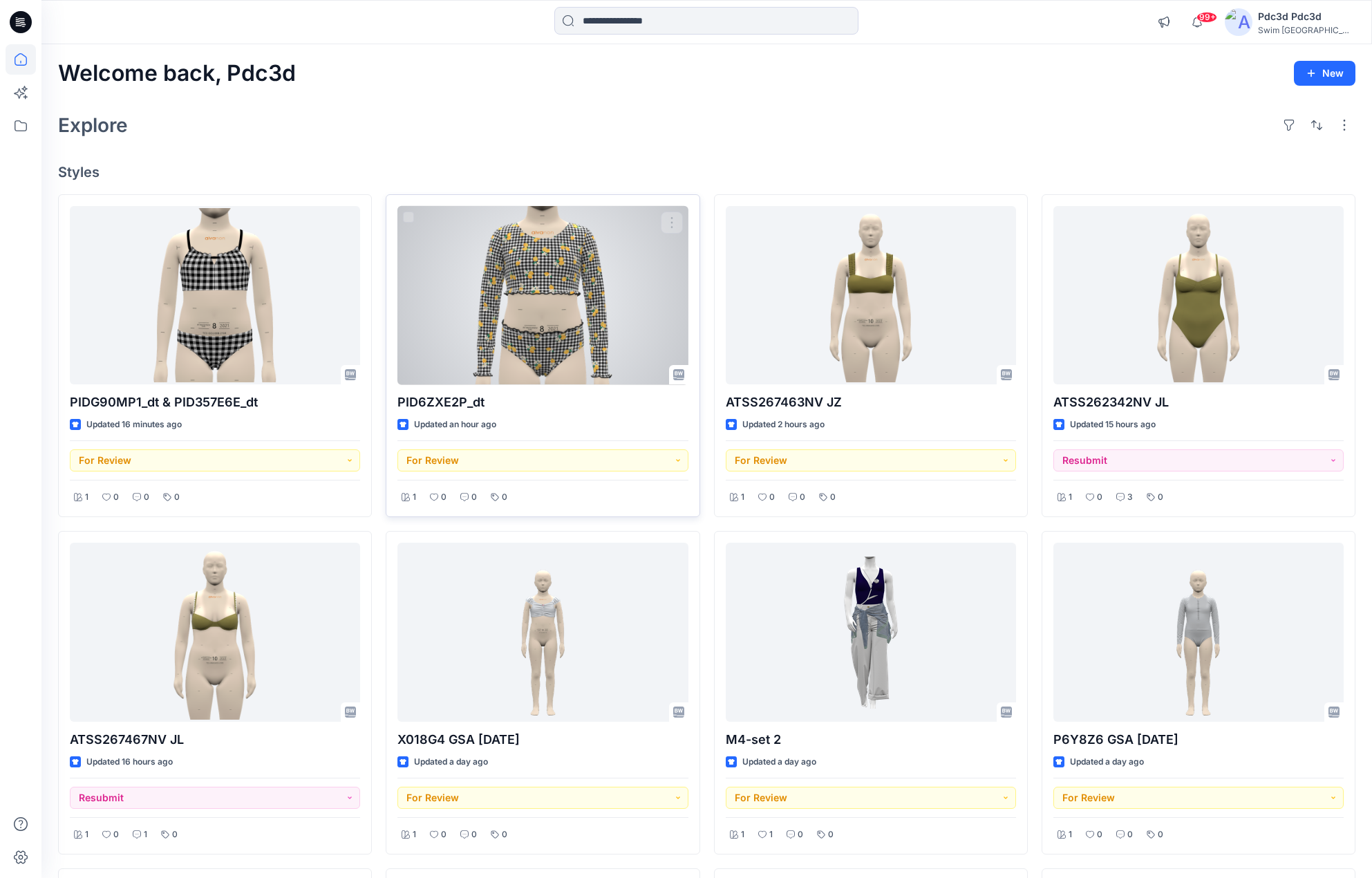
click at [537, 270] on div at bounding box center [543, 295] width 290 height 179
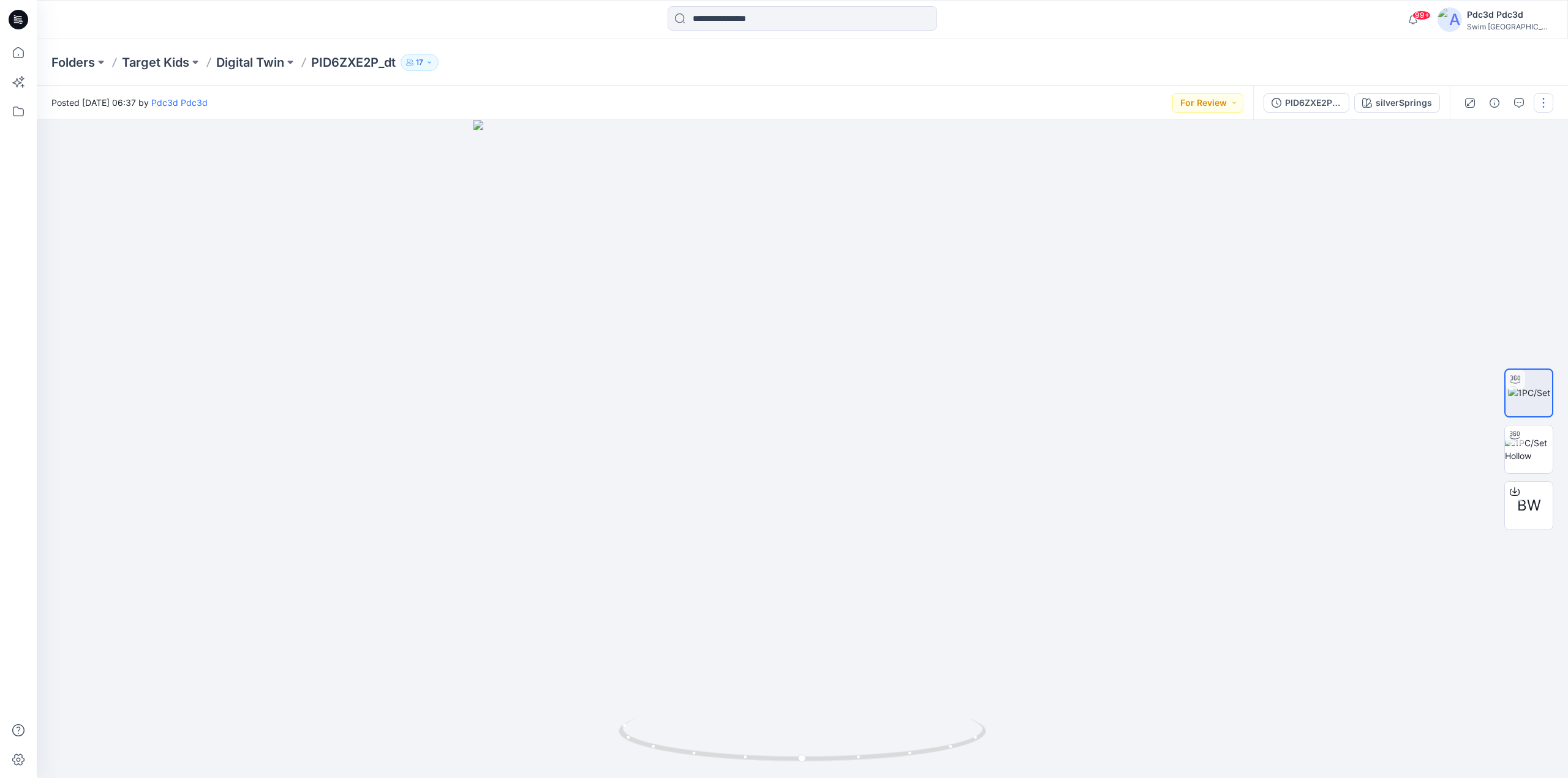
click at [1539, 98] on button "button" at bounding box center [1544, 103] width 20 height 20
click at [1465, 166] on p "Edit" at bounding box center [1465, 166] width 15 height 13
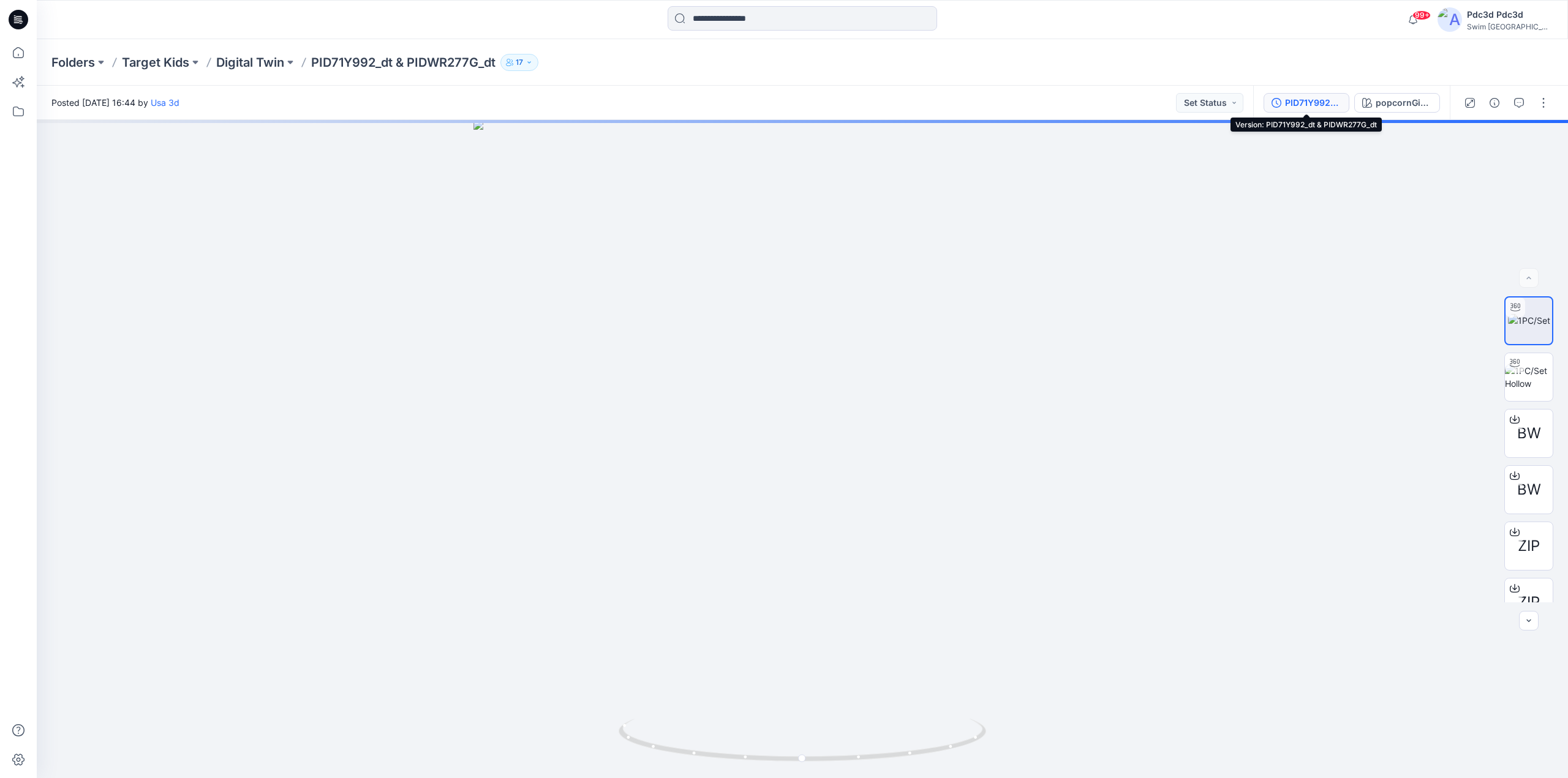
click at [1268, 99] on button "PID71Y992_dt & PIDWR277G_dt" at bounding box center [1306, 103] width 85 height 20
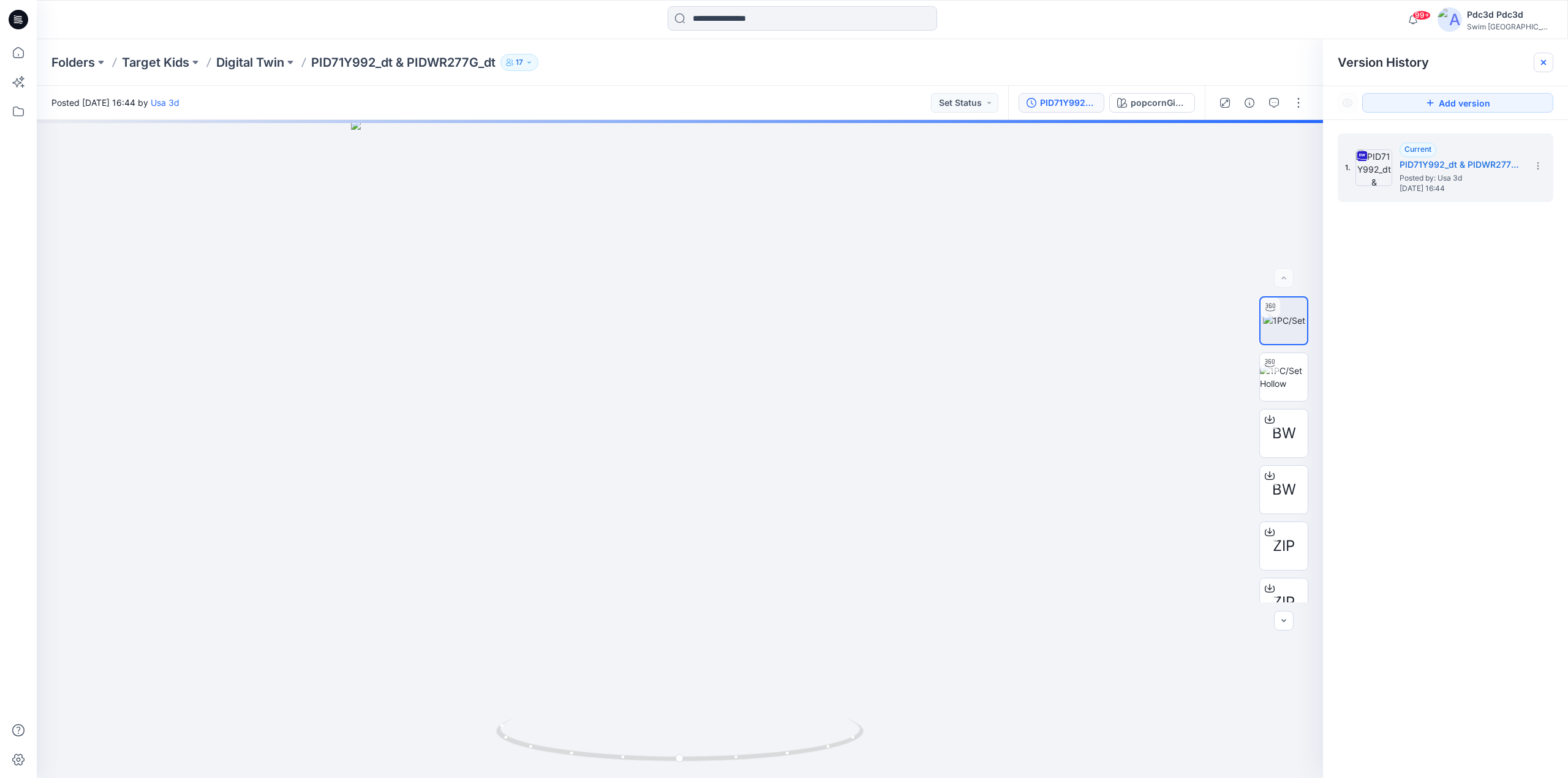
click at [1542, 67] on div at bounding box center [1544, 63] width 20 height 20
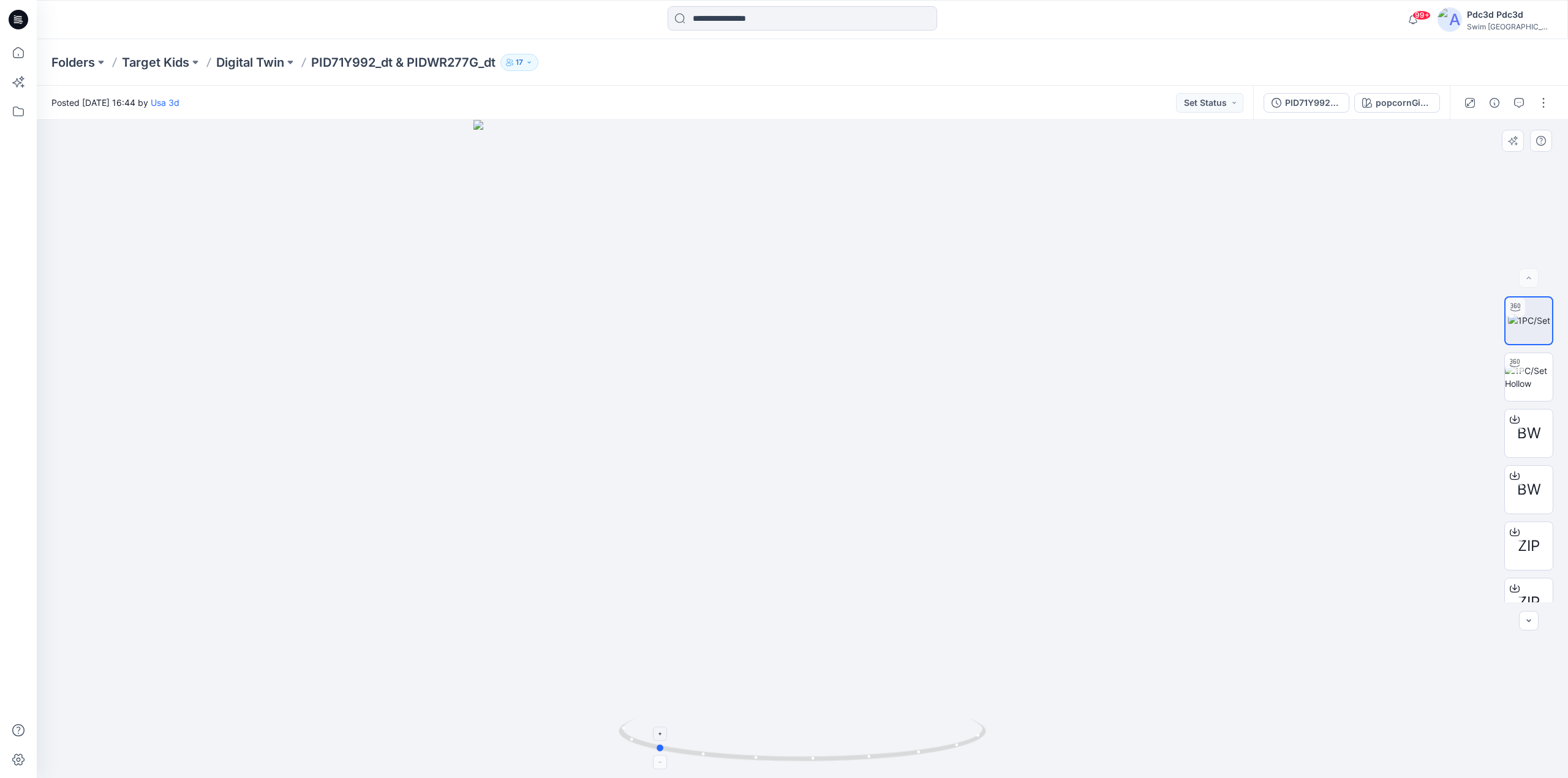
drag, startPoint x: 939, startPoint y: 755, endPoint x: 792, endPoint y: 745, distance: 147.3
click at [792, 745] on icon at bounding box center [804, 742] width 371 height 46
click at [1265, 101] on button "PID71Y992_dt & PIDWR277G_dt" at bounding box center [1306, 103] width 85 height 20
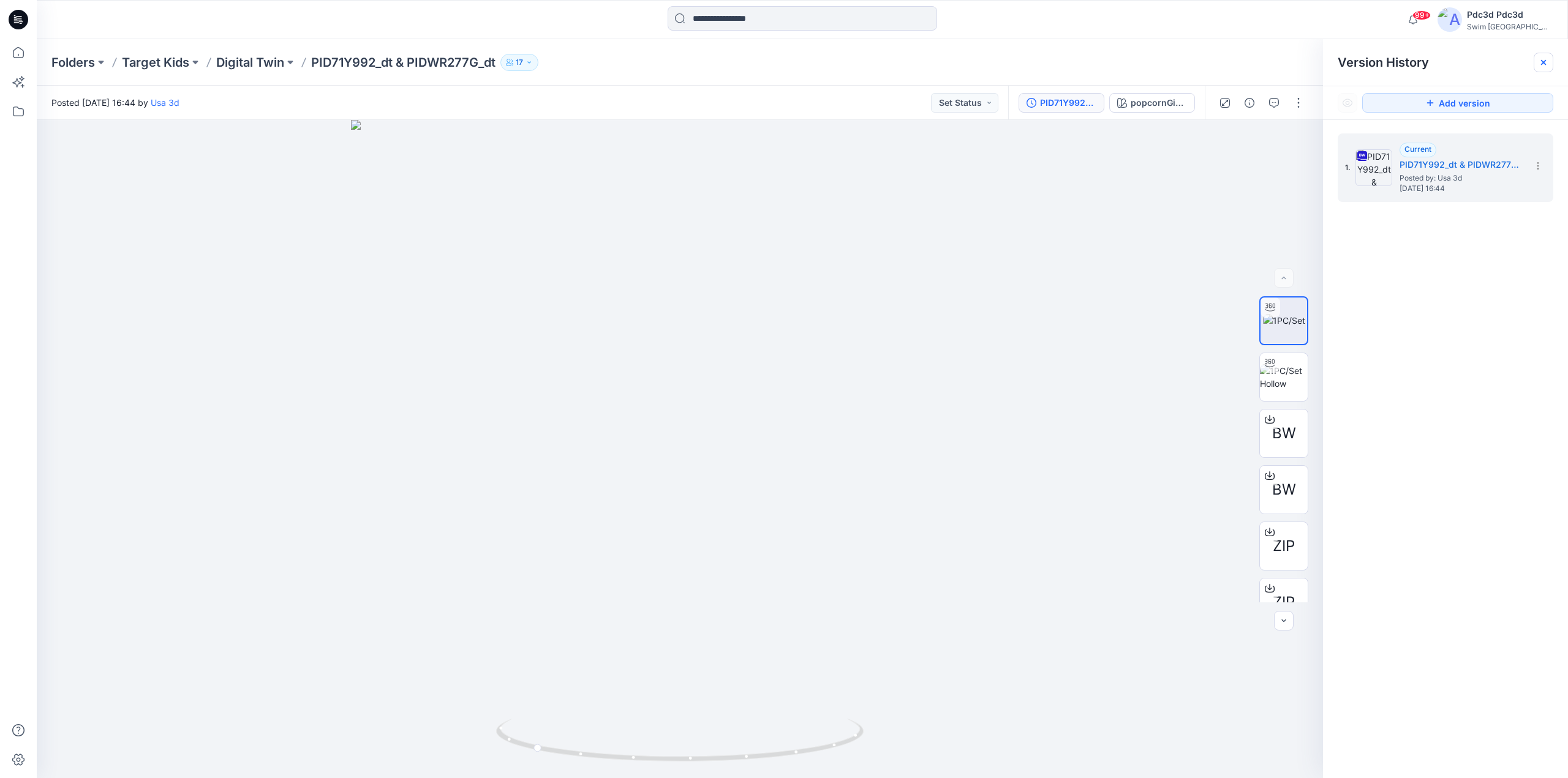
click at [1545, 63] on icon at bounding box center [1544, 62] width 5 height 5
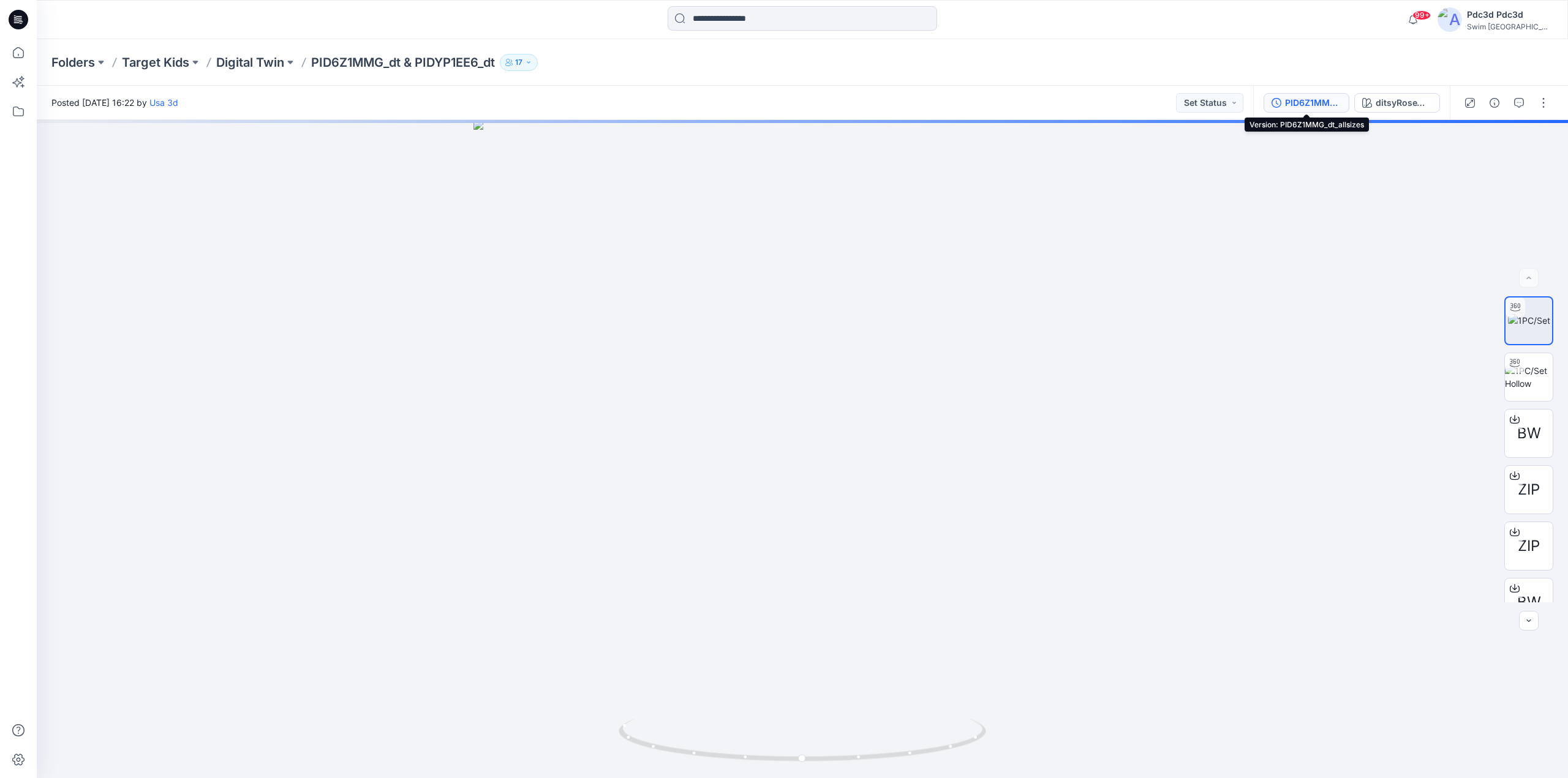
click at [1278, 105] on icon "button" at bounding box center [1276, 103] width 10 height 10
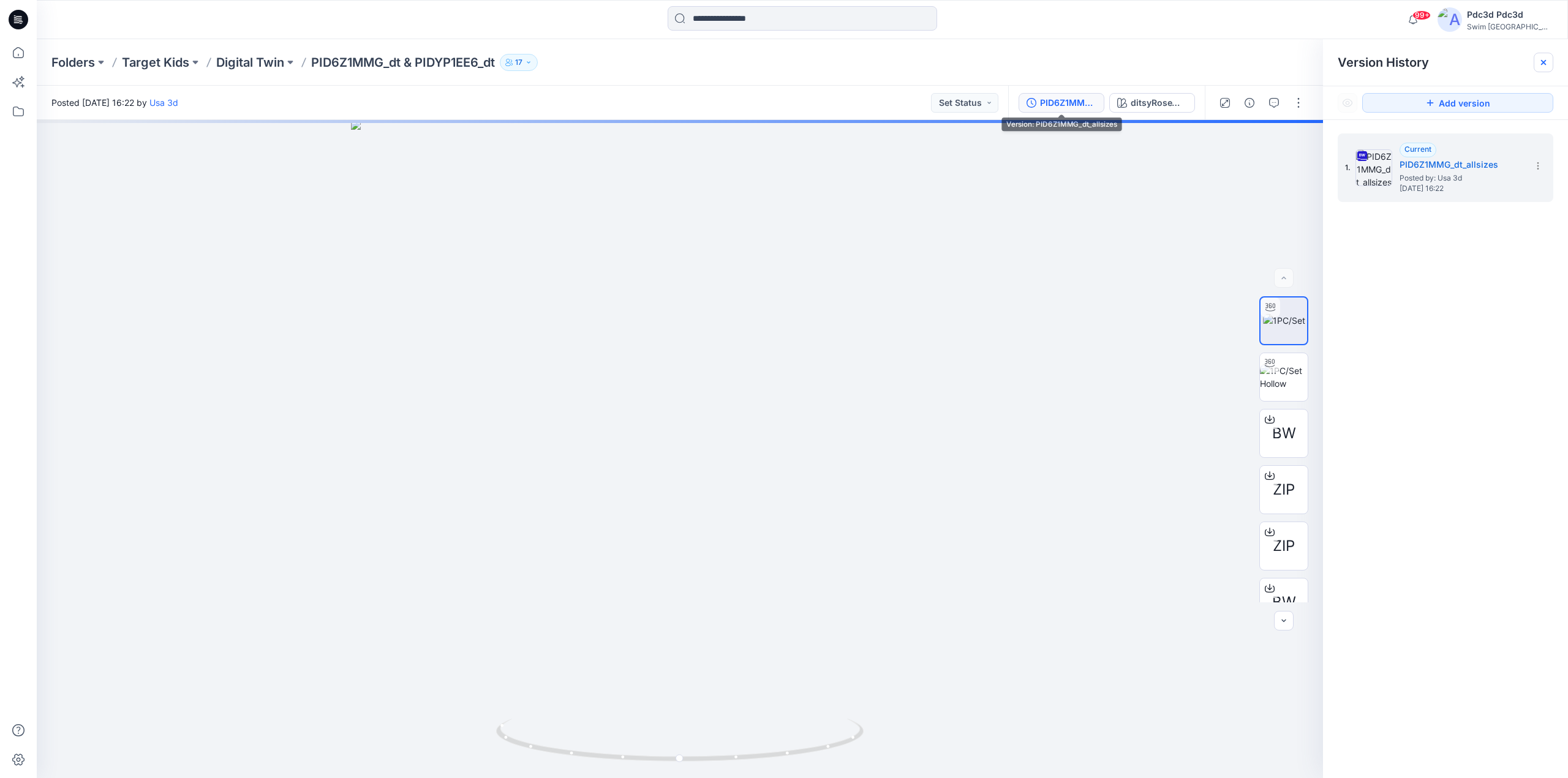
click at [1545, 60] on icon at bounding box center [1543, 62] width 10 height 10
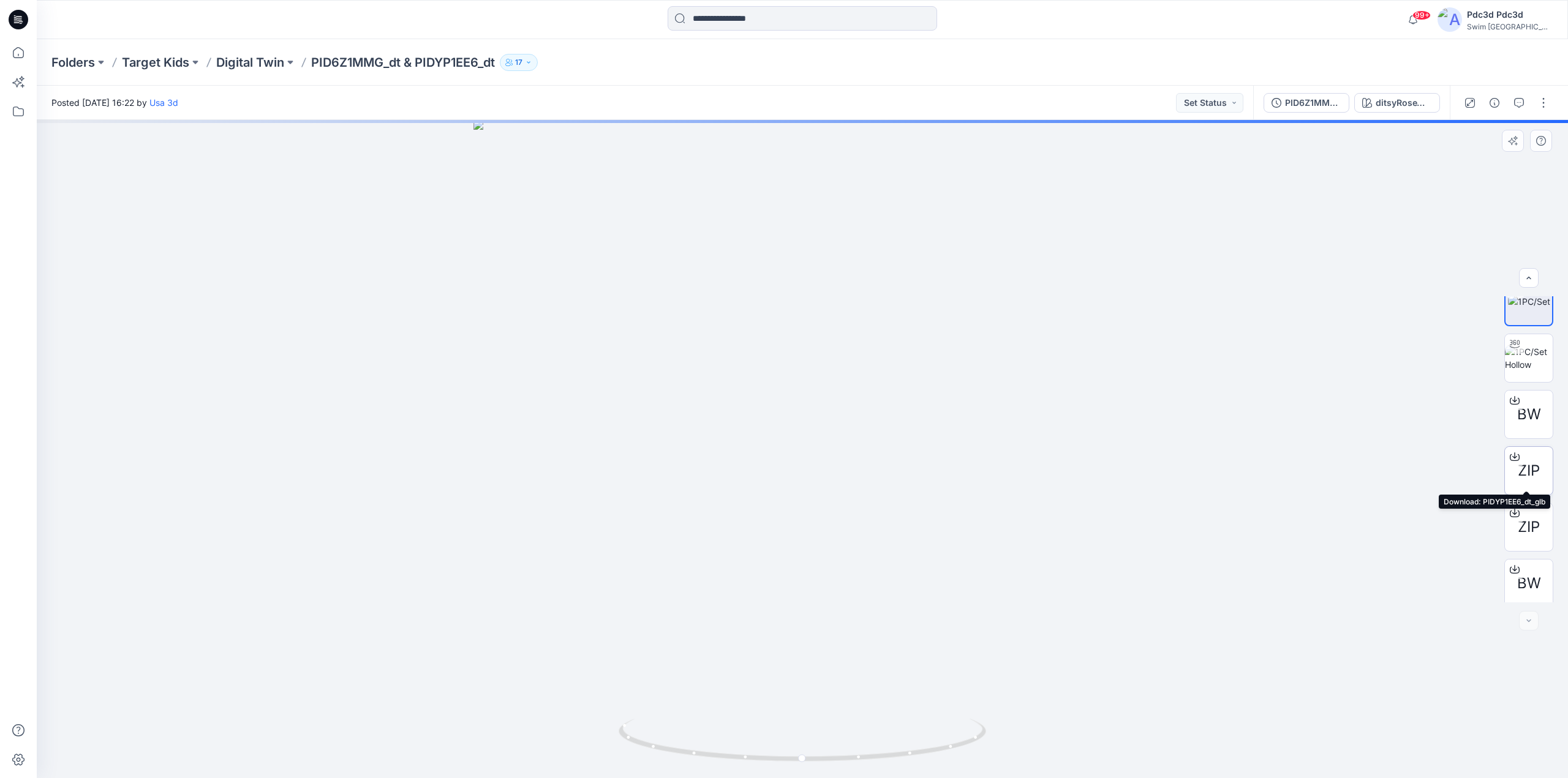
scroll to position [24, 0]
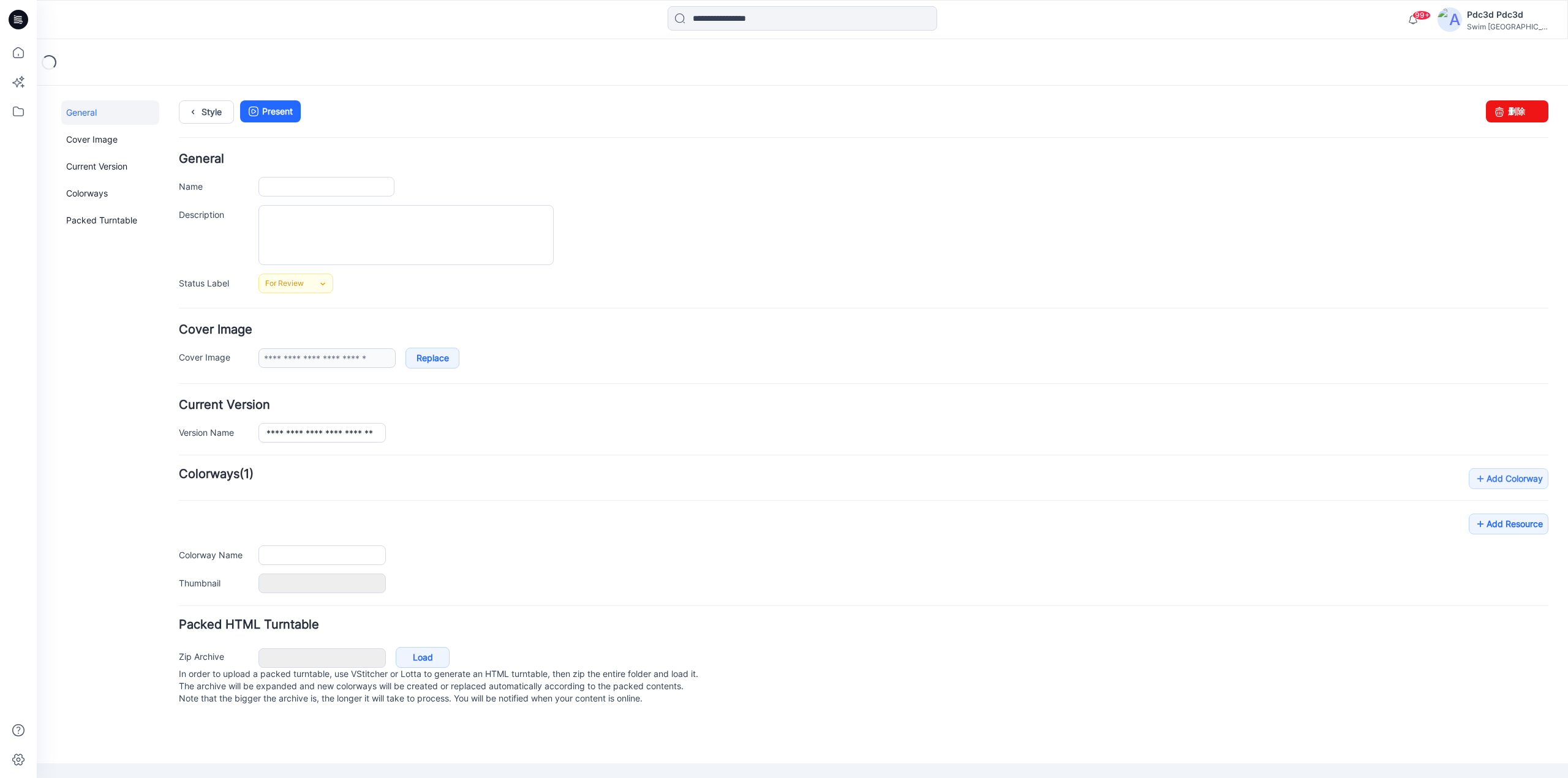
type input "**********"
type input "*******"
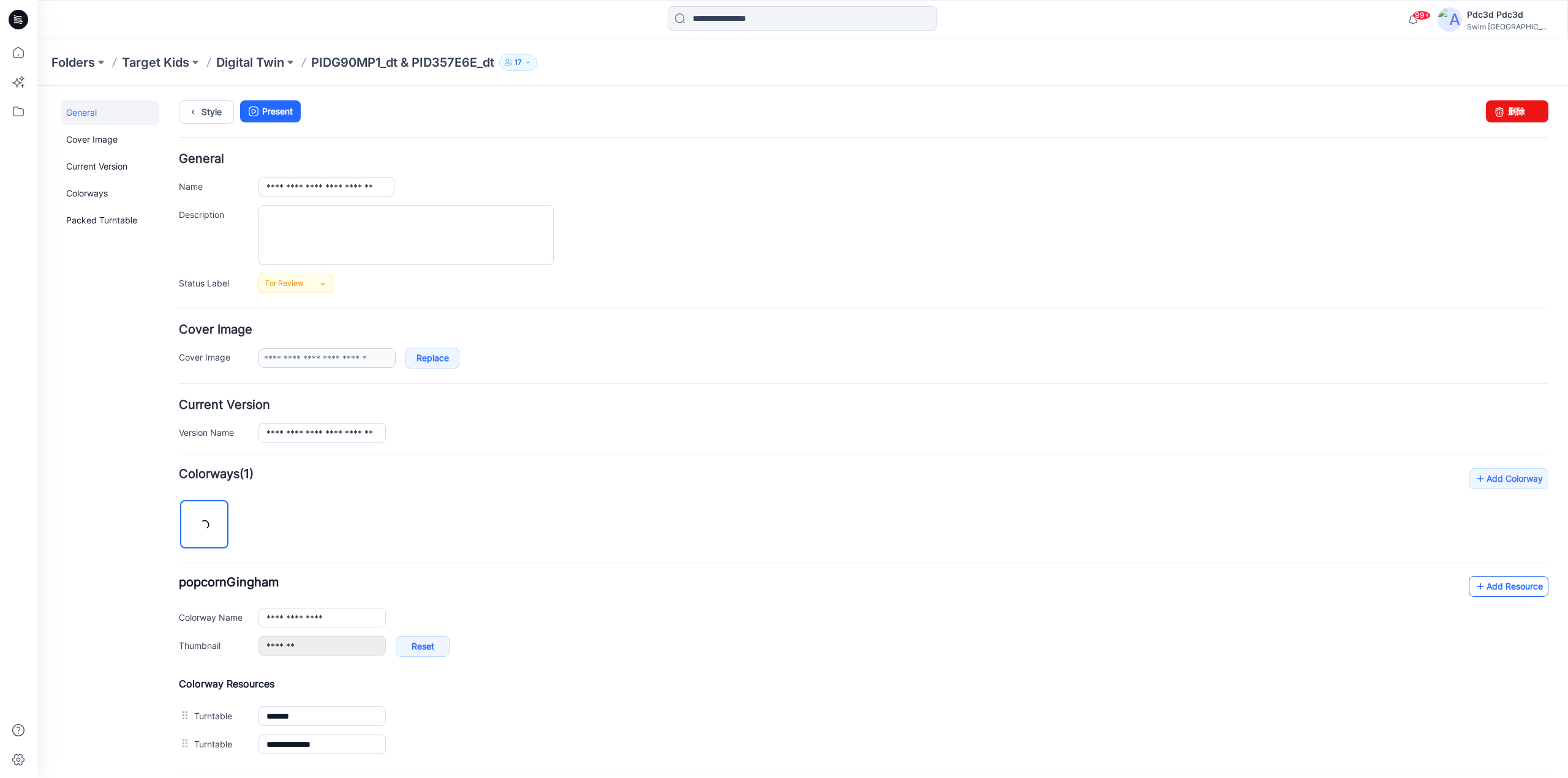
click at [1474, 589] on icon at bounding box center [1480, 587] width 12 height 20
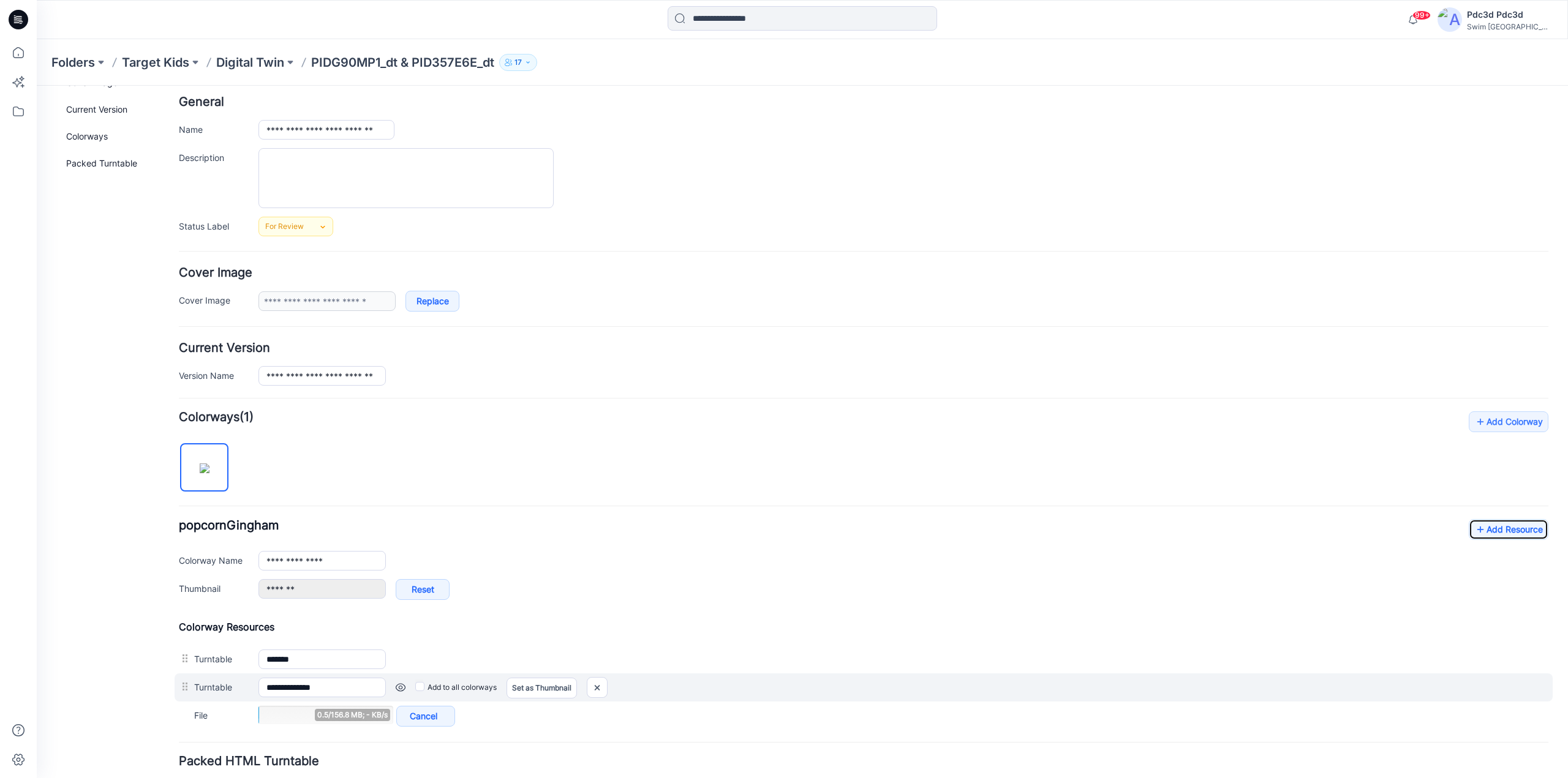
scroll to position [122, 0]
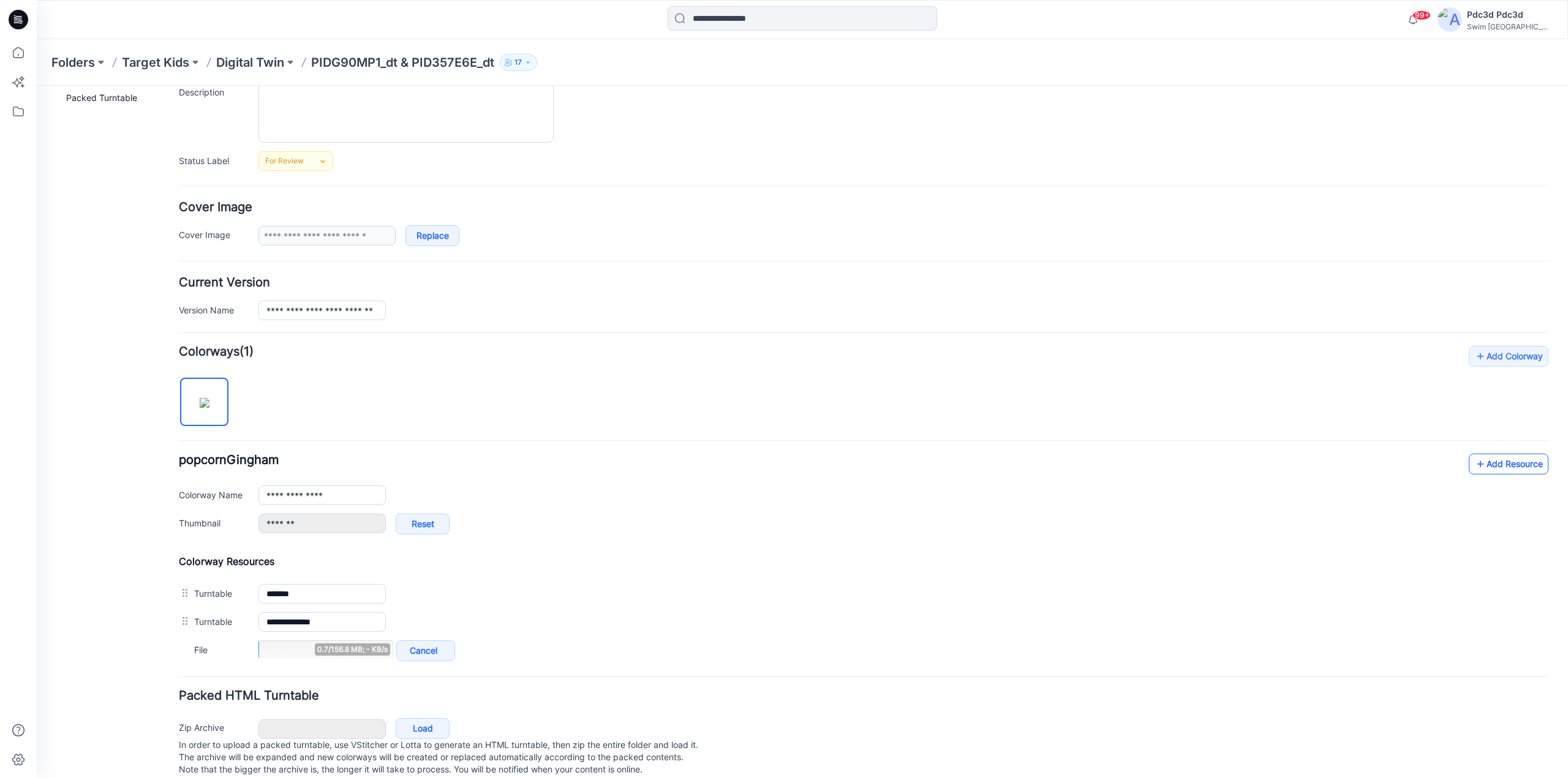
click at [1474, 464] on icon at bounding box center [1480, 464] width 12 height 20
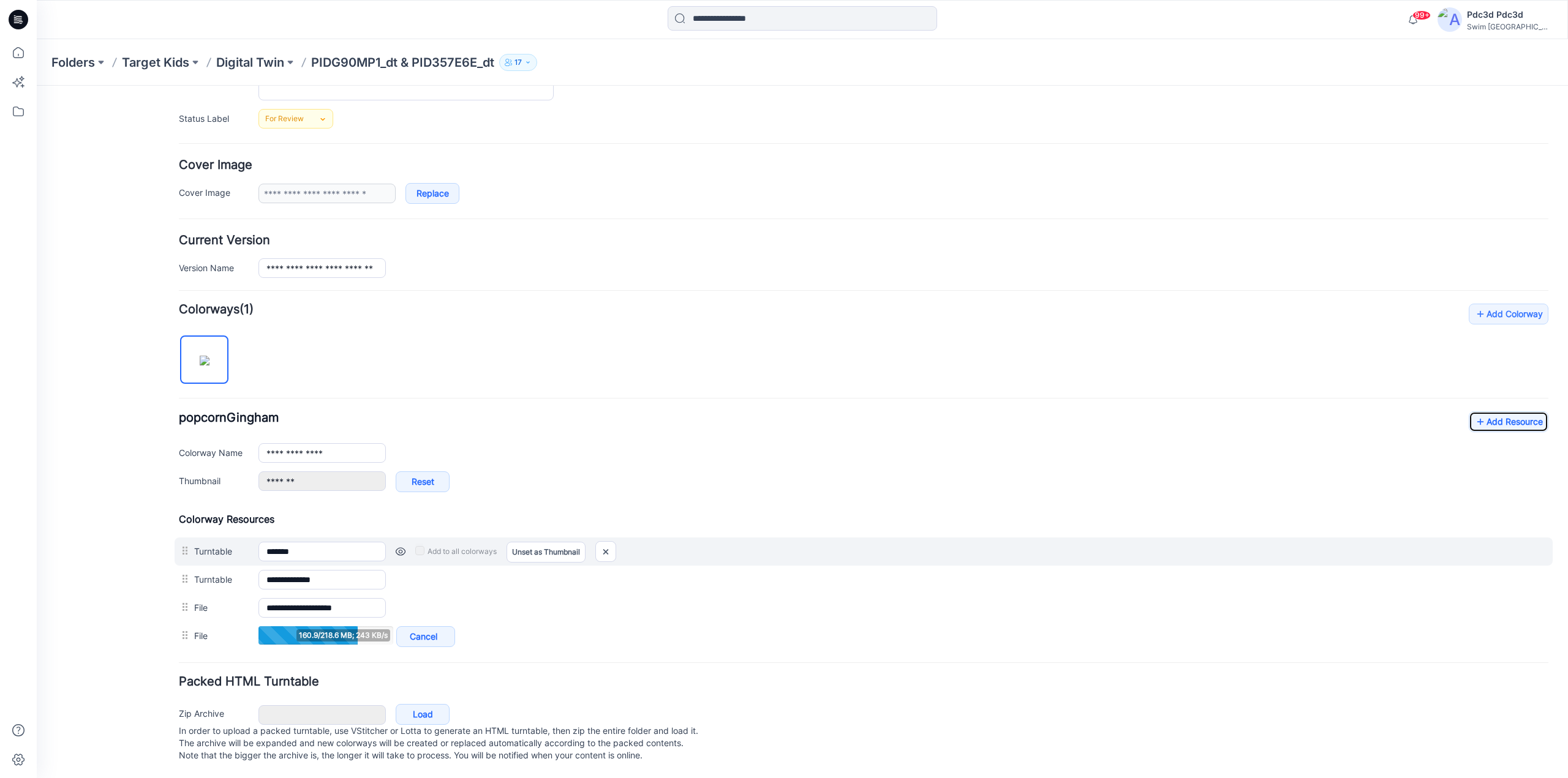
scroll to position [177, 0]
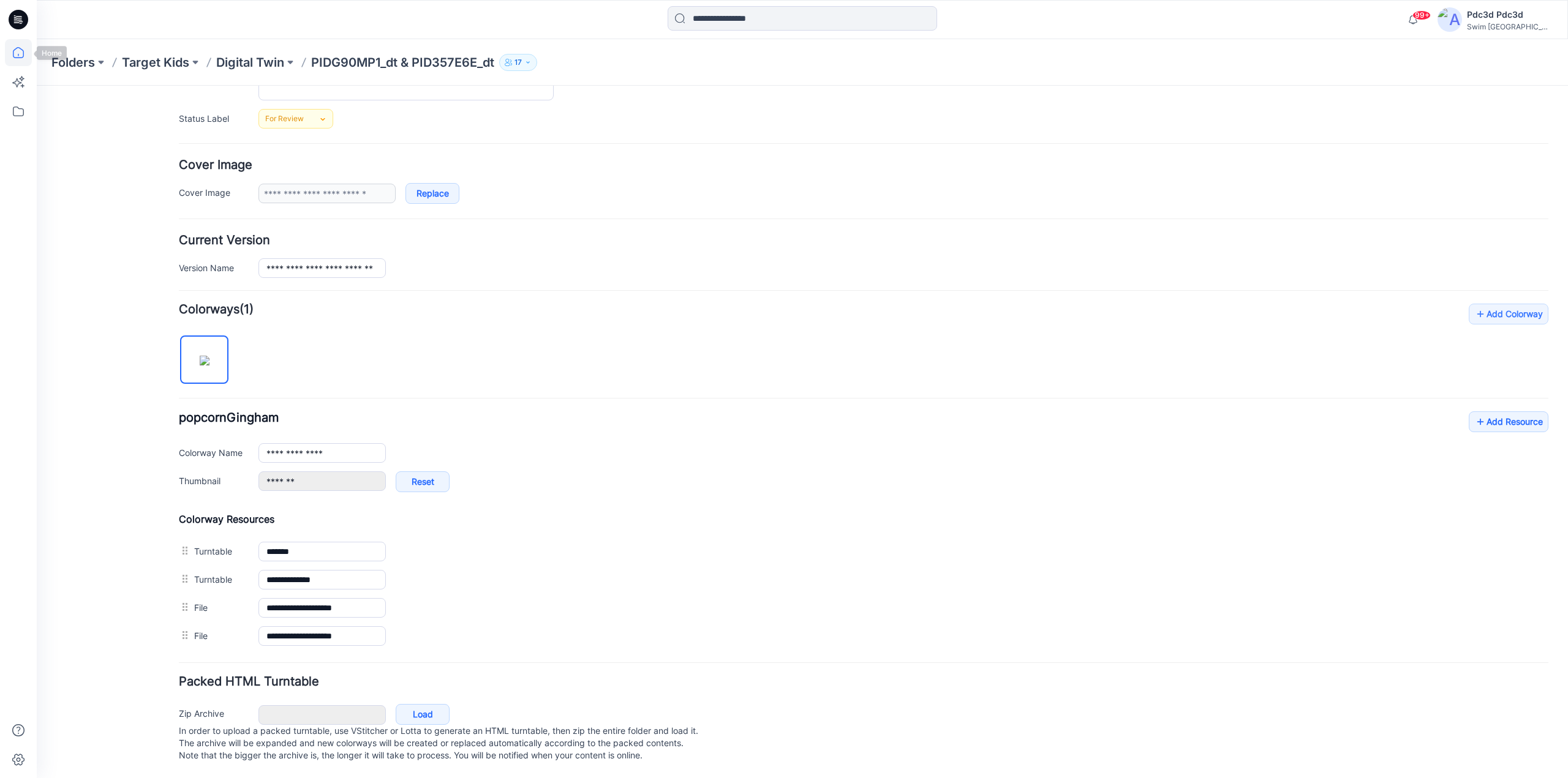
click at [29, 57] on icon at bounding box center [18, 53] width 27 height 27
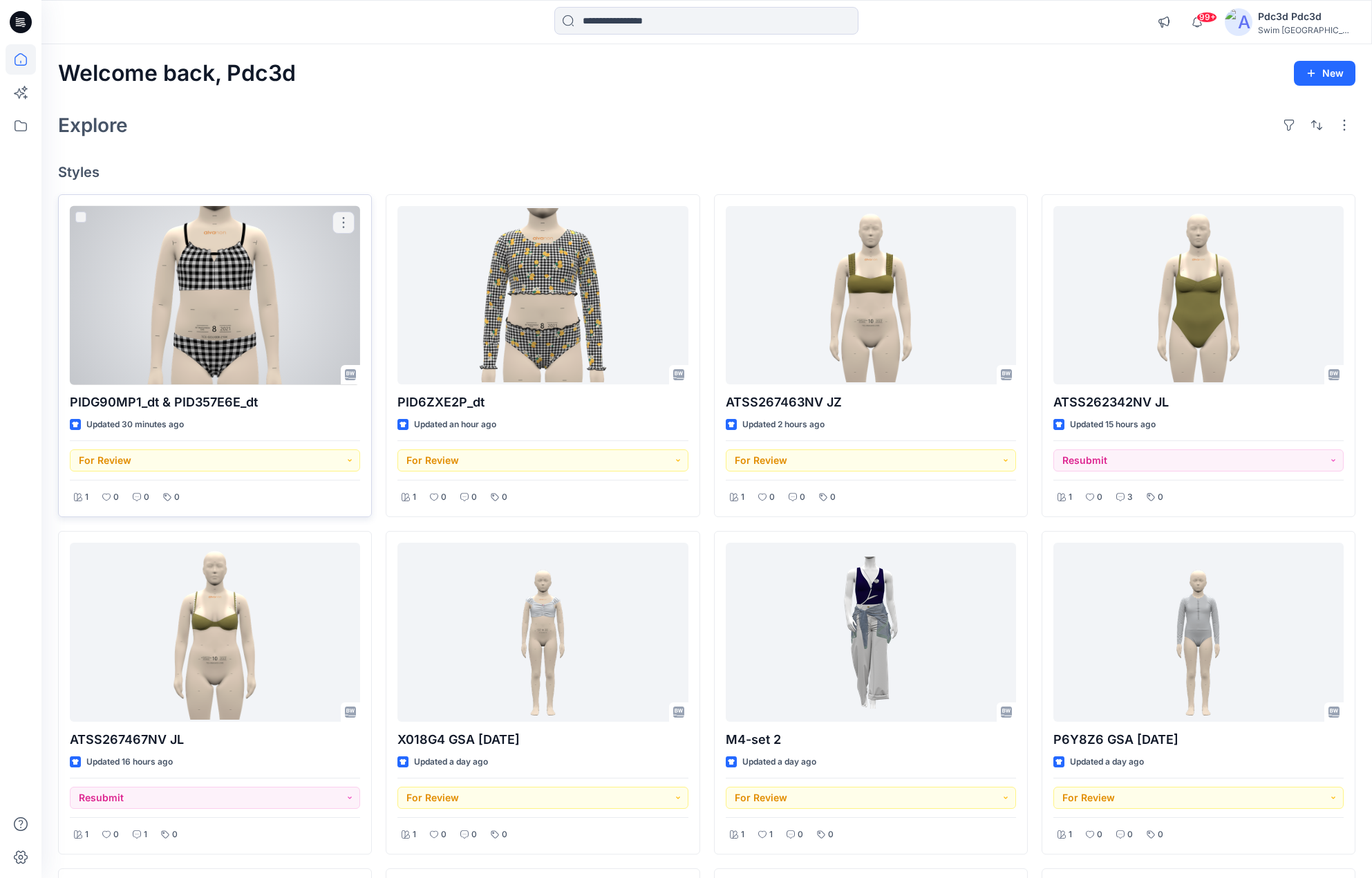
click at [198, 281] on div at bounding box center [215, 295] width 290 height 179
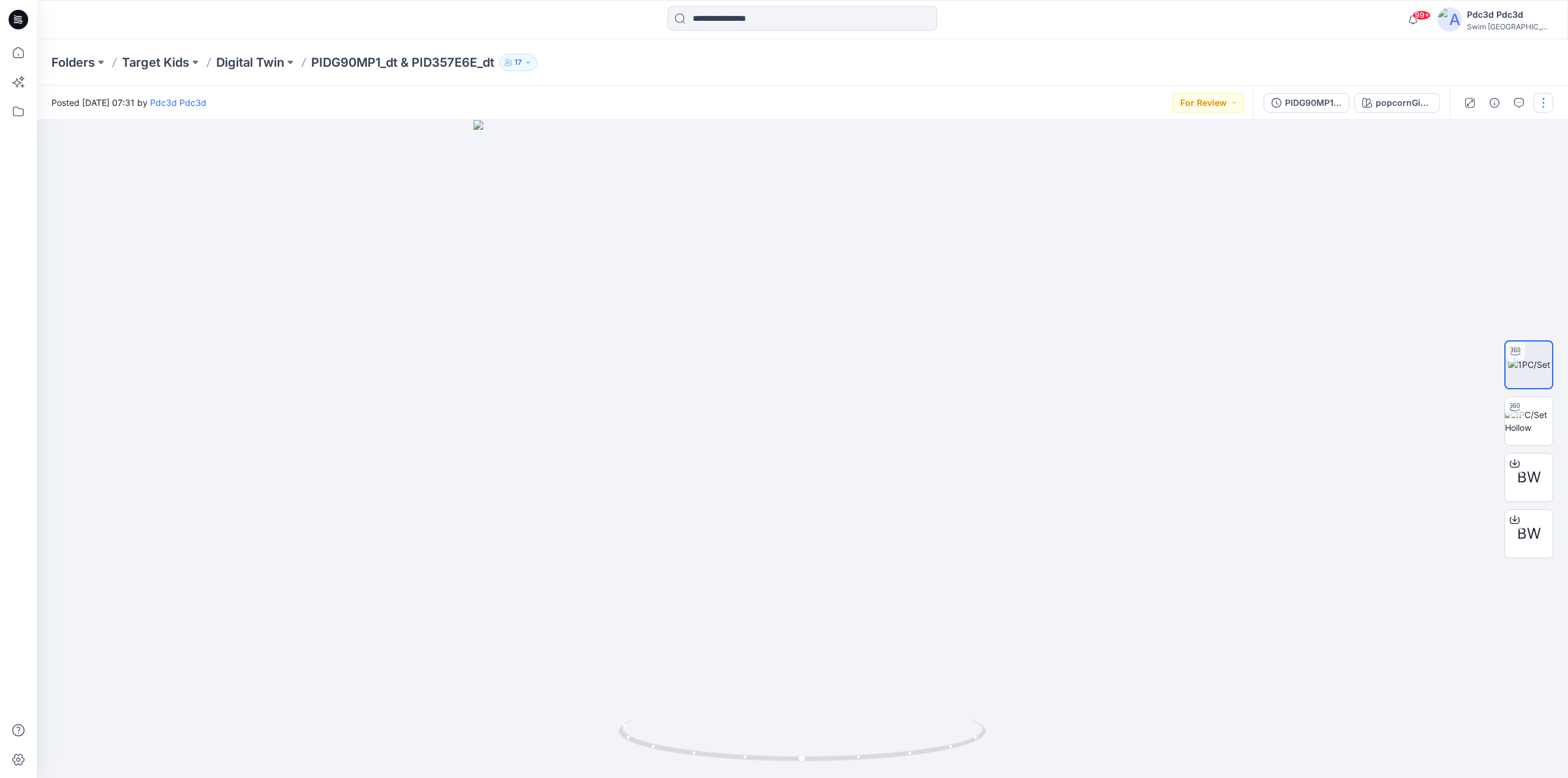
click at [1542, 110] on button "button" at bounding box center [1544, 103] width 20 height 20
click at [1467, 163] on p "Edit" at bounding box center [1465, 166] width 15 height 13
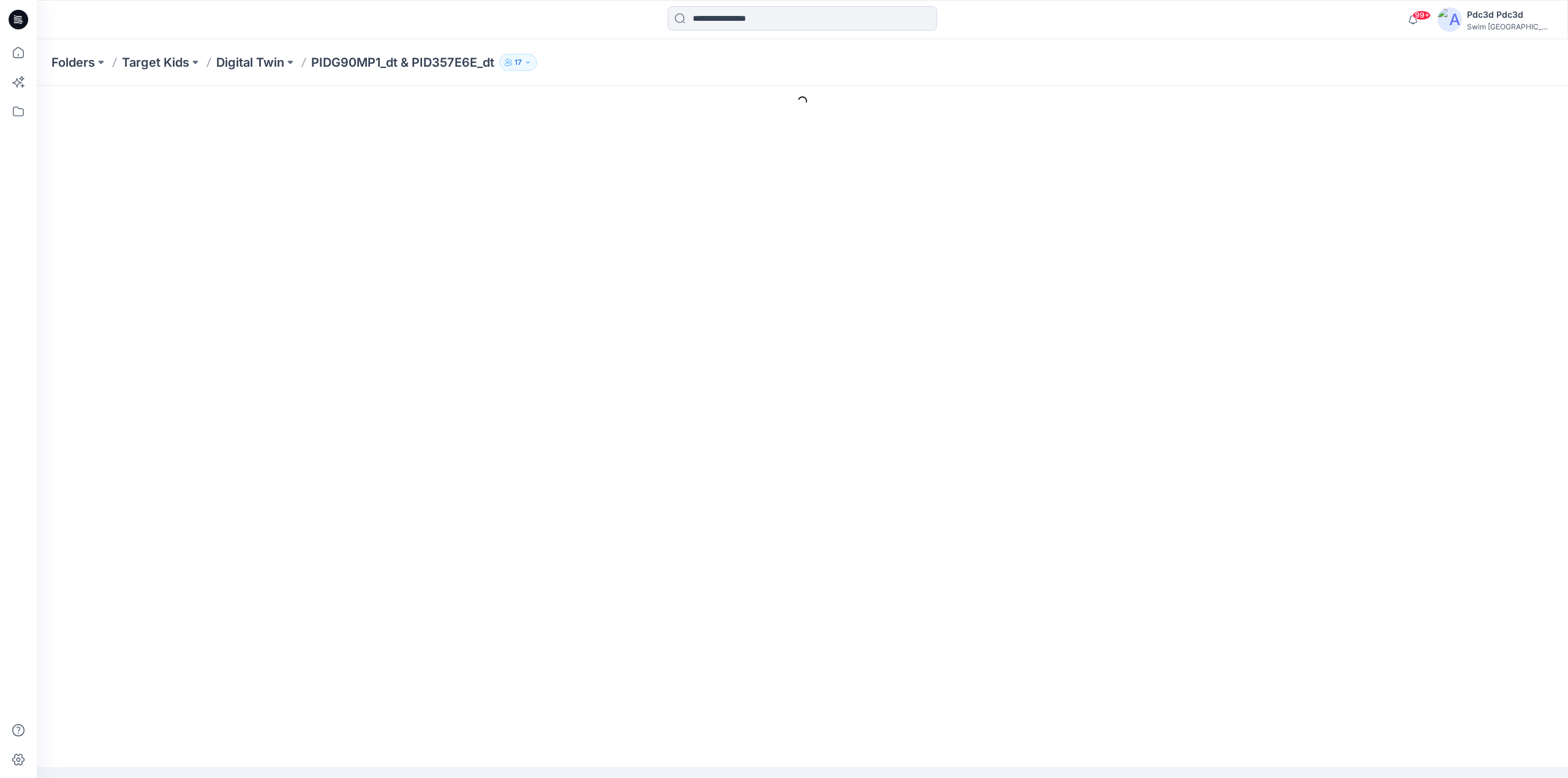
type input "**********"
type input "*******"
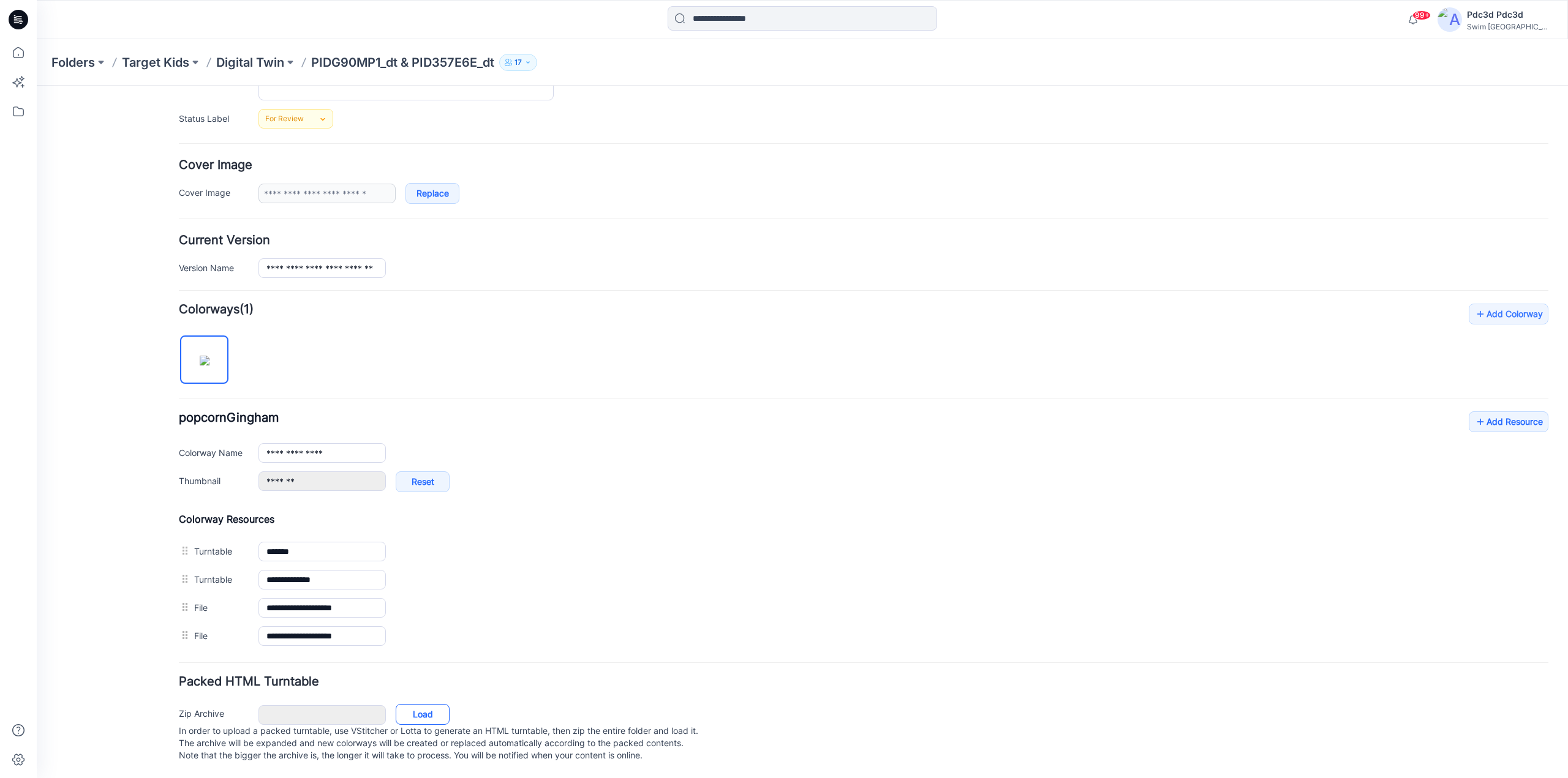
scroll to position [177, 0]
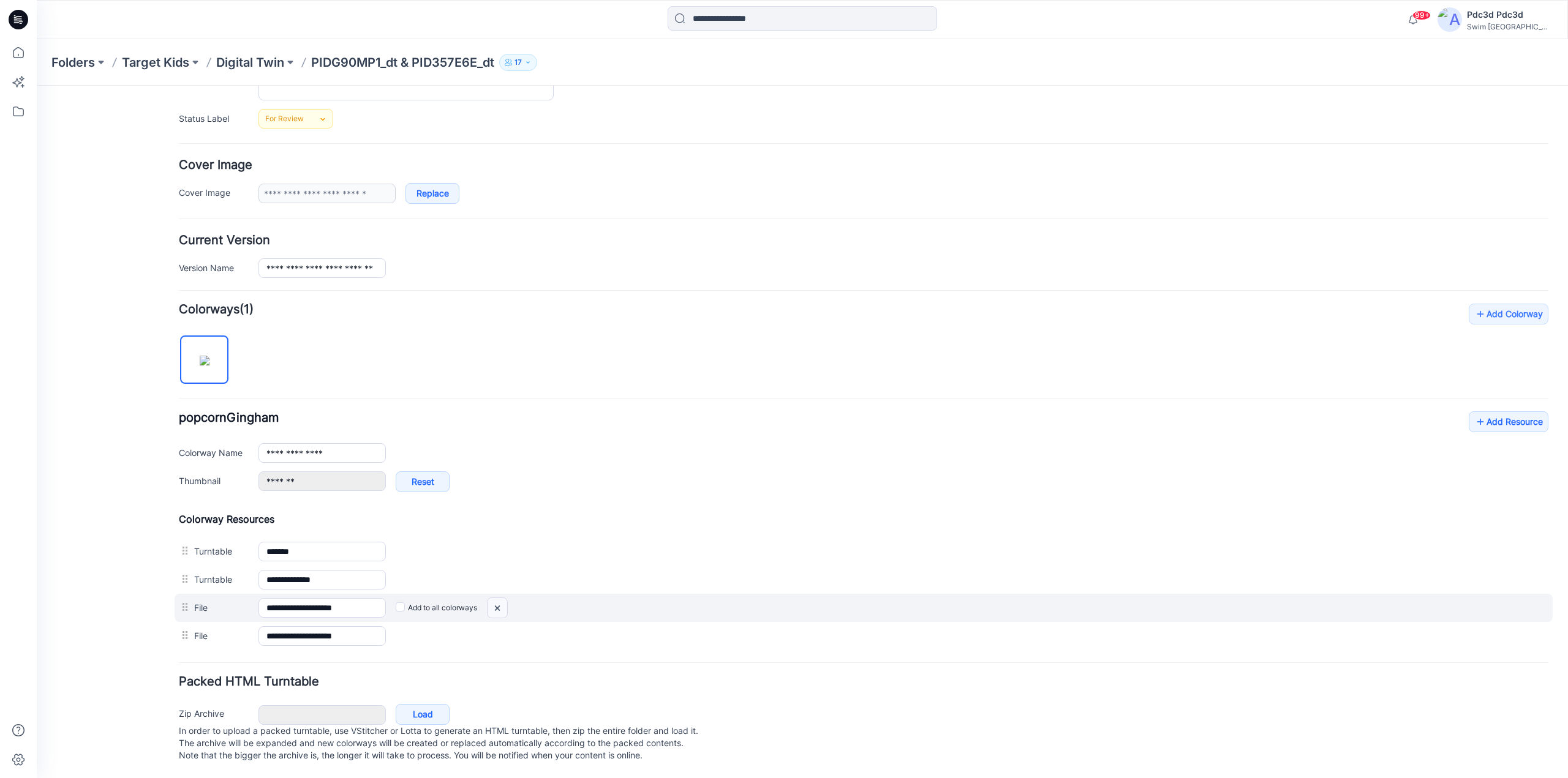
drag, startPoint x: 496, startPoint y: 595, endPoint x: 879, endPoint y: 135, distance: 598.6
click at [37, 85] on img at bounding box center [37, 85] width 0 height 0
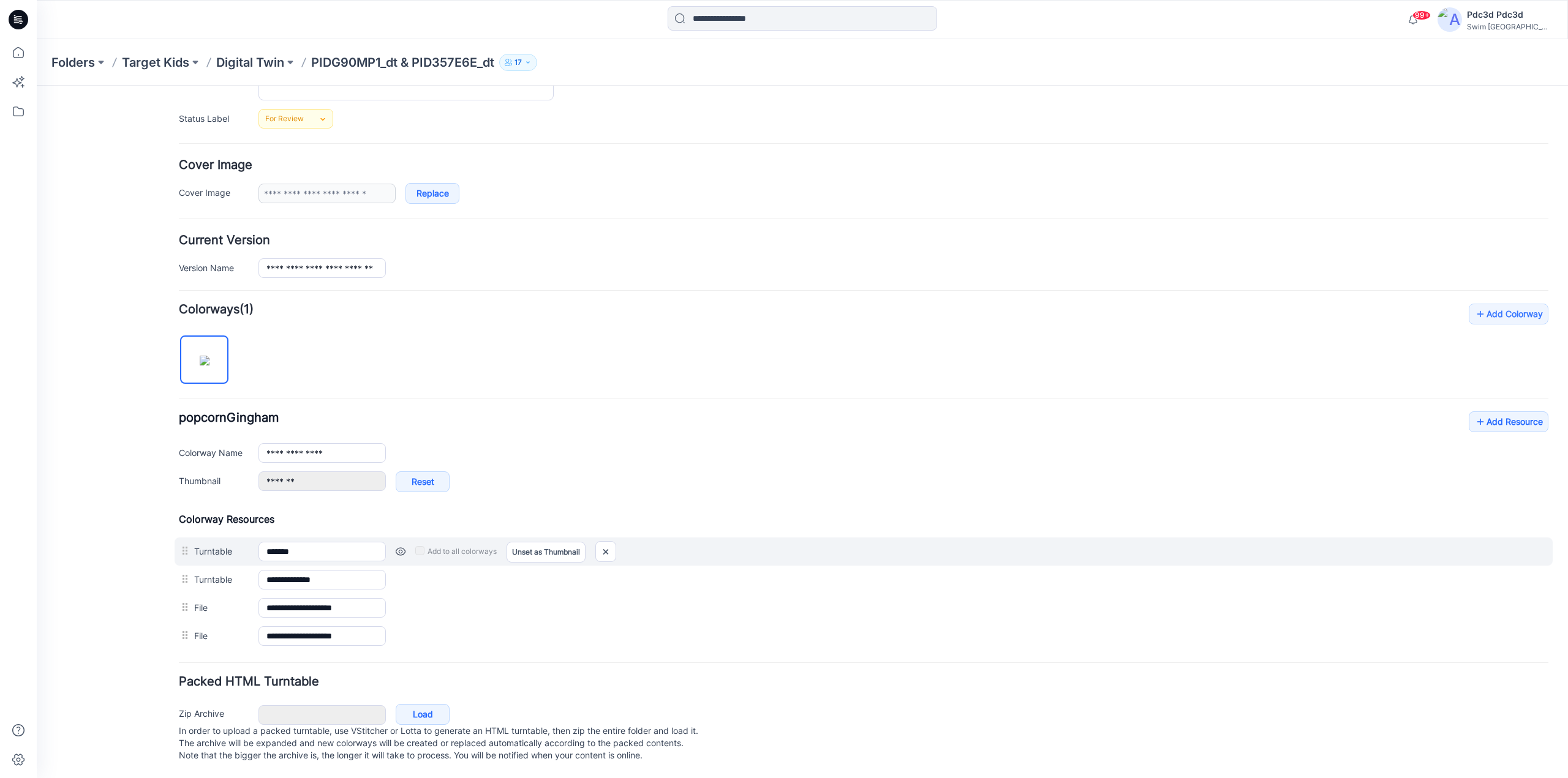
scroll to position [149, 0]
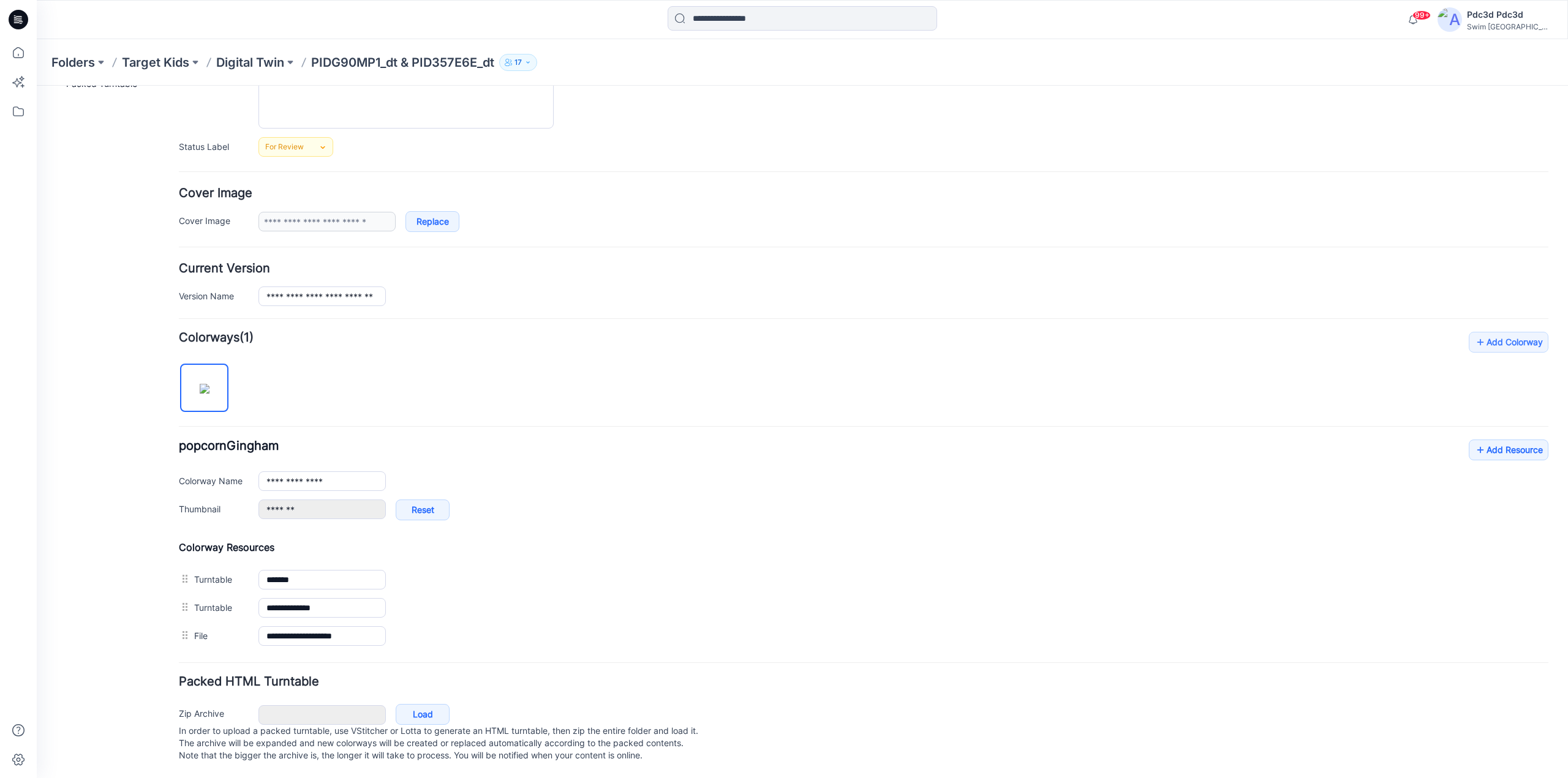
click at [37, 85] on img at bounding box center [37, 85] width 0 height 0
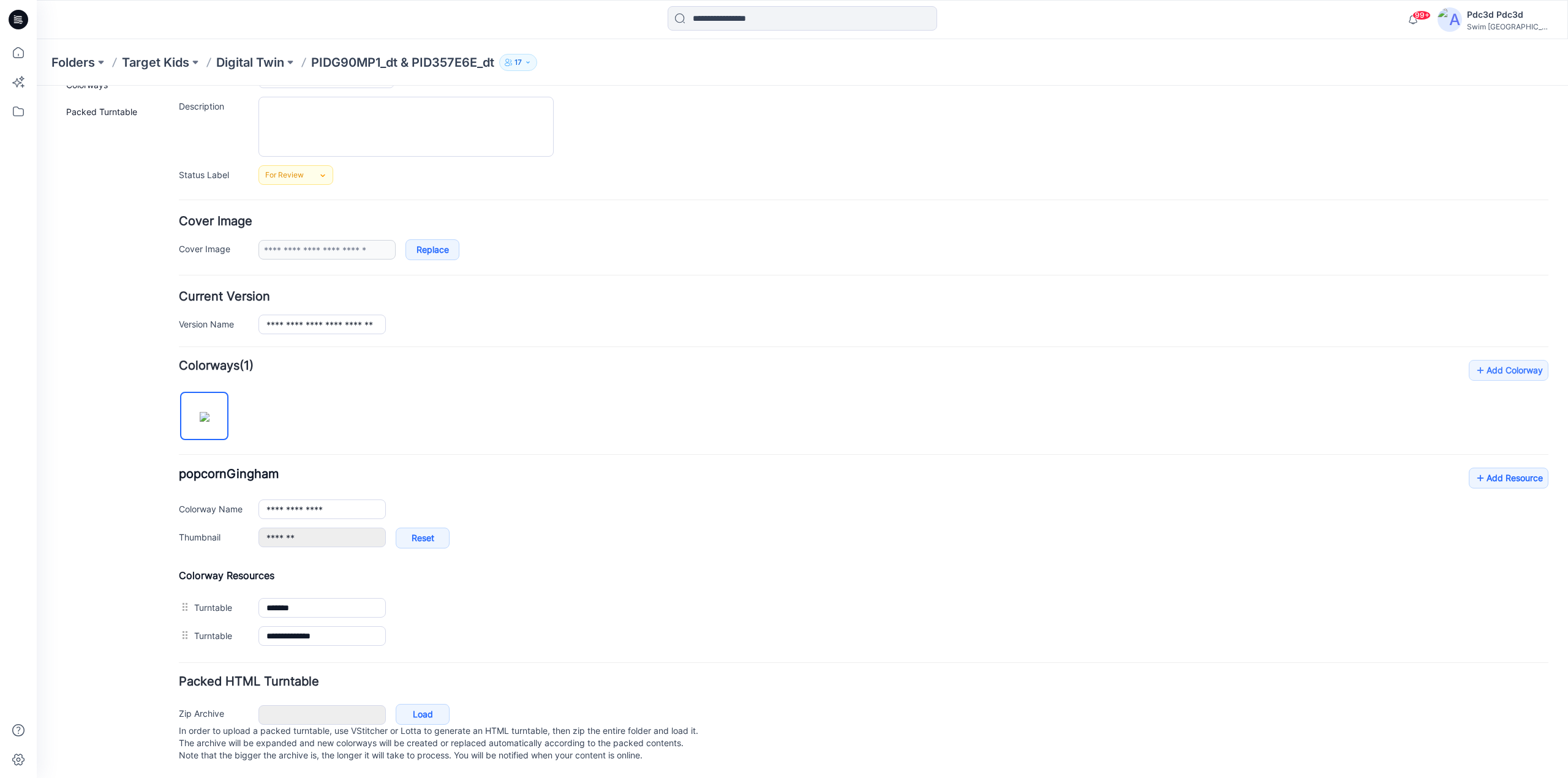
scroll to position [121, 0]
click at [1474, 469] on icon at bounding box center [1480, 479] width 12 height 20
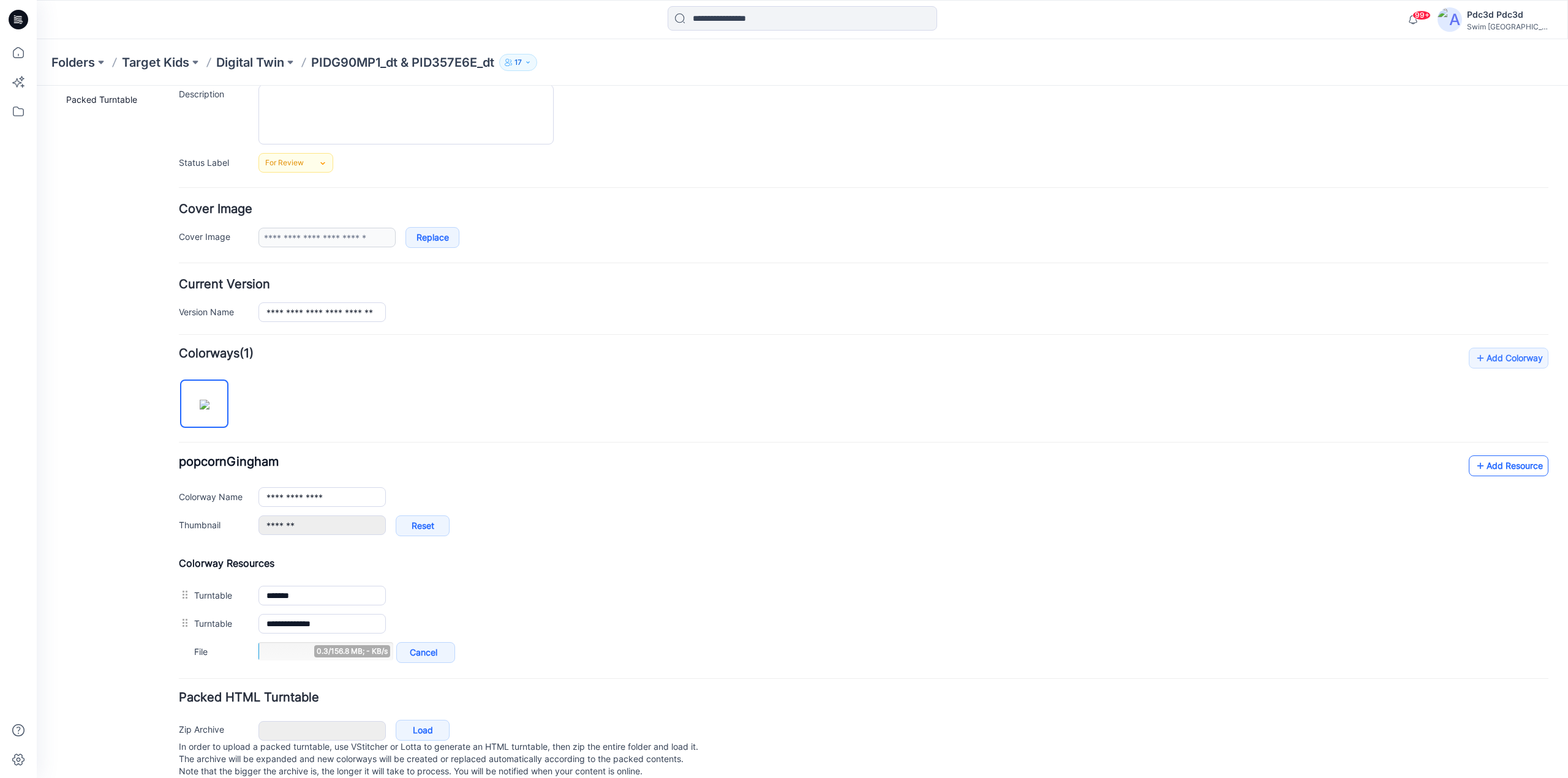
click at [1474, 465] on icon at bounding box center [1480, 466] width 12 height 20
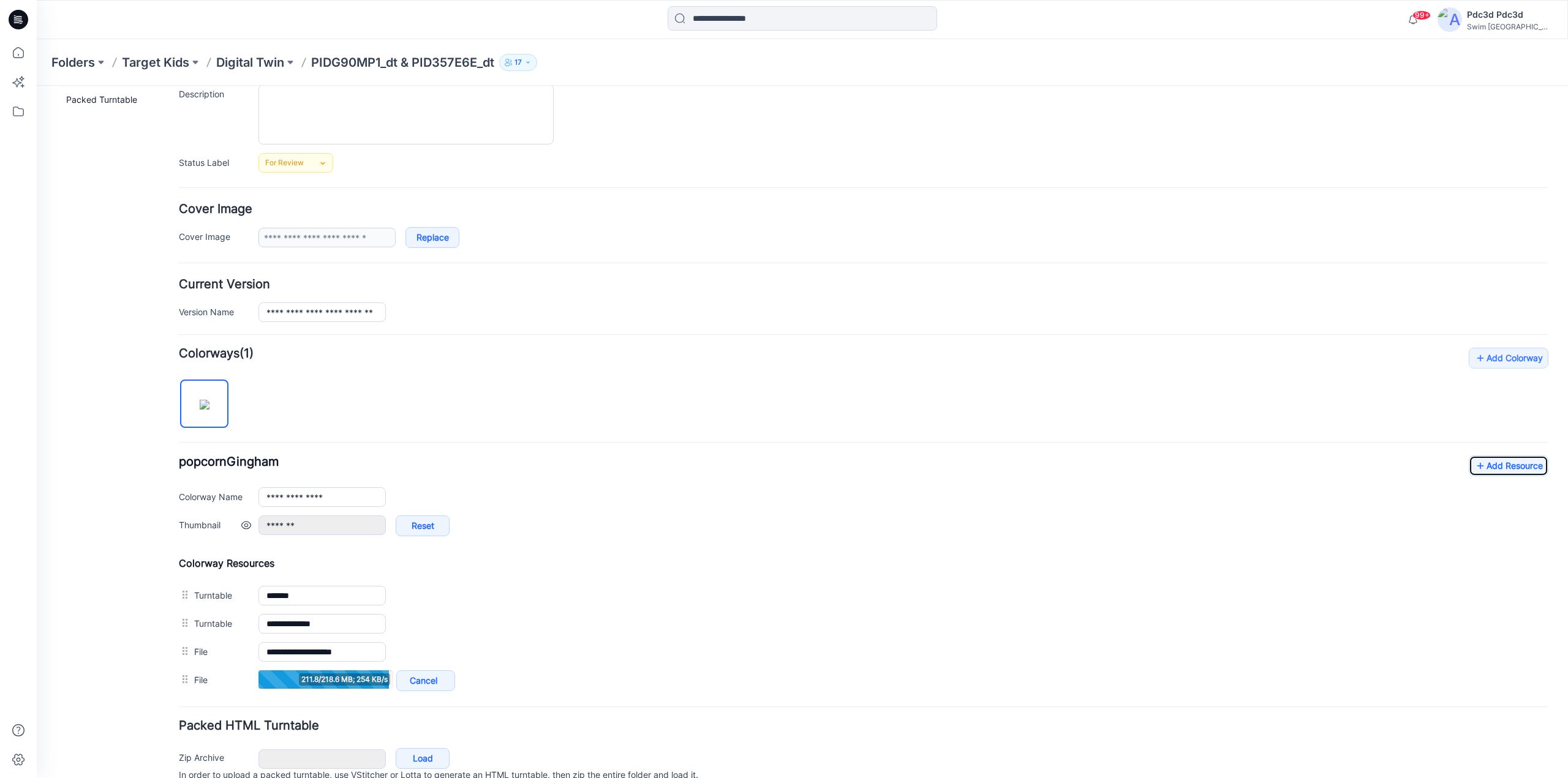
scroll to position [177, 0]
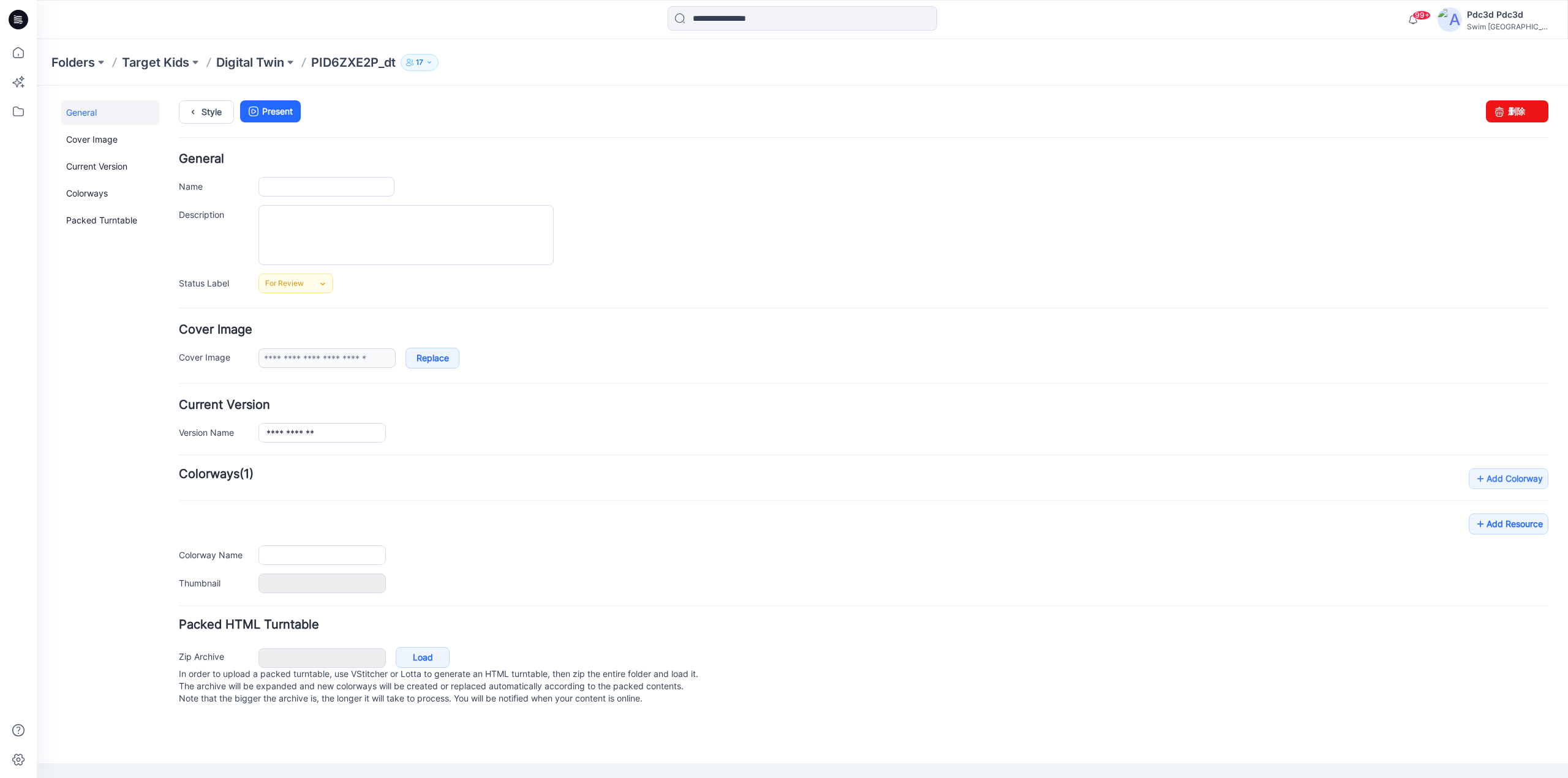
type input "**********"
type input "*******"
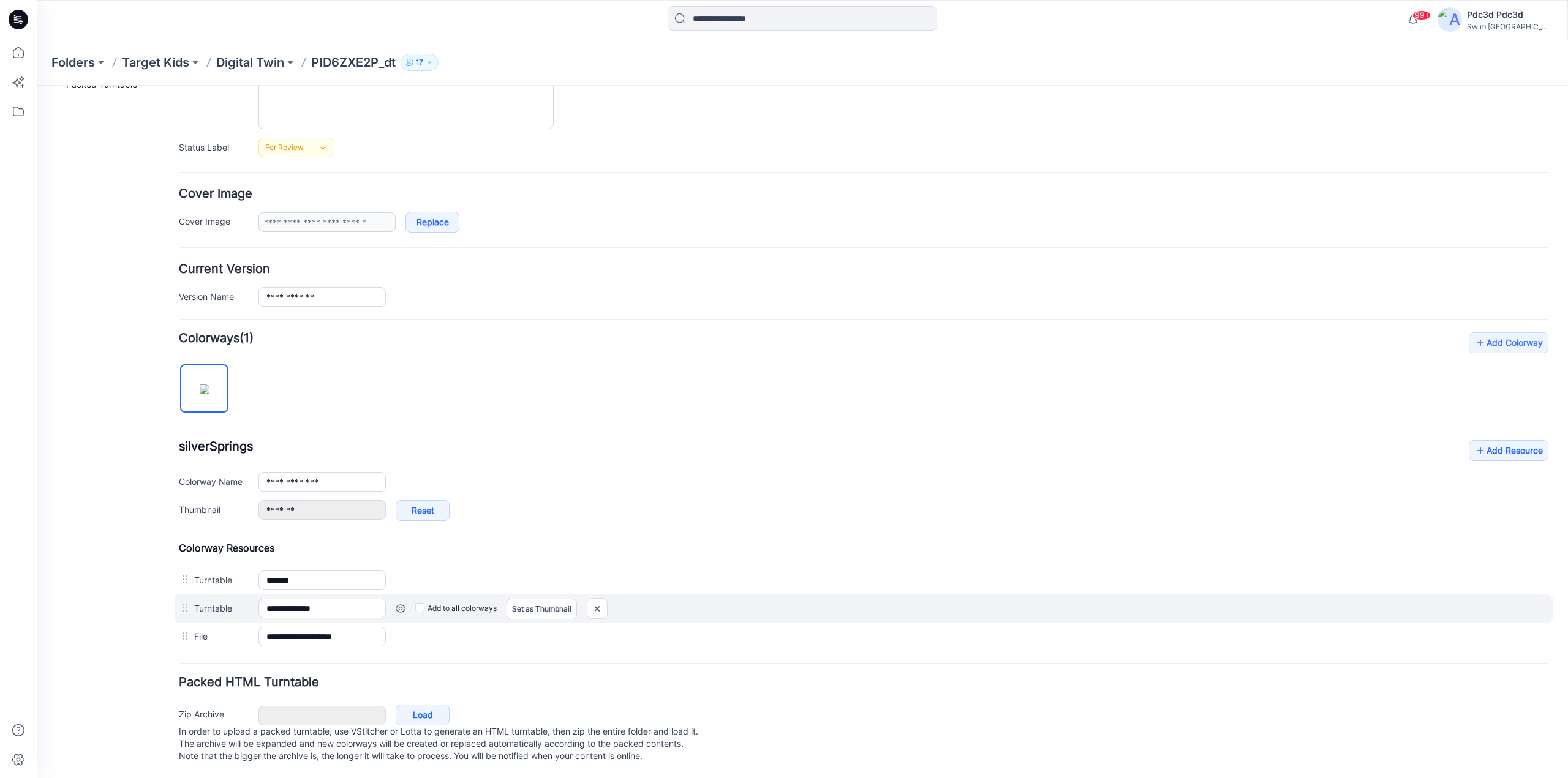
scroll to position [149, 0]
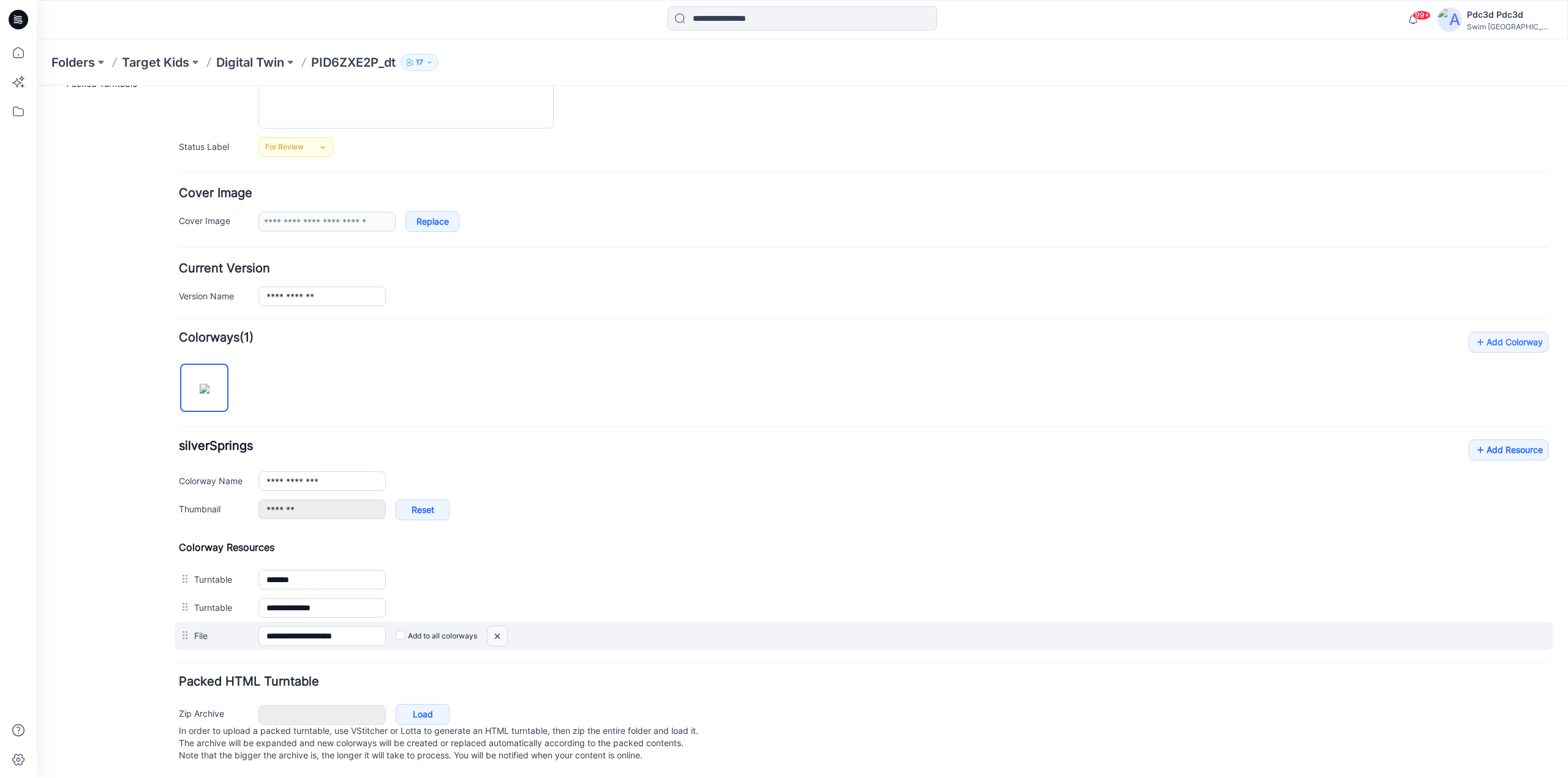
drag, startPoint x: 498, startPoint y: 623, endPoint x: 883, endPoint y: 129, distance: 626.3
click at [37, 85] on img at bounding box center [37, 85] width 0 height 0
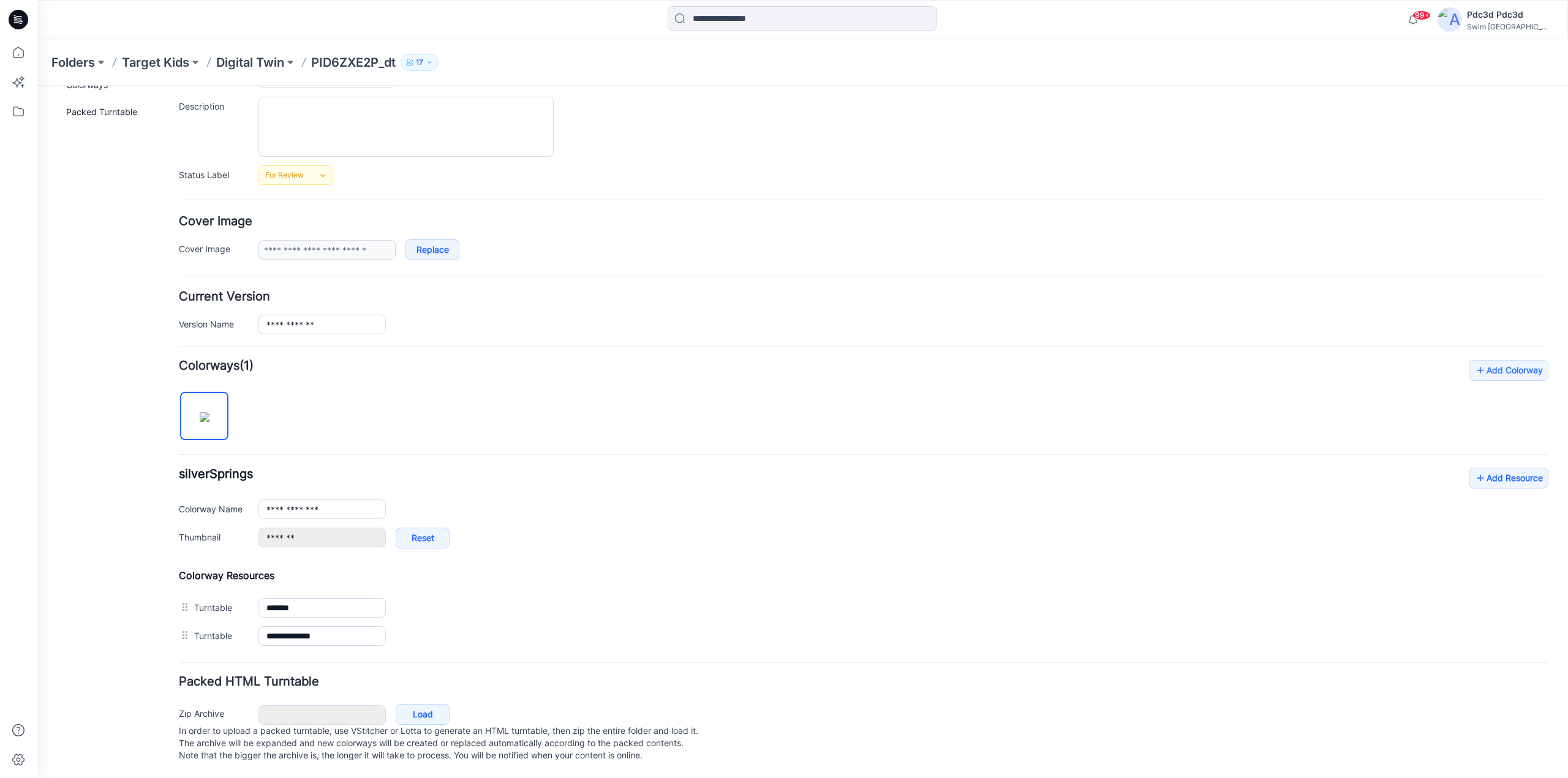
scroll to position [121, 0]
click at [1474, 469] on icon at bounding box center [1480, 479] width 12 height 20
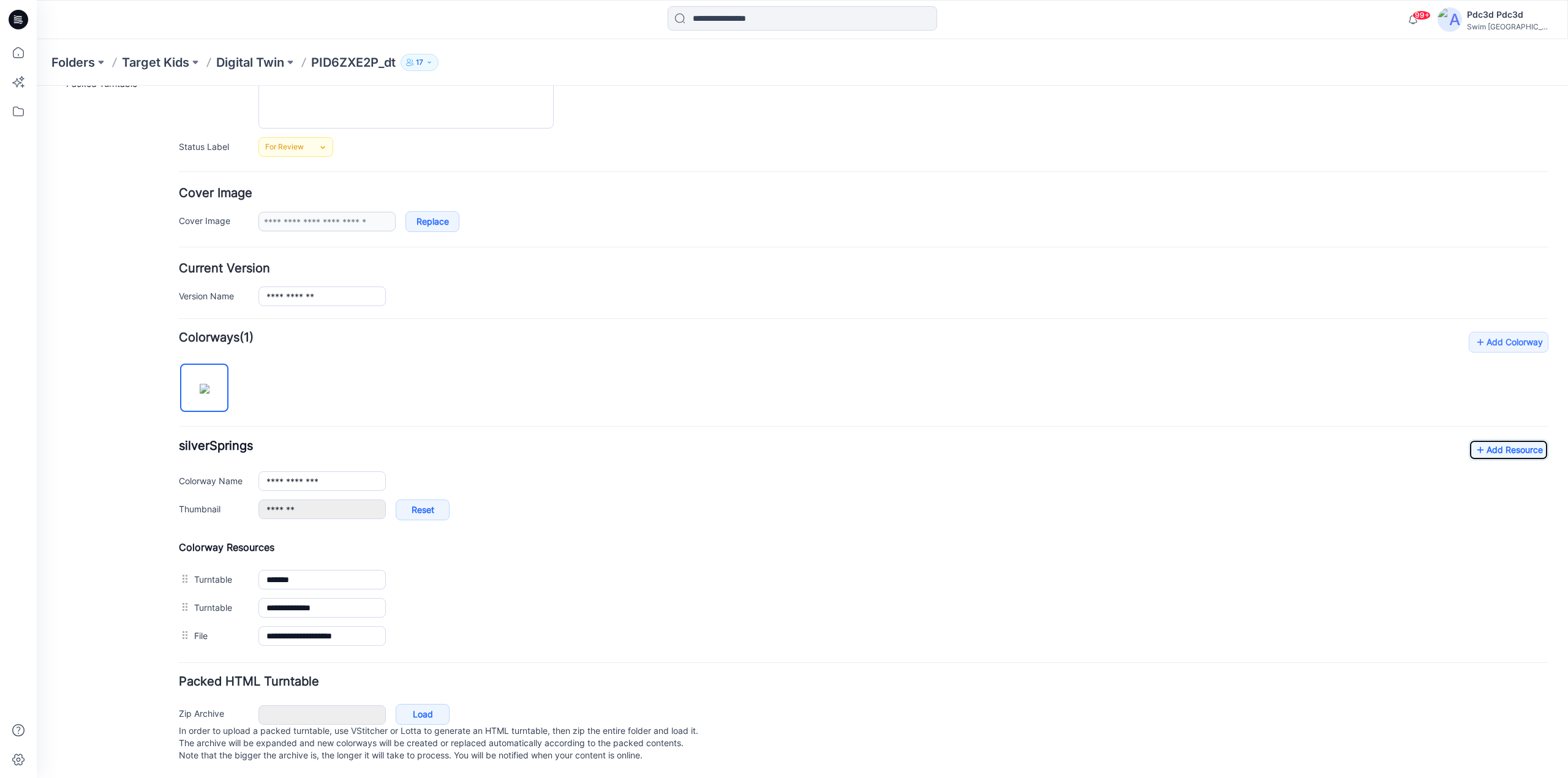
scroll to position [149, 0]
click at [14, 60] on icon at bounding box center [18, 53] width 27 height 27
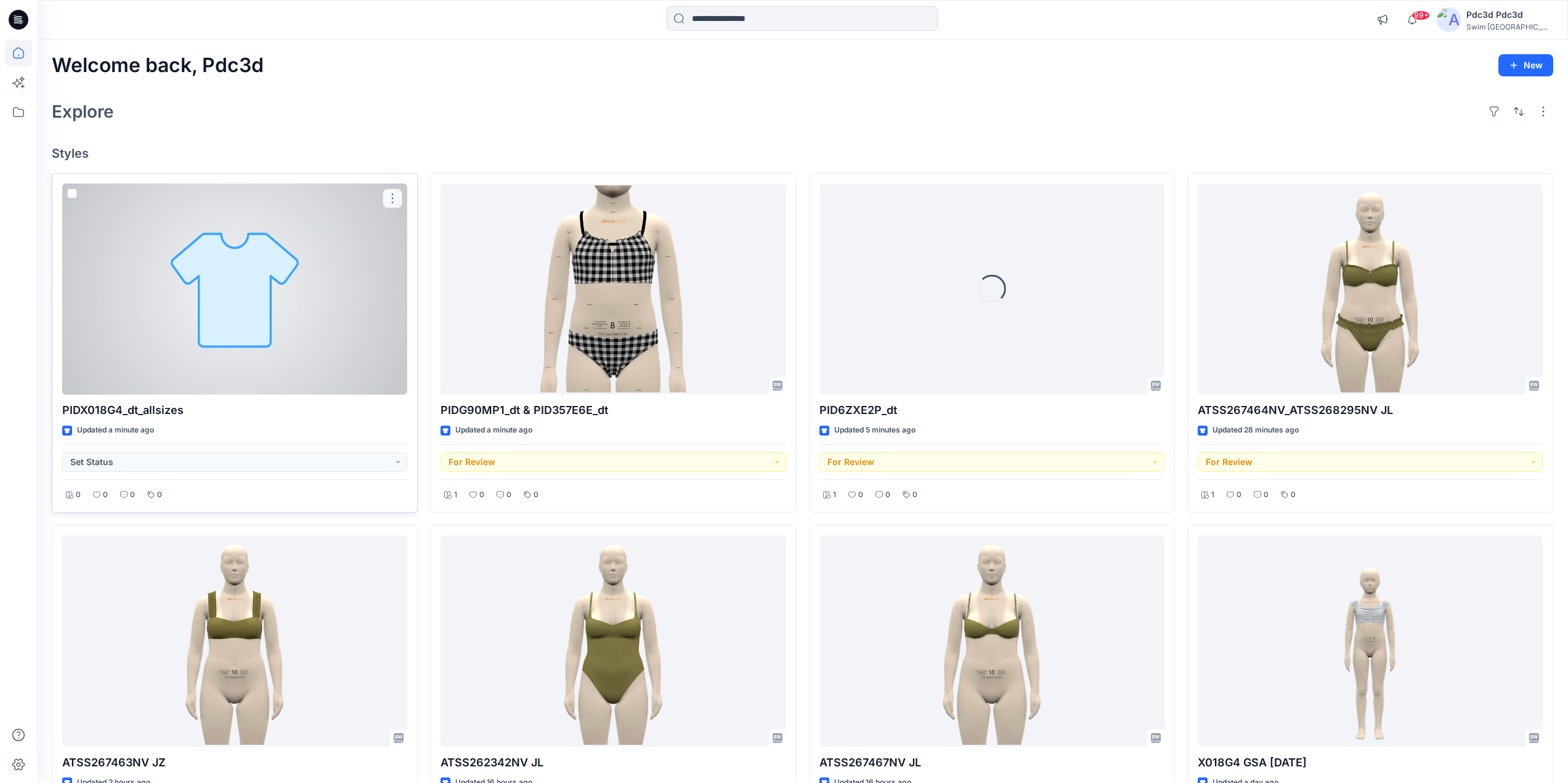
click at [395, 201] on button "button" at bounding box center [393, 199] width 20 height 20
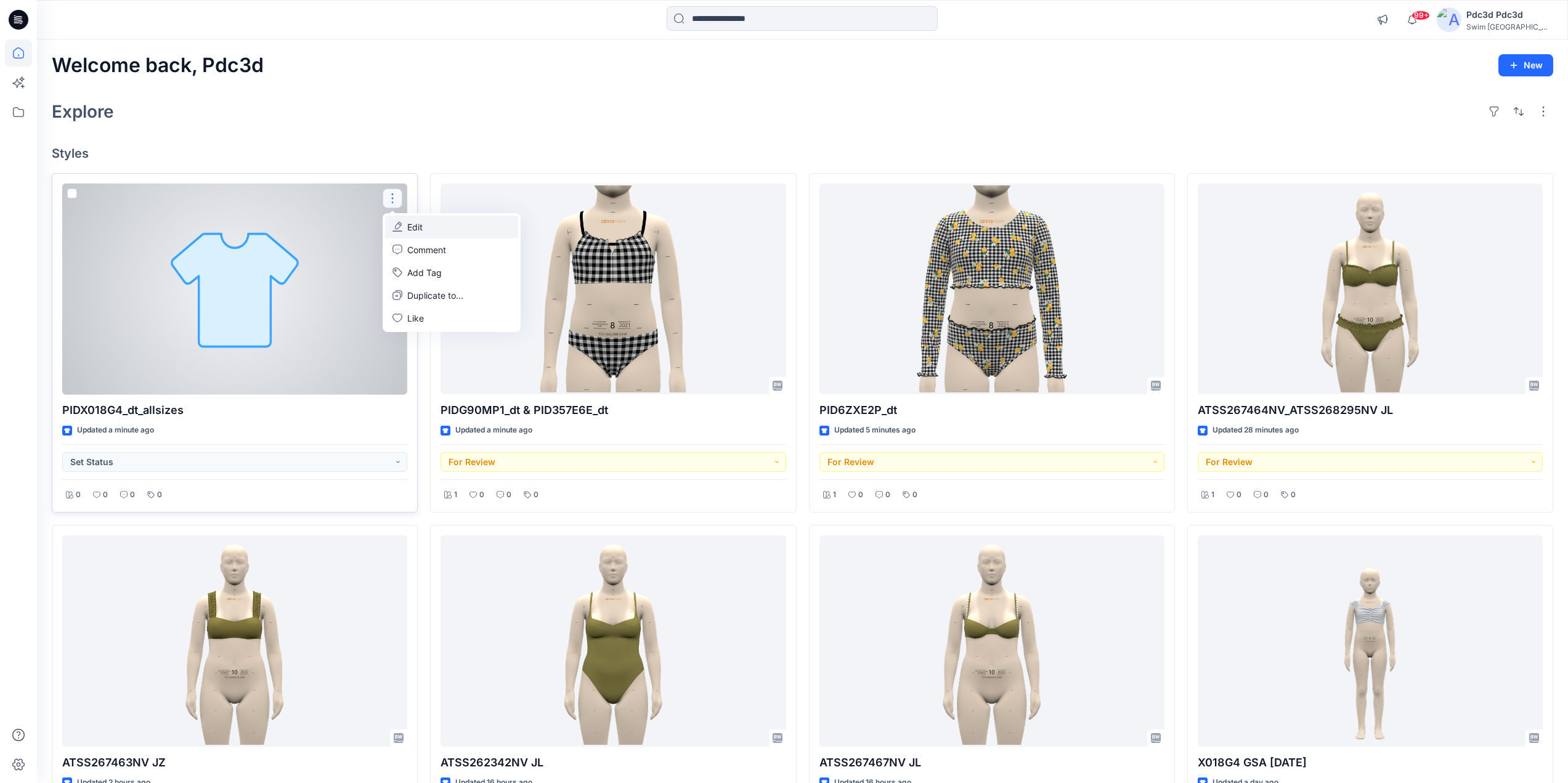
click at [409, 228] on p "Edit" at bounding box center [415, 227] width 15 height 13
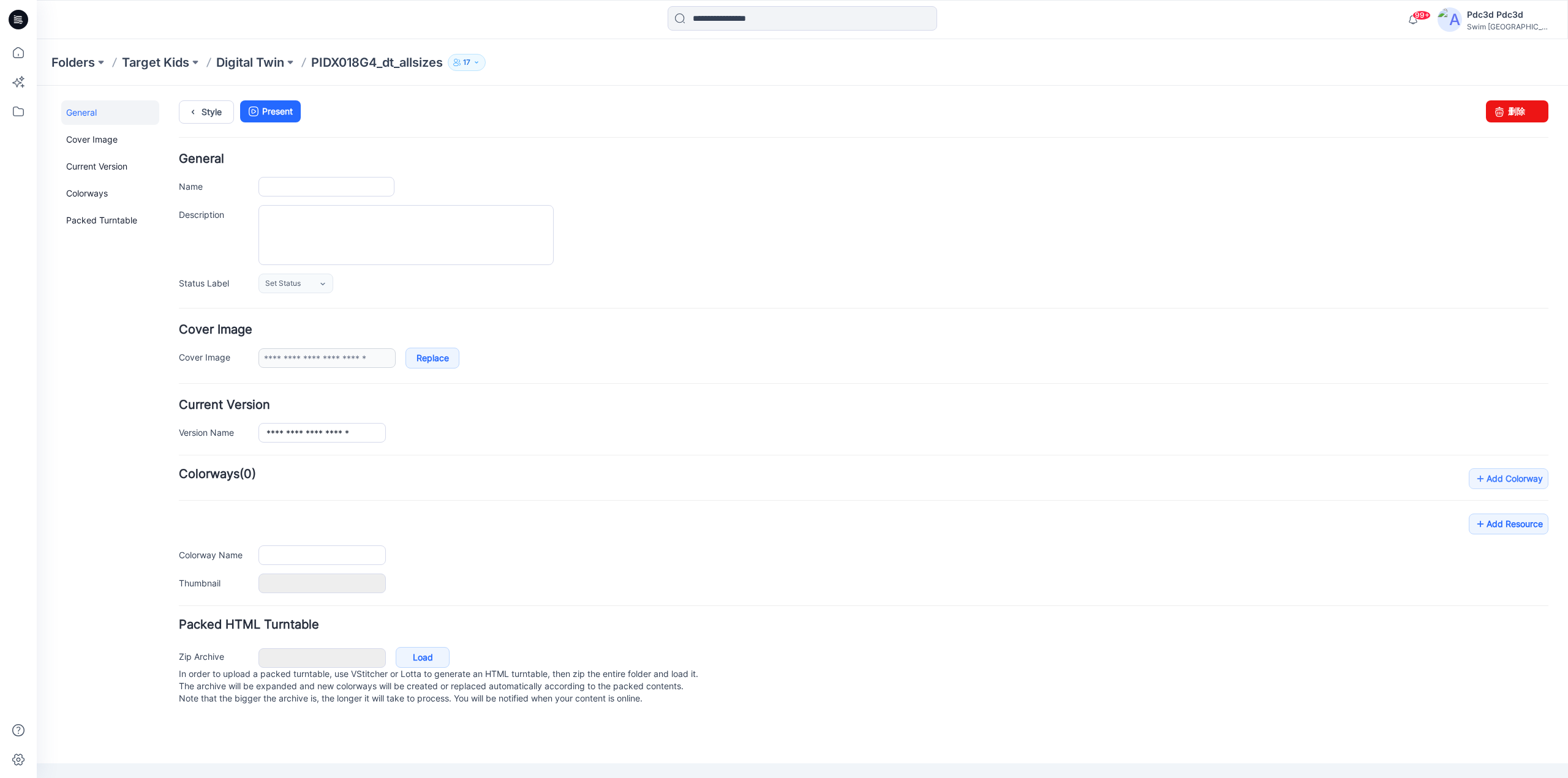
type input "**********"
click at [1526, 117] on link "删除" at bounding box center [1517, 111] width 63 height 22
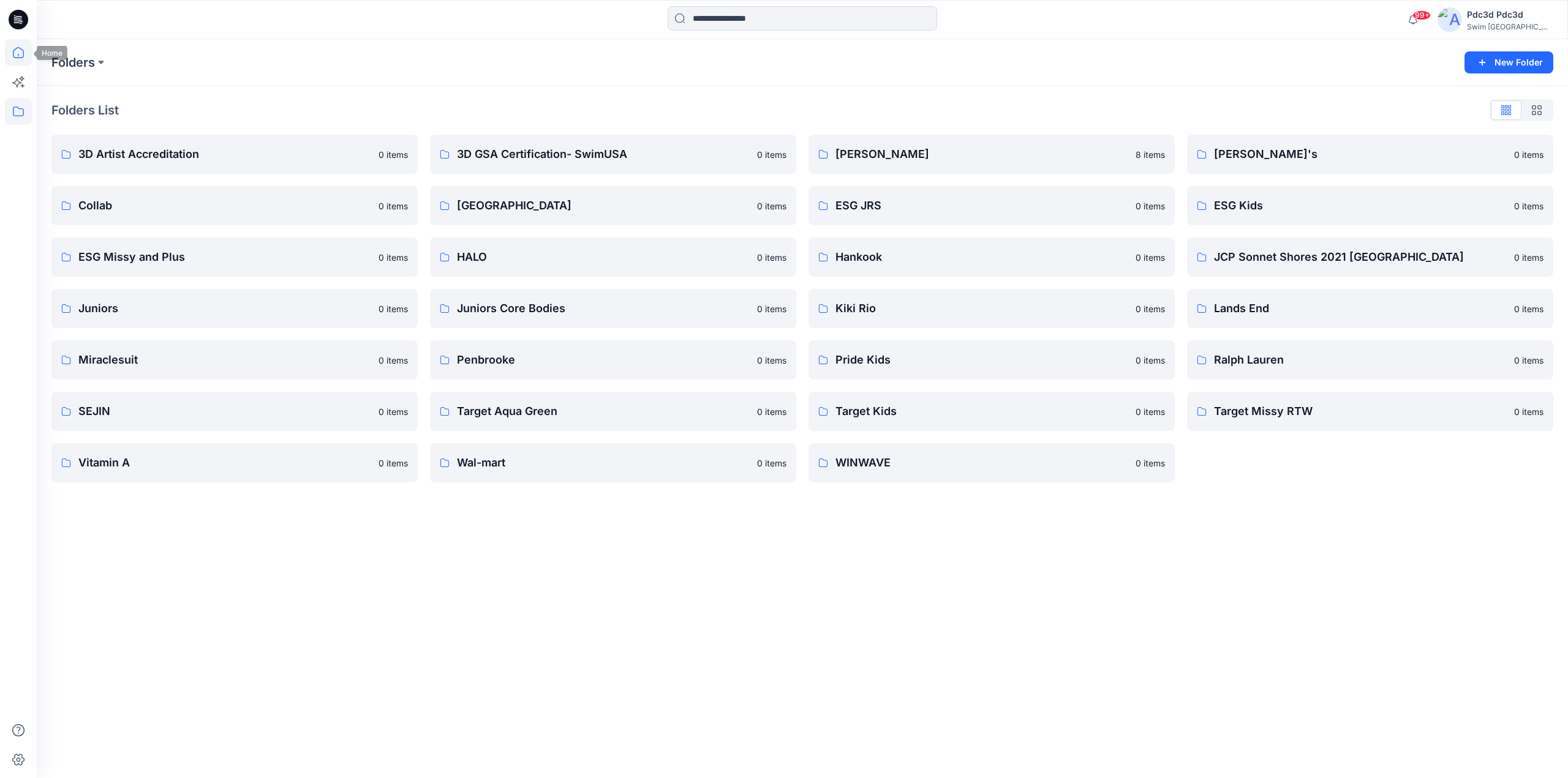
click at [14, 54] on icon at bounding box center [18, 53] width 27 height 27
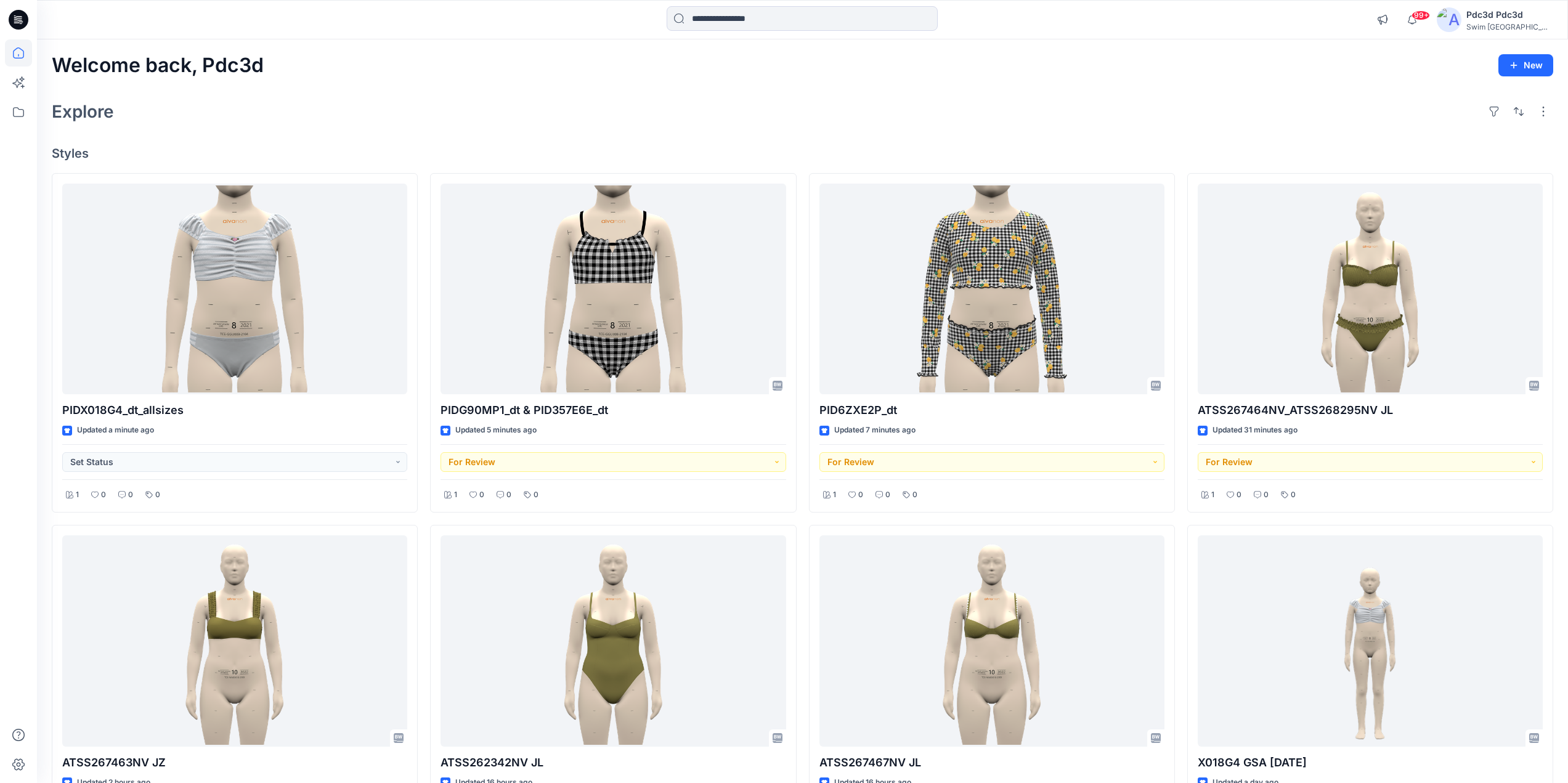
click at [397, 114] on div "Explore" at bounding box center [803, 111] width 1502 height 30
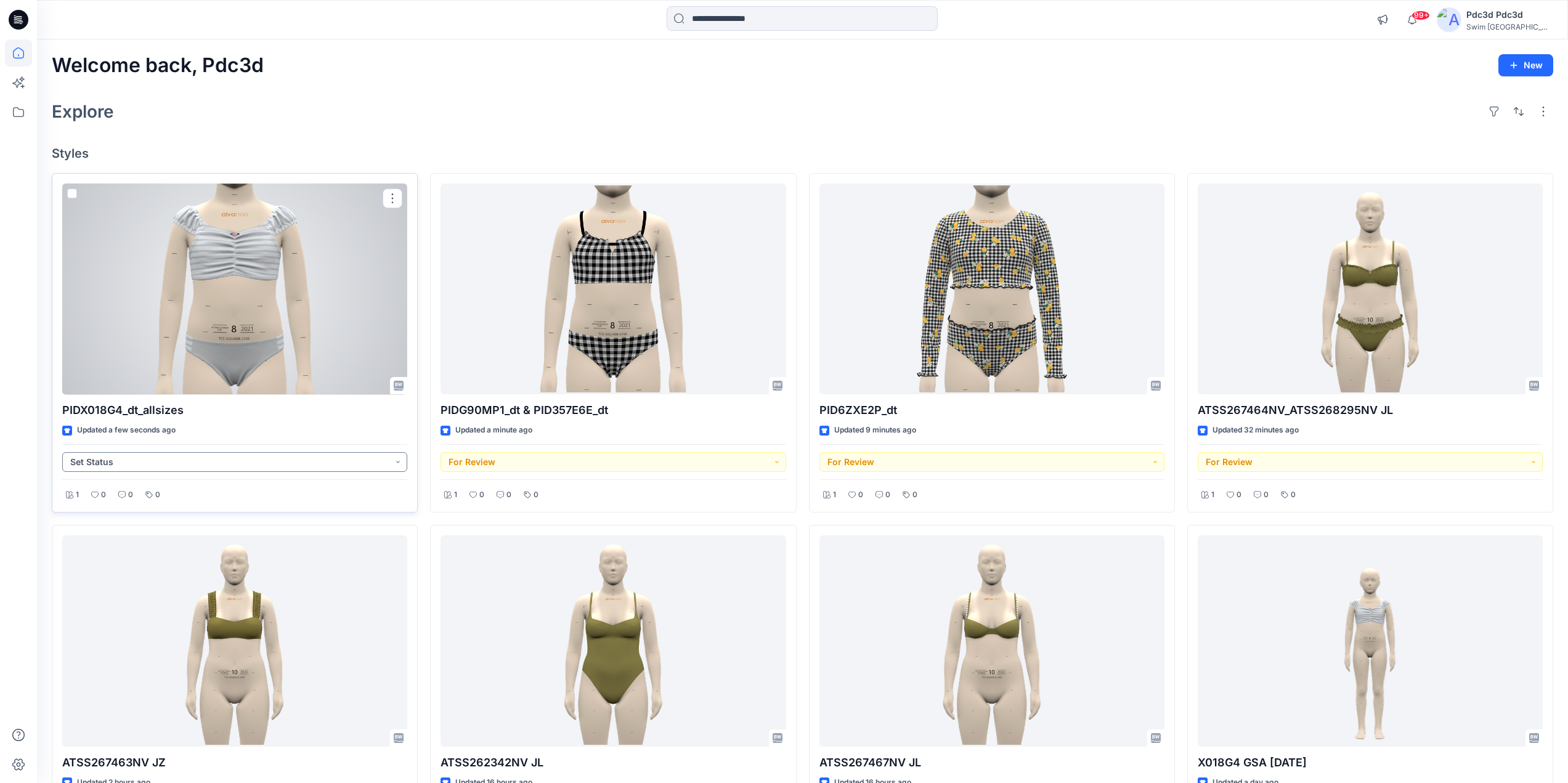
click at [396, 465] on button "Set Status" at bounding box center [235, 462] width 345 height 20
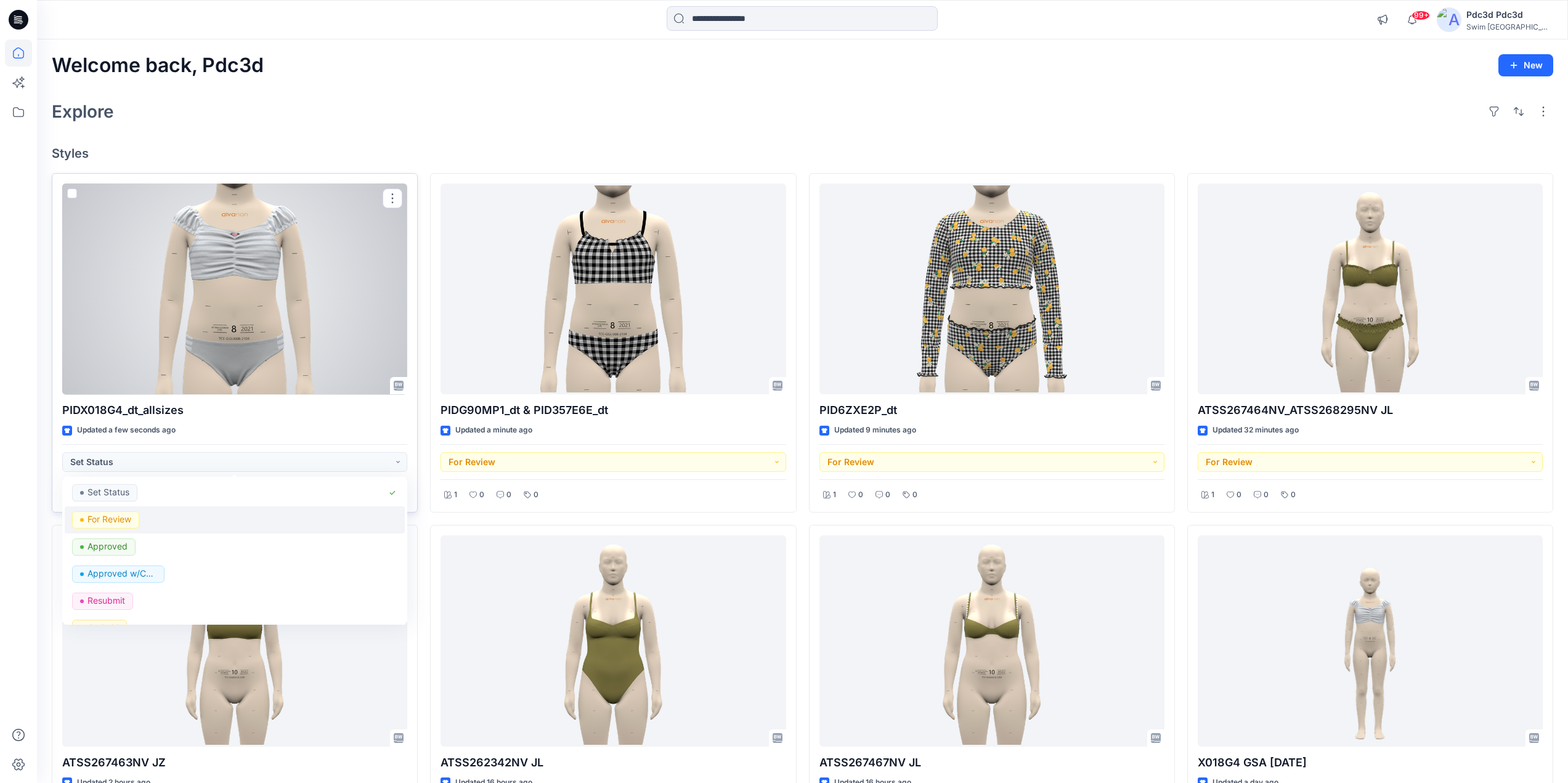
drag, startPoint x: 118, startPoint y: 520, endPoint x: 277, endPoint y: 373, distance: 216.5
click at [118, 519] on p "For Review" at bounding box center [109, 519] width 43 height 16
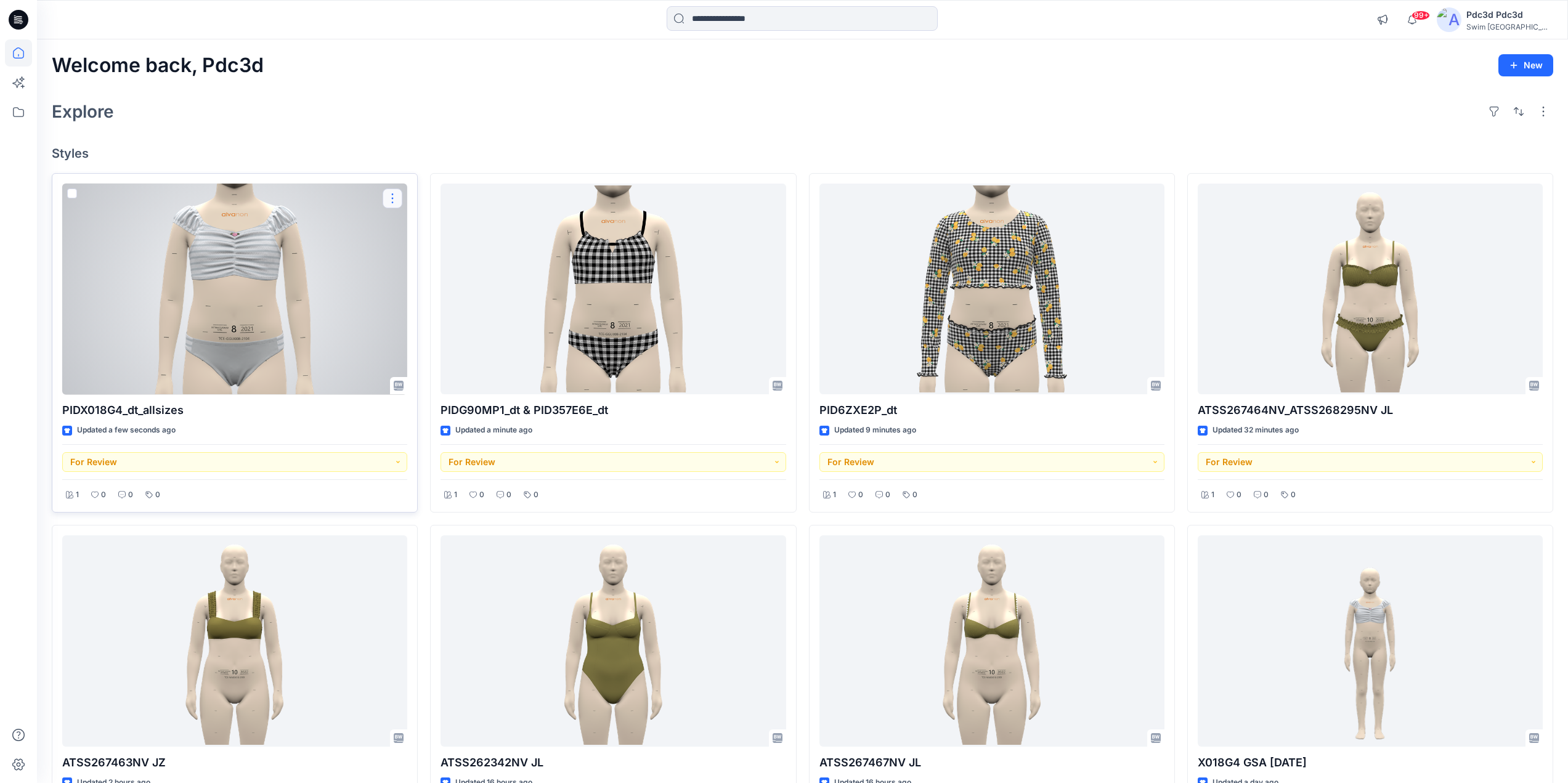
click at [389, 192] on button "button" at bounding box center [393, 199] width 20 height 20
click at [423, 230] on p "Edit" at bounding box center [415, 227] width 15 height 13
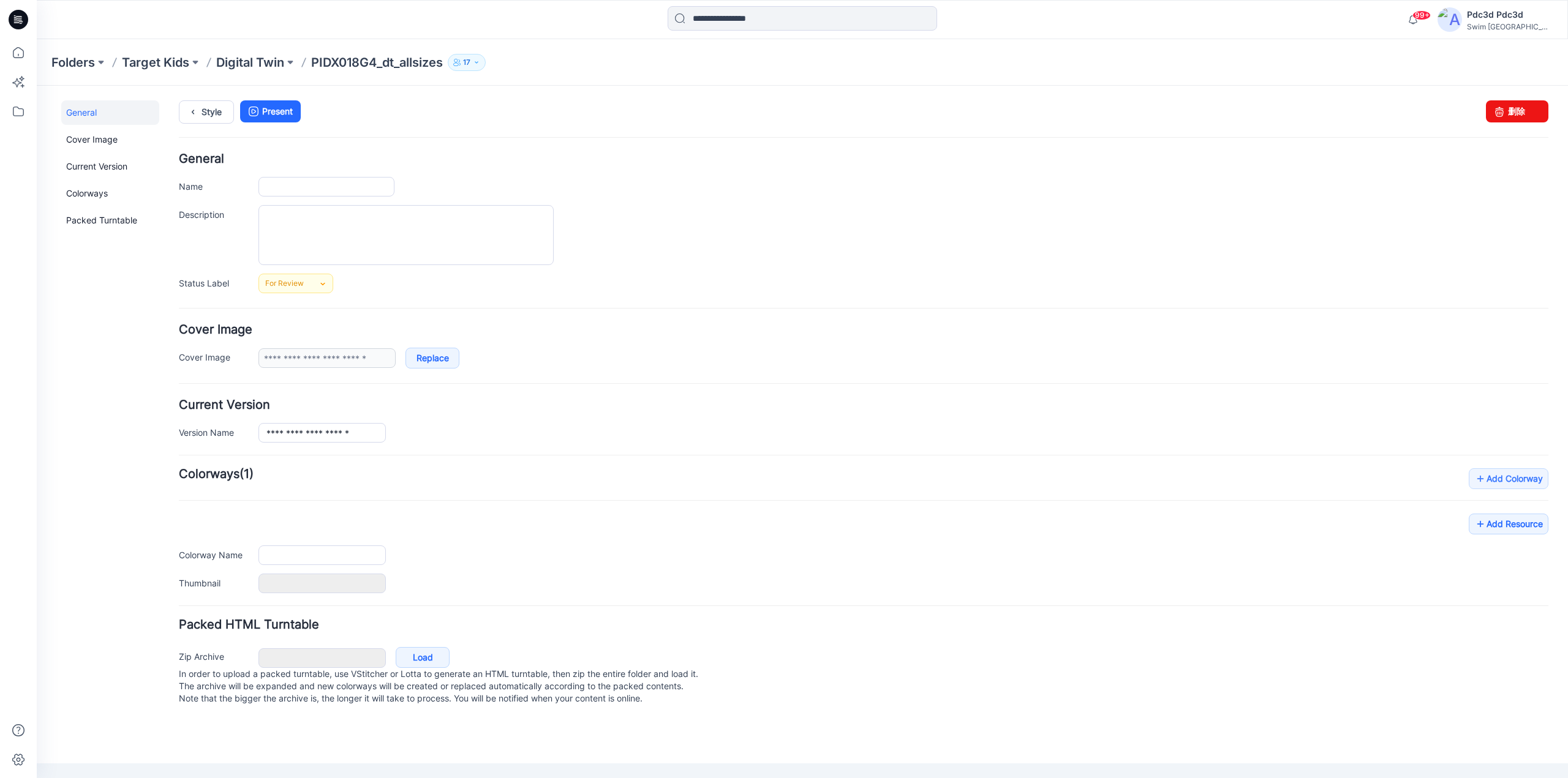
type input "**********"
type input "*******"
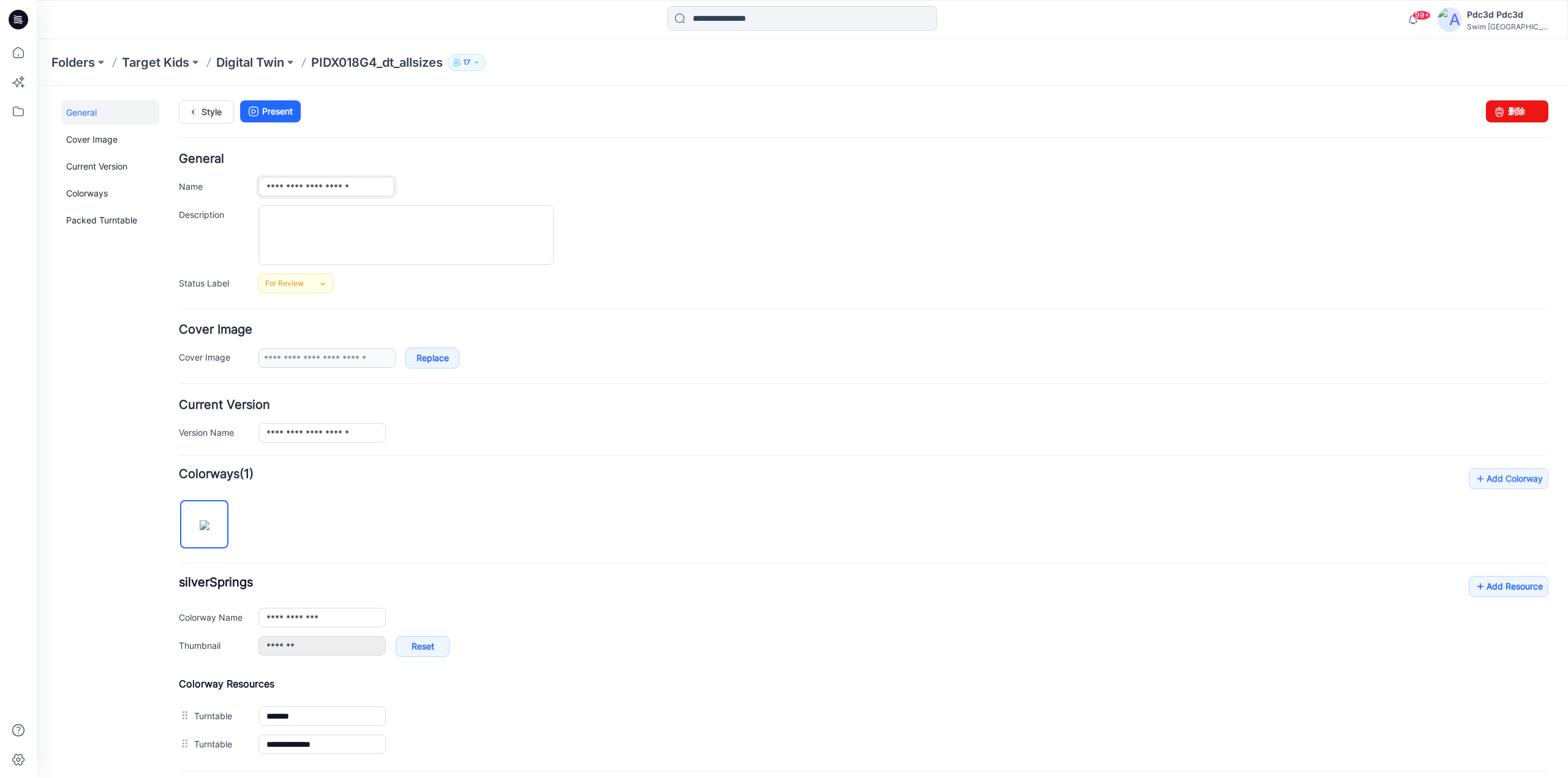
click at [346, 188] on input "**********" at bounding box center [327, 187] width 136 height 20
drag, startPoint x: 362, startPoint y: 188, endPoint x: 265, endPoint y: 185, distance: 97.0
click at [265, 185] on input "**********" at bounding box center [327, 187] width 136 height 20
click at [313, 189] on input "**********" at bounding box center [327, 187] width 136 height 20
click at [359, 185] on input "**********" at bounding box center [327, 187] width 136 height 20
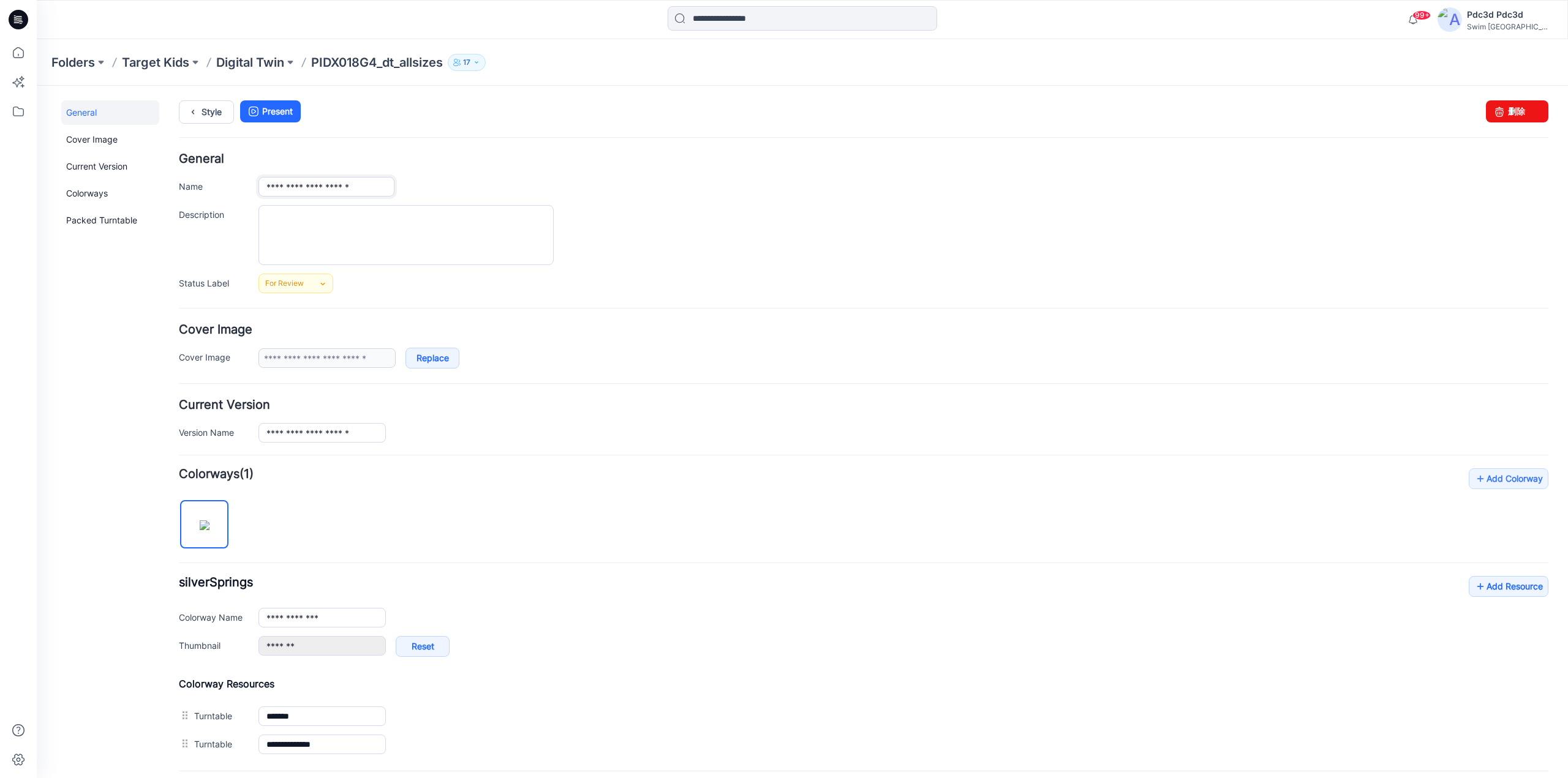
drag, startPoint x: 367, startPoint y: 187, endPoint x: 215, endPoint y: 180, distance: 152.2
click at [215, 180] on div "**********" at bounding box center [863, 187] width 1370 height 20
paste input "text"
drag, startPoint x: 331, startPoint y: 439, endPoint x: 313, endPoint y: 435, distance: 18.4
click at [313, 435] on input "**********" at bounding box center [322, 433] width 127 height 20
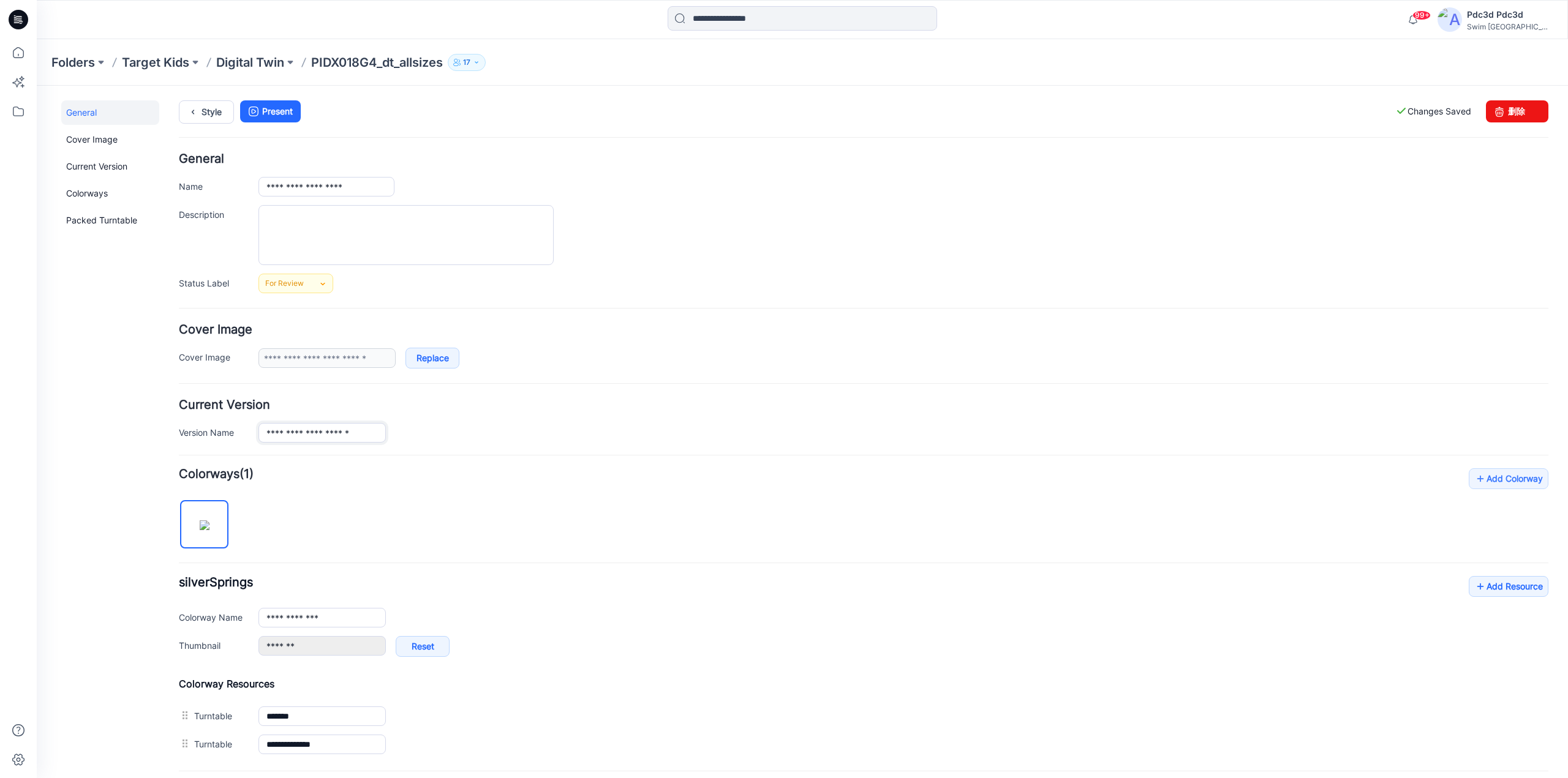
click at [324, 429] on input "**********" at bounding box center [322, 433] width 127 height 20
drag, startPoint x: 324, startPoint y: 432, endPoint x: 312, endPoint y: 434, distance: 12.2
click at [312, 434] on input "**********" at bounding box center [322, 433] width 127 height 20
click at [318, 186] on input "**********" at bounding box center [327, 187] width 136 height 20
paste input "**"
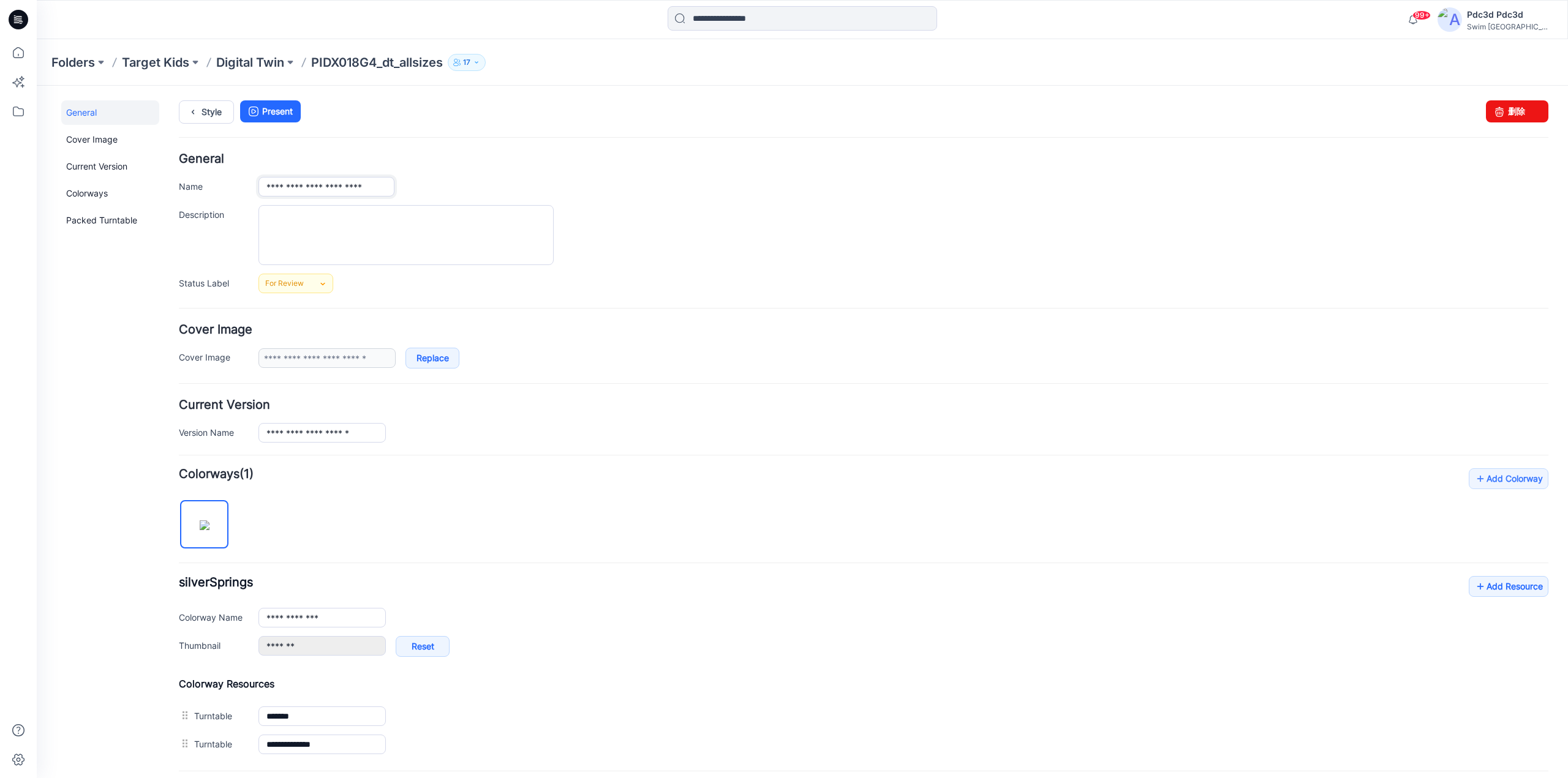
click at [381, 185] on input "**********" at bounding box center [327, 187] width 136 height 20
paste input "***"
type input "**********"
click at [525, 299] on form "**********" at bounding box center [863, 513] width 1370 height 721
click at [369, 189] on input "**********" at bounding box center [327, 187] width 136 height 20
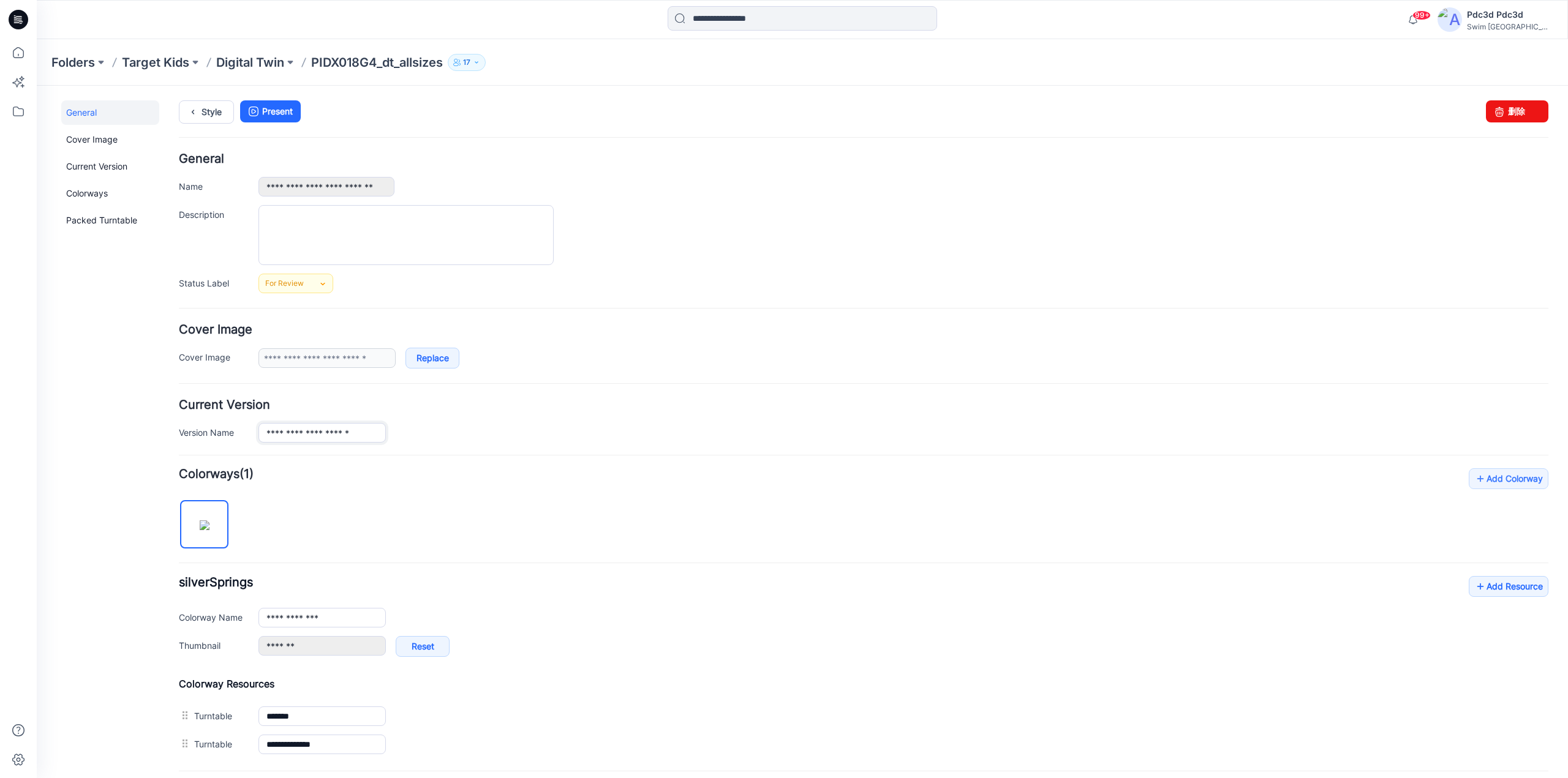
click at [331, 435] on input "**********" at bounding box center [322, 433] width 127 height 20
click at [365, 436] on input "**********" at bounding box center [322, 433] width 127 height 20
paste input "******"
type input "**********"
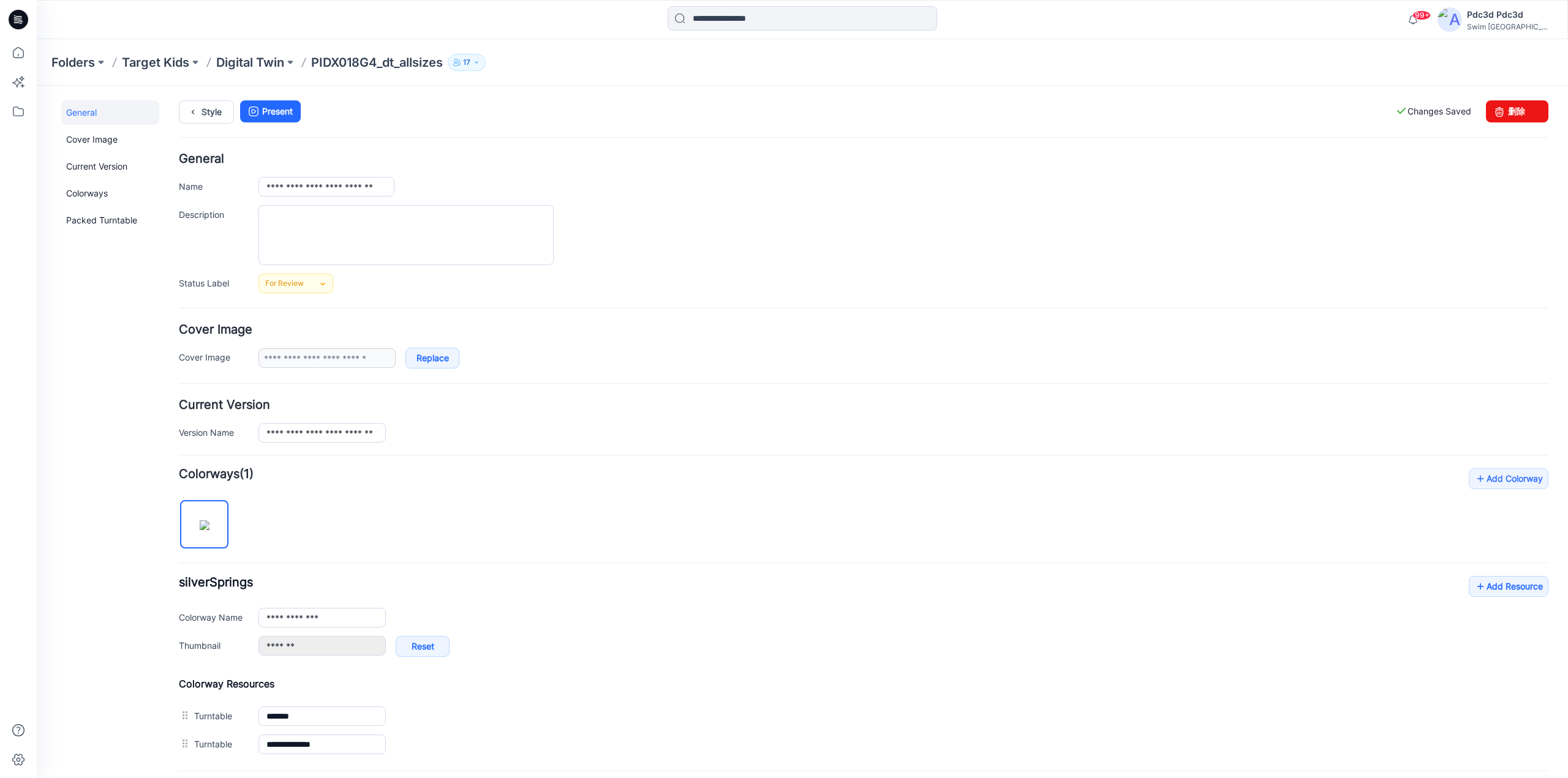
click at [484, 520] on div "**********" at bounding box center [863, 614] width 1370 height 290
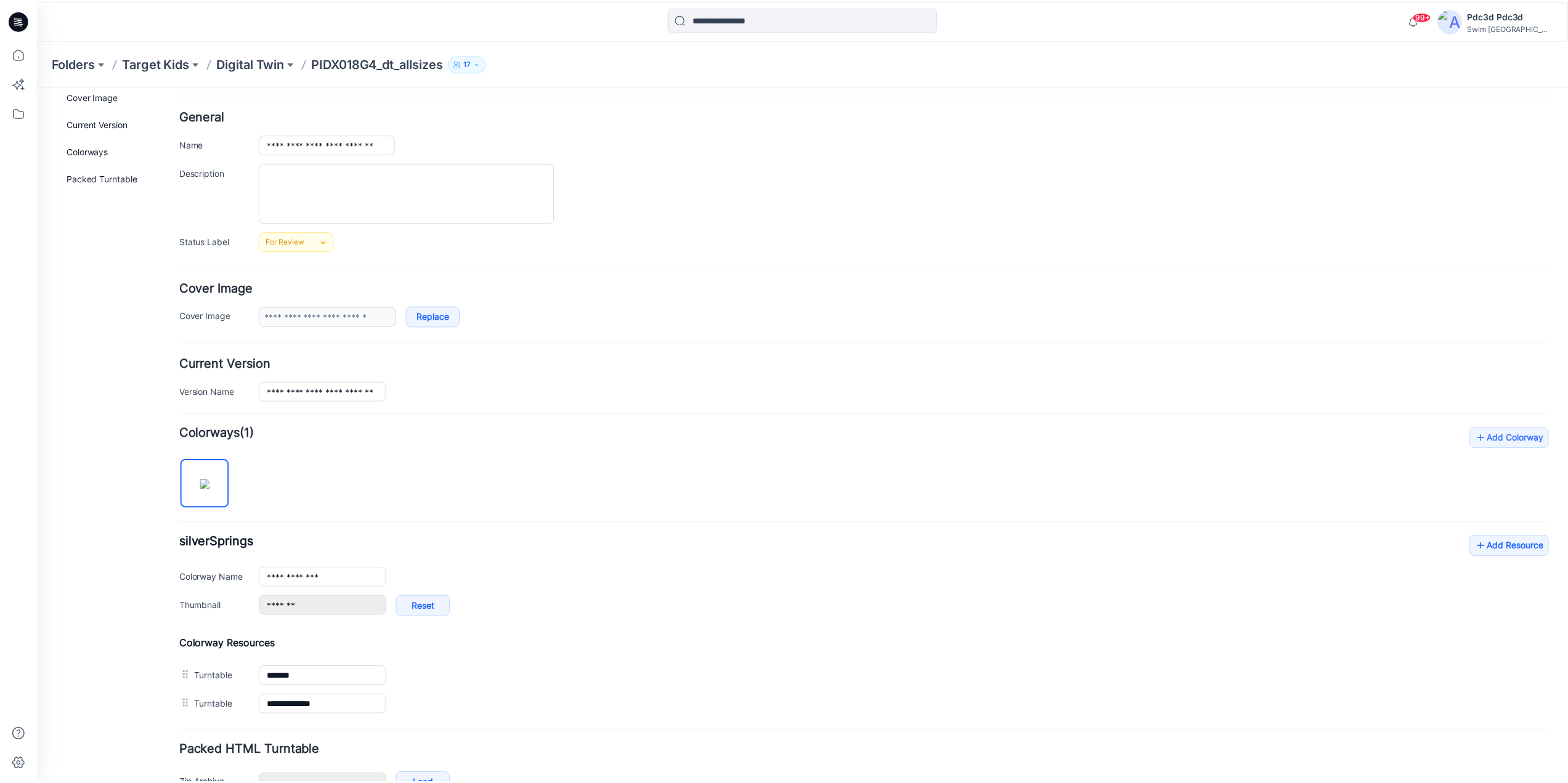
scroll to position [0, 0]
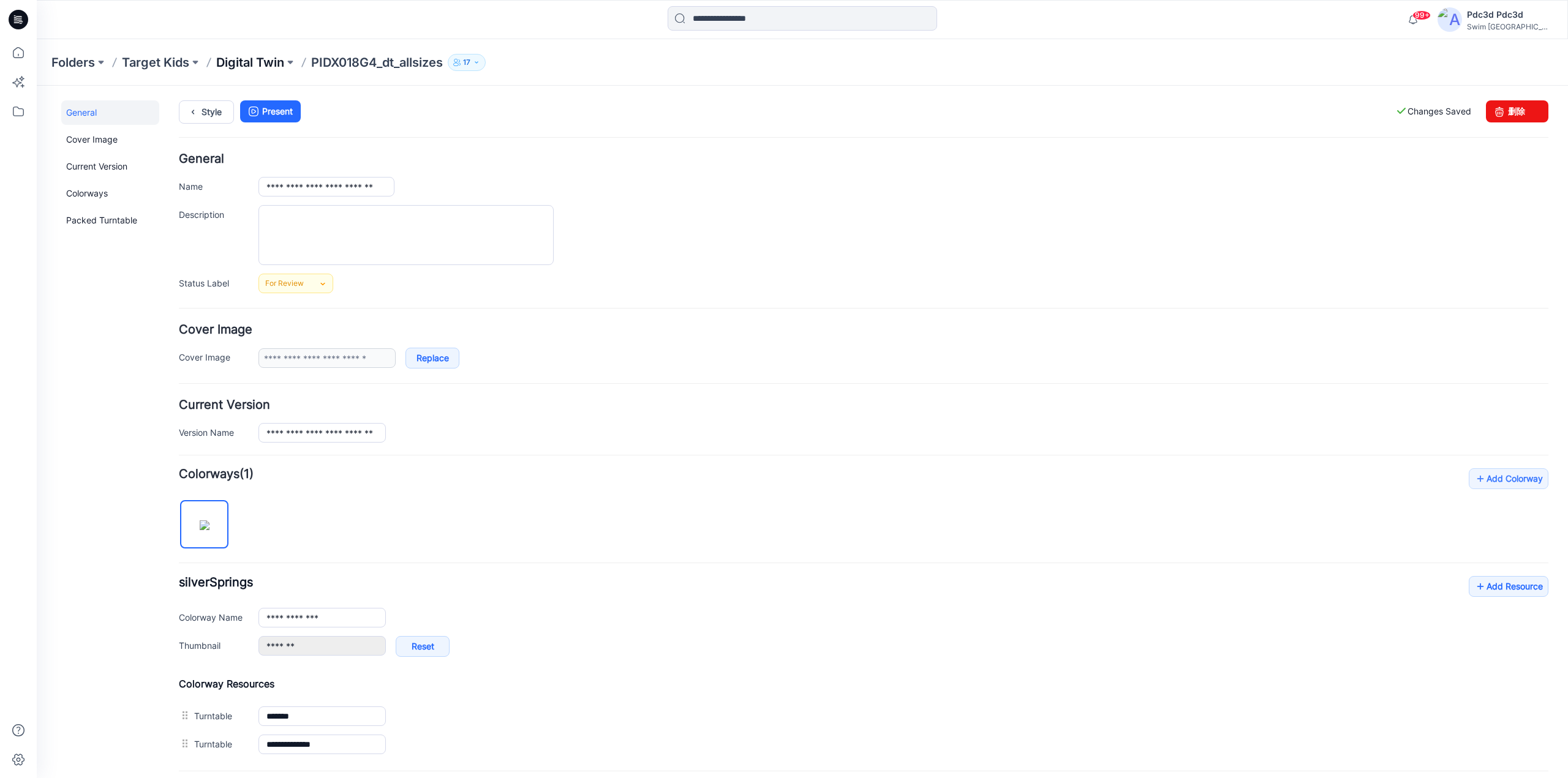
click at [269, 60] on p "Digital Twin" at bounding box center [250, 62] width 68 height 17
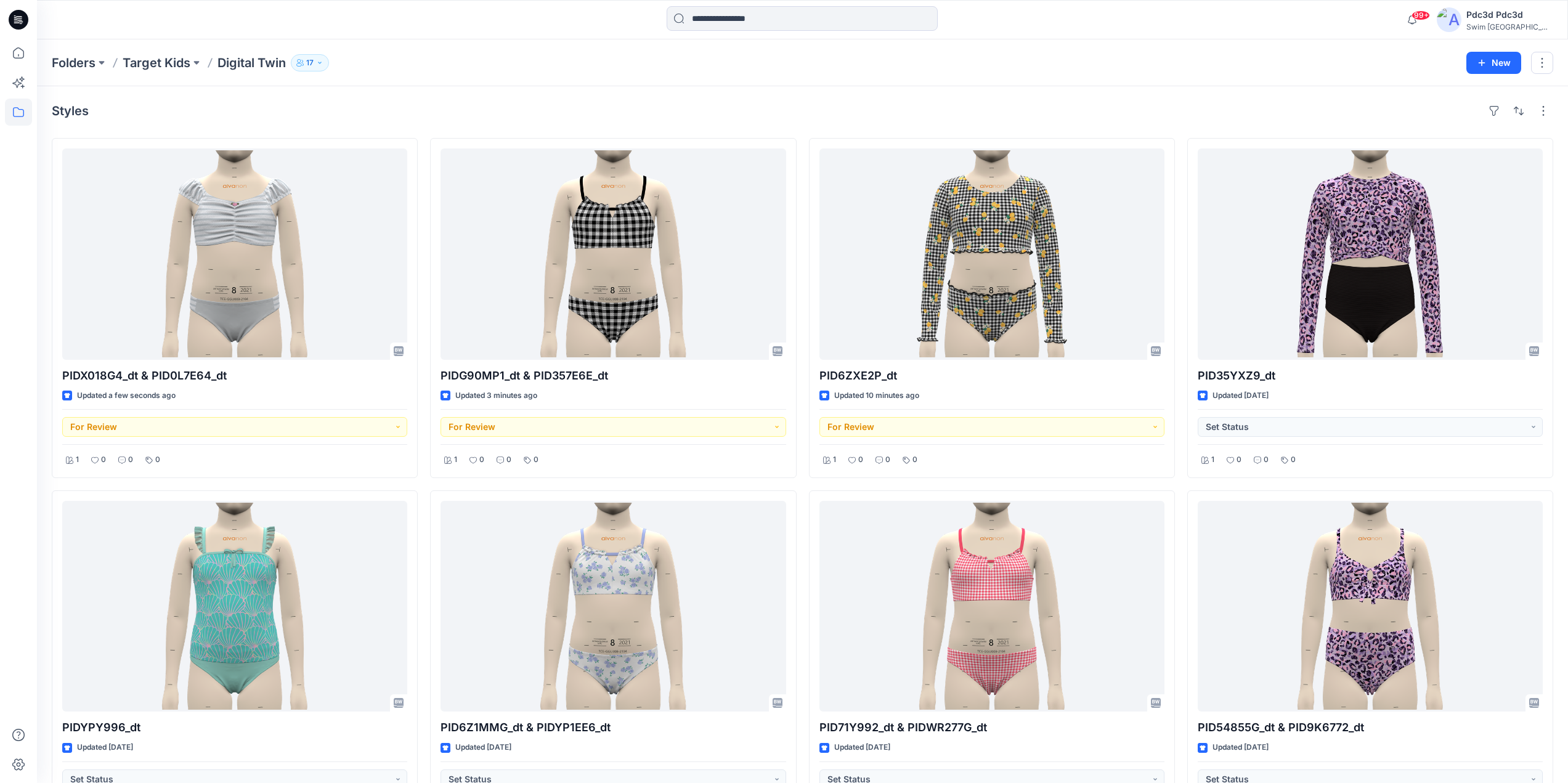
click at [416, 79] on div "Folders Target Kids Digital Twin 17 New" at bounding box center [803, 63] width 1531 height 47
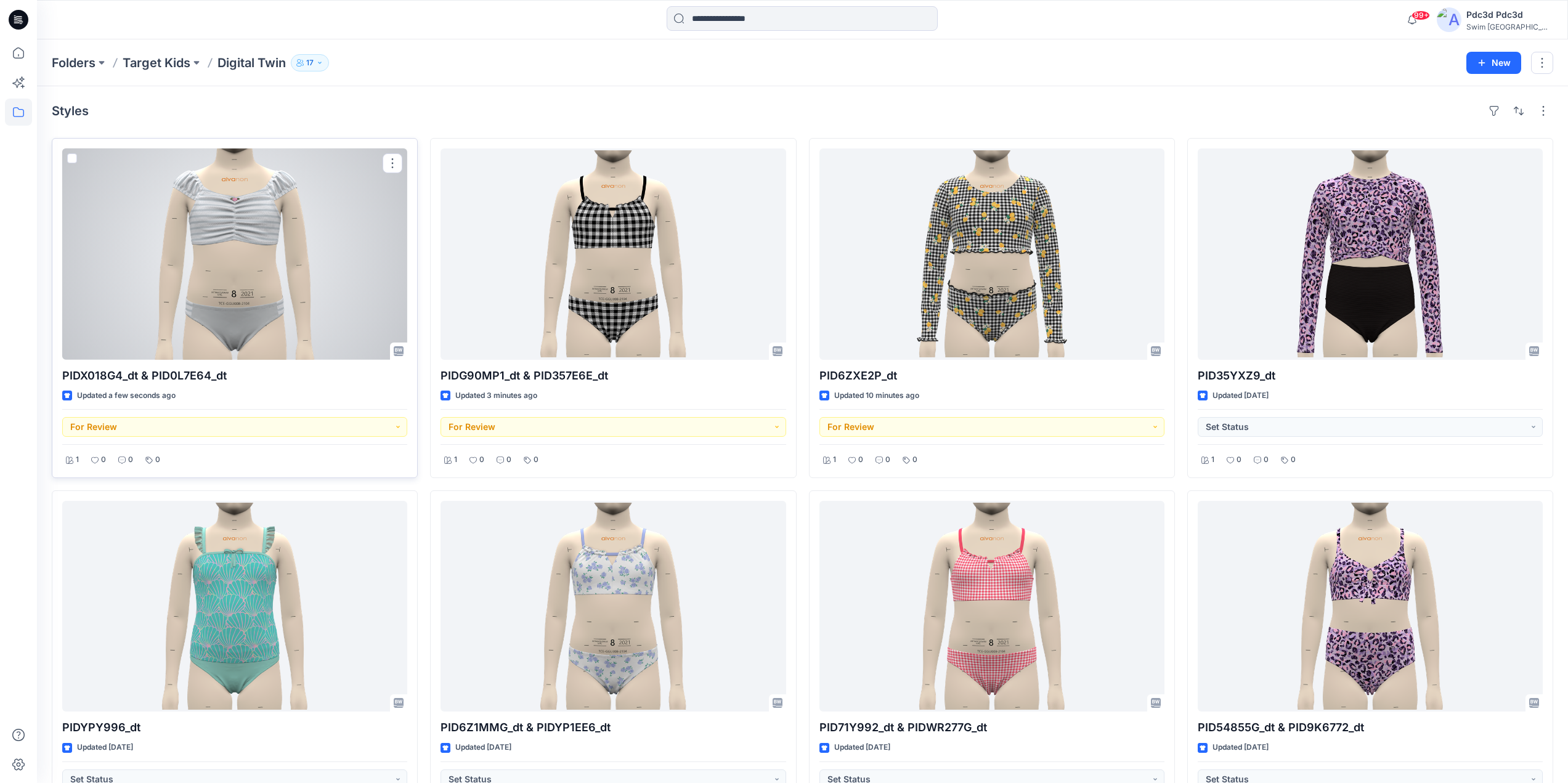
click at [207, 236] on div at bounding box center [235, 254] width 345 height 212
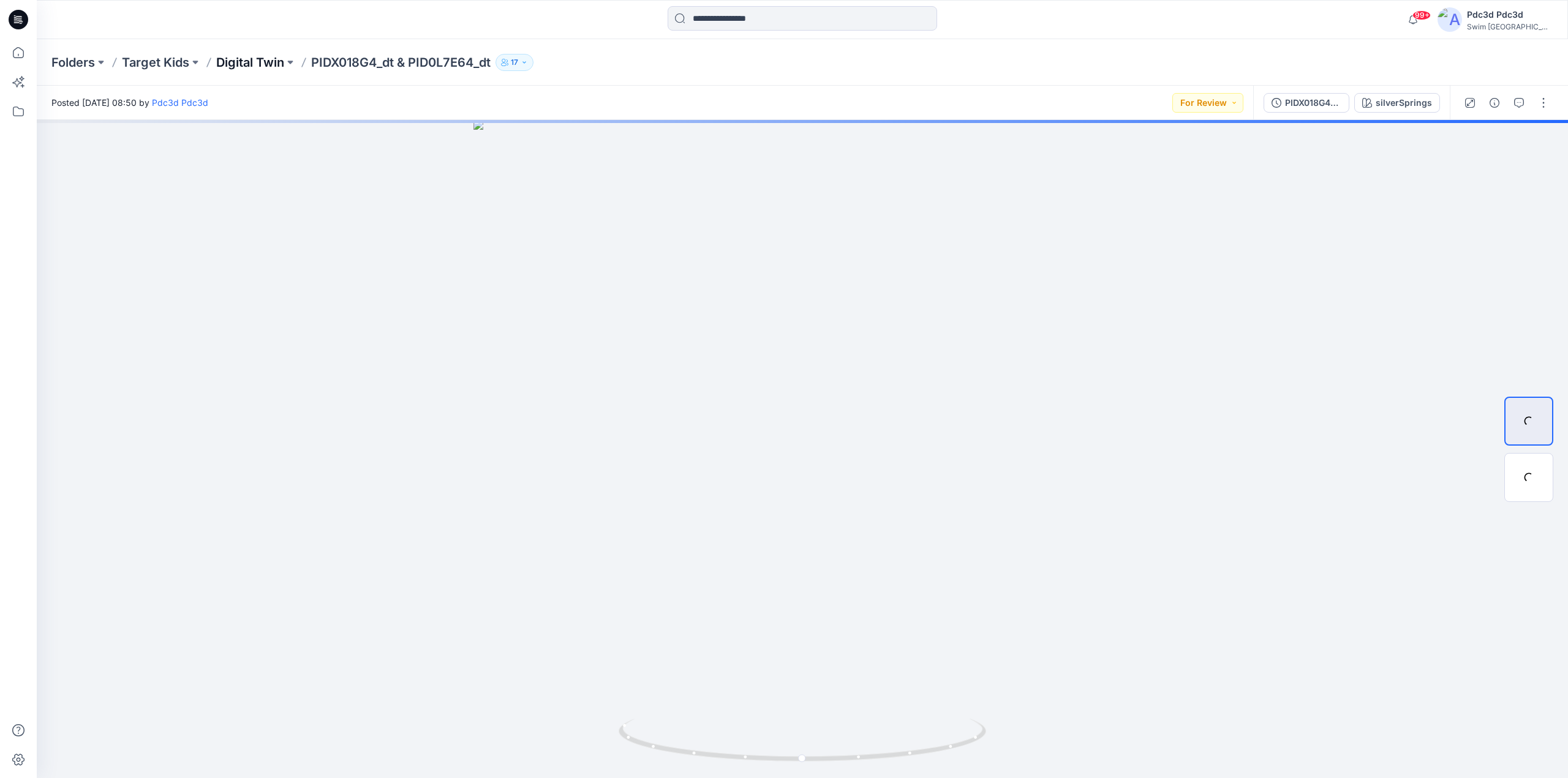
click at [259, 65] on p "Digital Twin" at bounding box center [250, 62] width 68 height 17
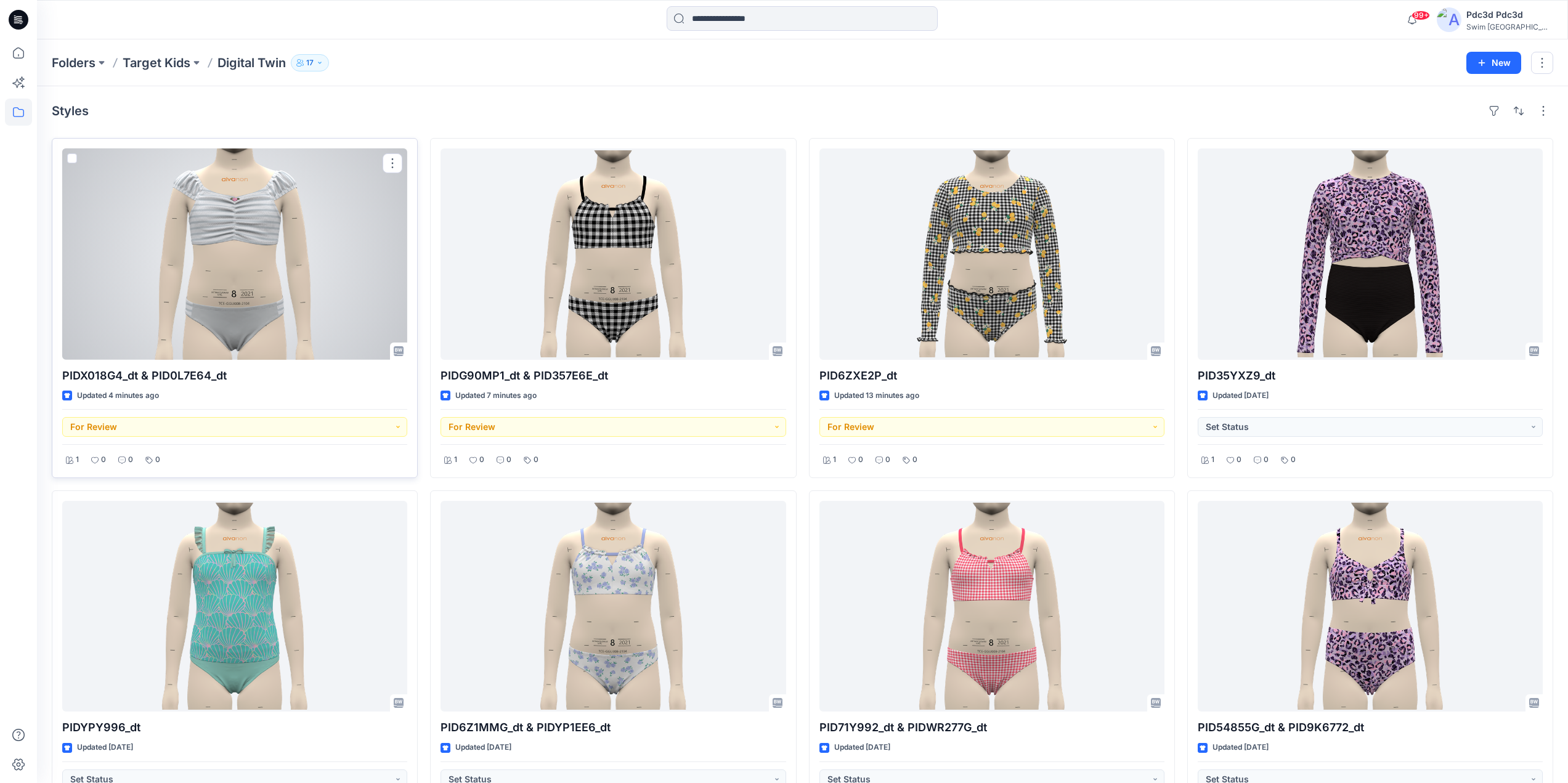
click at [260, 245] on div at bounding box center [235, 254] width 345 height 212
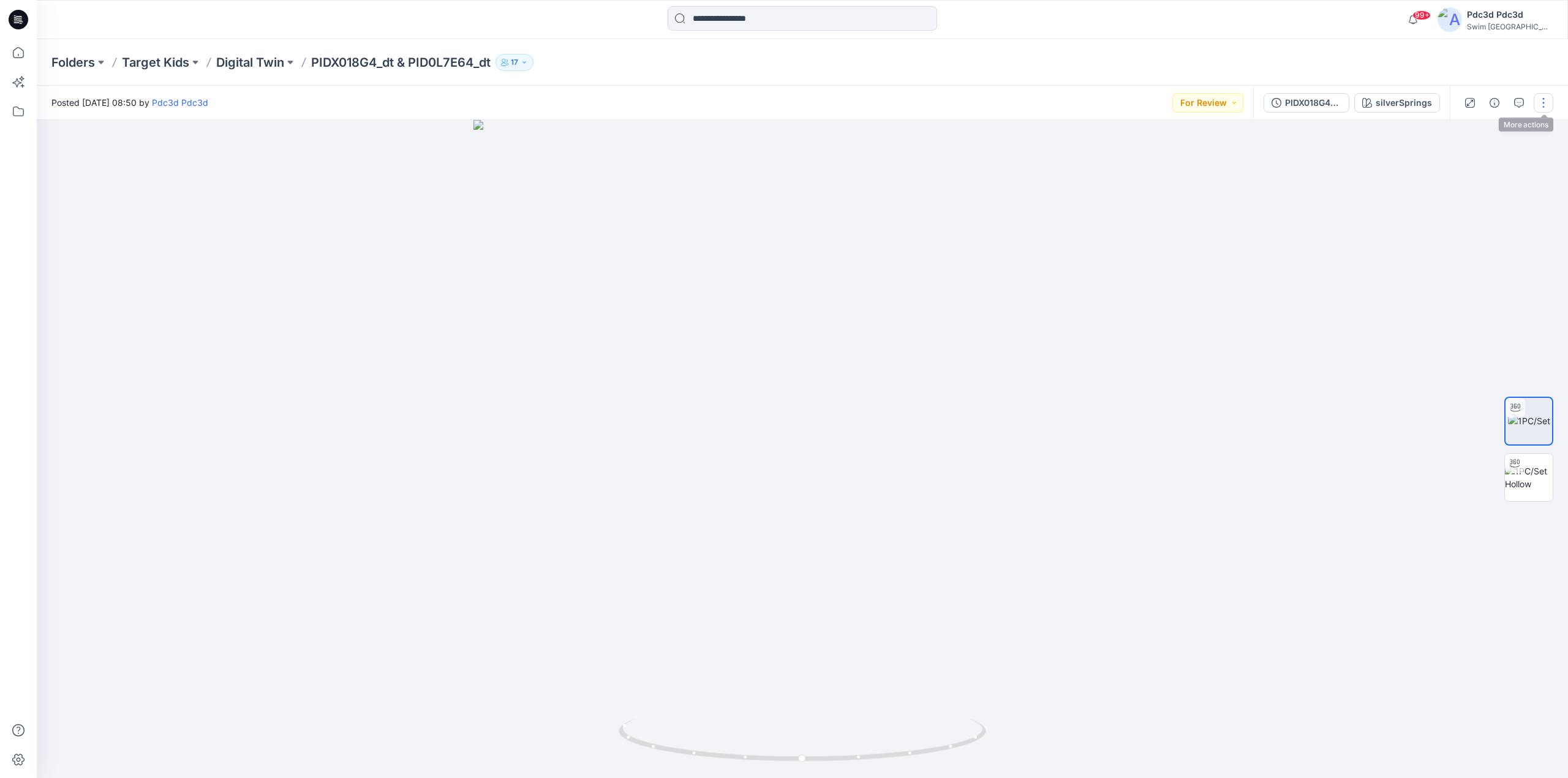
click at [1539, 106] on button "button" at bounding box center [1544, 103] width 20 height 20
click at [1466, 160] on p "Edit" at bounding box center [1465, 166] width 15 height 13
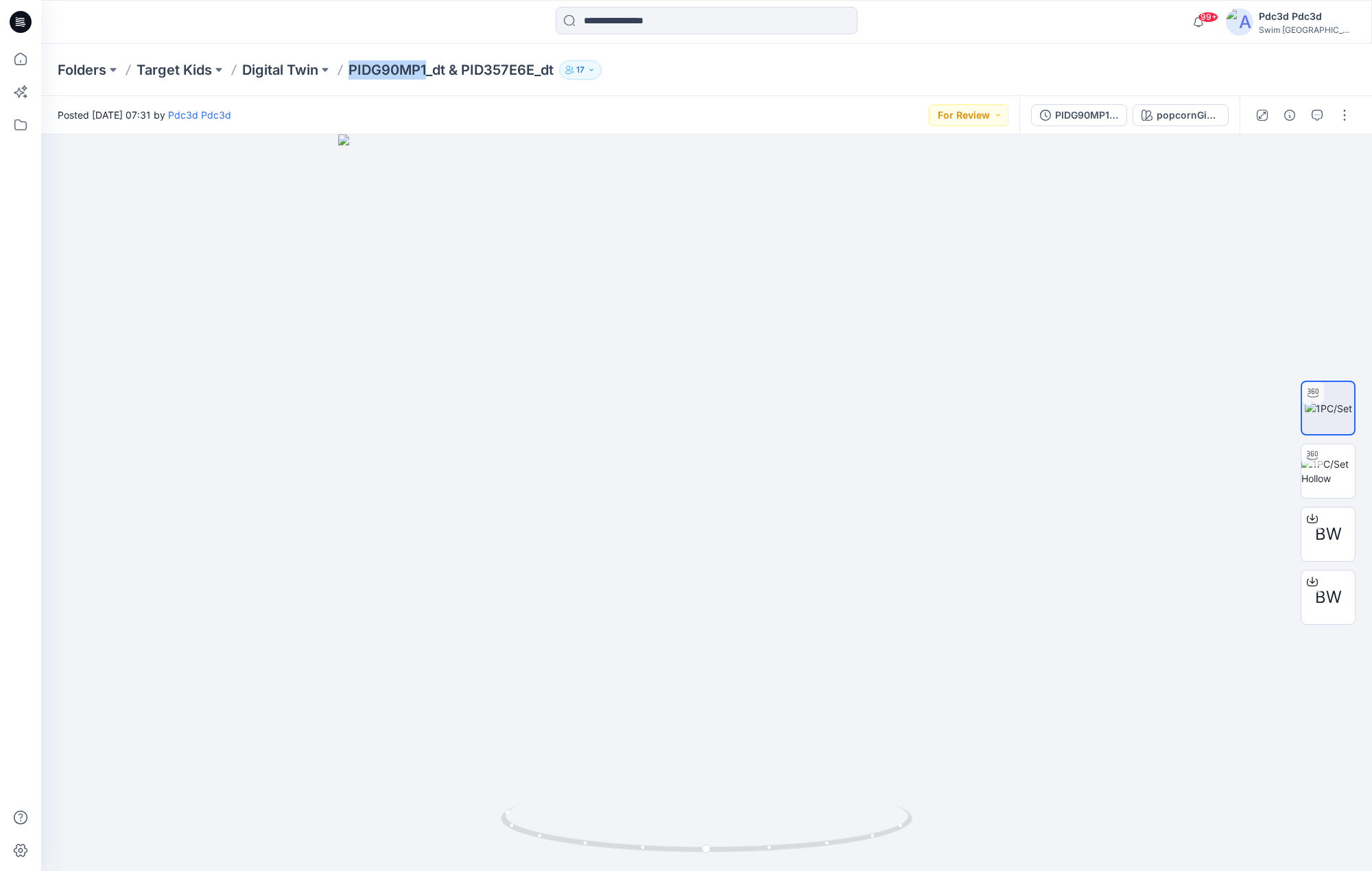
drag, startPoint x: 351, startPoint y: 70, endPoint x: 429, endPoint y: 74, distance: 78.1
click at [429, 74] on p "PIDG90MP1_dt & PID357E6E_dt" at bounding box center [451, 69] width 205 height 19
copy p "PIDG90MP1"
drag, startPoint x: 465, startPoint y: 68, endPoint x: 535, endPoint y: 73, distance: 70.2
click at [535, 73] on p "PIDG90MP1_dt & PID357E6E_dt" at bounding box center [451, 69] width 205 height 19
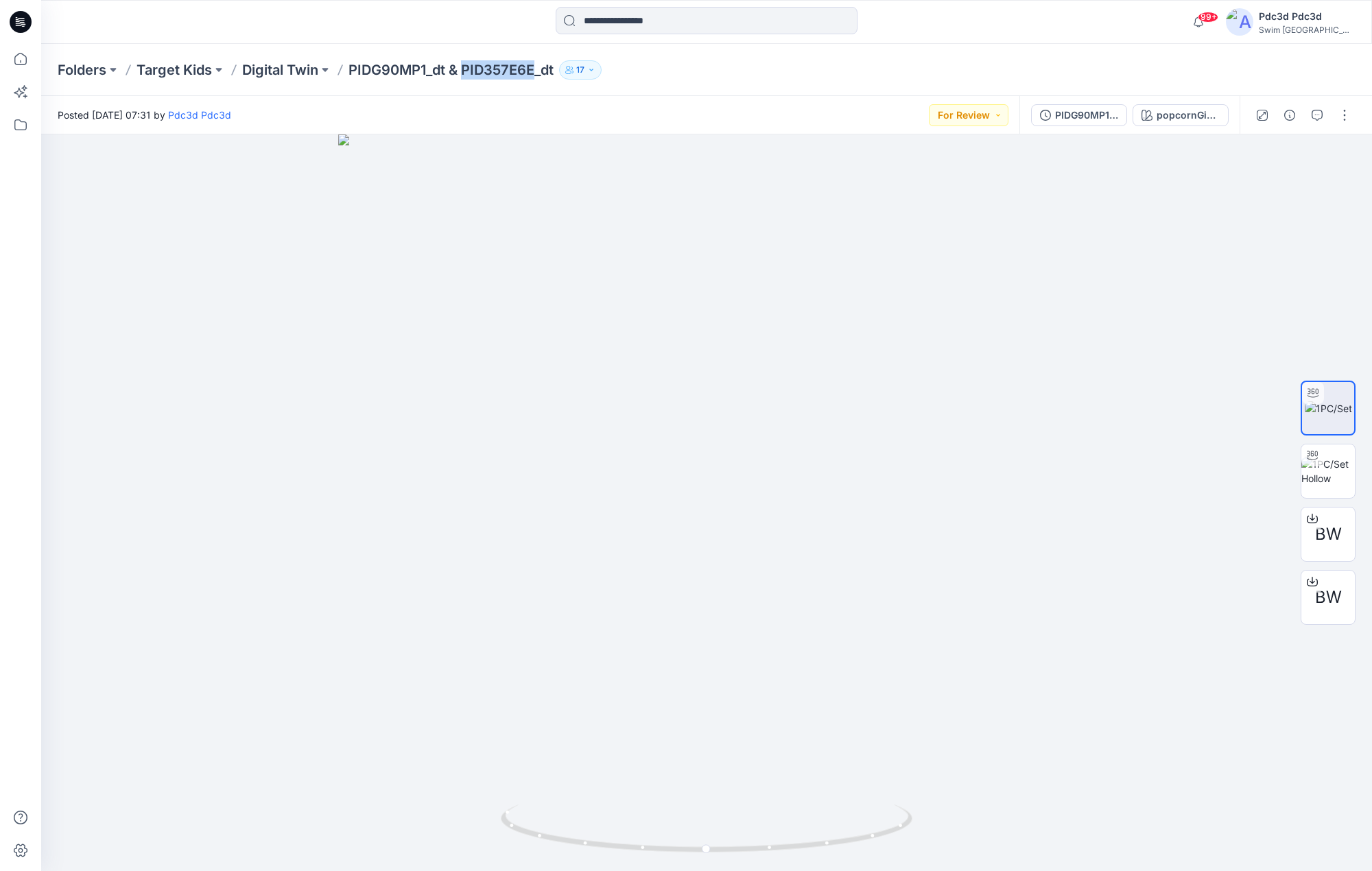
copy p "PID357E6E"
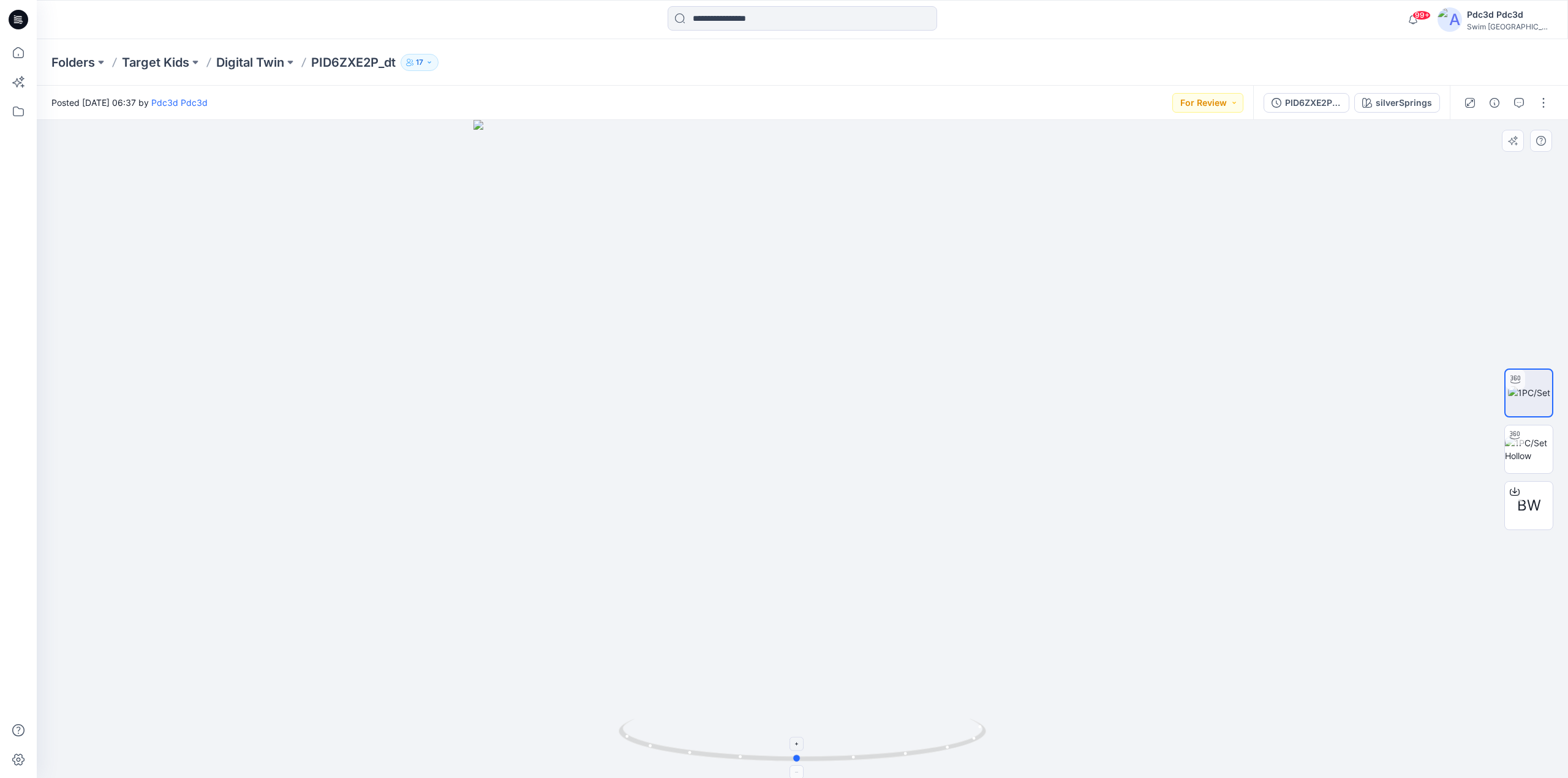
drag, startPoint x: 900, startPoint y: 758, endPoint x: 898, endPoint y: 732, distance: 26.1
click at [900, 734] on icon at bounding box center [804, 742] width 371 height 46
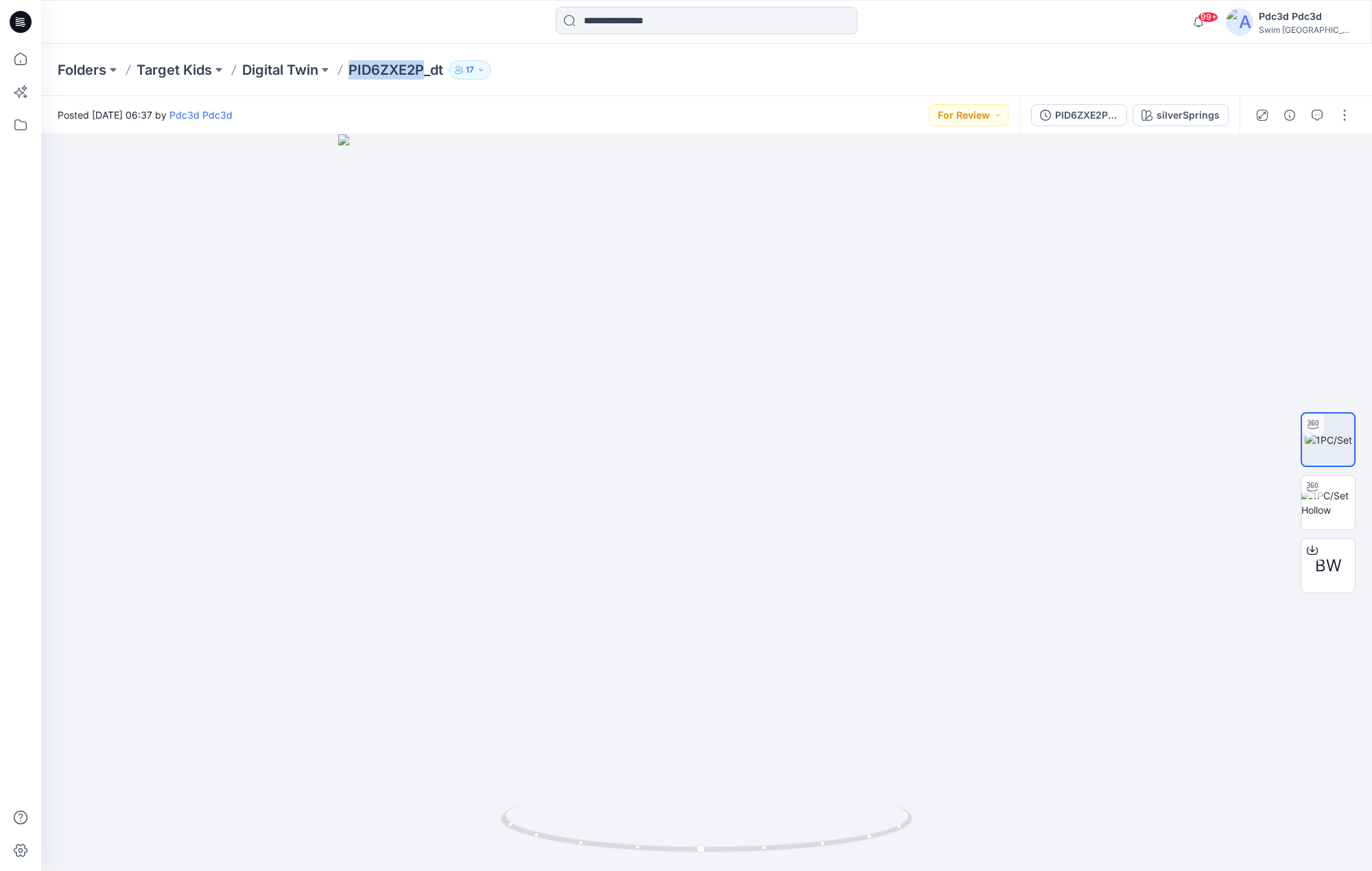
drag, startPoint x: 351, startPoint y: 73, endPoint x: 422, endPoint y: 74, distance: 71.0
click at [422, 74] on p "PID6ZXE2P_dt" at bounding box center [396, 69] width 95 height 19
copy p "PID6ZXE2P"
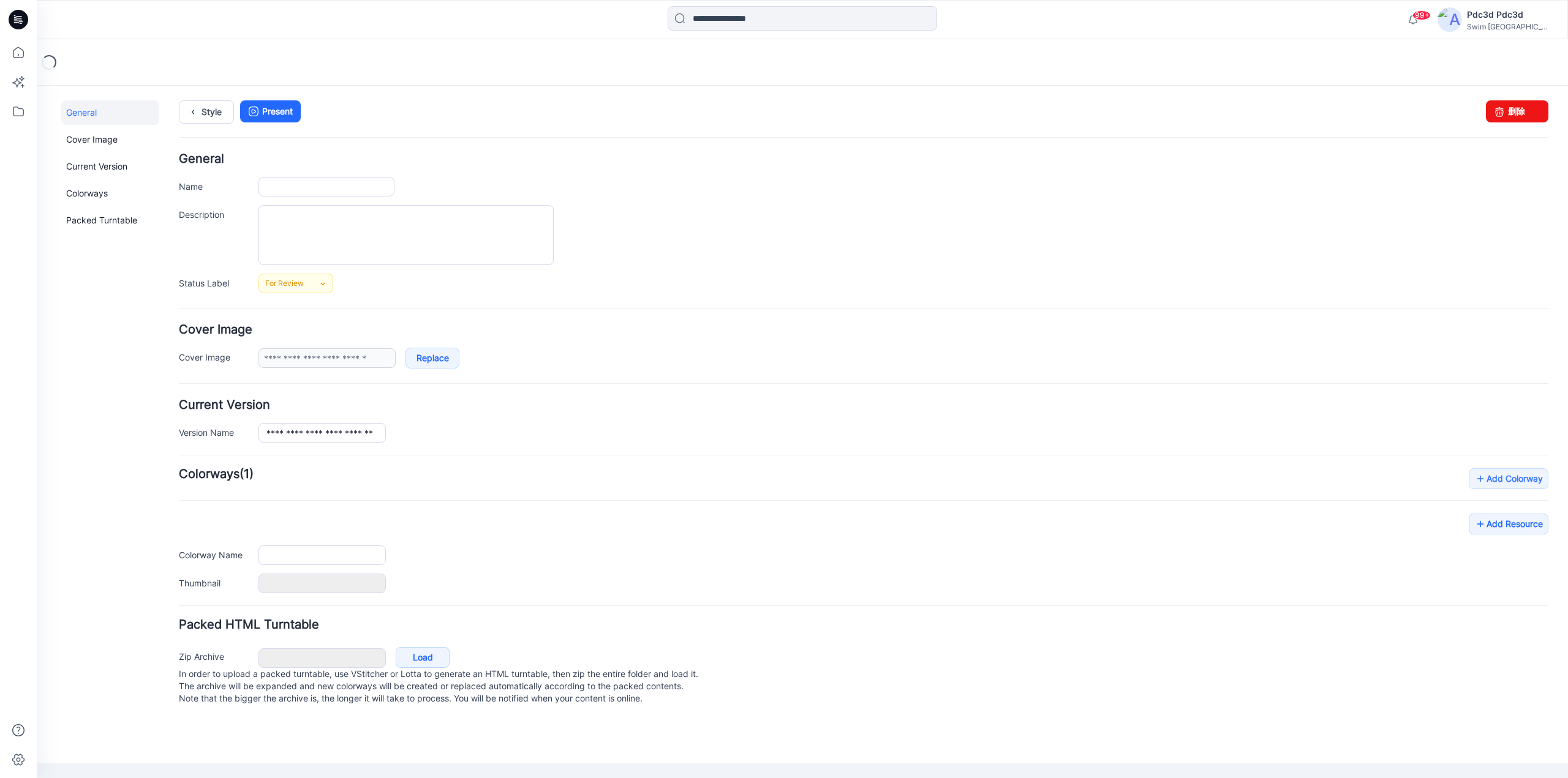
type input "**********"
type input "*******"
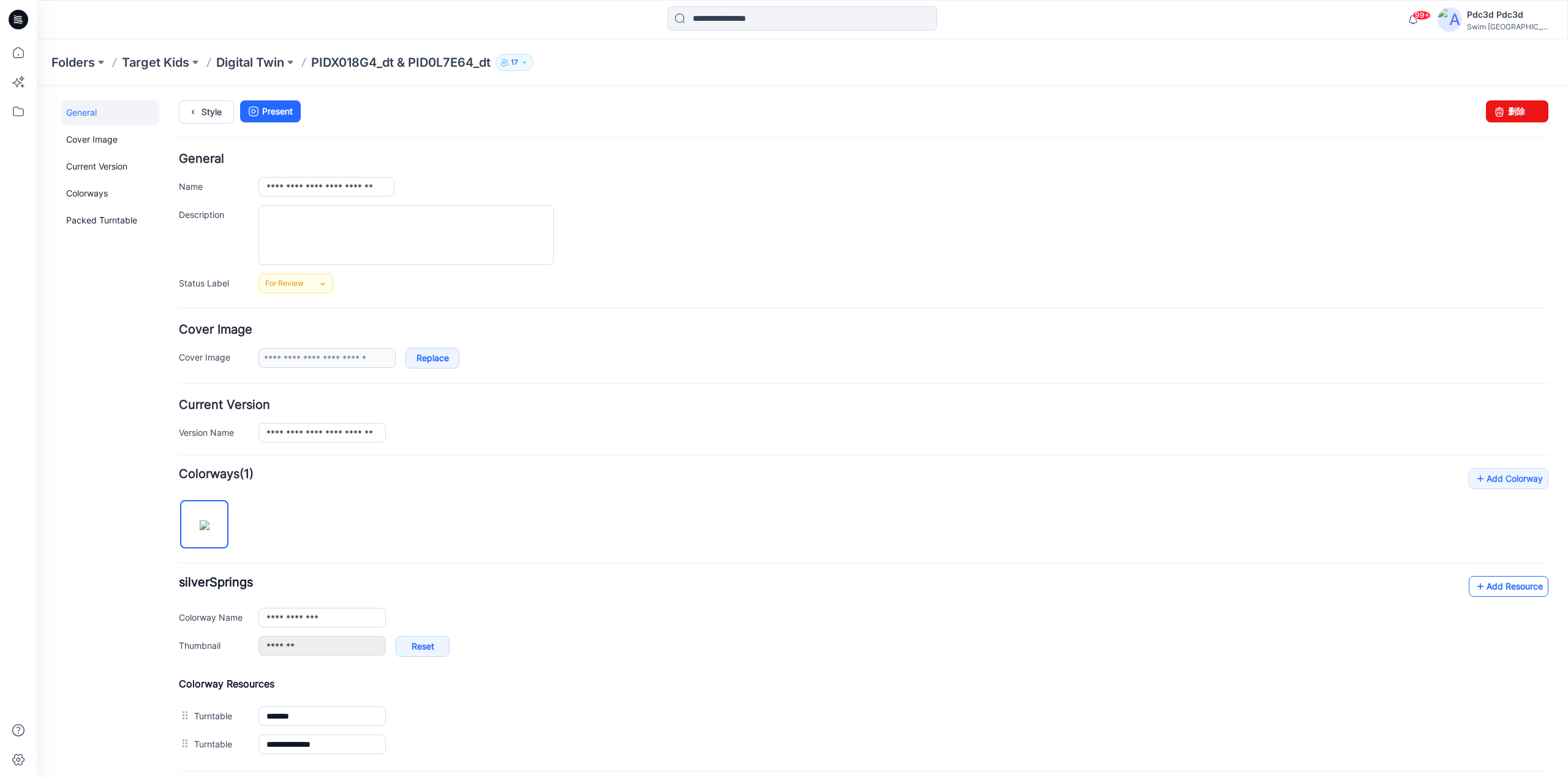
click at [1474, 587] on icon at bounding box center [1480, 587] width 12 height 20
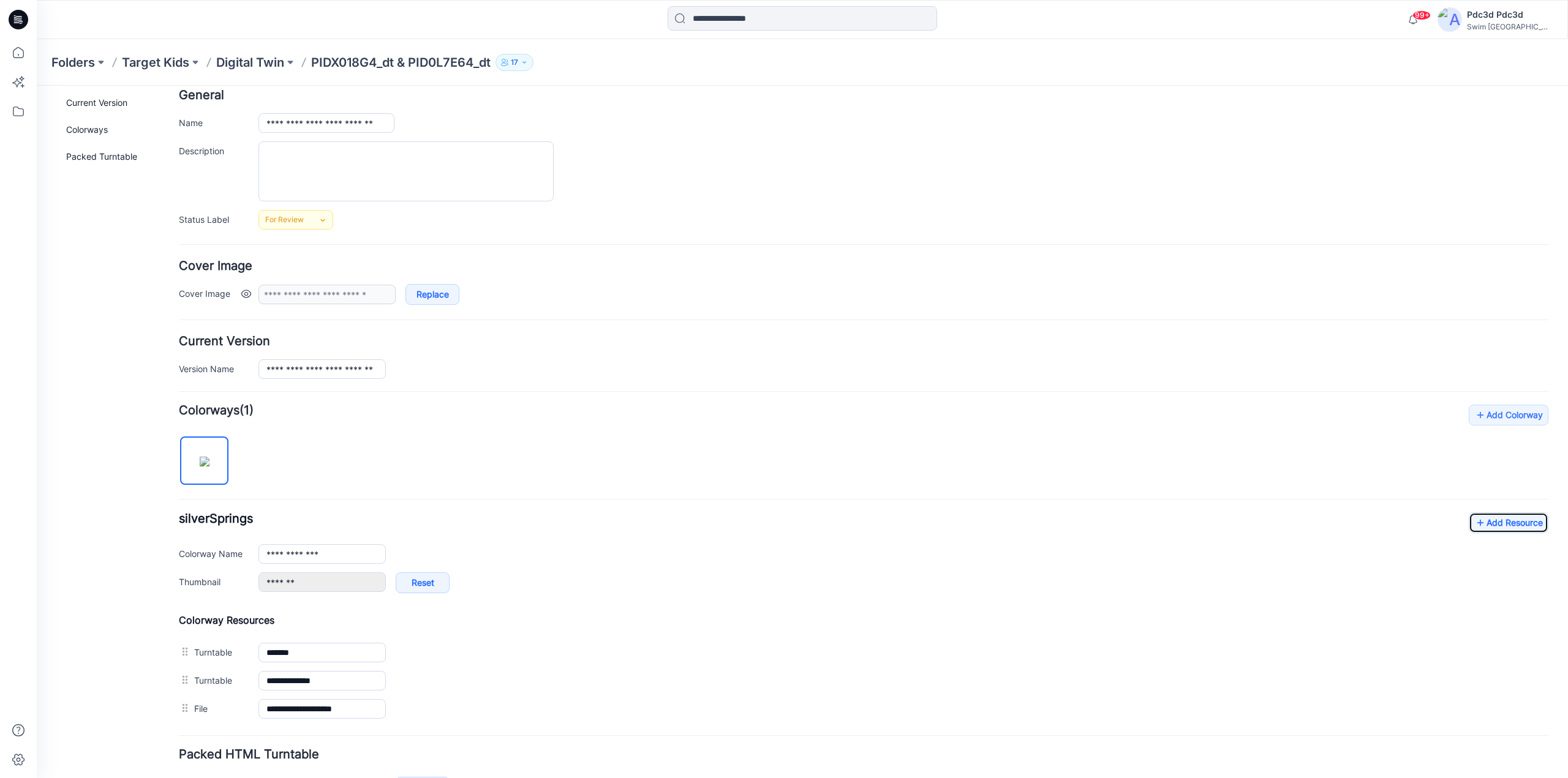
scroll to position [149, 0]
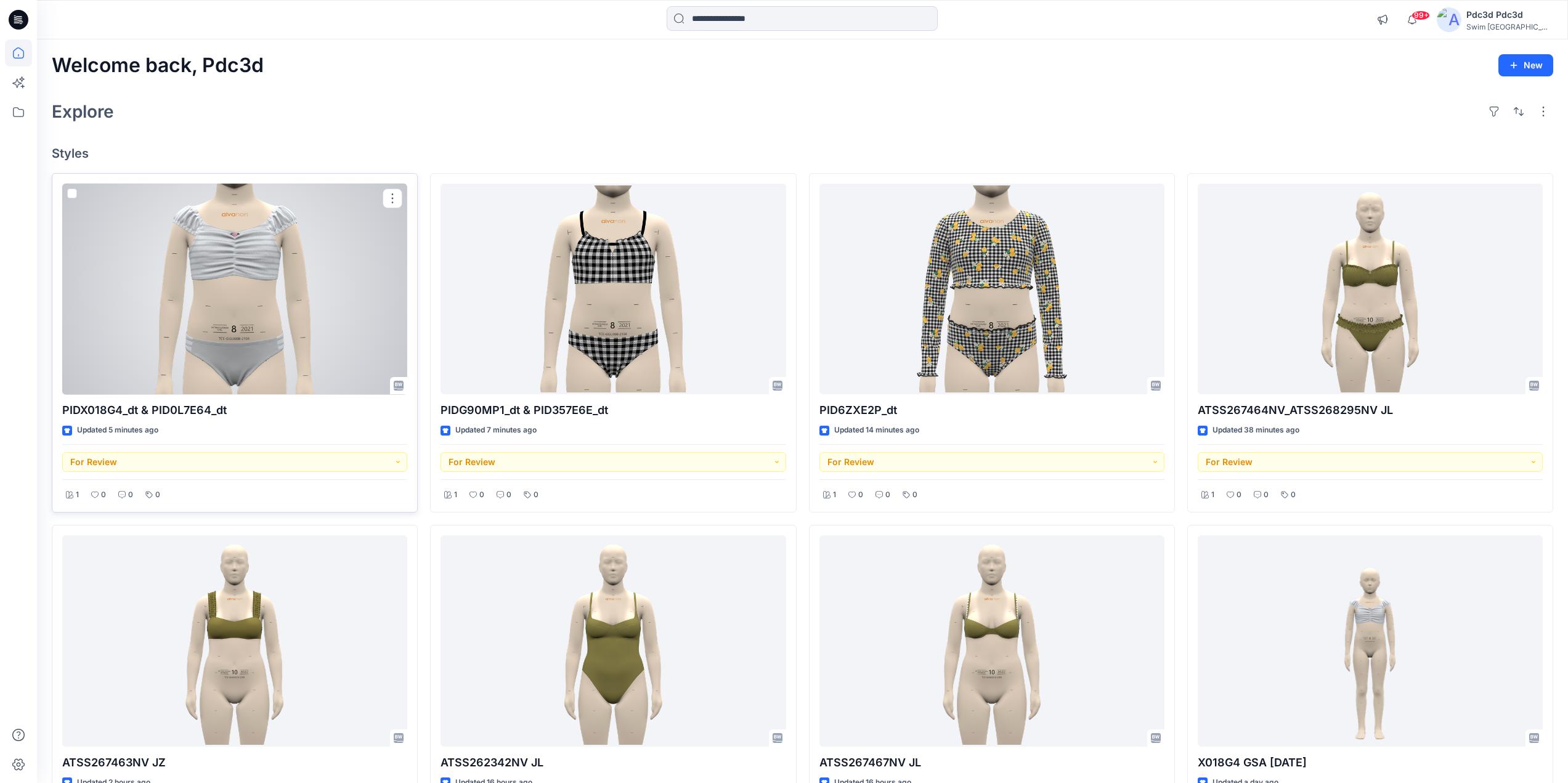
click at [323, 266] on div at bounding box center [235, 289] width 345 height 212
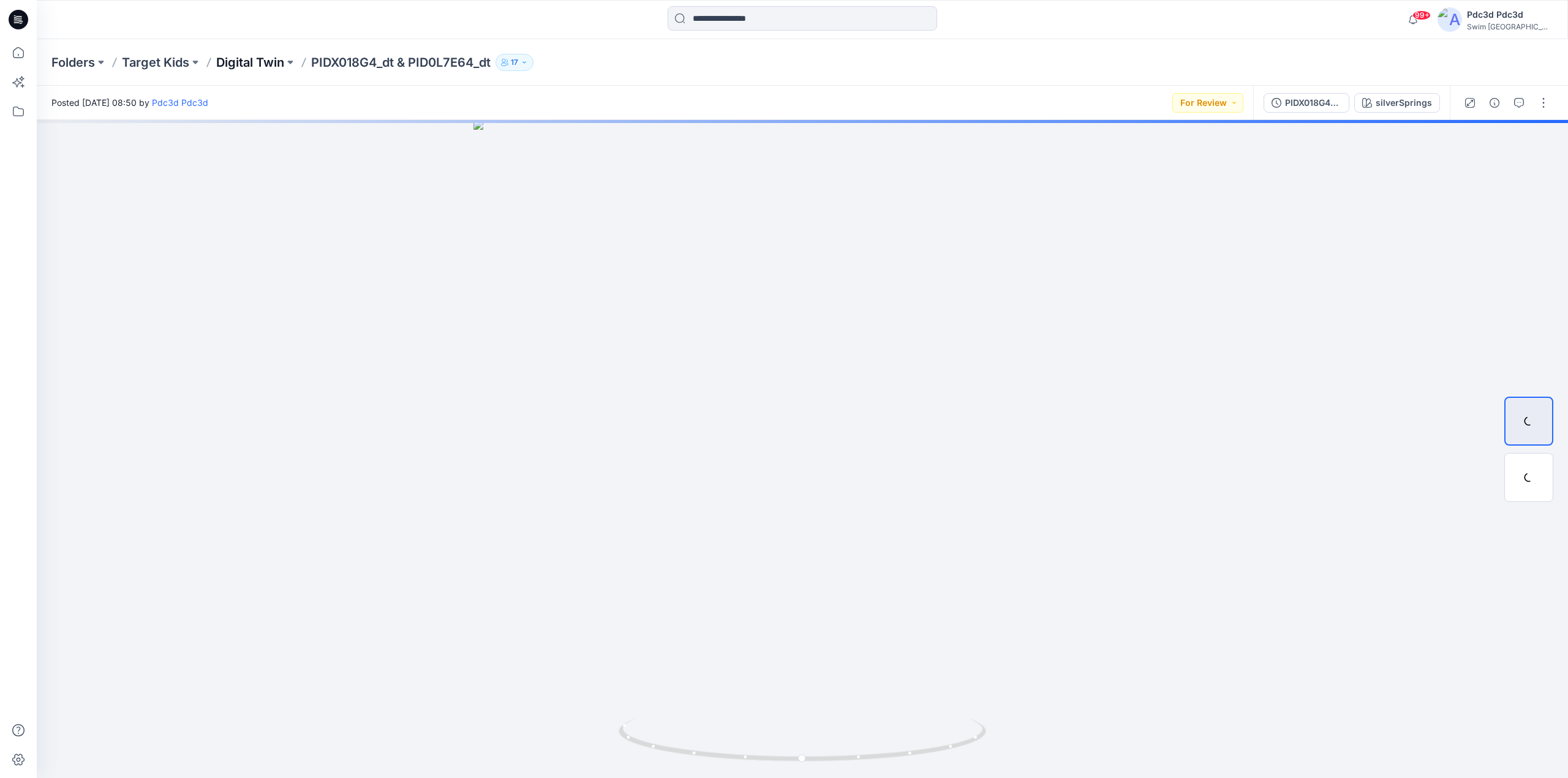
click at [259, 60] on p "Digital Twin" at bounding box center [250, 62] width 68 height 17
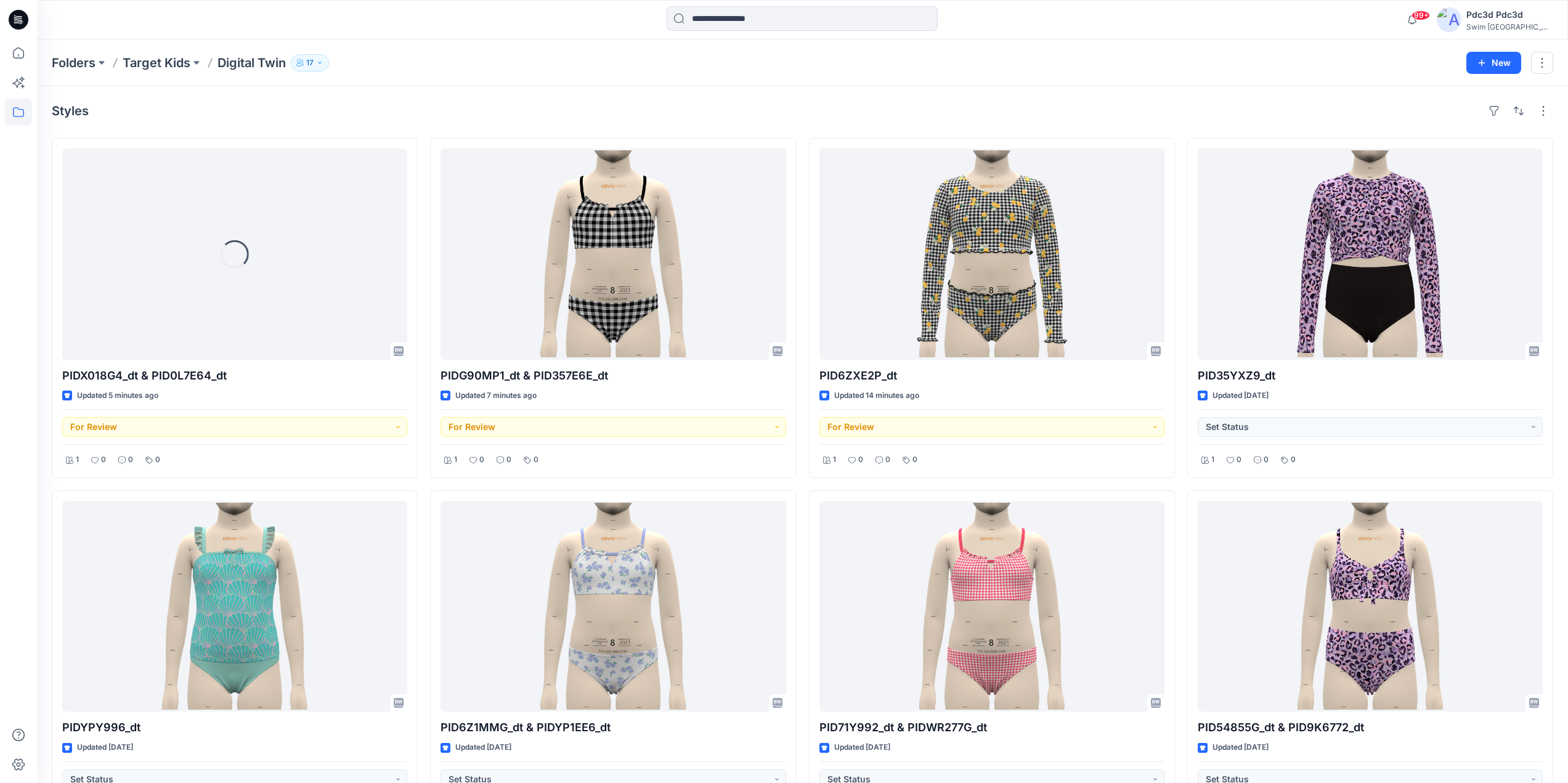
click at [801, 491] on div "Loading... PIDX018G4_dt & PID0L7E64_dt Updated 5 minutes ago For Review 1 0 0 0…" at bounding box center [803, 660] width 1502 height 1045
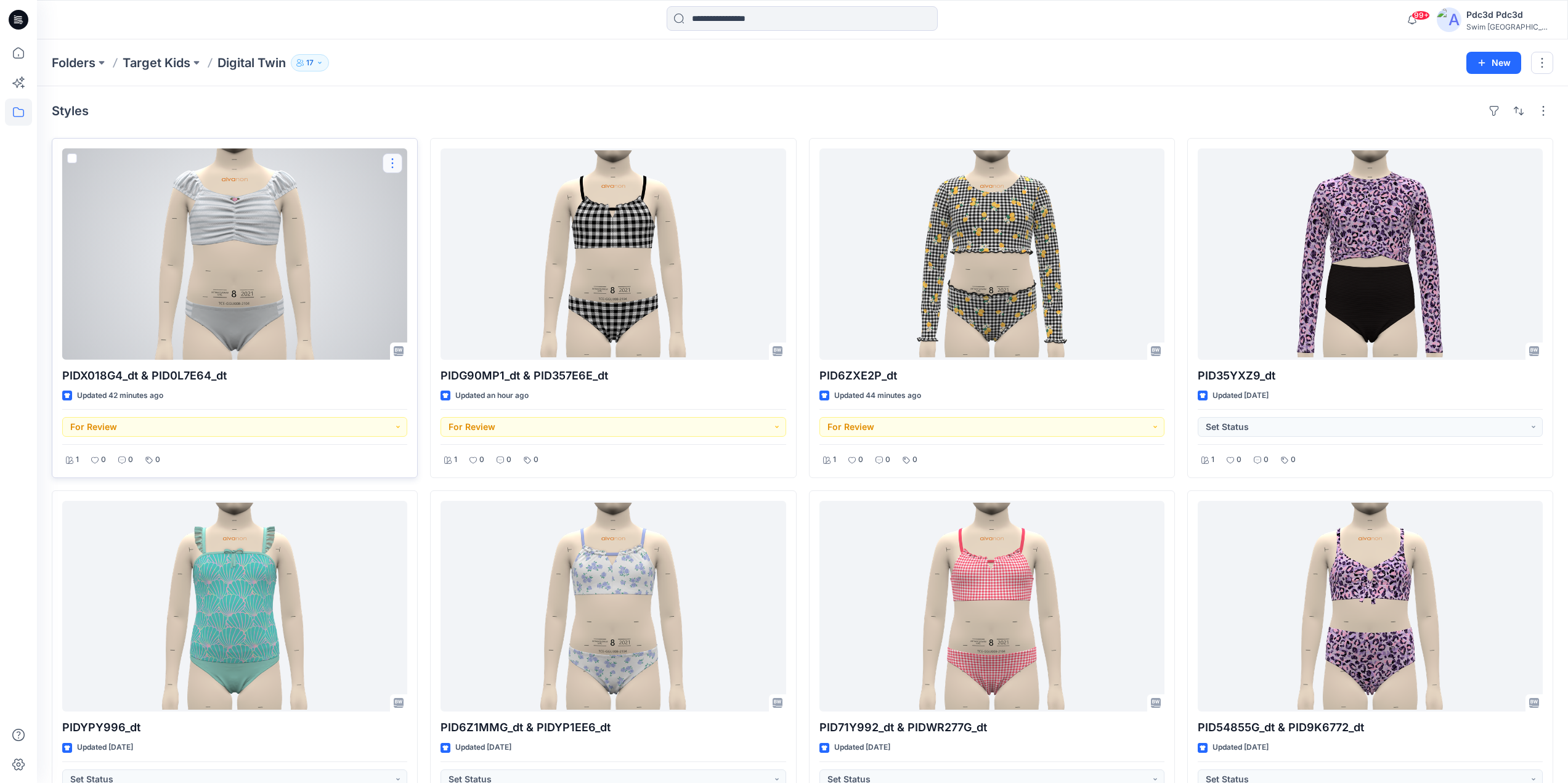
click at [390, 167] on button "button" at bounding box center [393, 164] width 20 height 20
click at [421, 193] on p "Edit" at bounding box center [415, 192] width 15 height 13
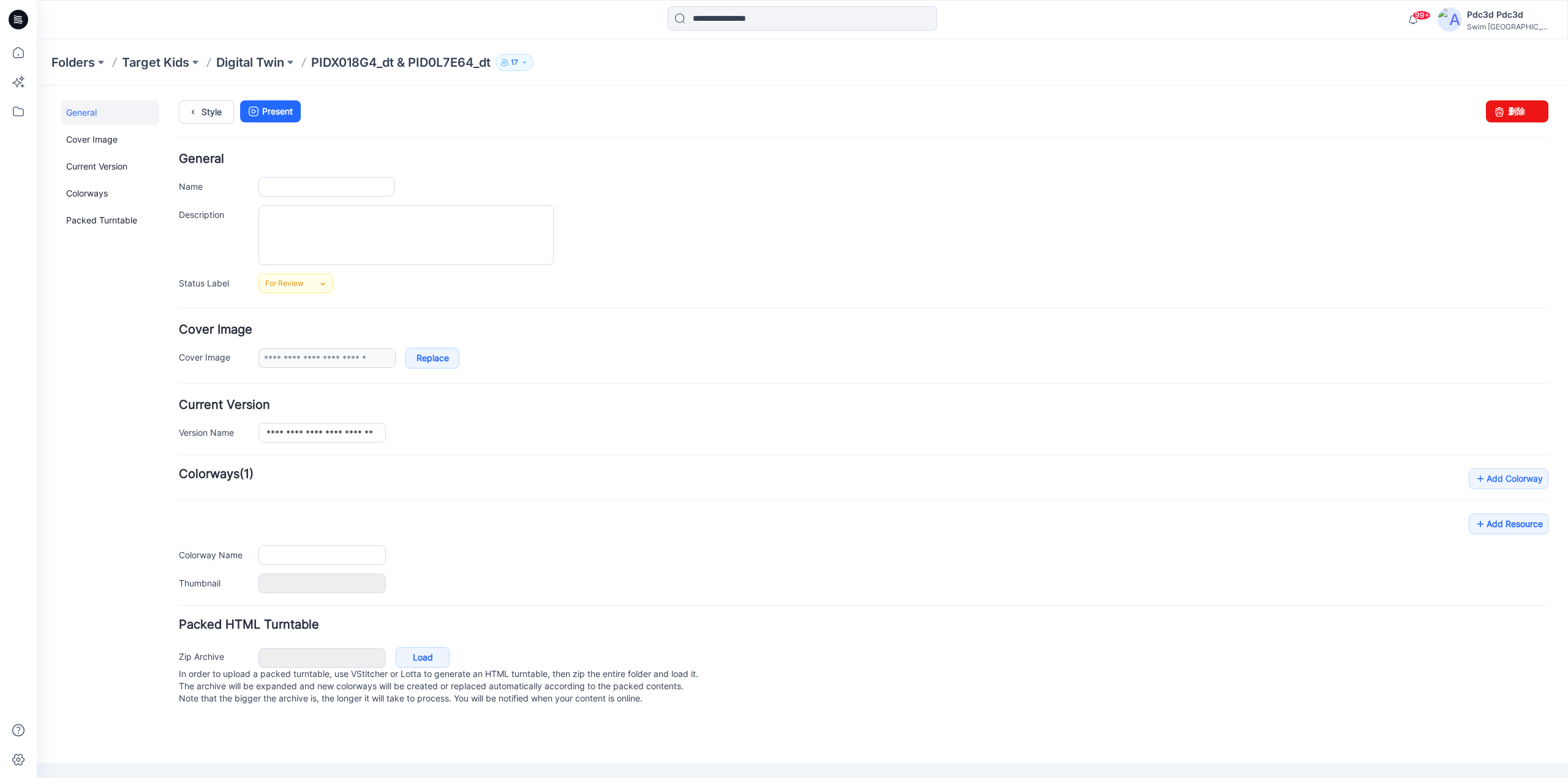
type input "**********"
type input "*******"
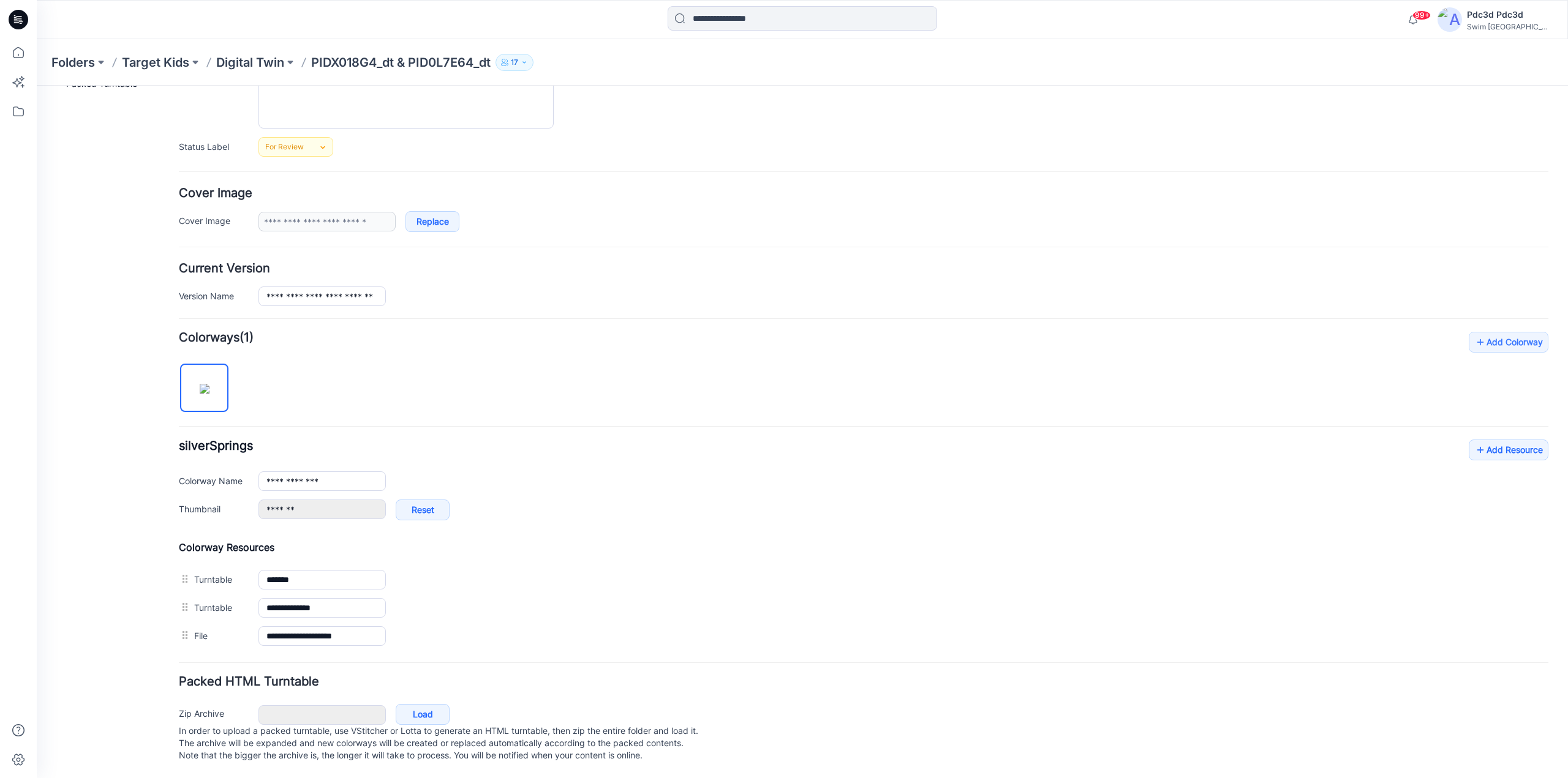
scroll to position [149, 0]
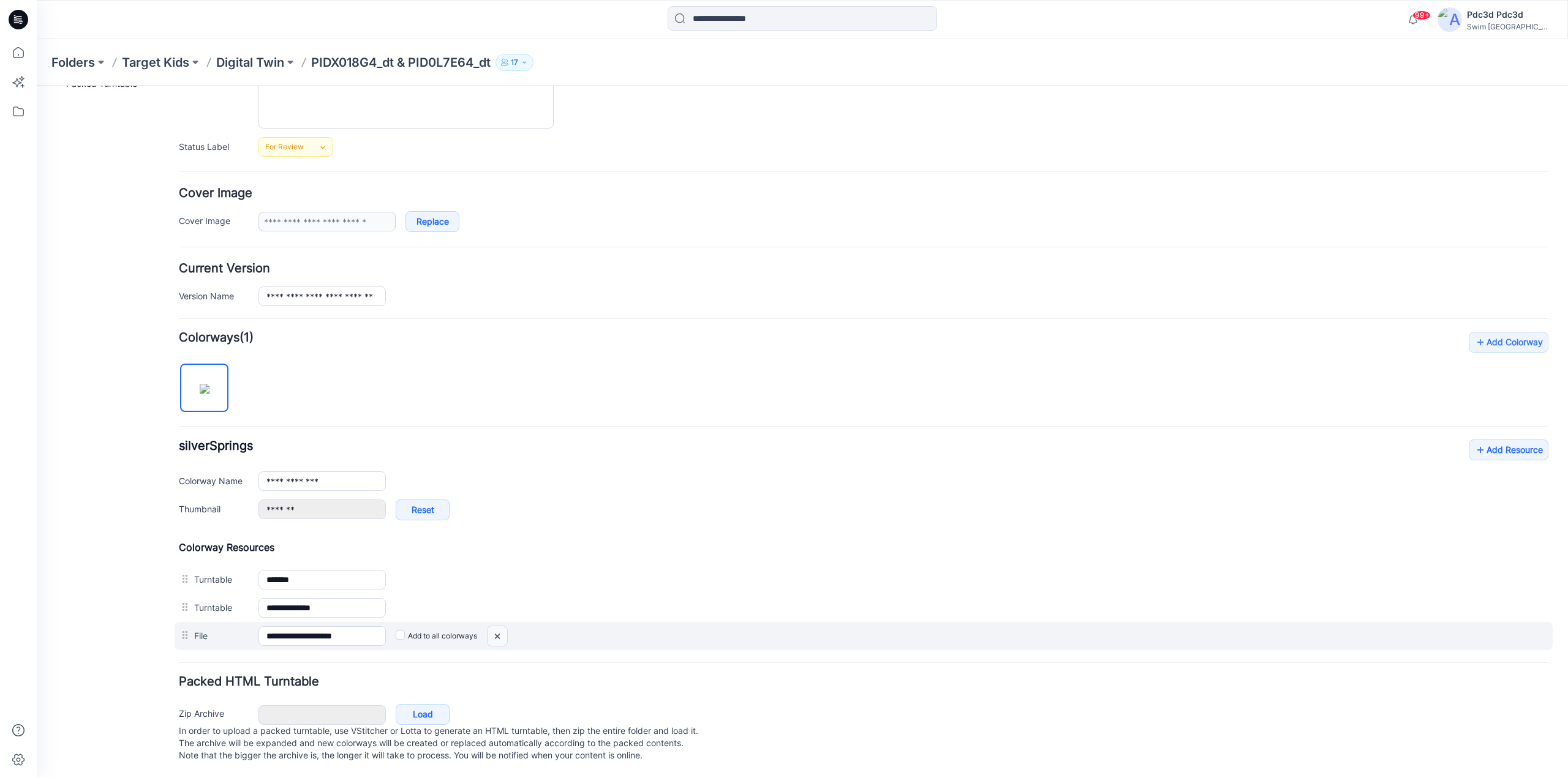
drag, startPoint x: 495, startPoint y: 621, endPoint x: 880, endPoint y: 132, distance: 622.4
click at [37, 85] on img at bounding box center [37, 85] width 0 height 0
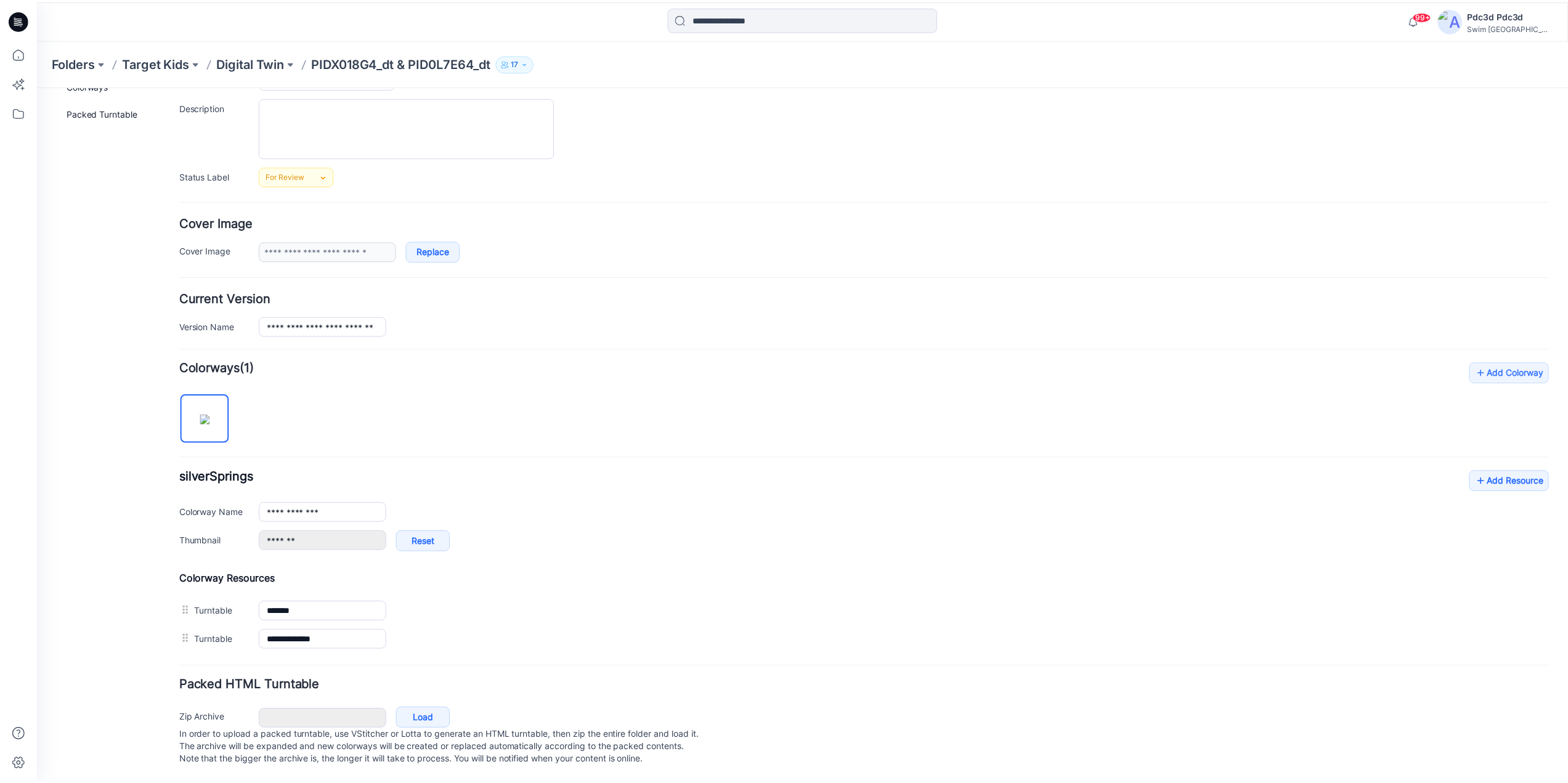
scroll to position [122, 0]
click at [1483, 472] on icon at bounding box center [1489, 482] width 12 height 20
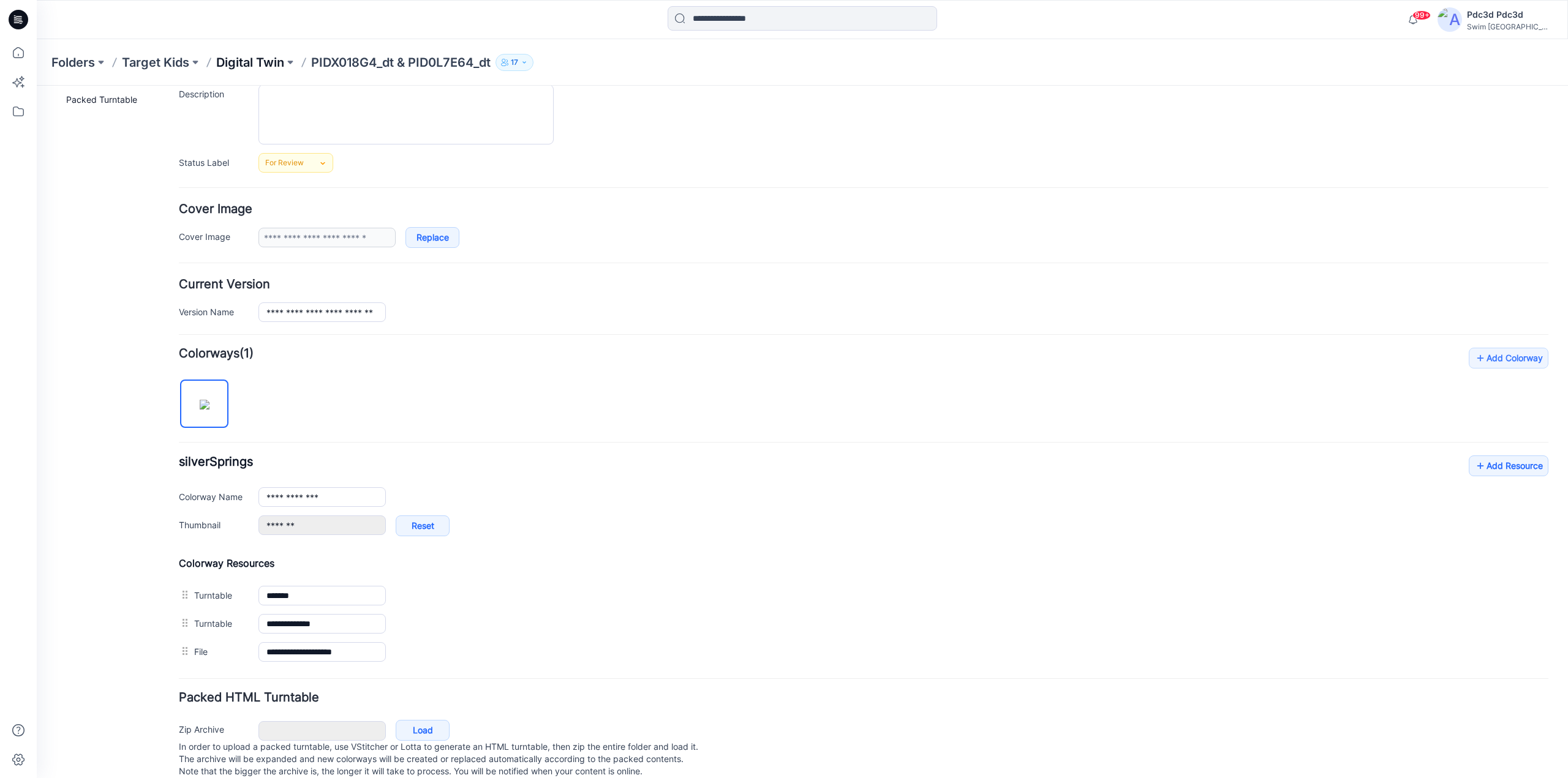
click at [247, 67] on p "Digital Twin" at bounding box center [250, 62] width 68 height 17
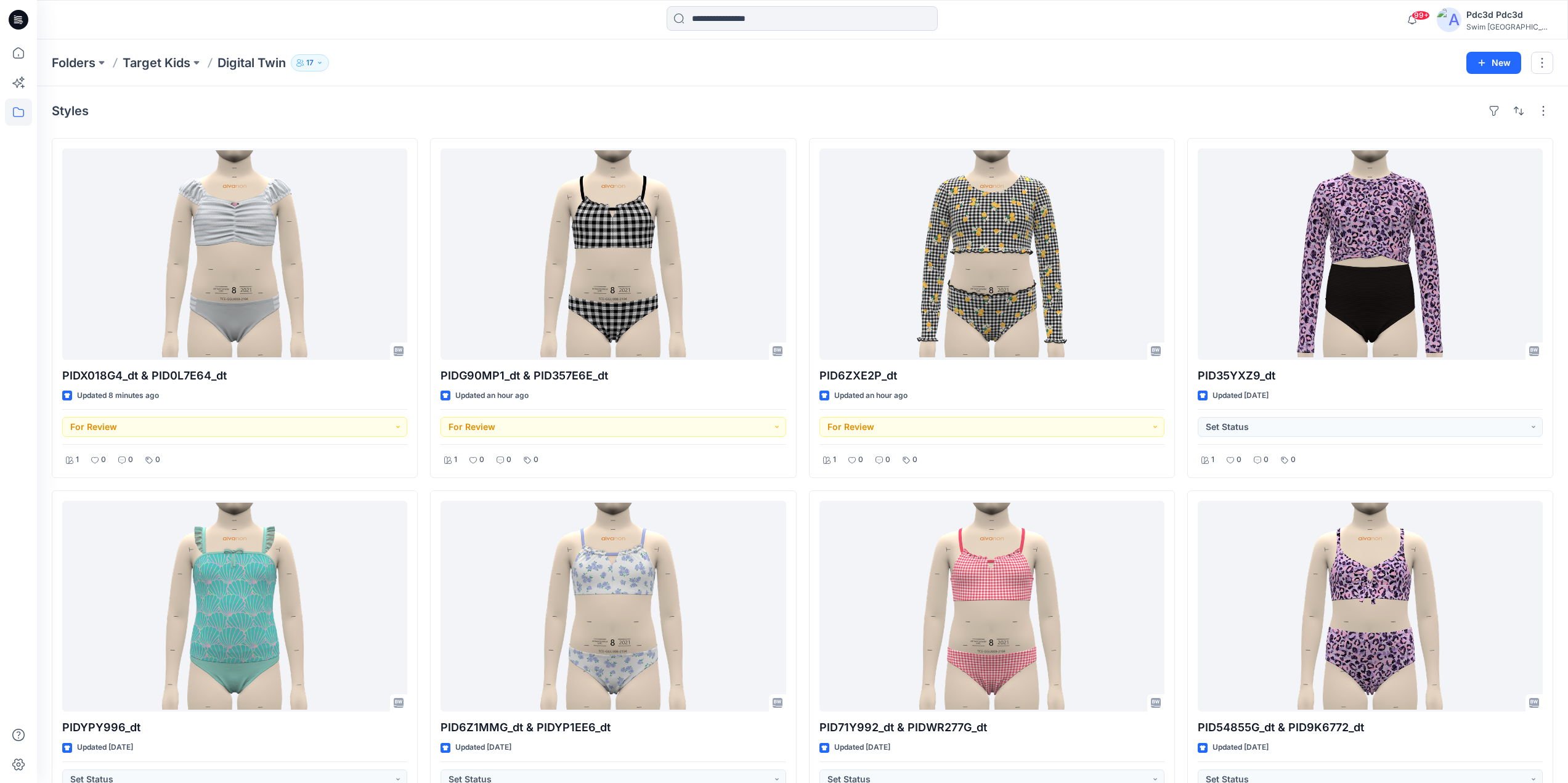
click at [802, 493] on div "PIDX018G4_dt & PID0L7E64_dt Updated 8 minutes ago For Review 1 0 0 0 PIDYPY996_…" at bounding box center [803, 660] width 1502 height 1045
click at [819, 104] on div "Styles" at bounding box center [803, 111] width 1502 height 20
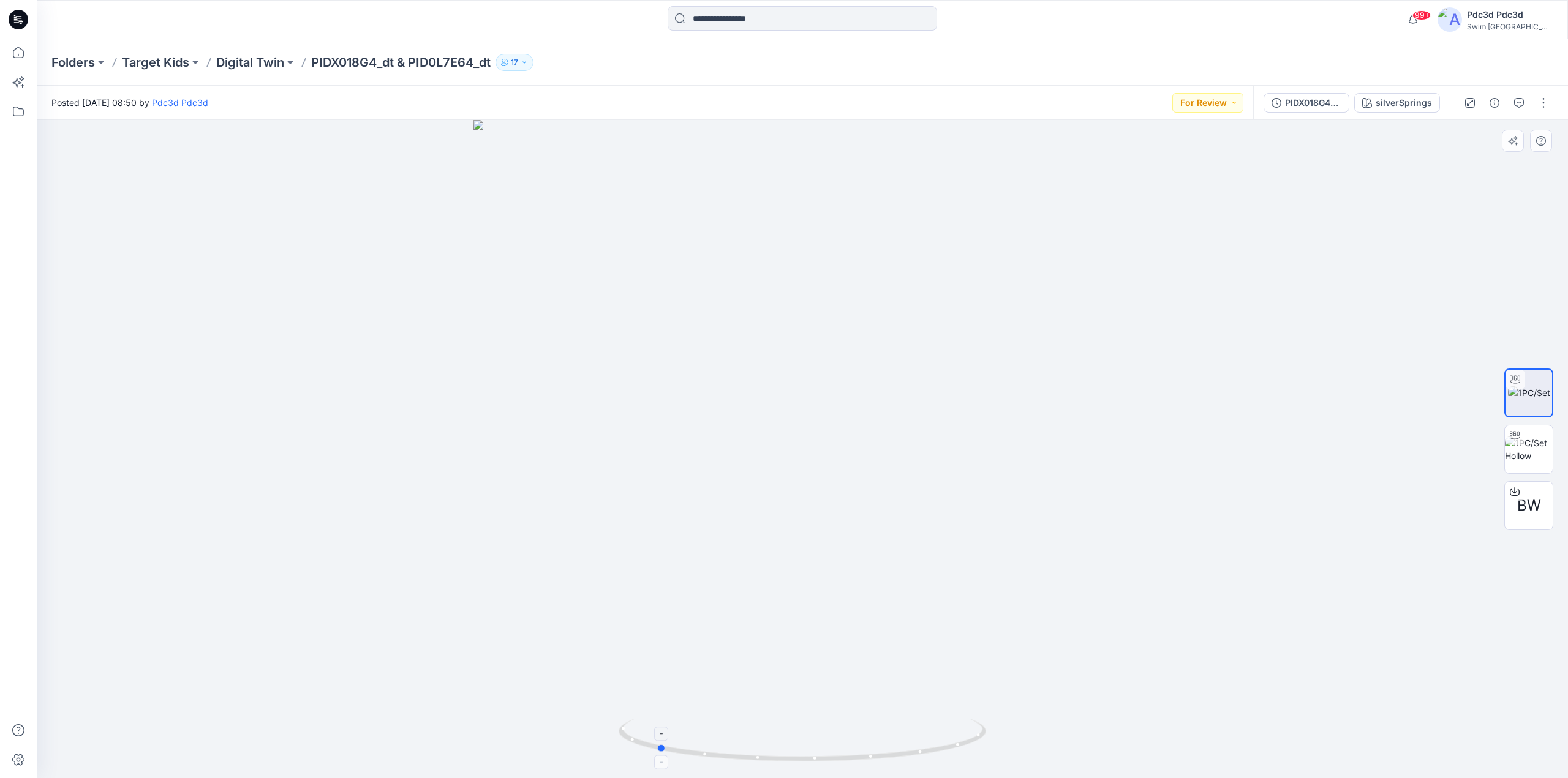
drag, startPoint x: 905, startPoint y: 764, endPoint x: 759, endPoint y: 749, distance: 146.8
click at [759, 749] on icon at bounding box center [804, 742] width 371 height 46
click at [810, 751] on icon at bounding box center [804, 742] width 371 height 46
click at [1541, 448] on img at bounding box center [1529, 449] width 48 height 26
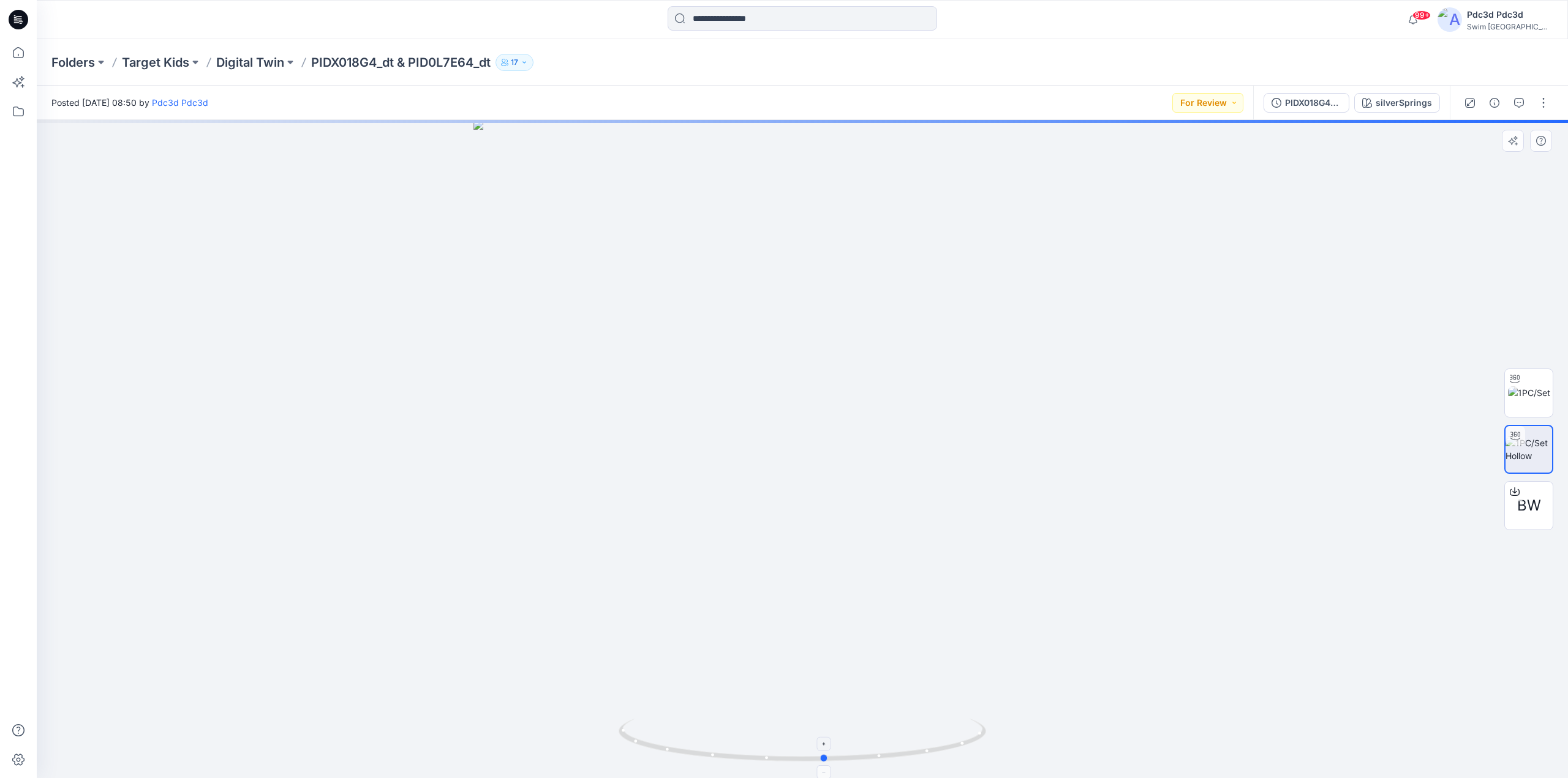
drag, startPoint x: 881, startPoint y: 759, endPoint x: 904, endPoint y: 724, distance: 41.9
click at [904, 724] on icon at bounding box center [804, 742] width 371 height 46
drag, startPoint x: 826, startPoint y: 436, endPoint x: 827, endPoint y: 653, distance: 217.0
click at [827, 652] on img at bounding box center [803, 449] width 845 height 659
drag, startPoint x: 710, startPoint y: 395, endPoint x: 883, endPoint y: 424, distance: 175.4
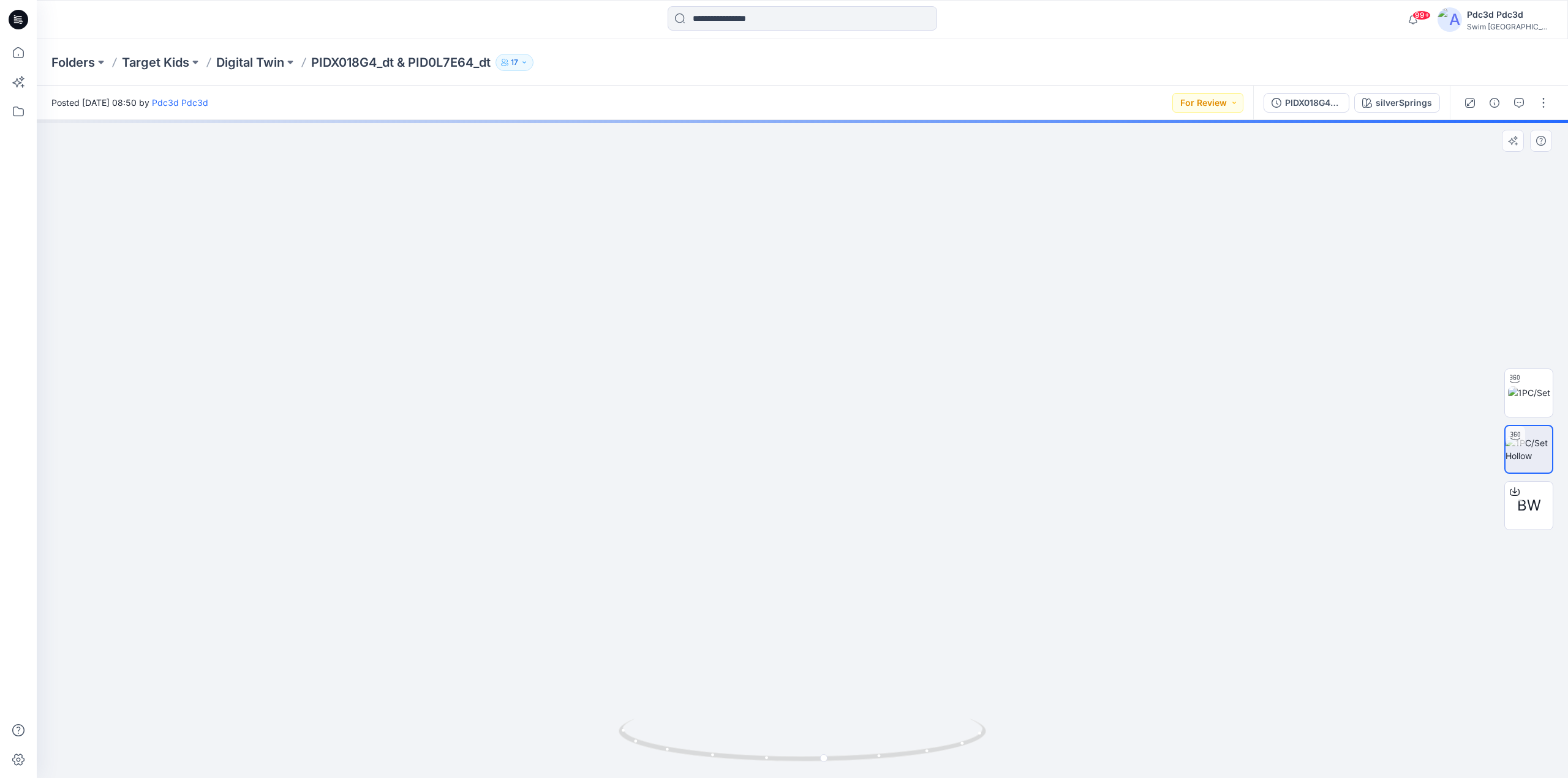
click at [881, 386] on img at bounding box center [802, 445] width 1107 height 668
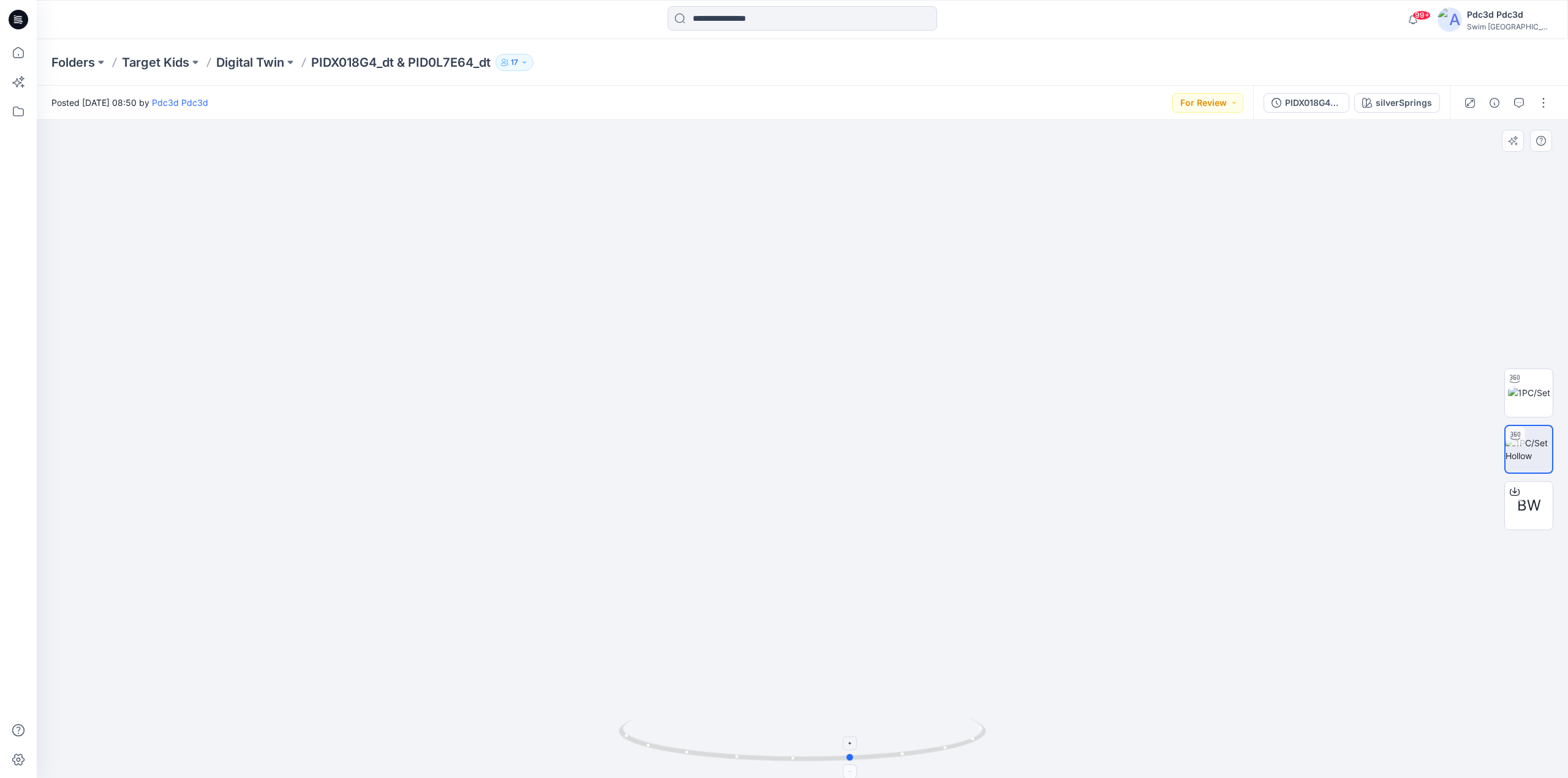
drag, startPoint x: 913, startPoint y: 753, endPoint x: 939, endPoint y: 745, distance: 27.2
click at [939, 745] on icon at bounding box center [804, 742] width 371 height 46
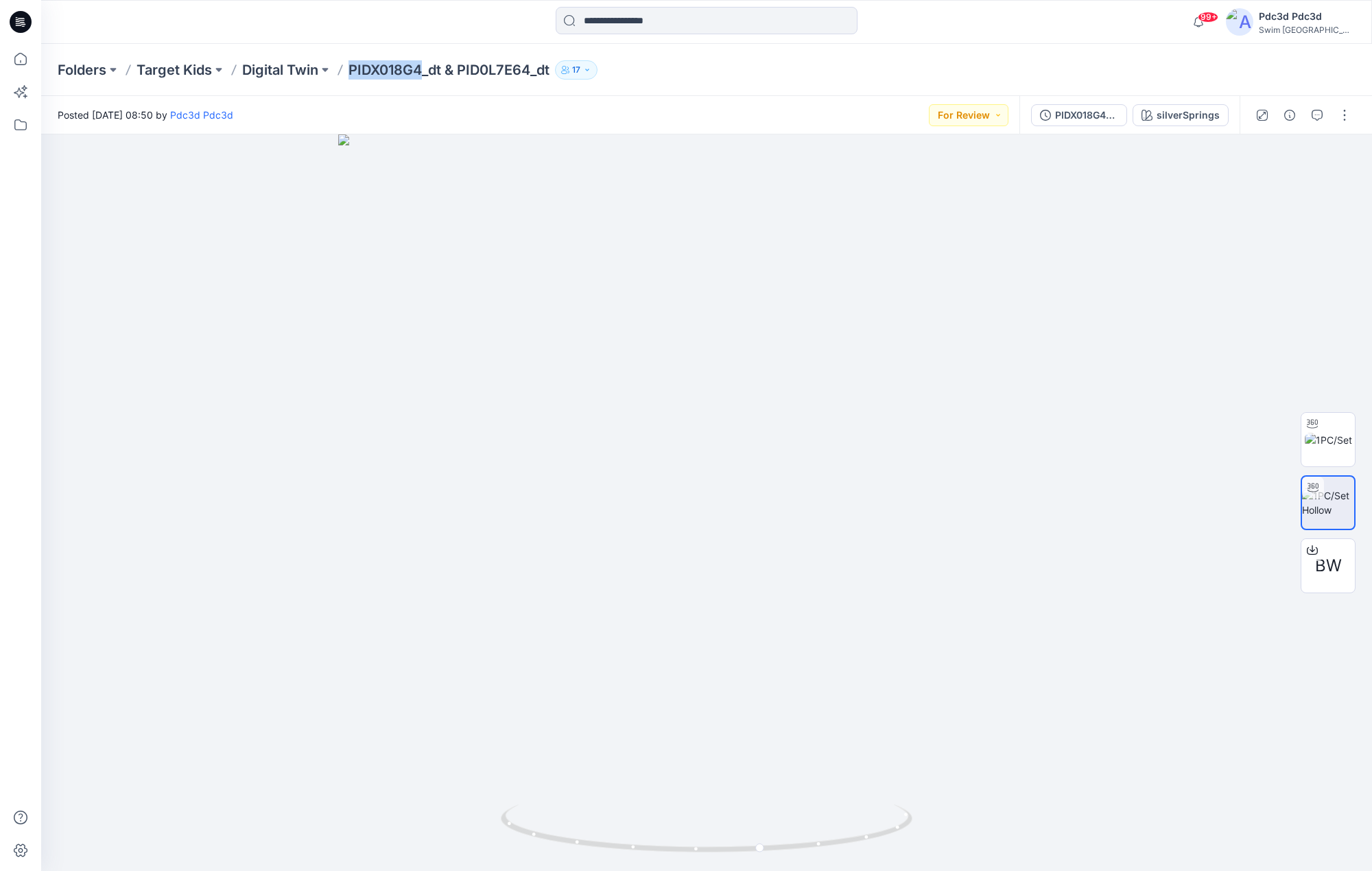
drag, startPoint x: 421, startPoint y: 70, endPoint x: 352, endPoint y: 75, distance: 69.2
click at [352, 75] on p "PIDX018G4_dt & PID0L7E64_dt" at bounding box center [448, 69] width 201 height 19
copy p "PIDX018G4"
